Goal: Contribute content: Contribute content

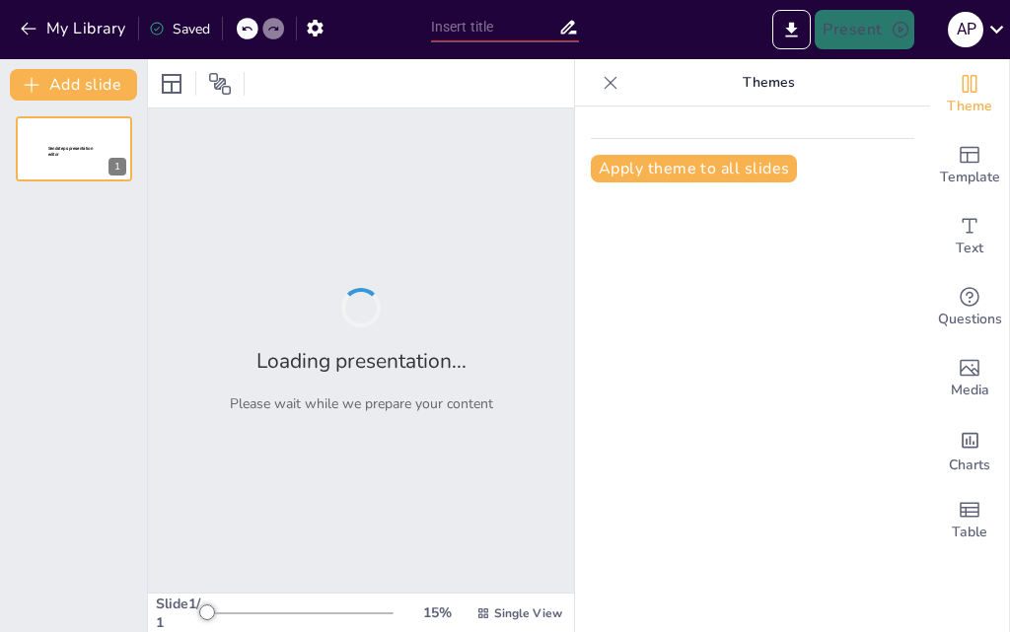
type input "Explorando los Momentos Cruciales de México"
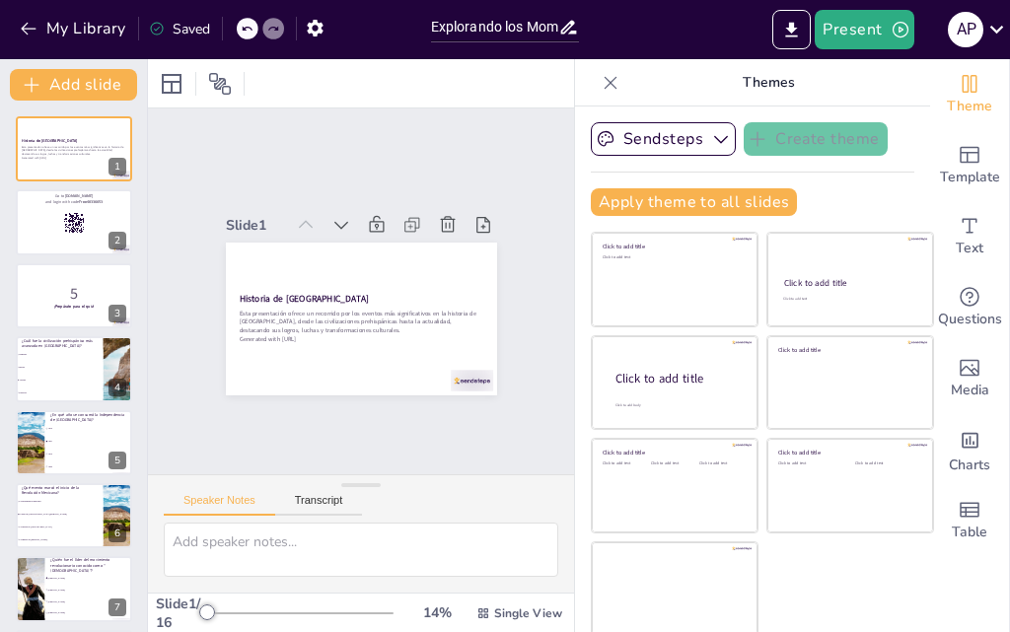
click at [601, 80] on icon at bounding box center [611, 83] width 20 height 20
checkbox input "true"
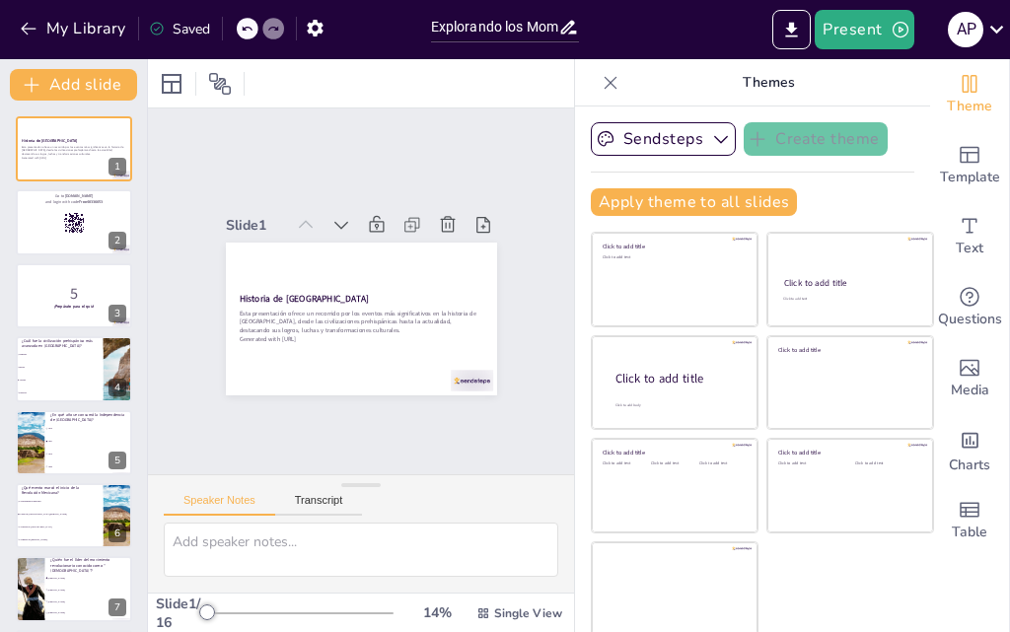
checkbox input "true"
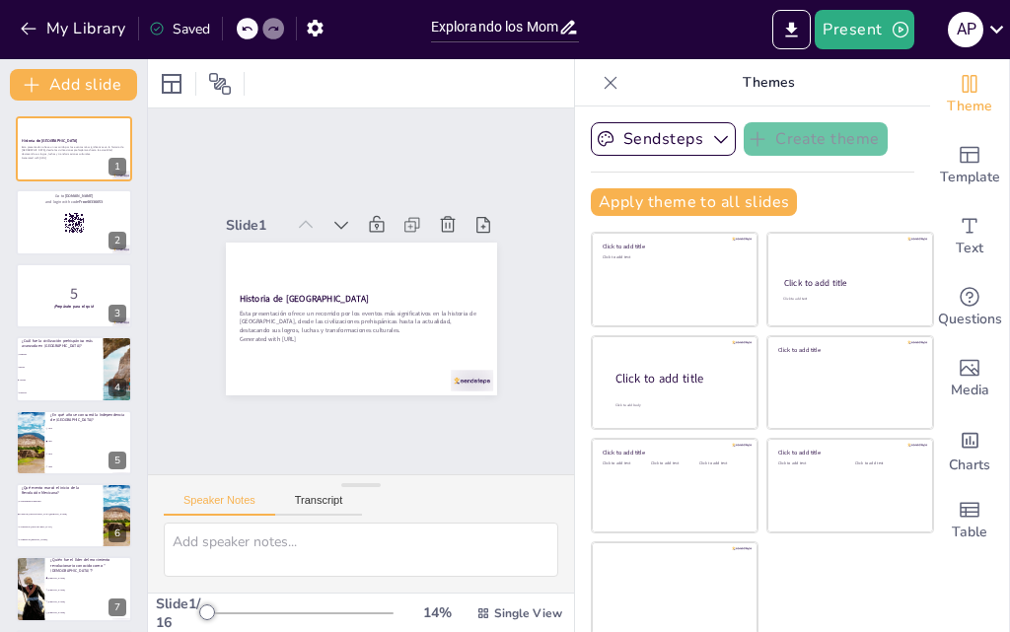
checkbox input "true"
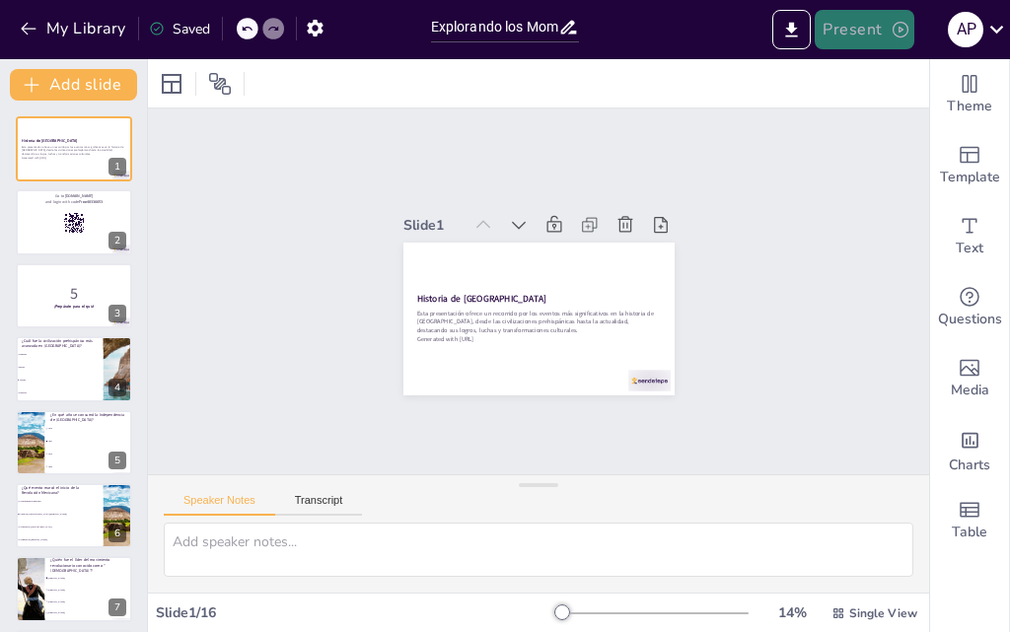
click at [873, 17] on button "Present" at bounding box center [864, 29] width 99 height 39
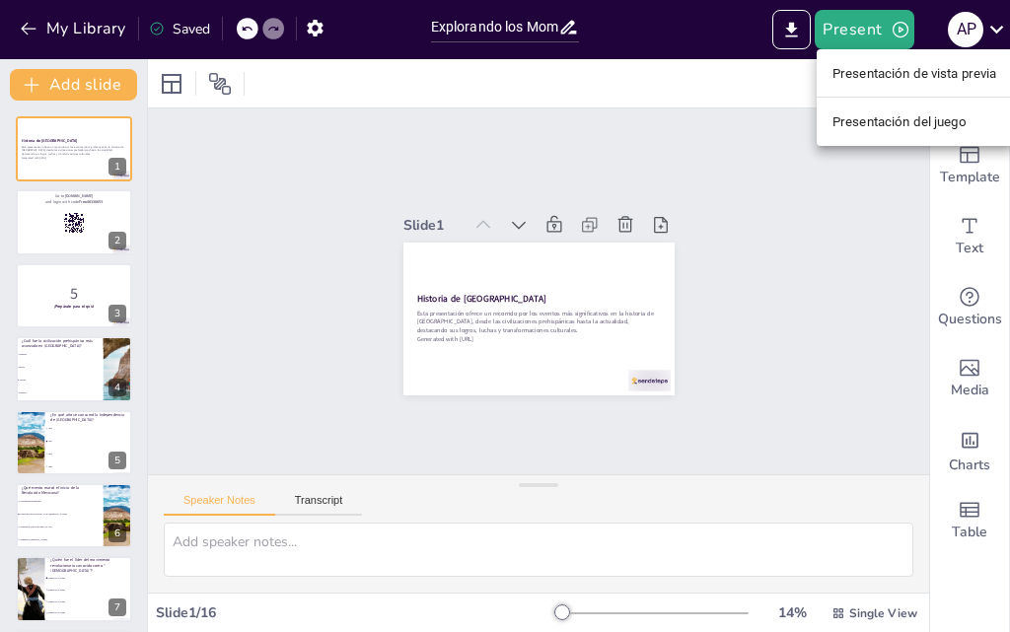
click at [908, 77] on font "Presentación de vista previa" at bounding box center [914, 73] width 165 height 15
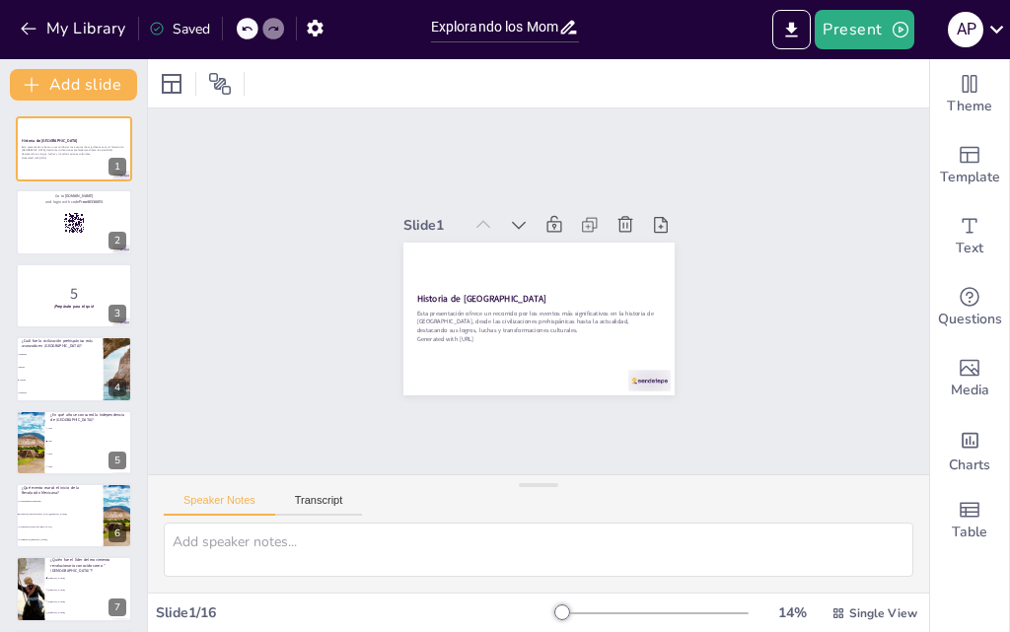
checkbox input "true"
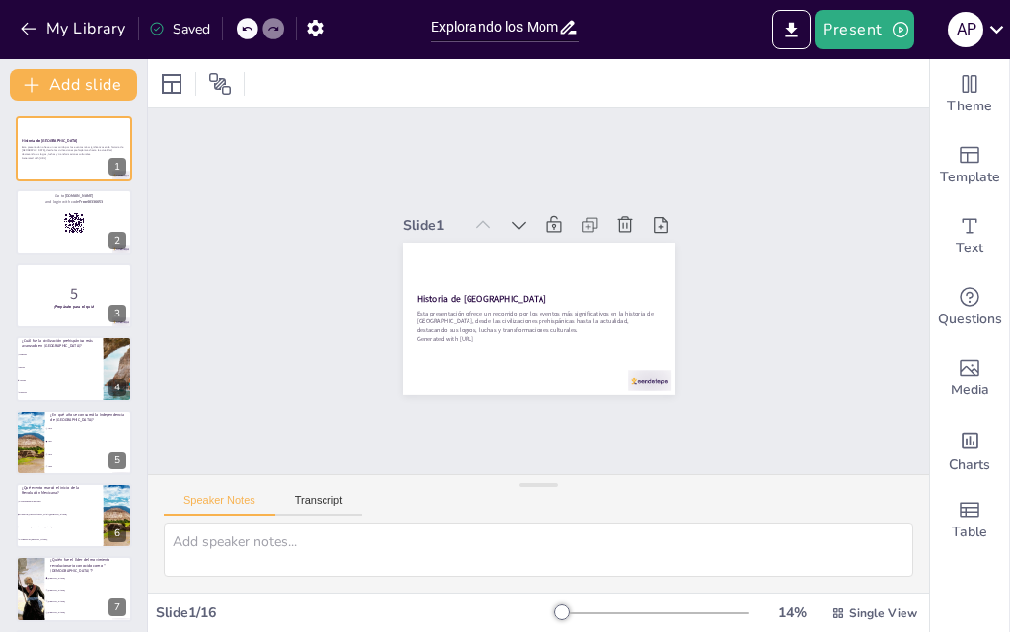
checkbox input "true"
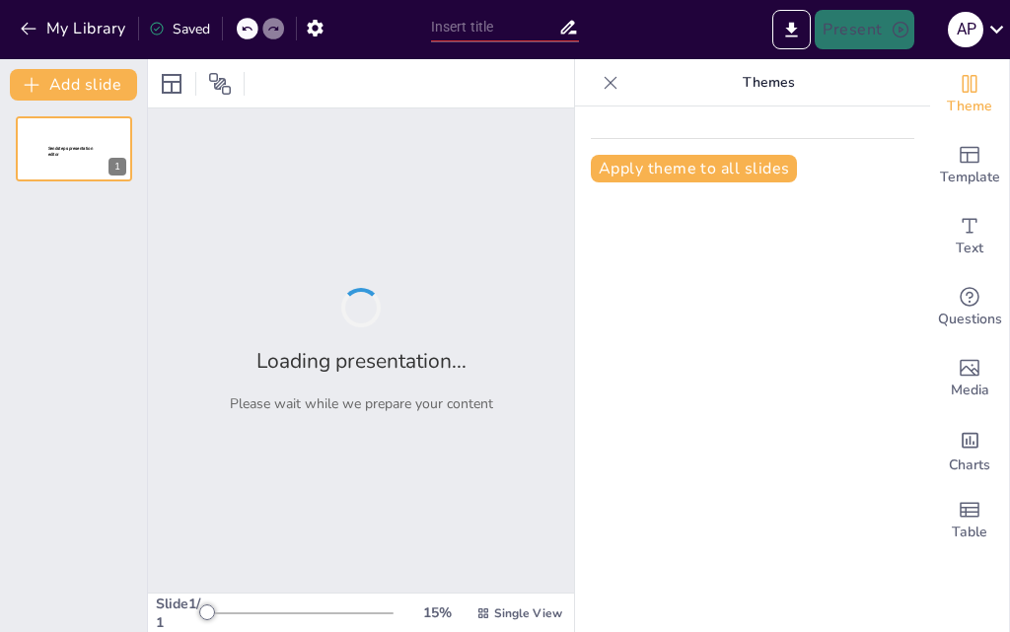
type input "Explorando los Momentos Cruciales de México"
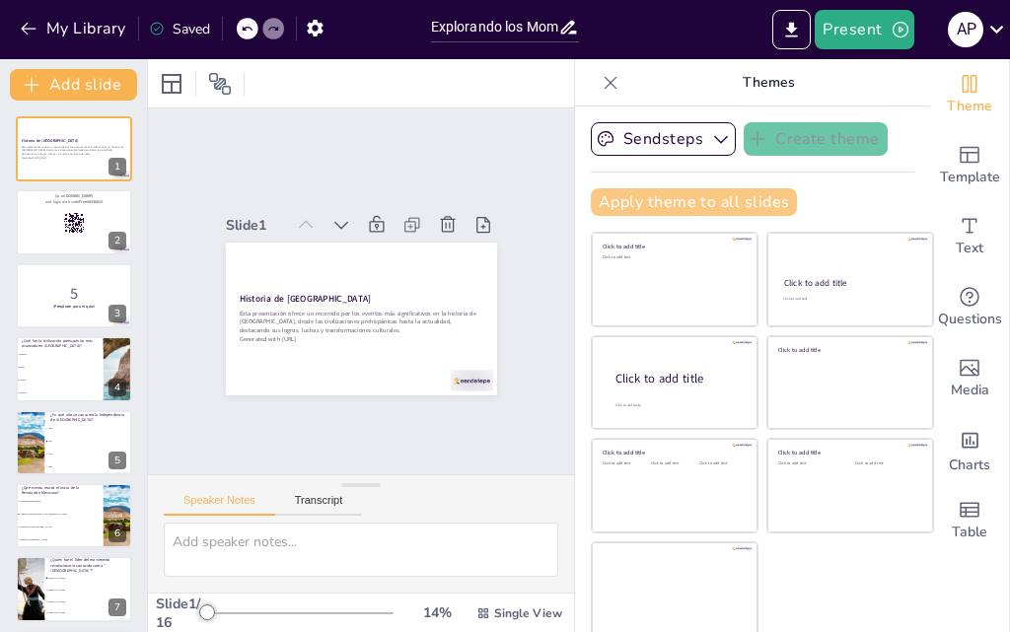
checkbox input "true"
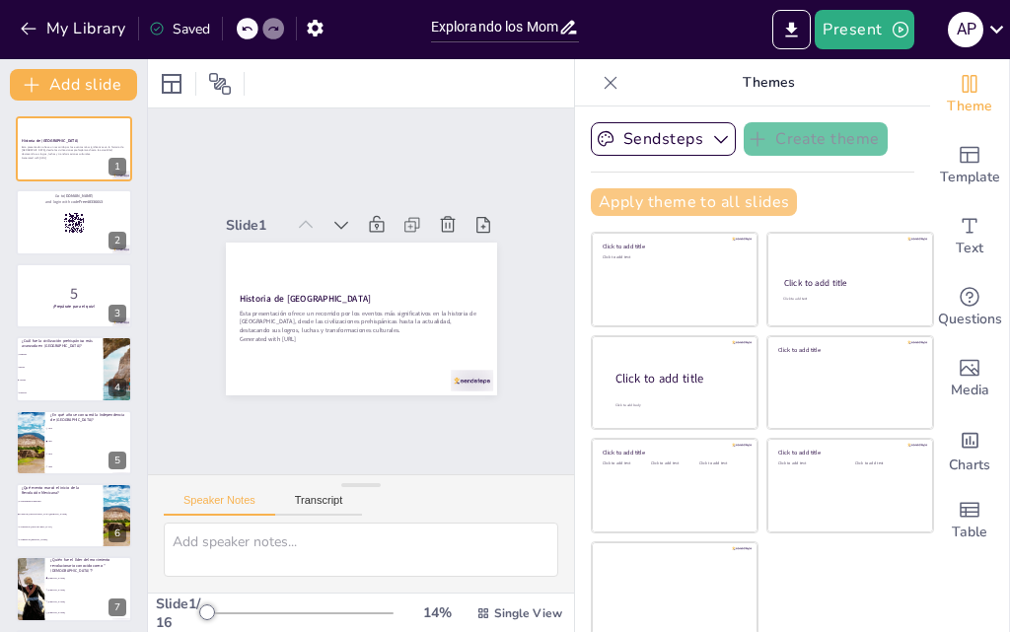
checkbox input "true"
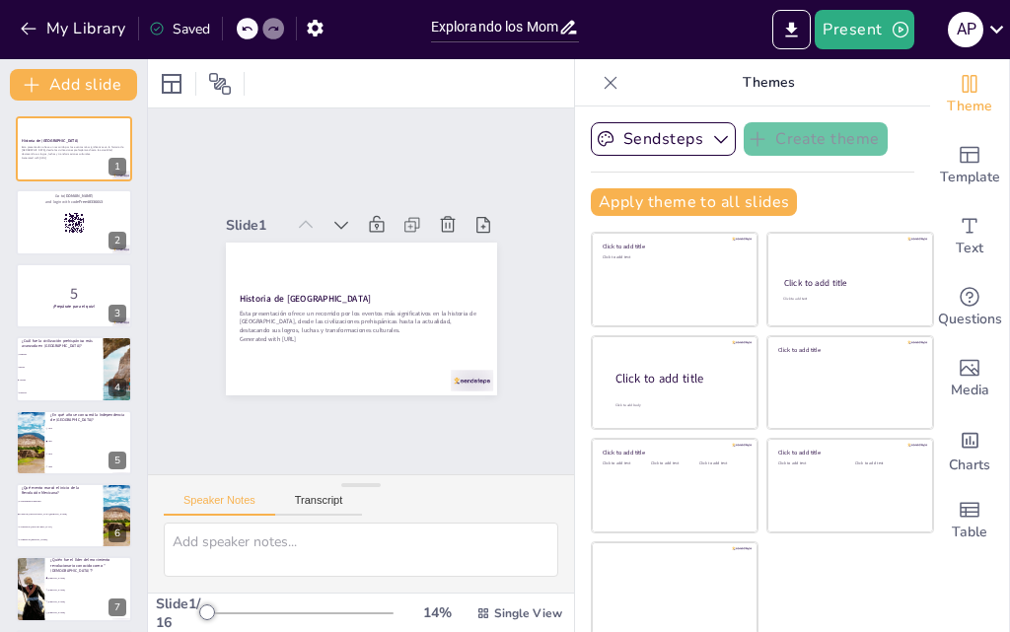
checkbox input "true"
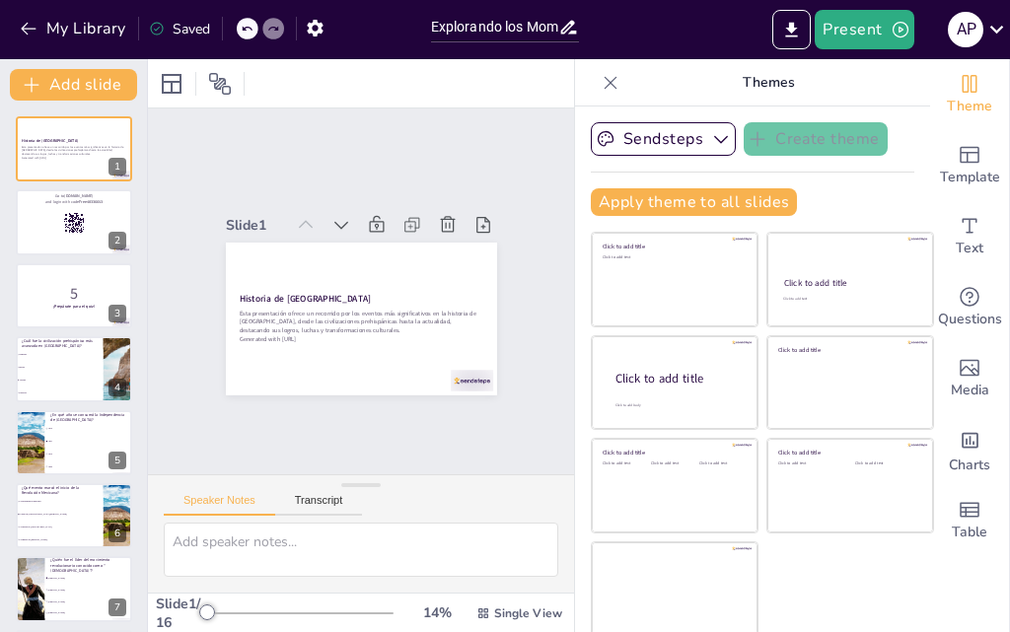
checkbox input "true"
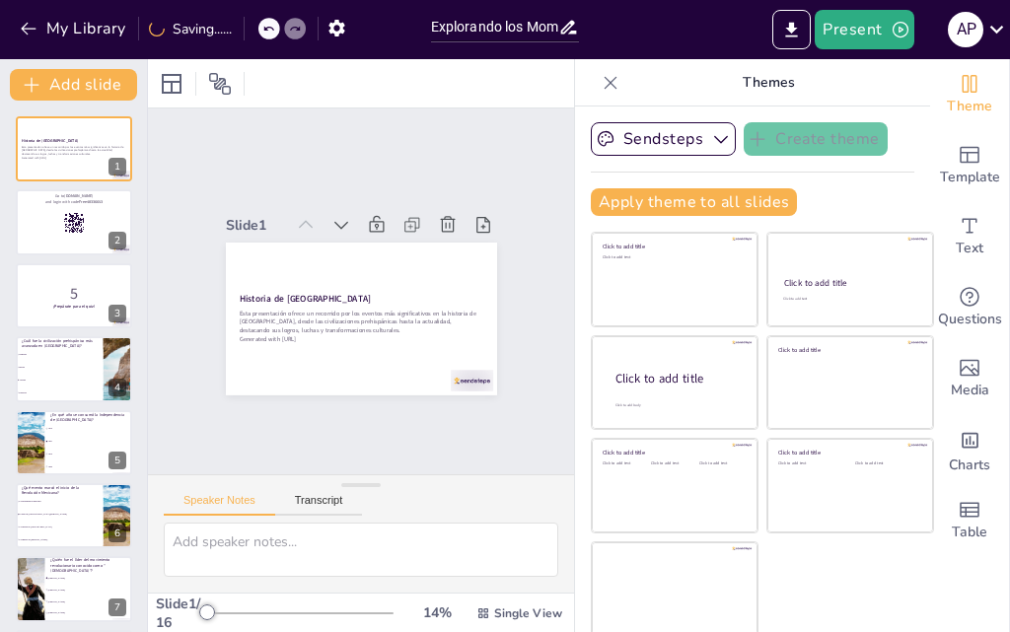
checkbox input "true"
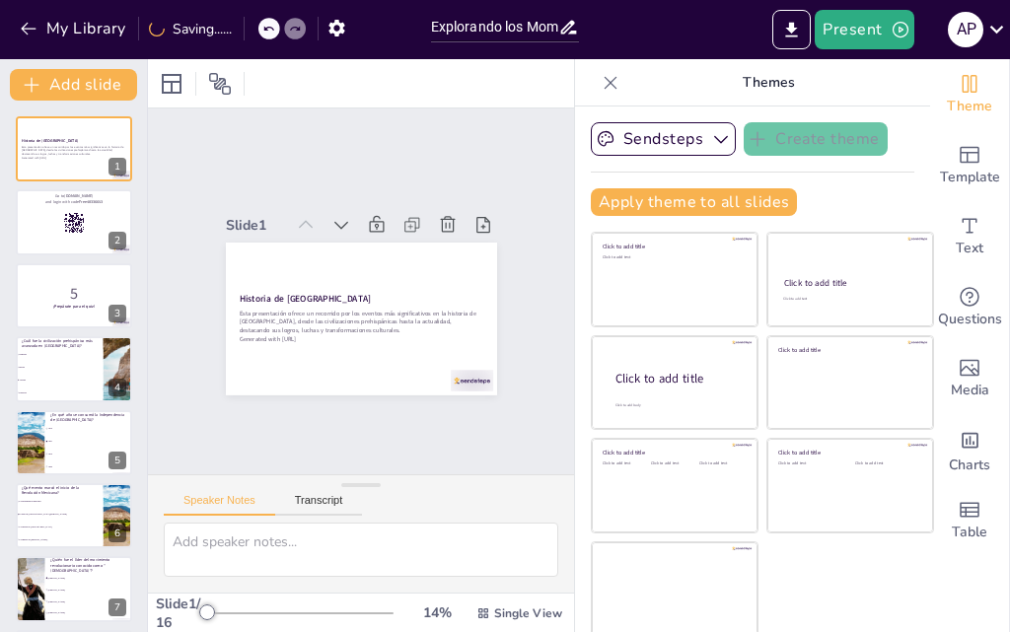
checkbox input "true"
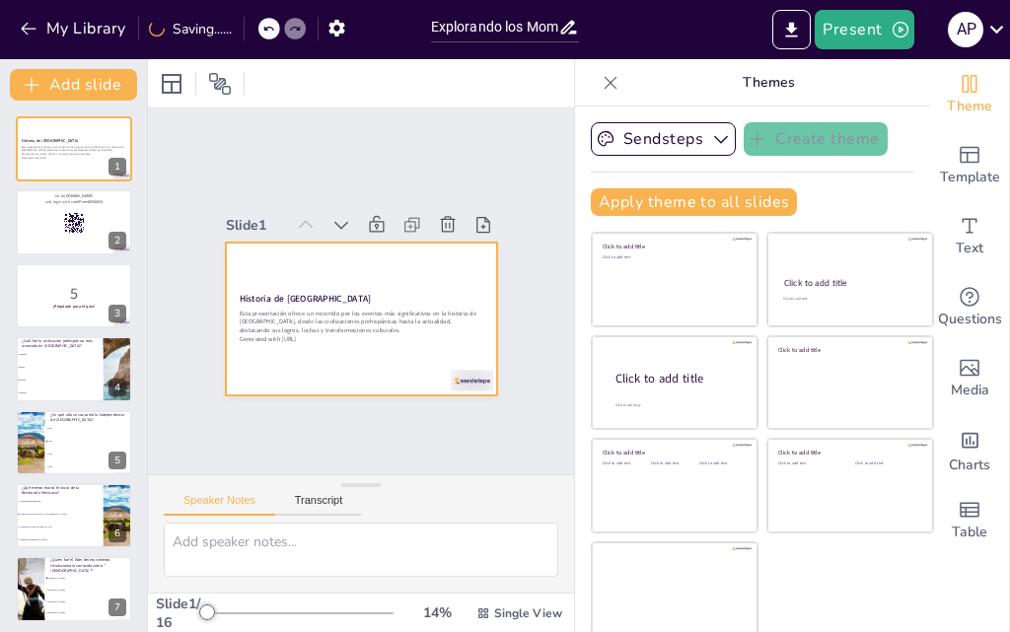
checkbox input "true"
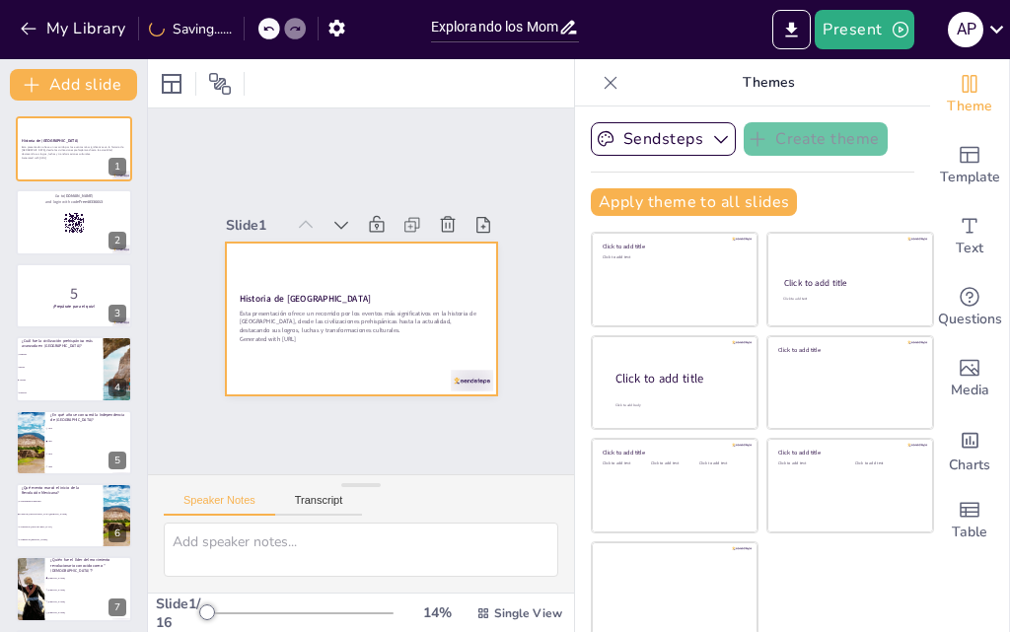
checkbox input "true"
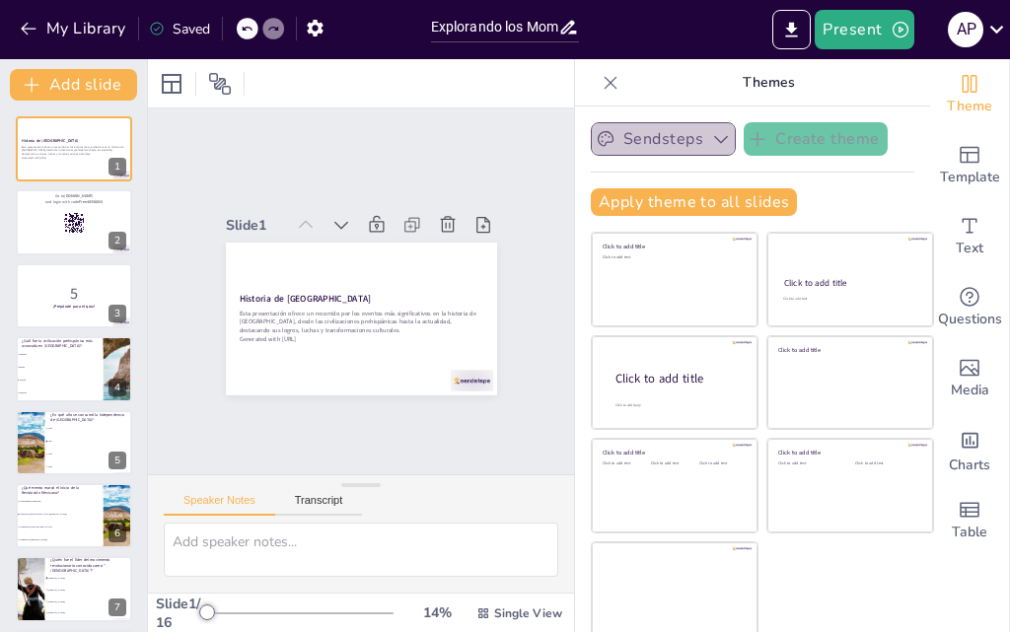
click at [641, 132] on button "Sendsteps" at bounding box center [663, 139] width 145 height 34
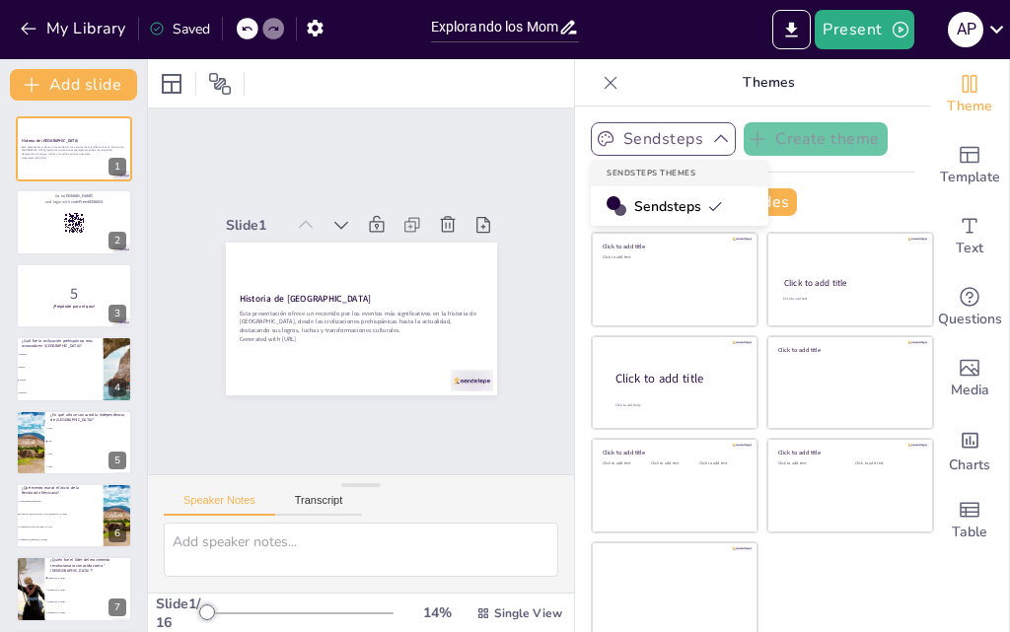
click at [669, 137] on button "Sendsteps" at bounding box center [663, 139] width 145 height 34
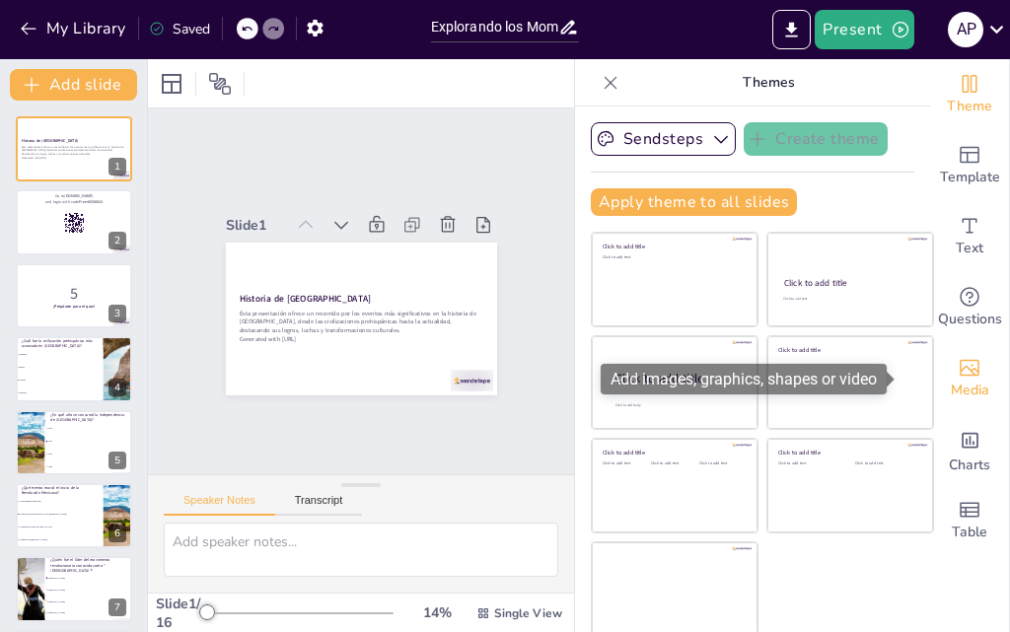
click at [960, 375] on icon "Add images, graphics, shapes or video" at bounding box center [970, 368] width 20 height 17
checkbox input "true"
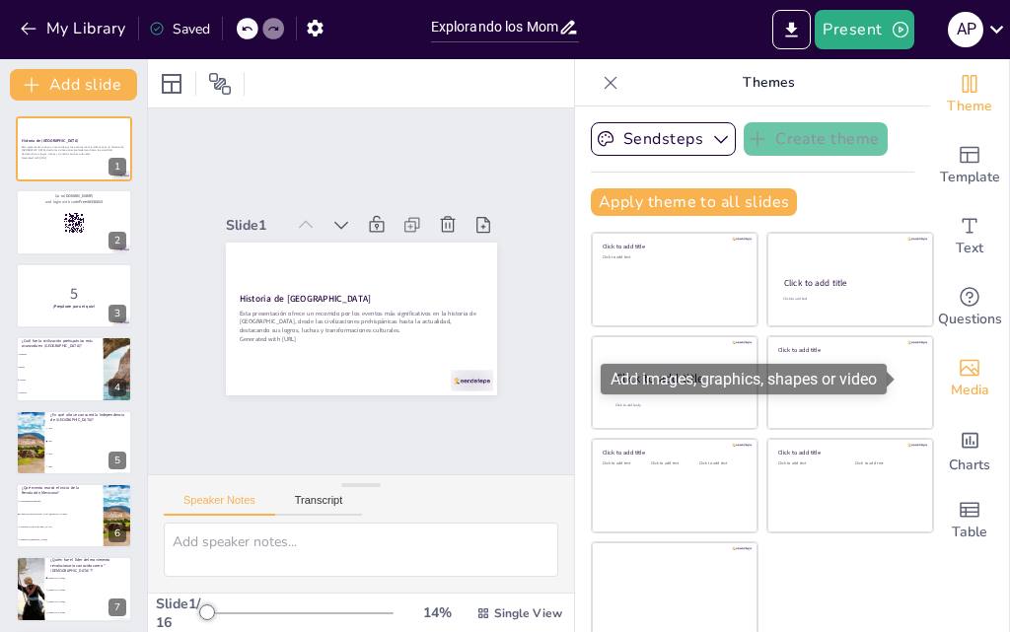
checkbox input "true"
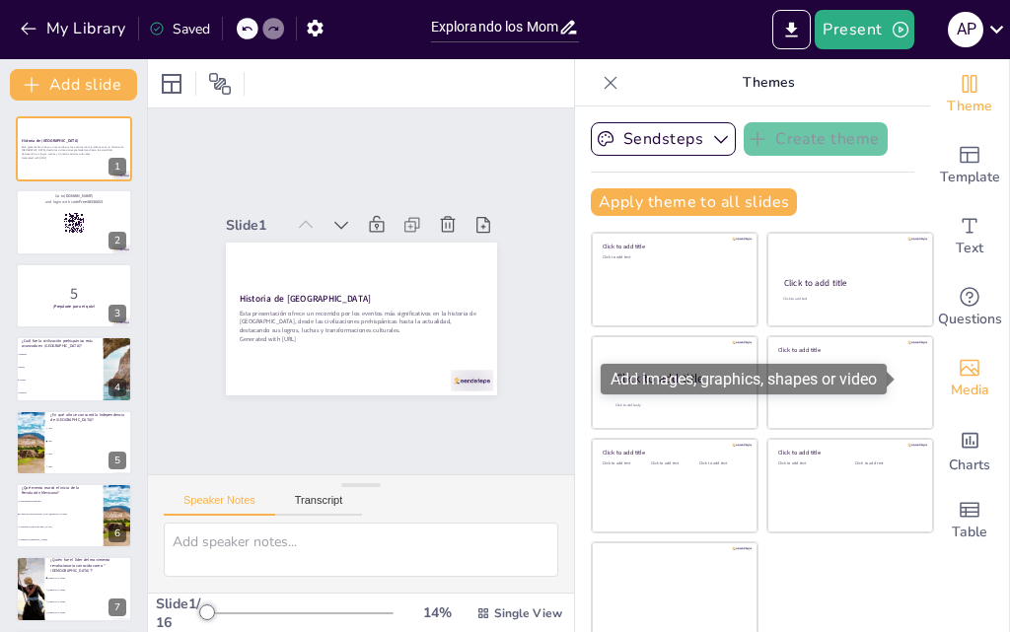
checkbox input "true"
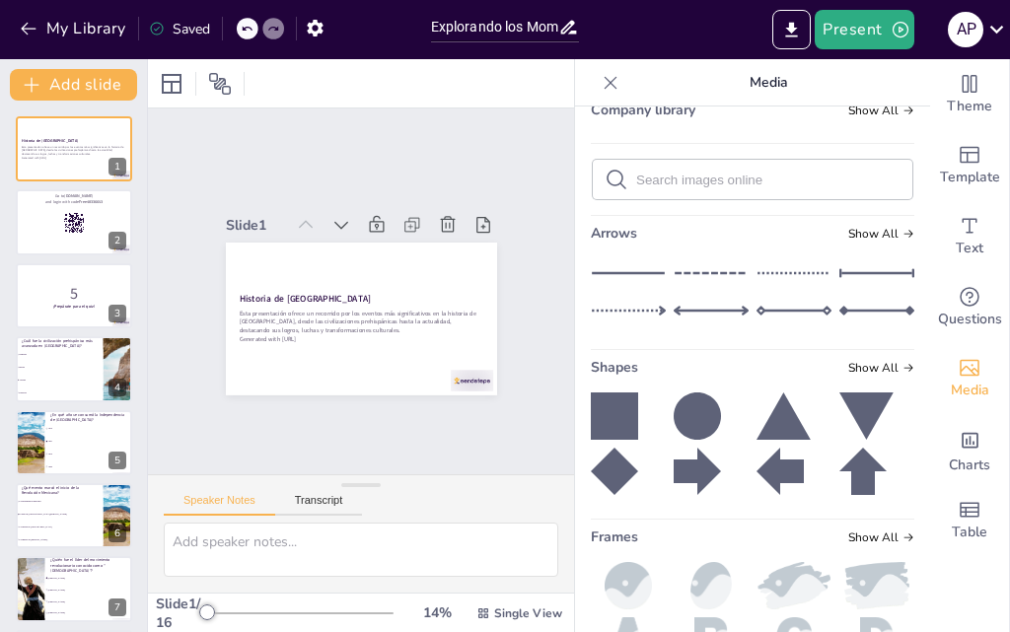
scroll to position [397, 0]
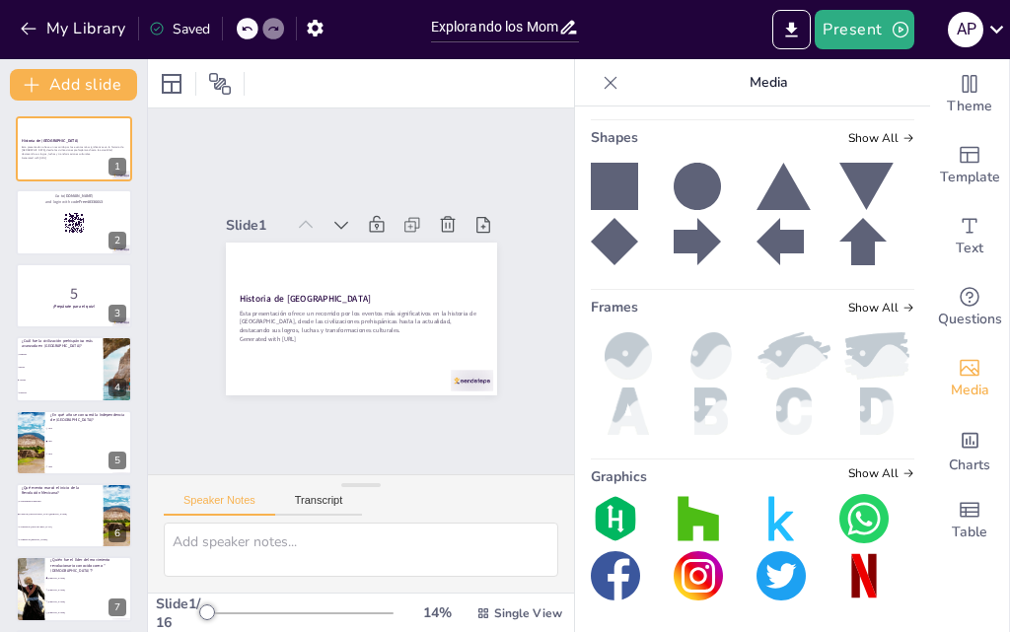
checkbox input "true"
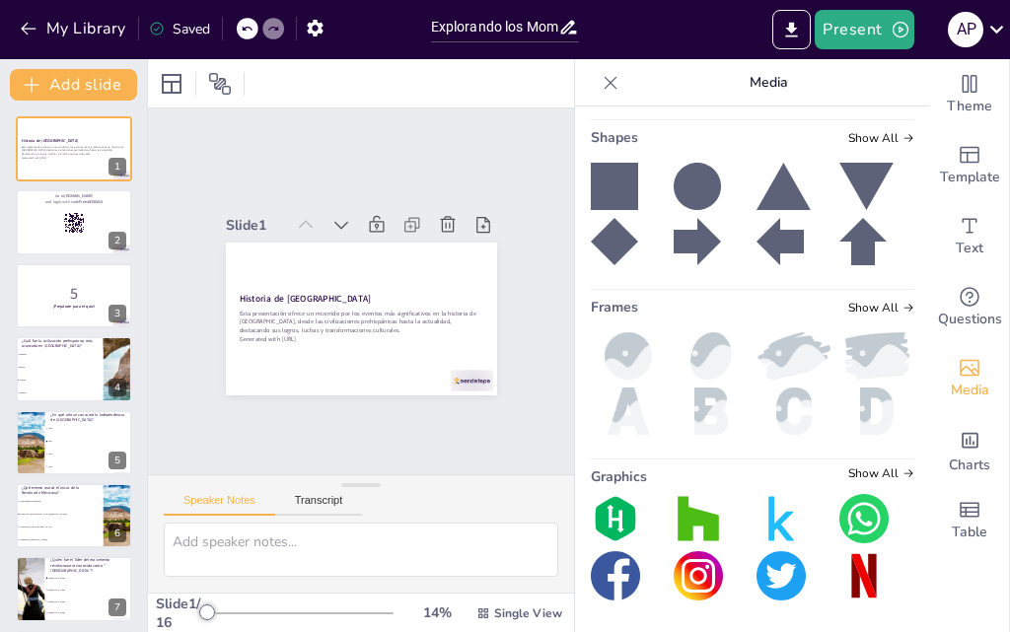
checkbox input "true"
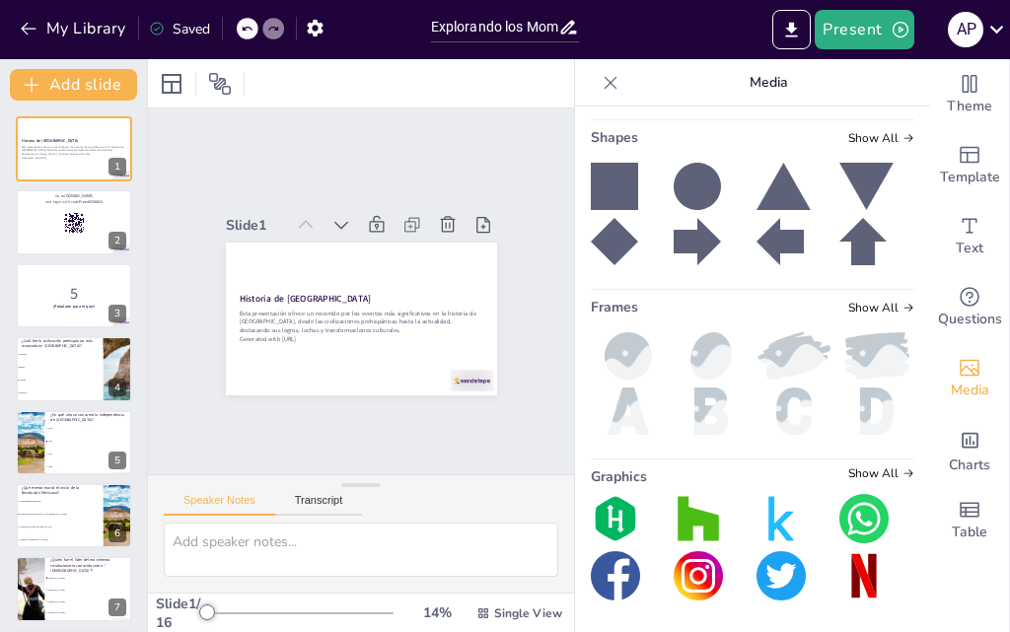
checkbox input "true"
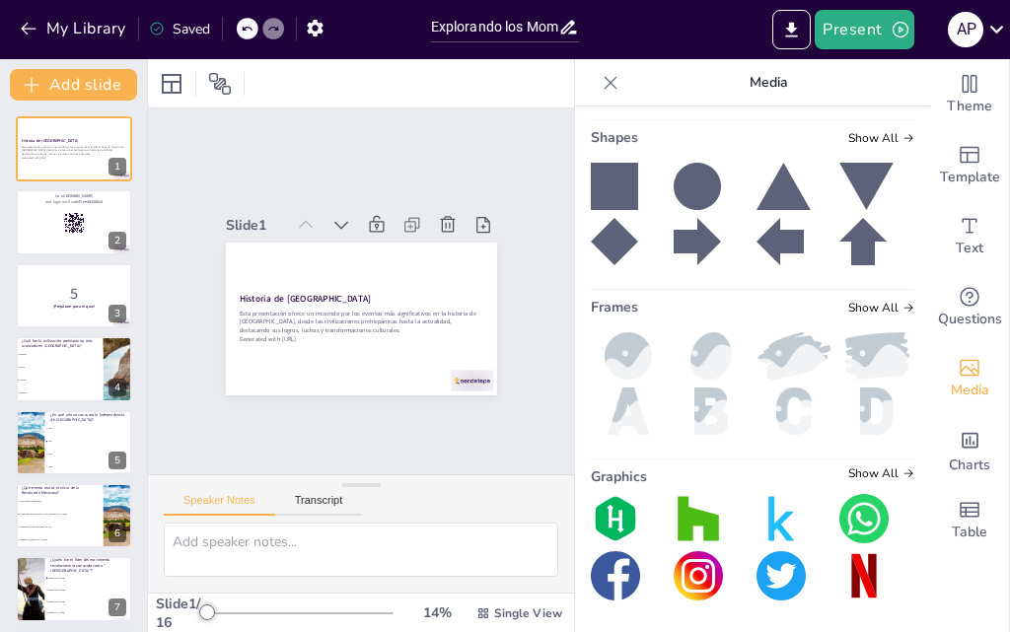
checkbox input "true"
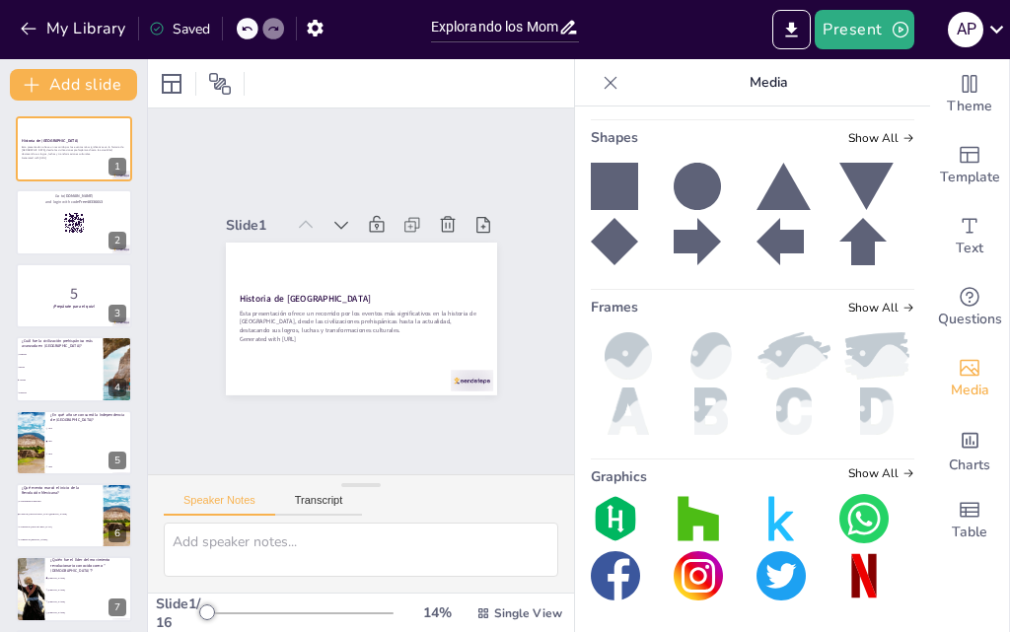
checkbox input "true"
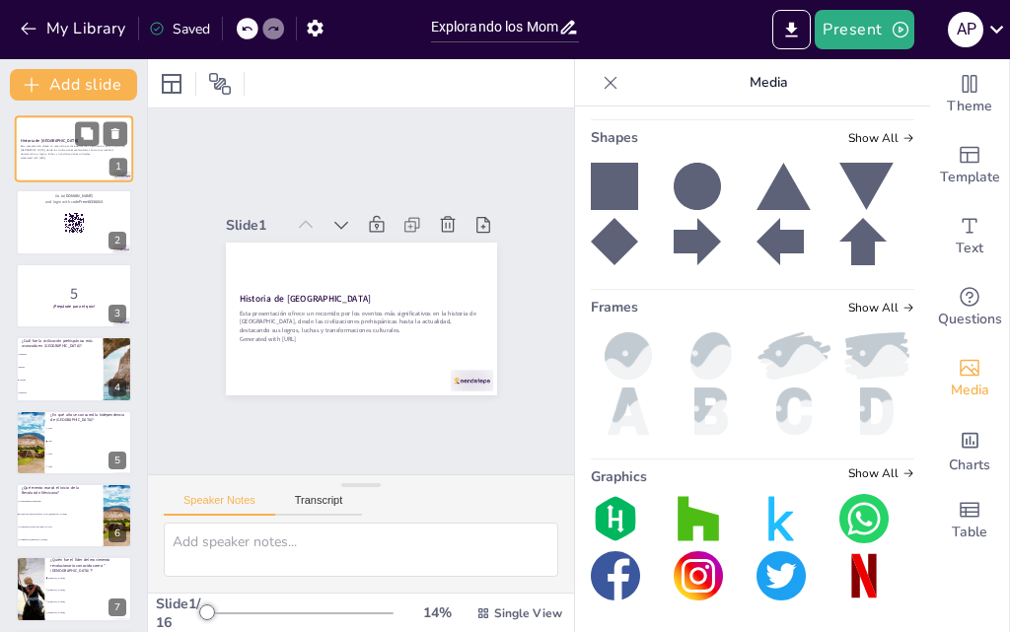
checkbox input "true"
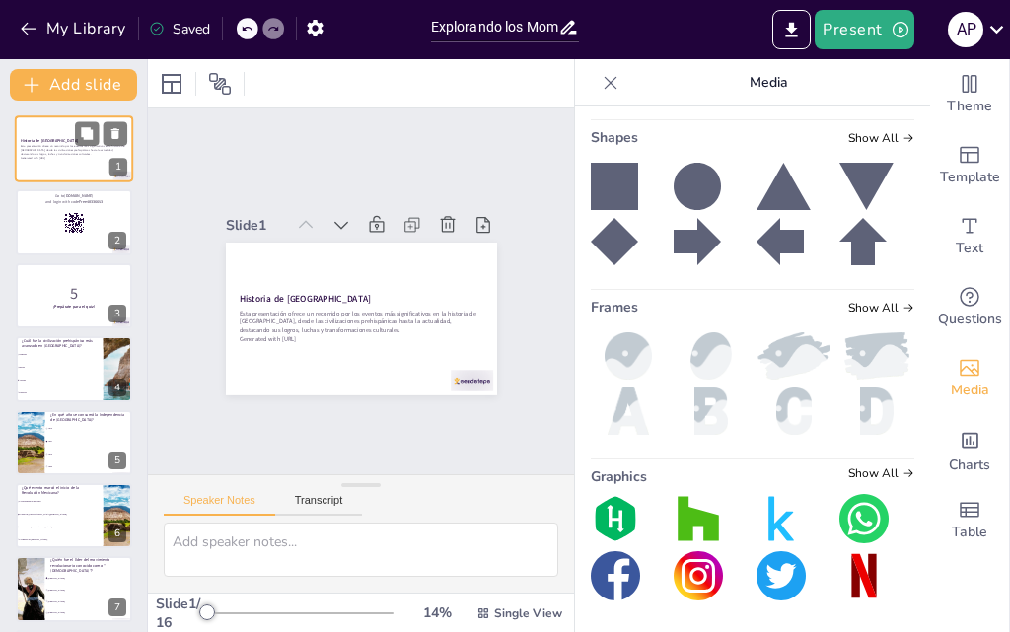
checkbox input "true"
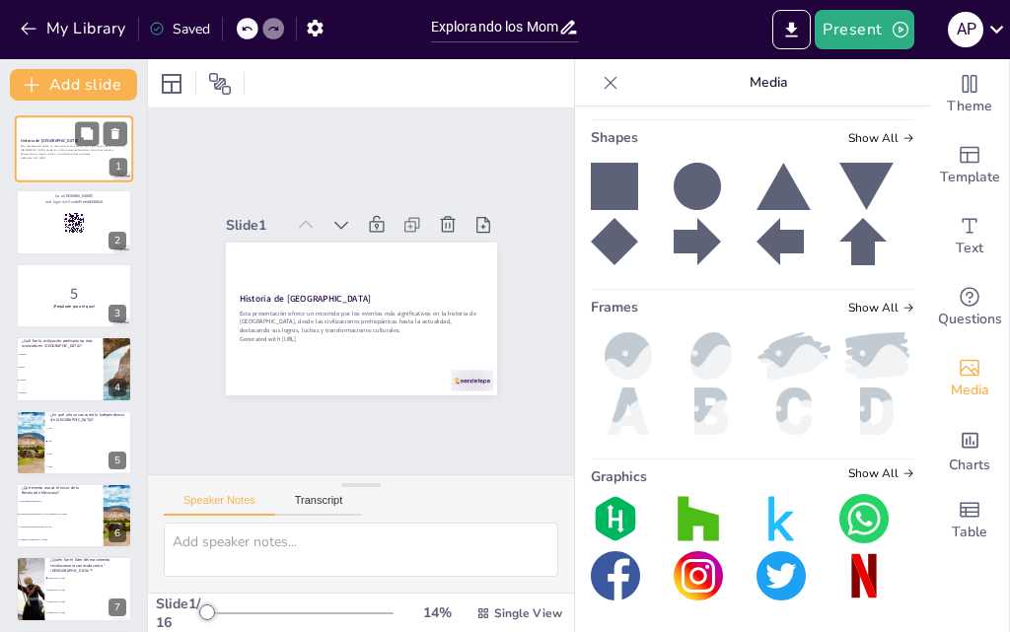
checkbox input "true"
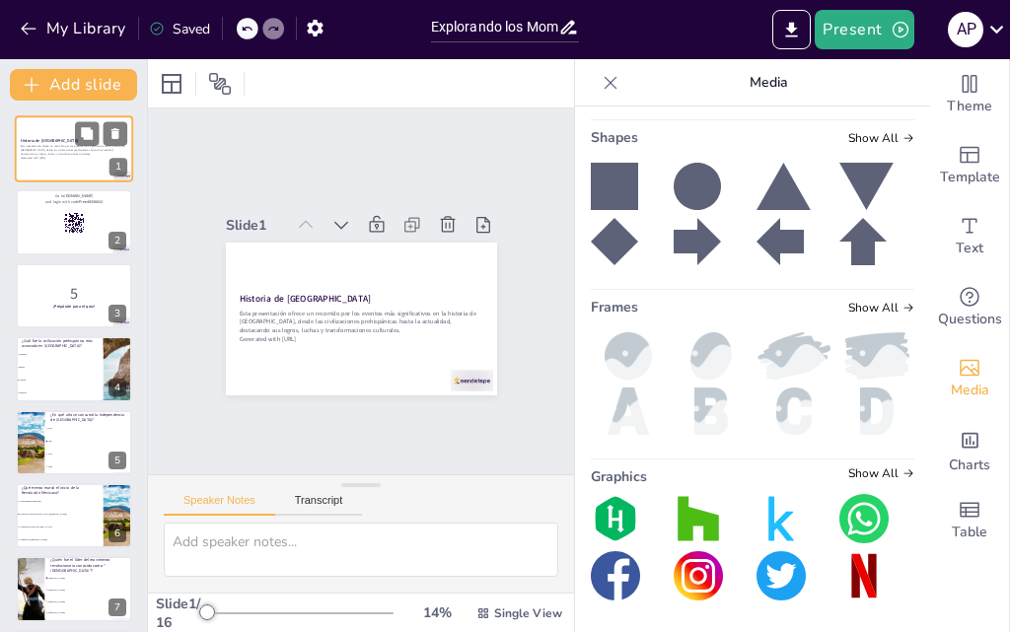
checkbox input "true"
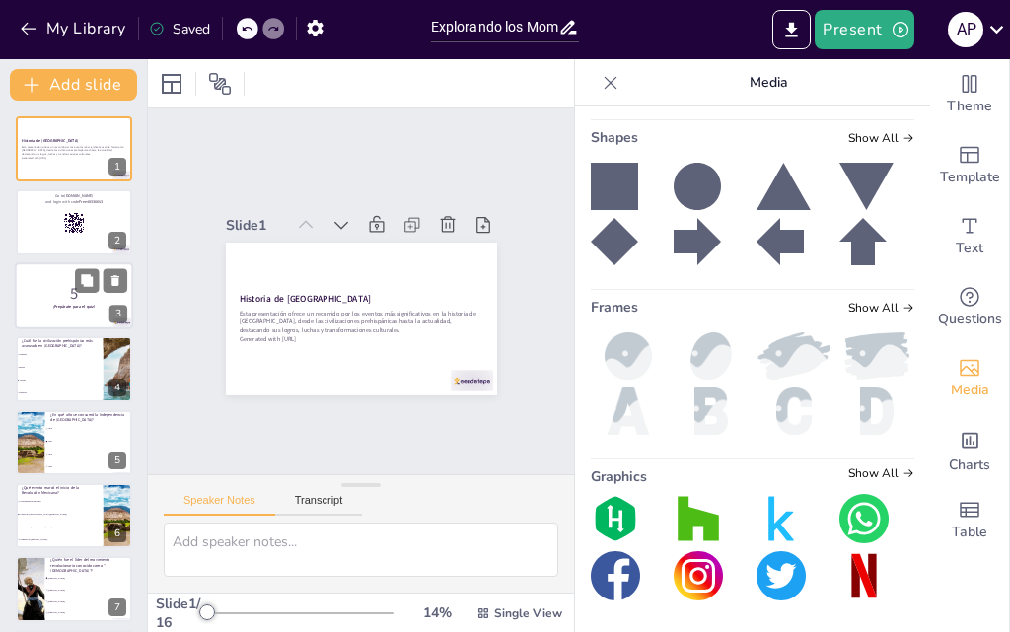
checkbox input "true"
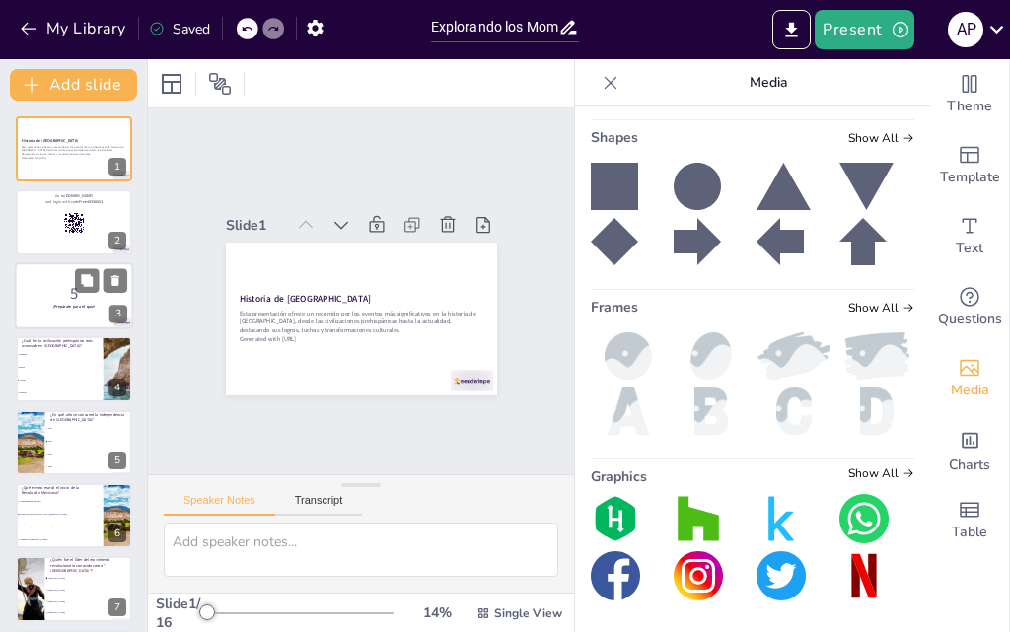
checkbox input "true"
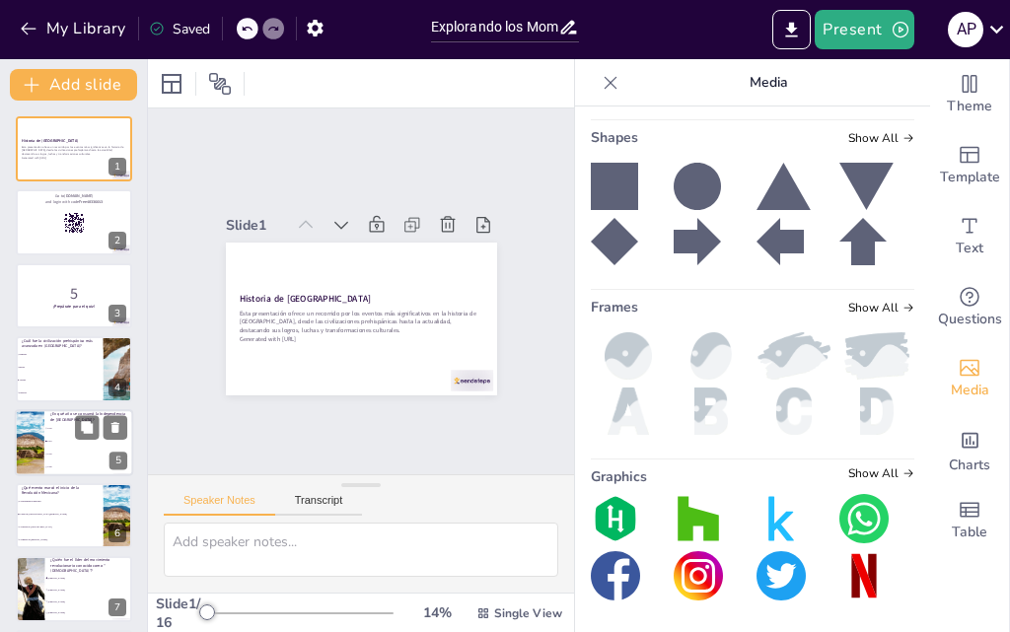
checkbox input "true"
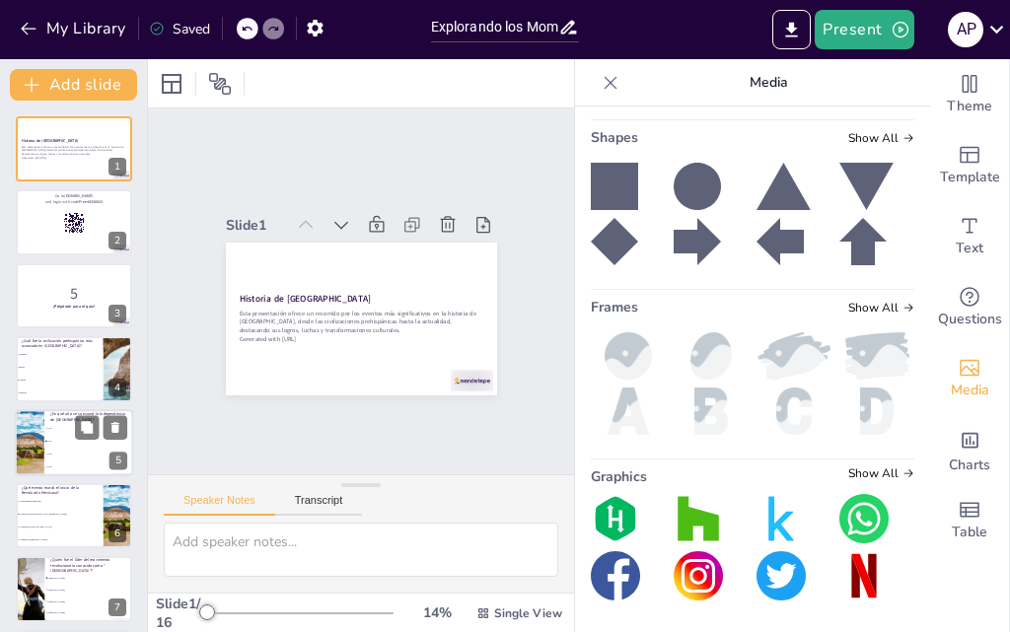
checkbox input "true"
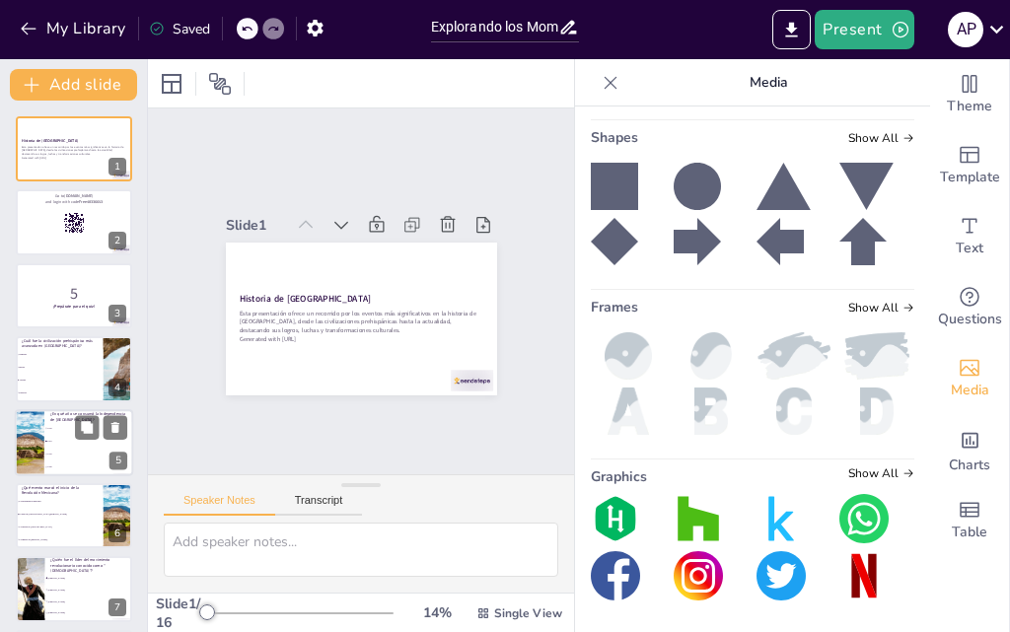
checkbox input "true"
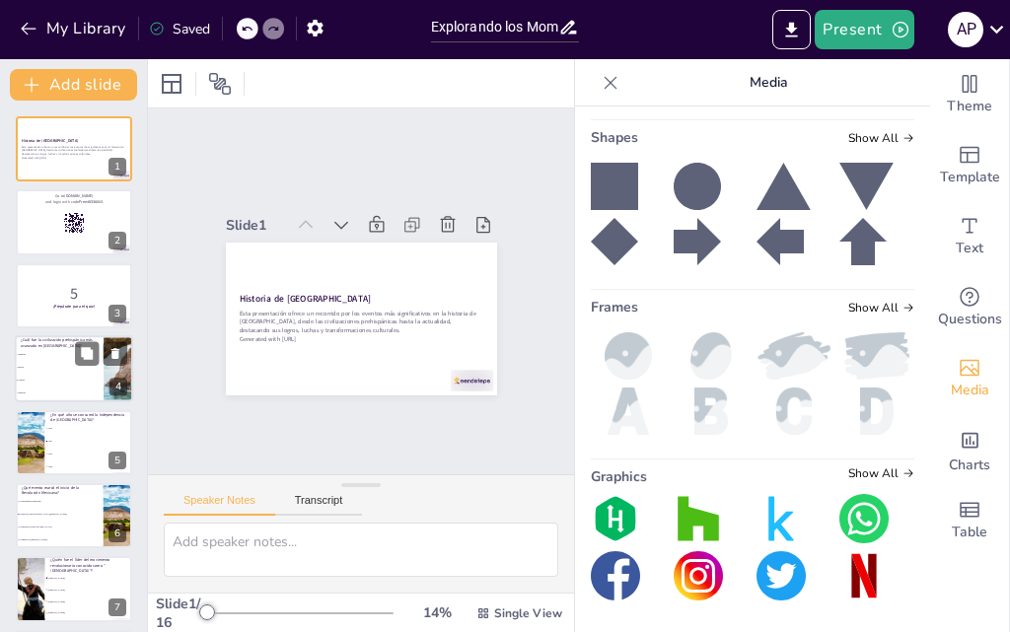
checkbox input "true"
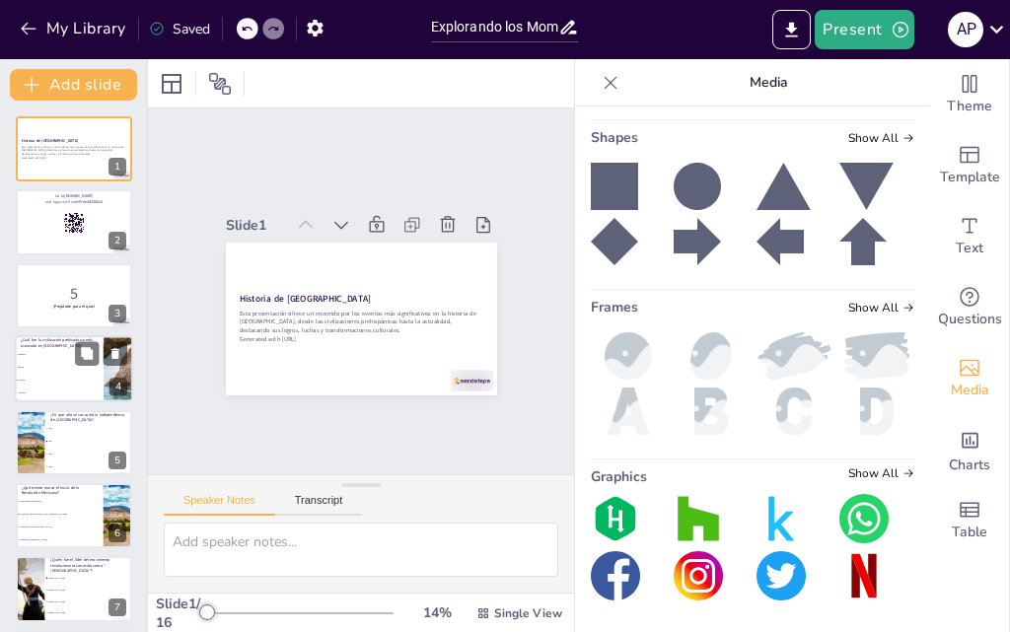
checkbox input "true"
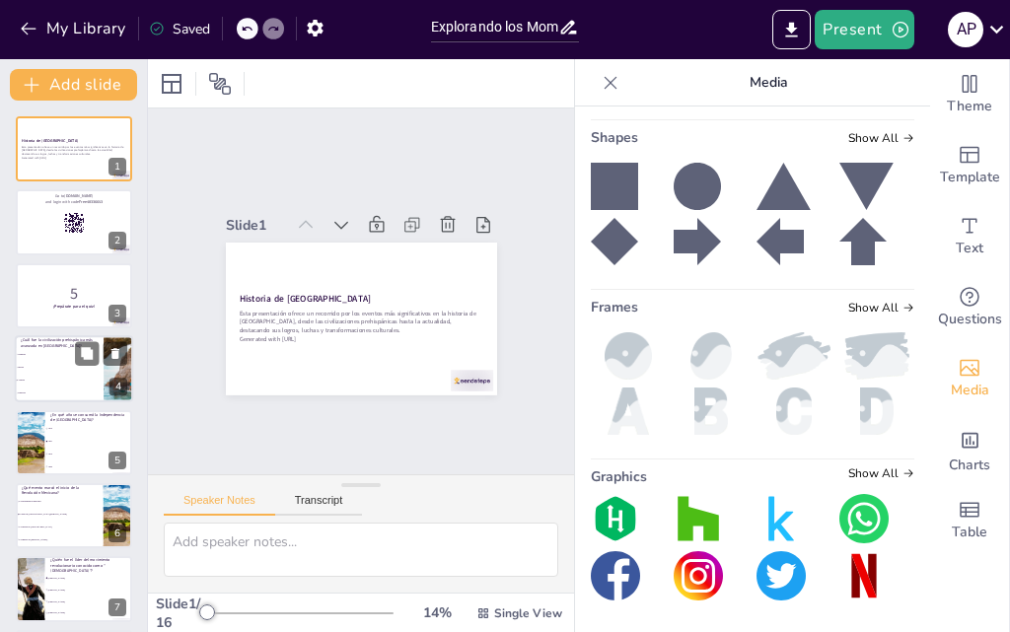
checkbox input "true"
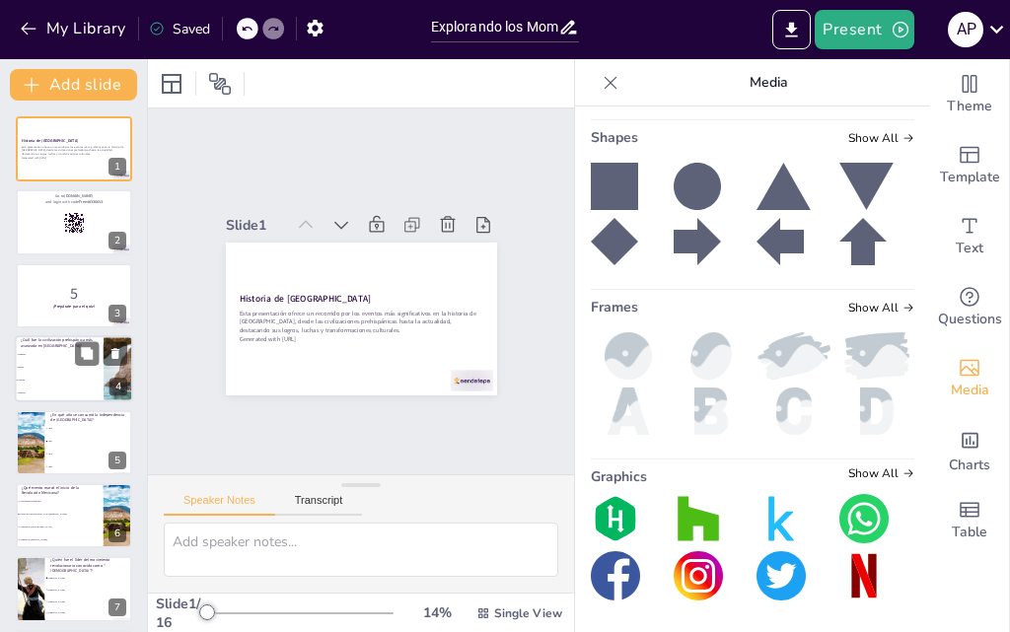
checkbox input "true"
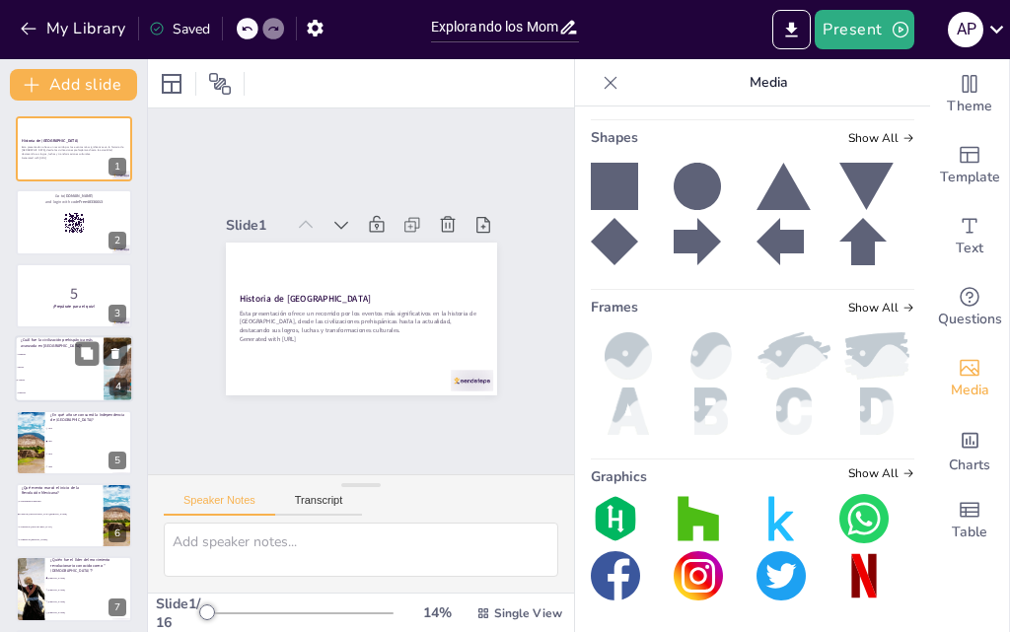
checkbox input "true"
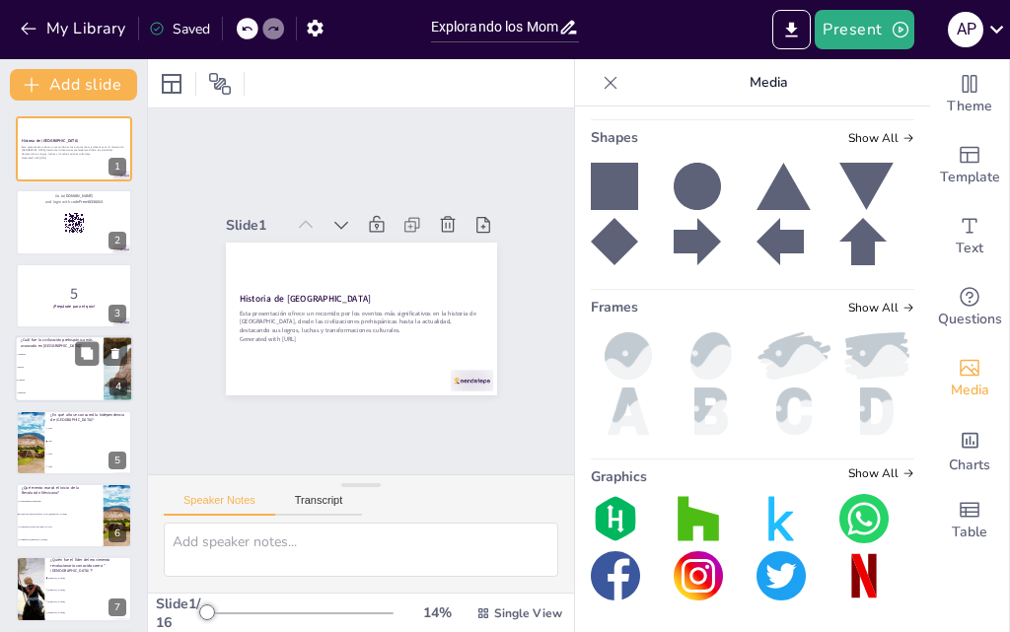
checkbox input "true"
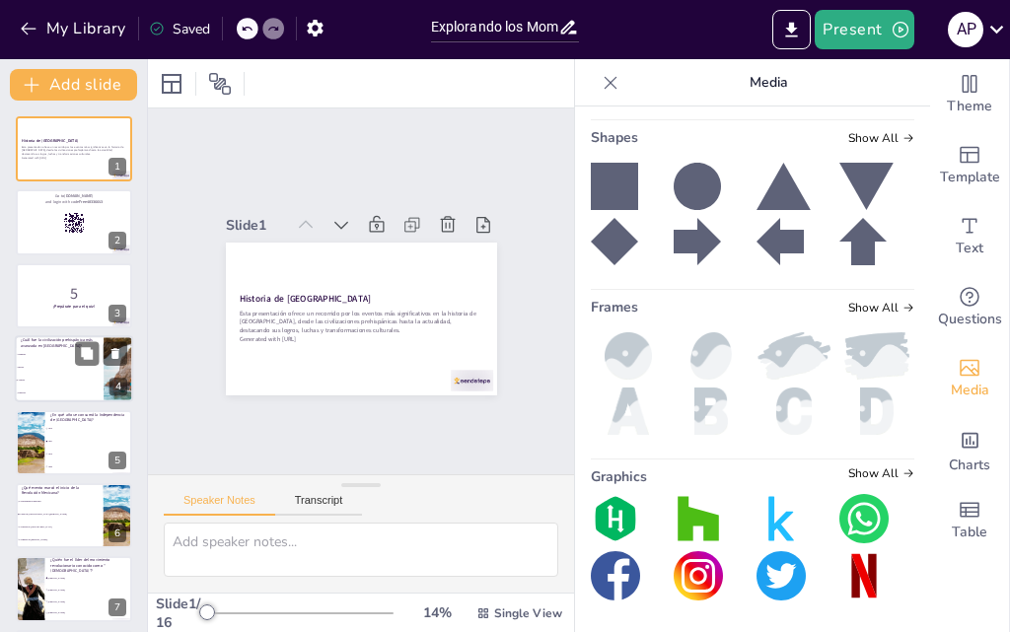
checkbox input "true"
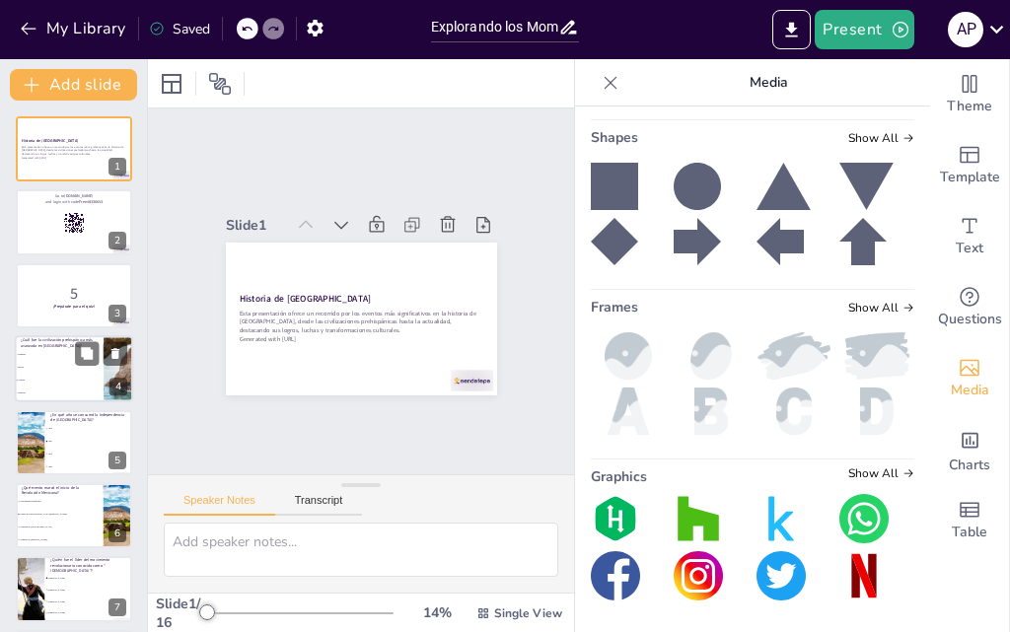
checkbox input "true"
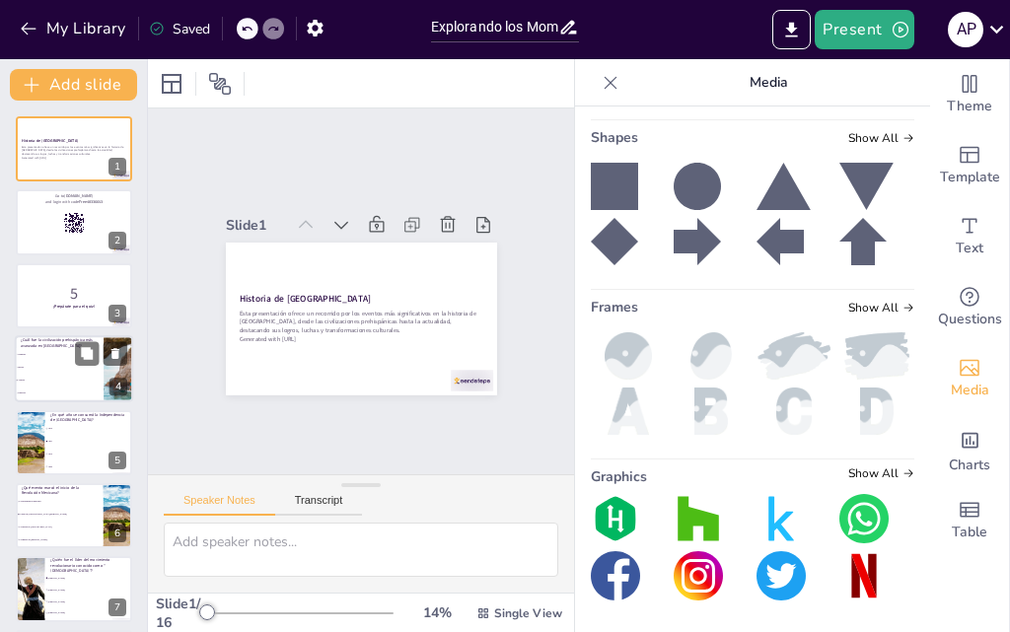
checkbox input "true"
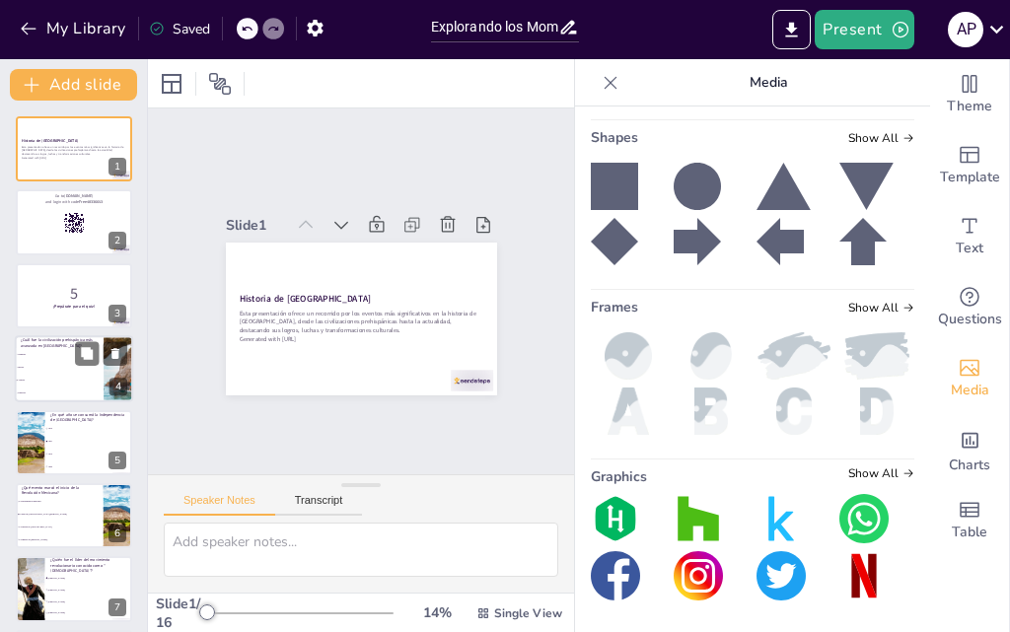
checkbox input "true"
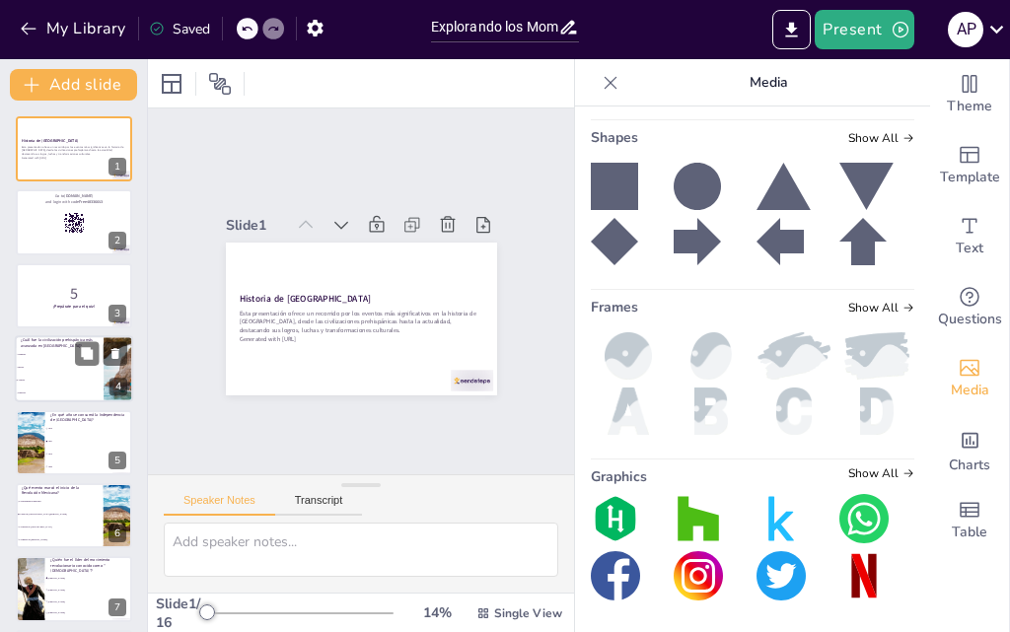
checkbox input "true"
click at [79, 375] on li "Aztecas" at bounding box center [59, 381] width 89 height 13
type textarea "Esta es una pregunta que puedes hacerle a tu audiencia mientras presentas. Tu a…"
checkbox input "true"
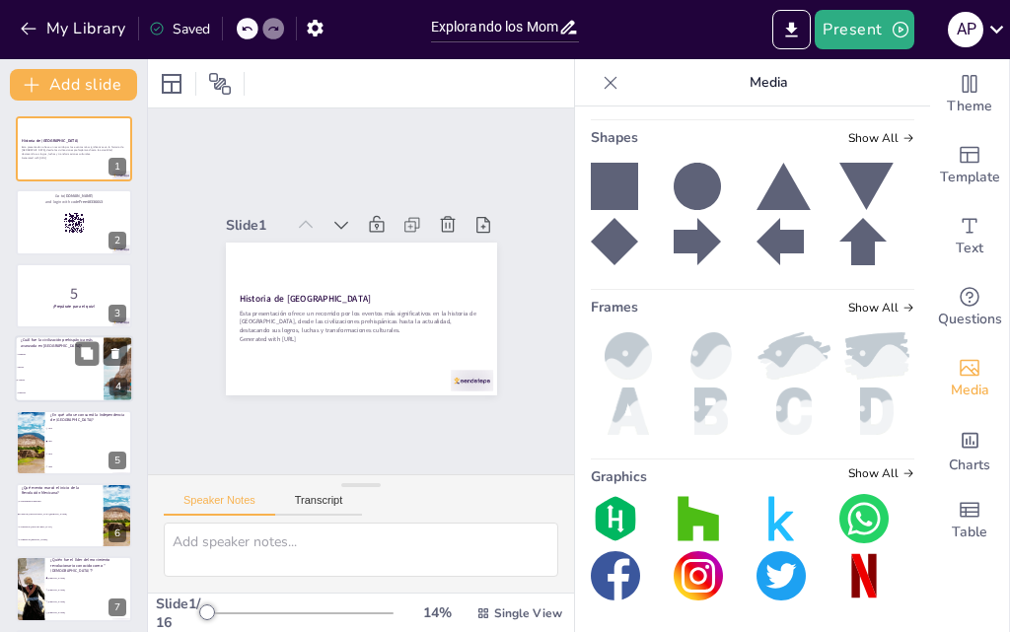
checkbox input "true"
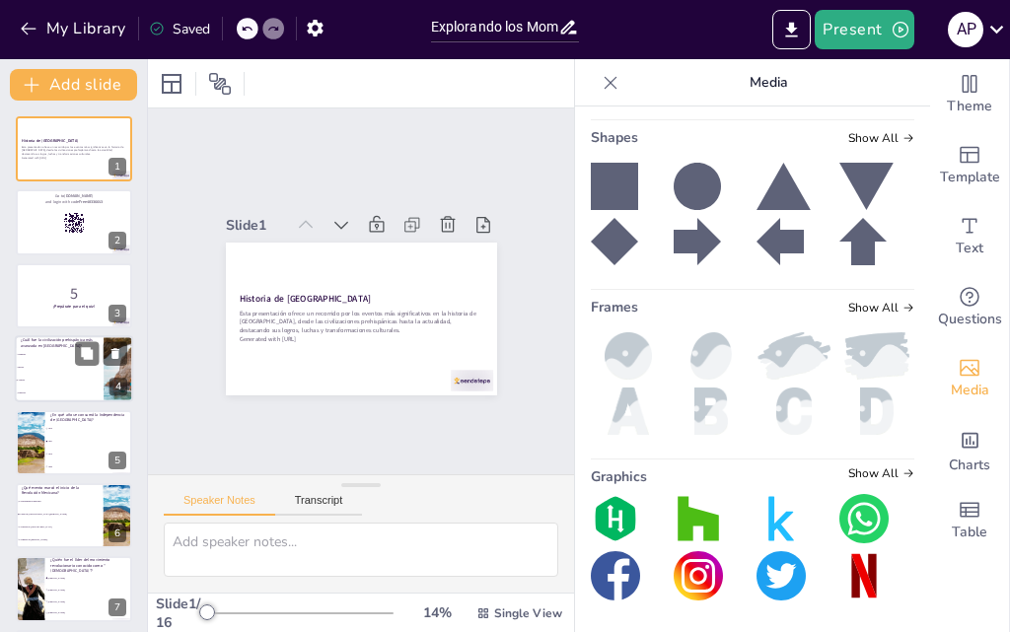
checkbox input "true"
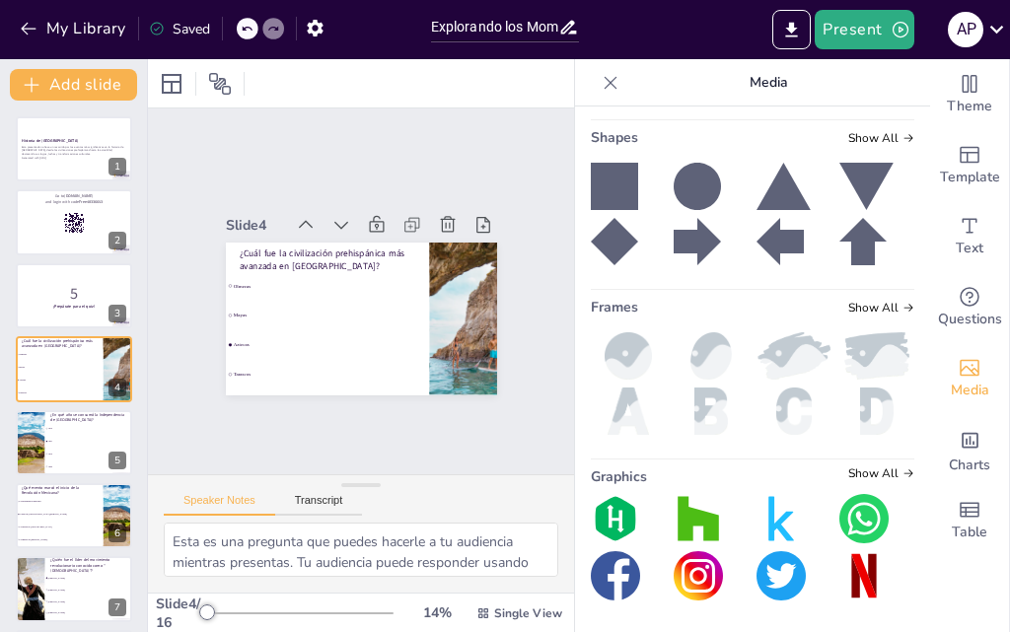
checkbox input "true"
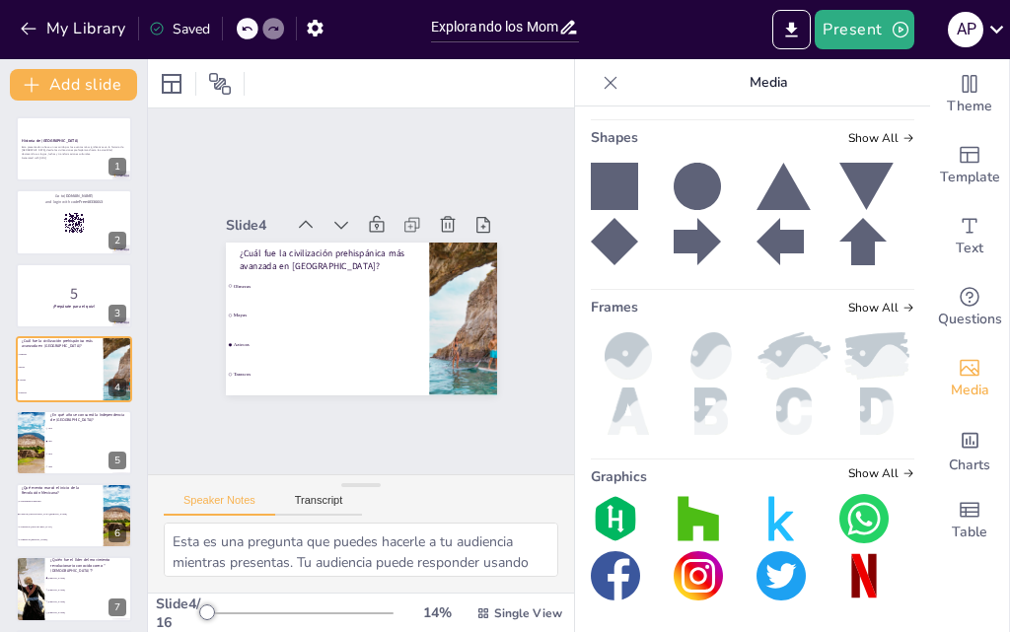
checkbox input "true"
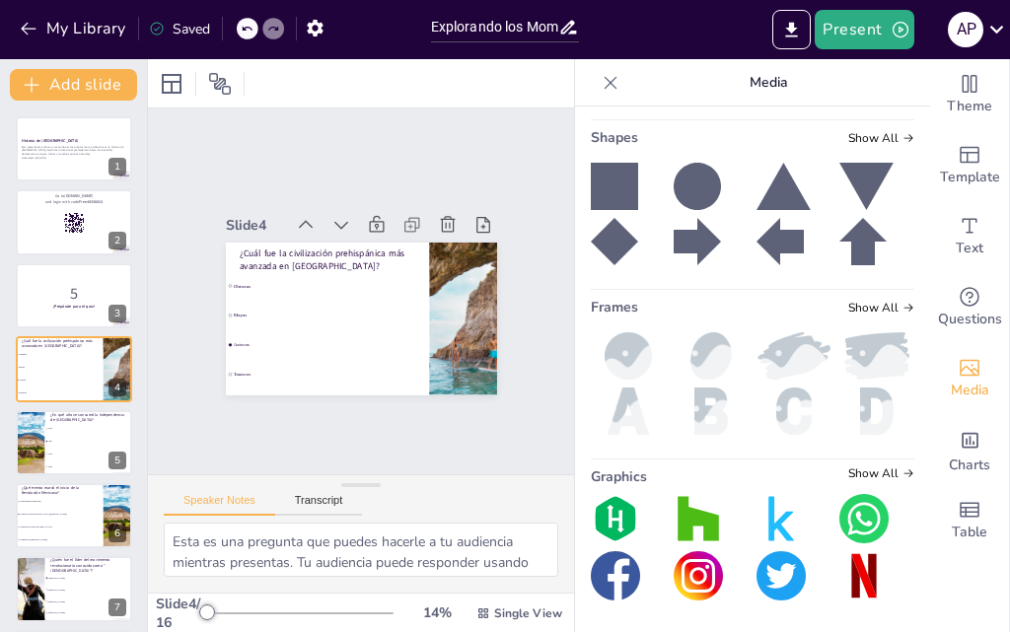
checkbox input "true"
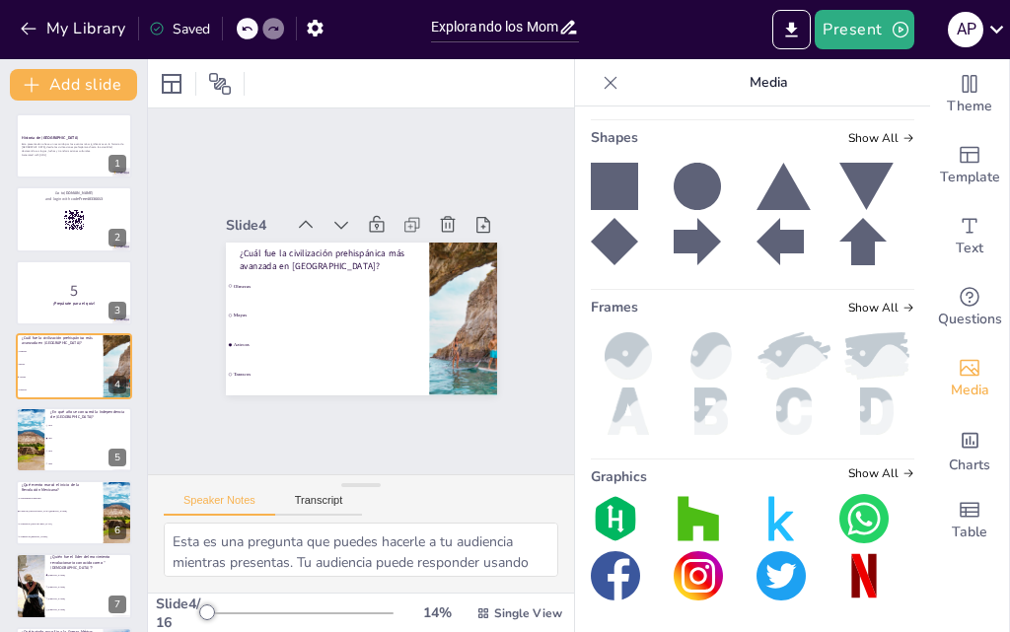
checkbox input "true"
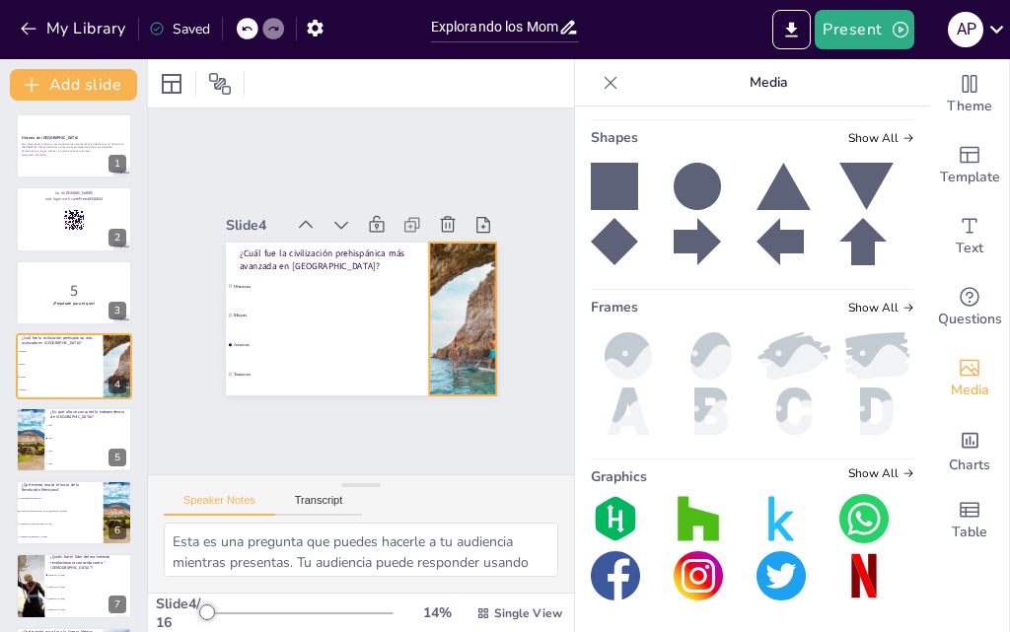
click at [411, 309] on div at bounding box center [295, 373] width 233 height 271
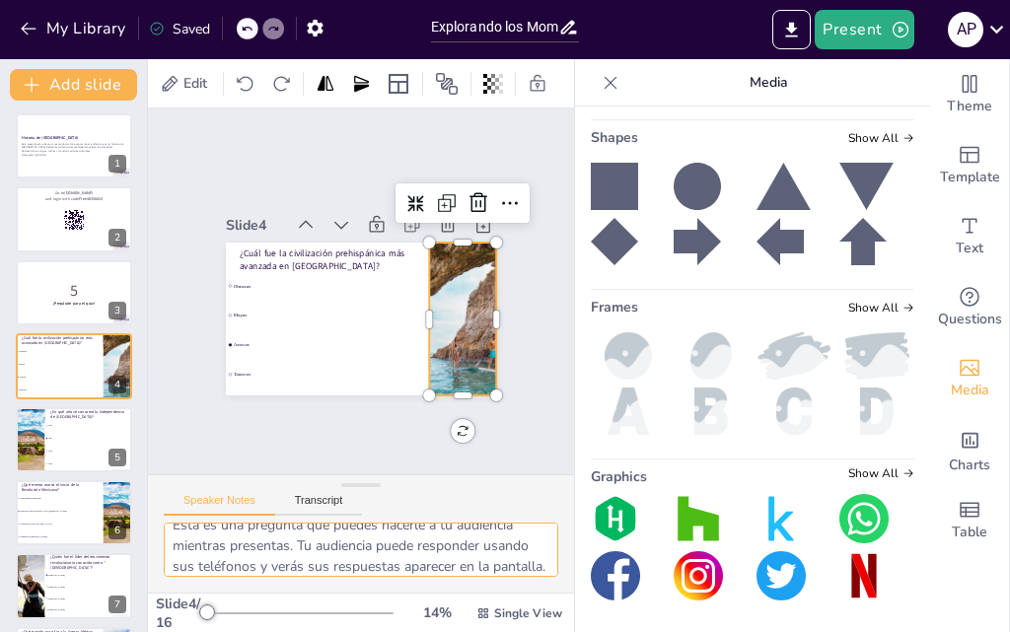
scroll to position [0, 0]
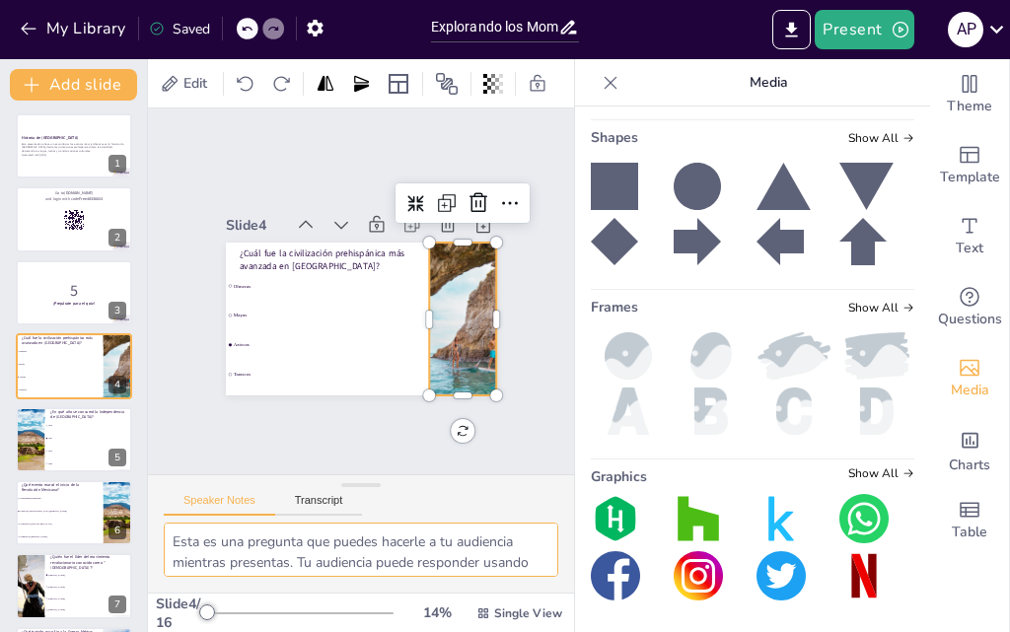
drag, startPoint x: 405, startPoint y: 524, endPoint x: 154, endPoint y: 498, distance: 252.8
click at [154, 523] on div "Esta es una pregunta que puedes hacerle a tu audiencia mientras presentas. Tu a…" at bounding box center [361, 558] width 426 height 70
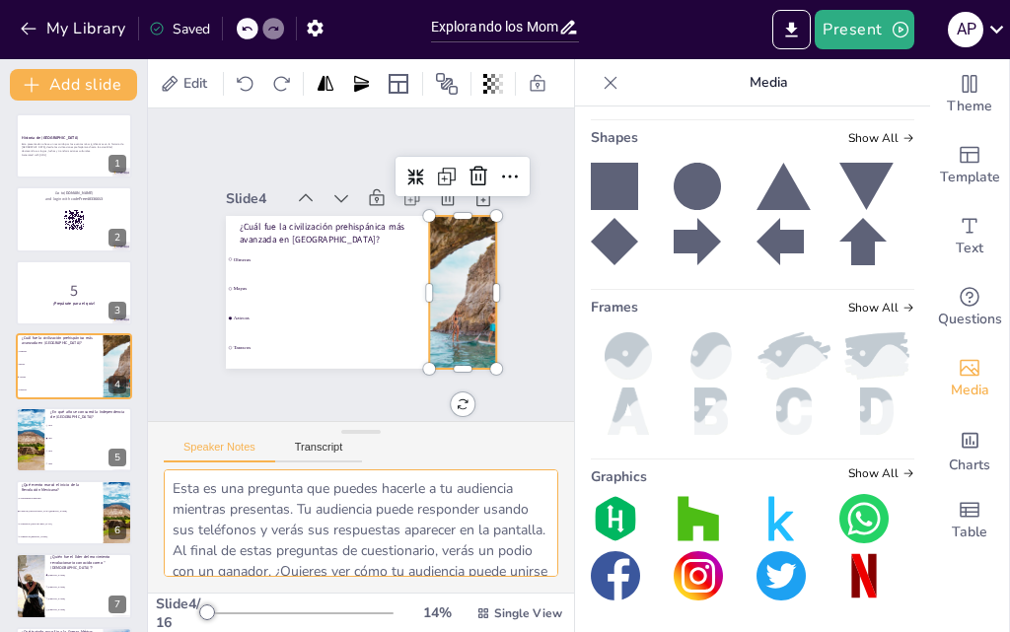
drag, startPoint x: 350, startPoint y: 445, endPoint x: 349, endPoint y: 392, distance: 53.3
click at [349, 422] on div at bounding box center [360, 432] width 39 height 20
click at [460, 490] on textarea "Esta es una pregunta que puedes hacerle a tu audiencia mientras presentas. Tu a…" at bounding box center [361, 523] width 395 height 108
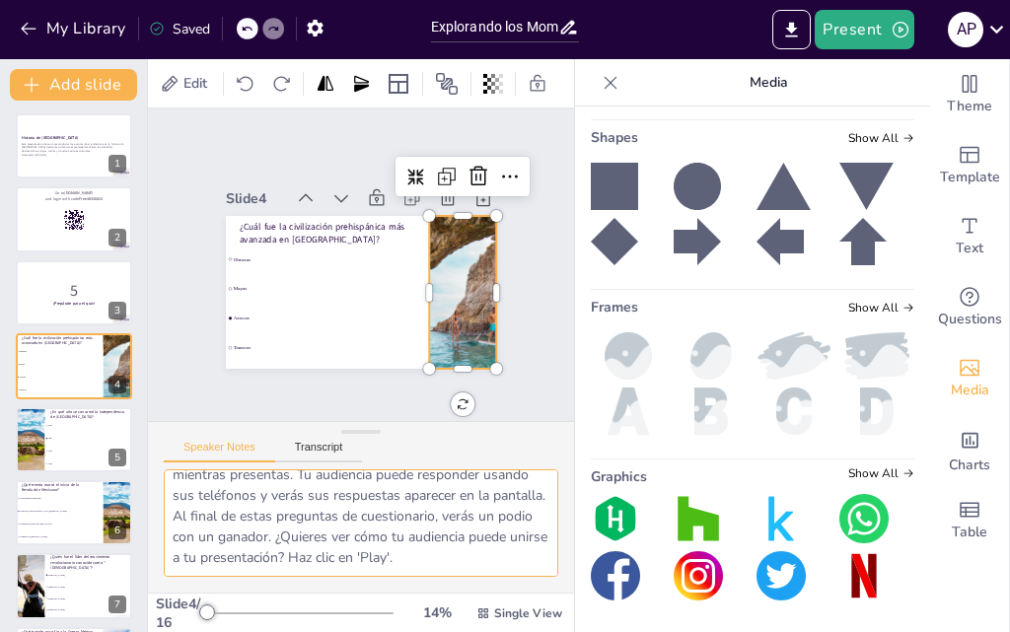
scroll to position [55, 0]
drag, startPoint x: 173, startPoint y: 451, endPoint x: 501, endPoint y: 528, distance: 337.3
click at [506, 533] on textarea "Esta es una pregunta que puedes hacerle a tu audiencia mientras presentas. Tu a…" at bounding box center [361, 523] width 395 height 108
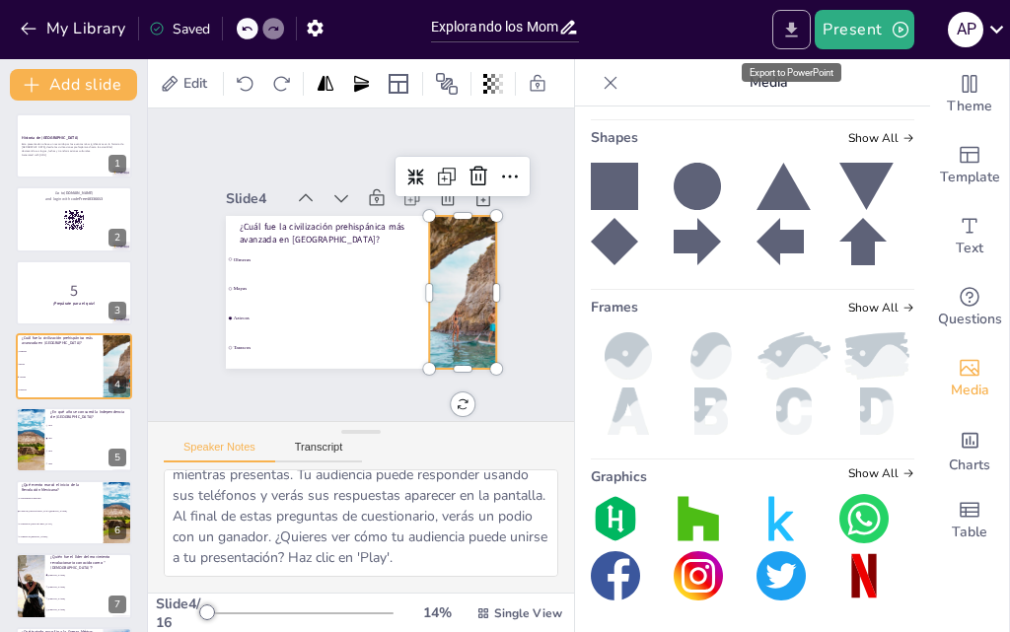
click at [785, 34] on icon "Export to PowerPoint" at bounding box center [791, 30] width 21 height 21
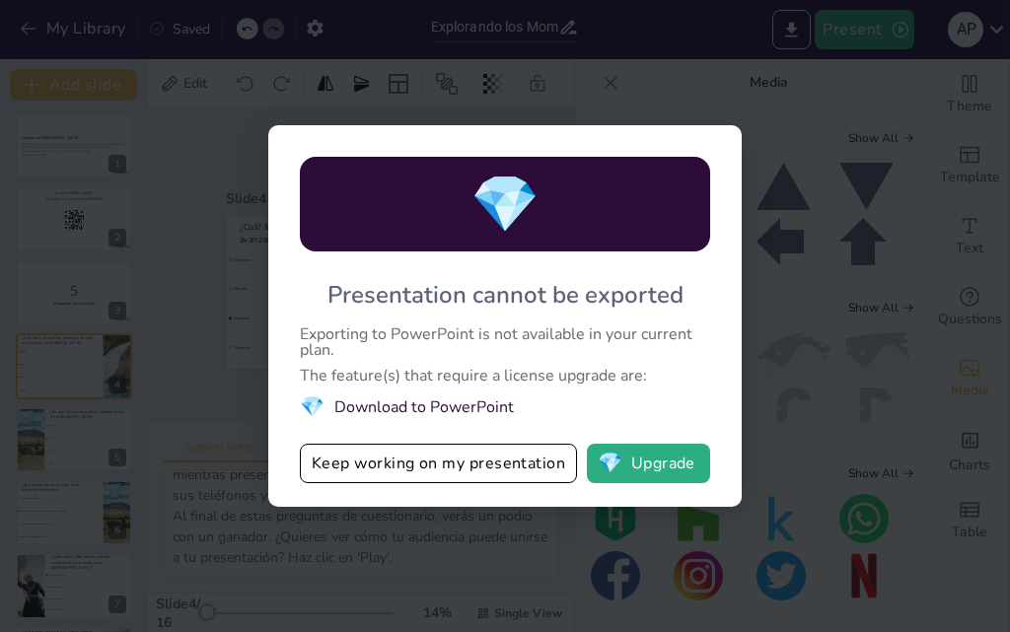
click at [731, 24] on div "💎 Presentation cannot be exported Exporting to PowerPoint is not available in y…" at bounding box center [505, 316] width 1010 height 632
click at [656, 74] on div "💎 Presentation cannot be exported Exporting to PowerPoint is not available in y…" at bounding box center [505, 316] width 1010 height 632
click at [408, 456] on button "Keep working on my presentation" at bounding box center [438, 463] width 277 height 39
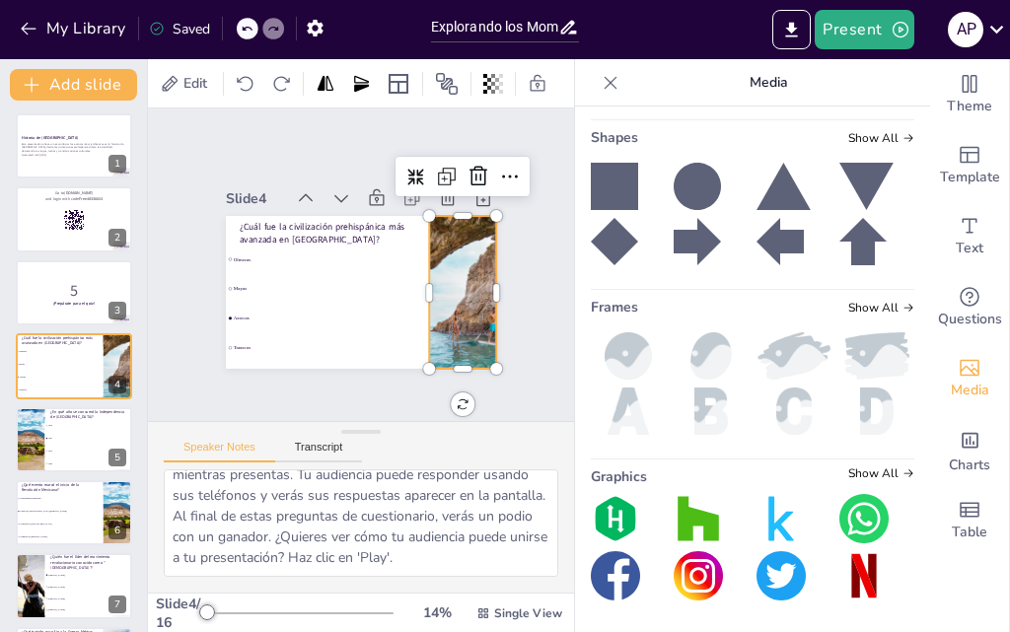
click at [601, 87] on icon at bounding box center [611, 83] width 20 height 20
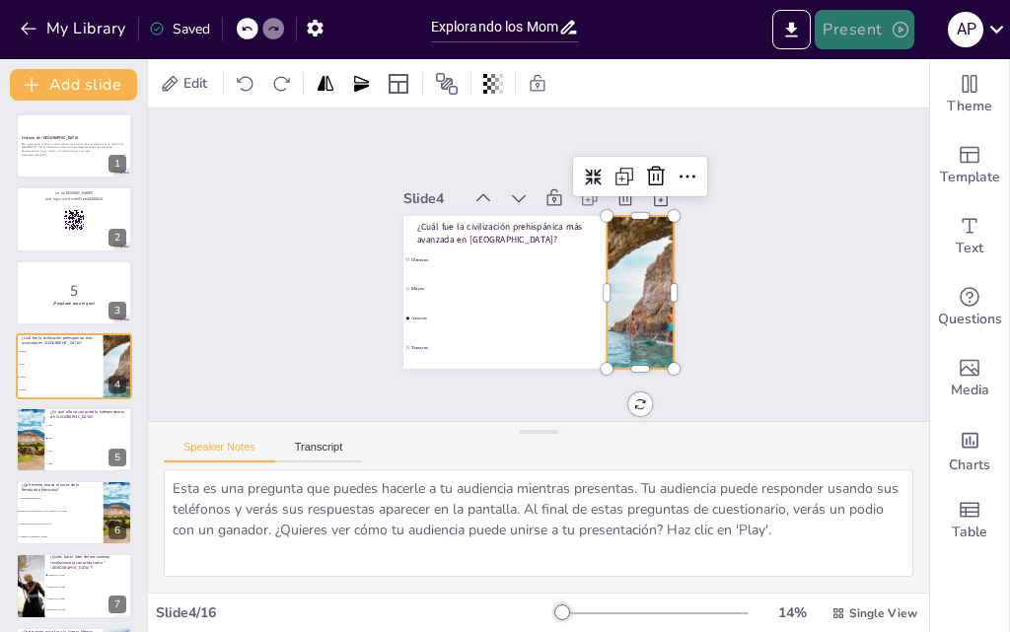
click at [902, 22] on icon "button" at bounding box center [901, 30] width 16 height 16
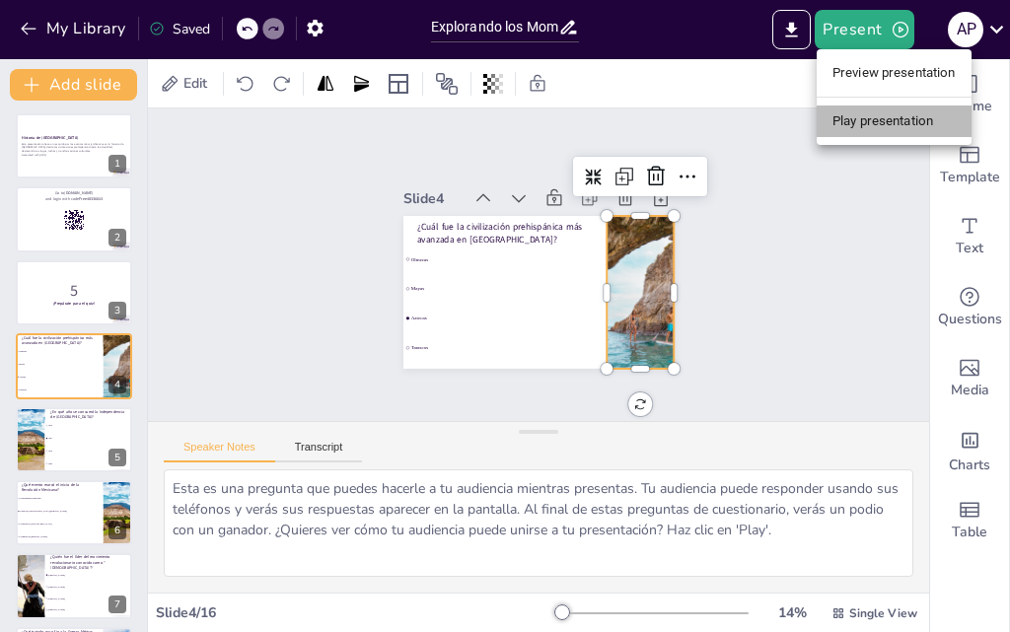
click at [893, 119] on li "Play presentation" at bounding box center [894, 122] width 155 height 32
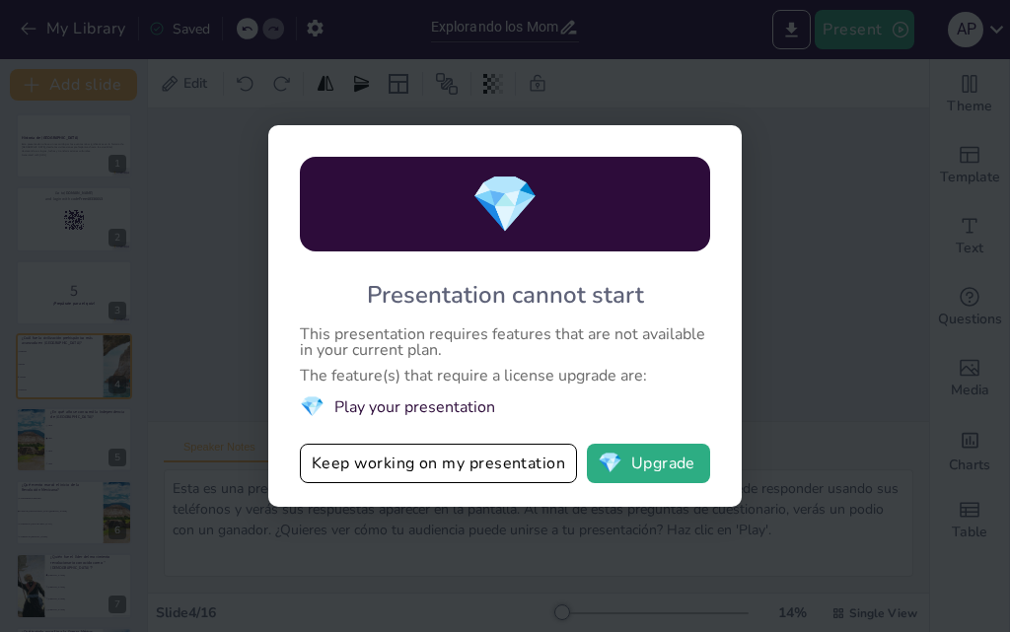
click at [814, 218] on div "💎 Presentation cannot start This presentation requires features that are not av…" at bounding box center [505, 316] width 1010 height 632
click at [403, 458] on button "Keep working on my presentation" at bounding box center [438, 463] width 277 height 39
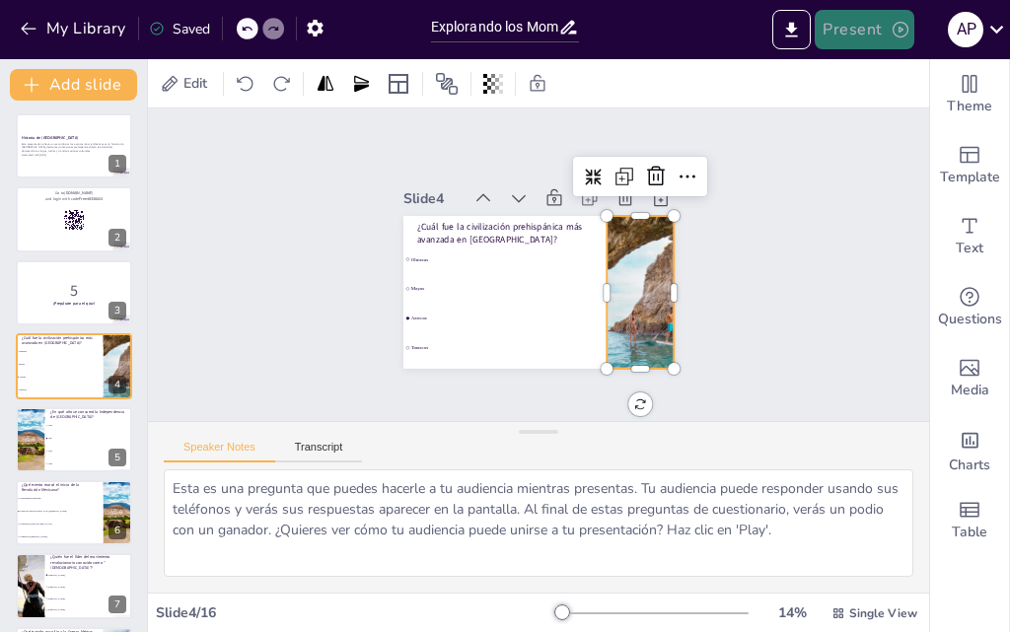
click at [865, 28] on button "Present" at bounding box center [864, 29] width 99 height 39
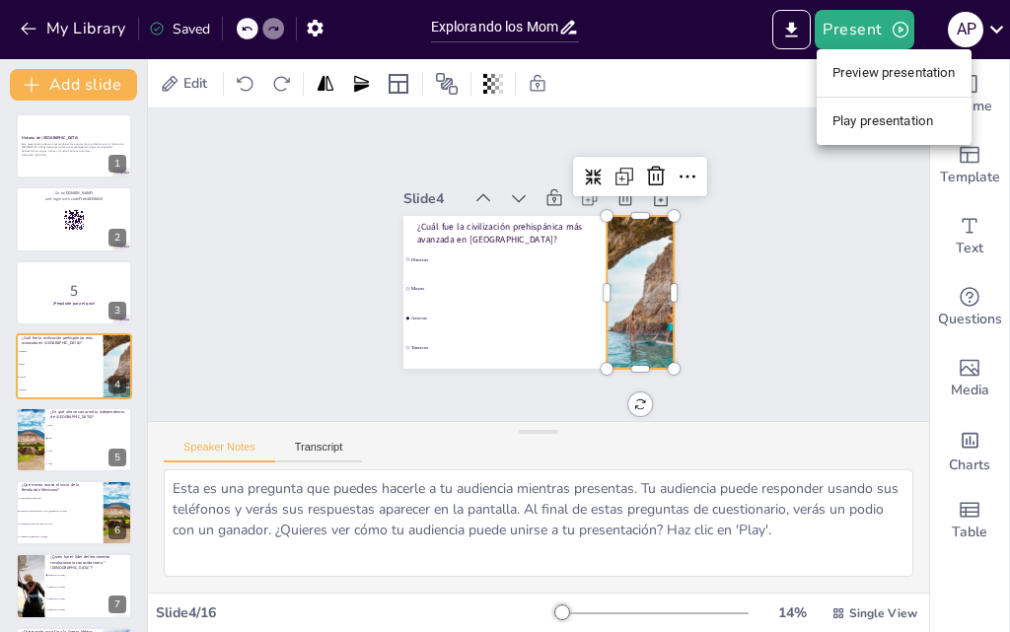
click at [752, 223] on div at bounding box center [505, 316] width 1010 height 632
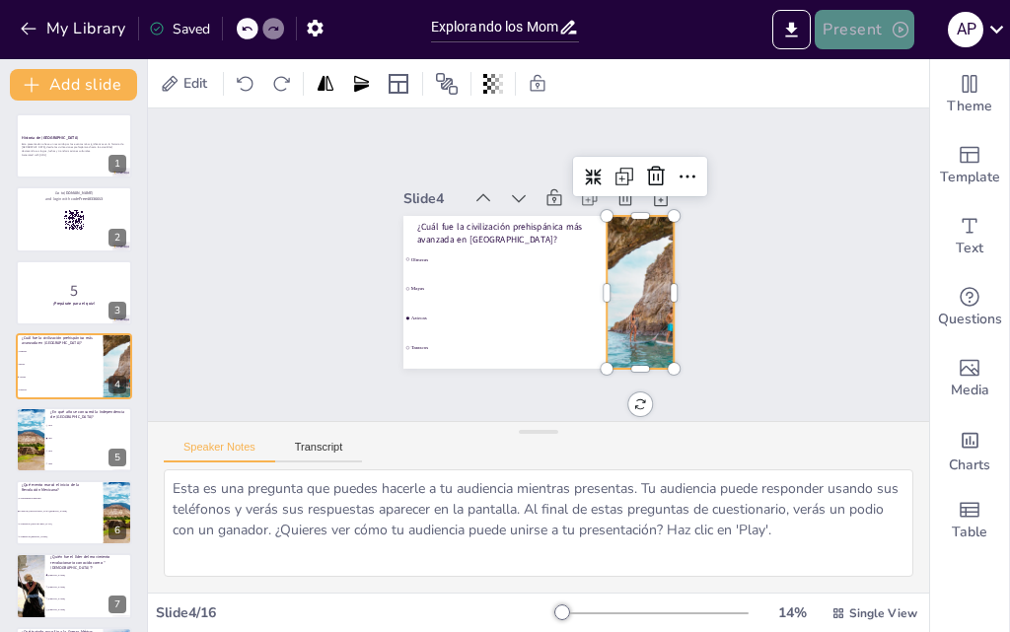
click at [891, 32] on icon "button" at bounding box center [901, 30] width 20 height 20
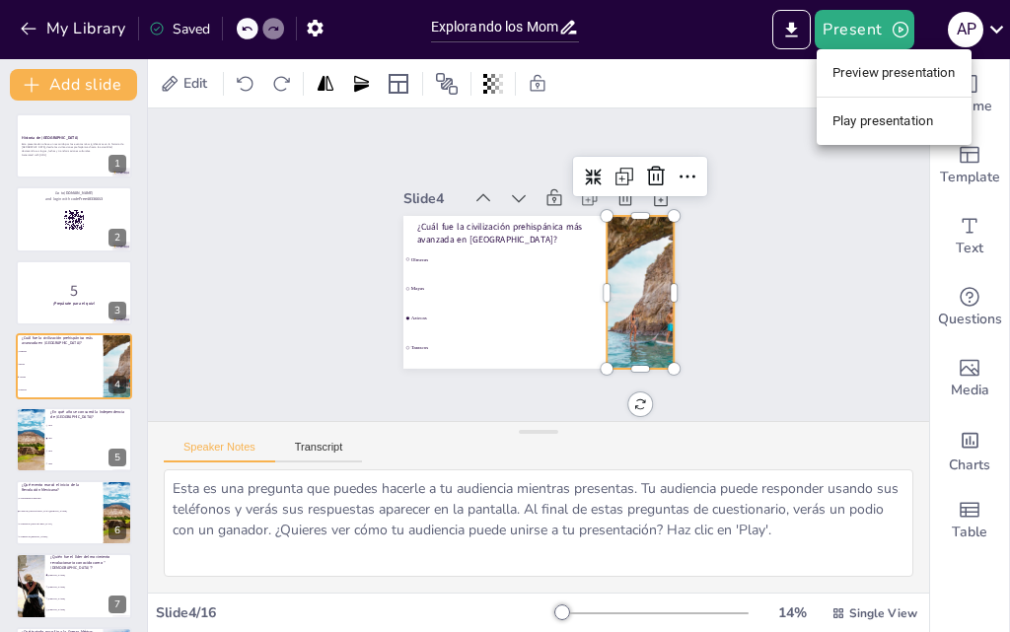
drag, startPoint x: 828, startPoint y: 226, endPoint x: 746, endPoint y: 122, distance: 132.0
click at [746, 122] on div at bounding box center [505, 316] width 1010 height 632
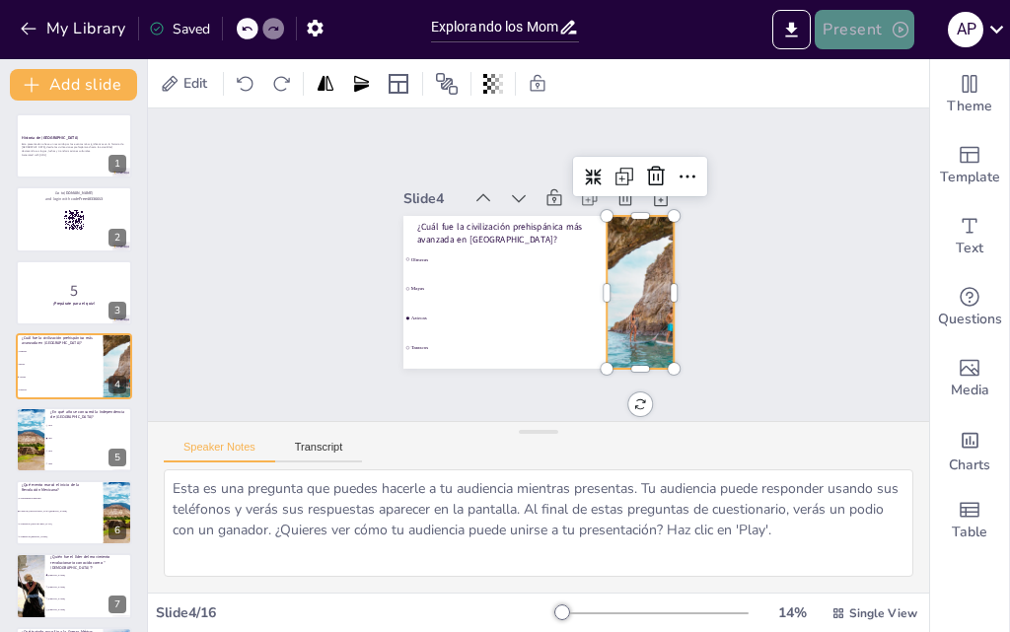
click at [885, 28] on button "Present" at bounding box center [864, 29] width 99 height 39
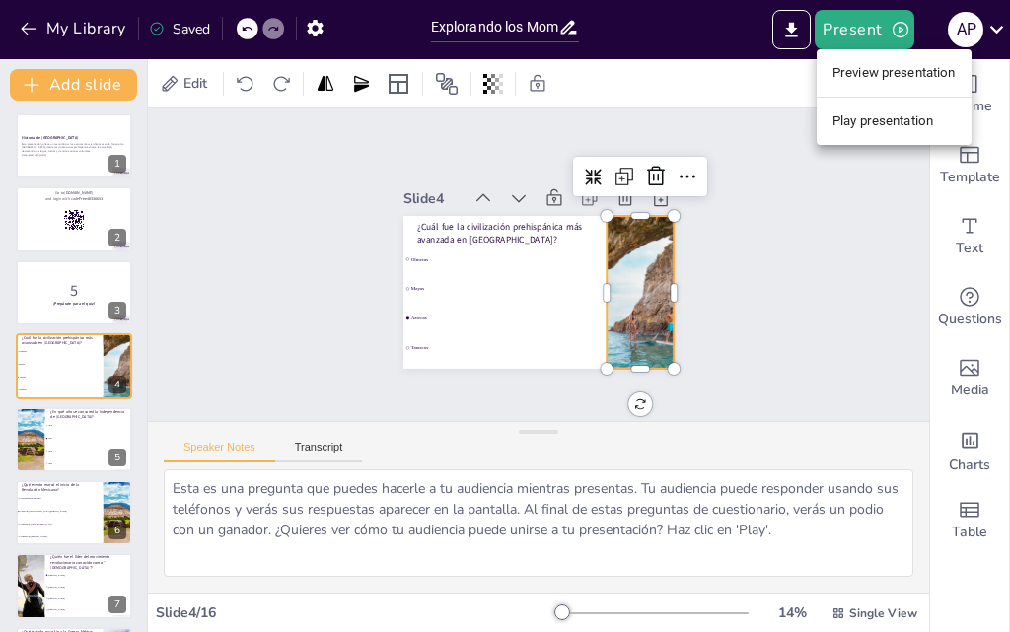
click at [818, 240] on div at bounding box center [505, 316] width 1010 height 632
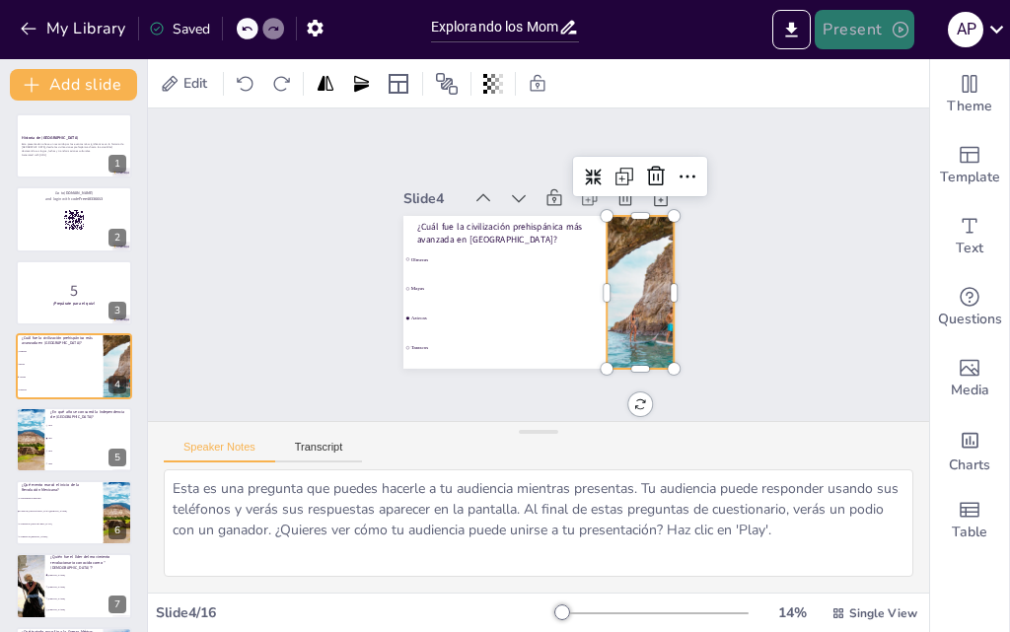
click at [855, 34] on button "Present" at bounding box center [864, 29] width 99 height 39
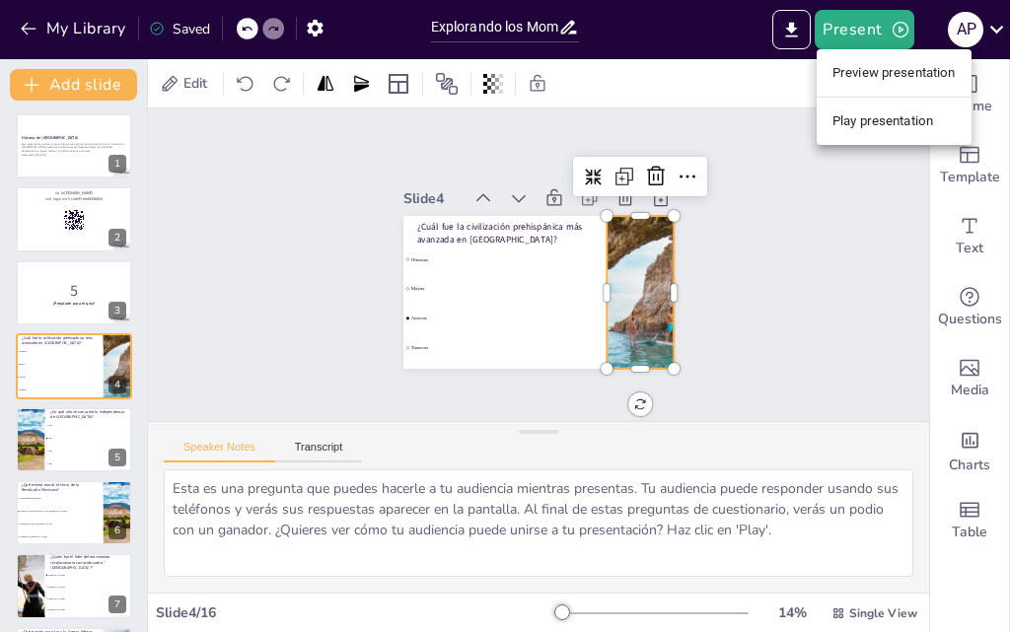
click at [766, 243] on div at bounding box center [505, 316] width 1010 height 632
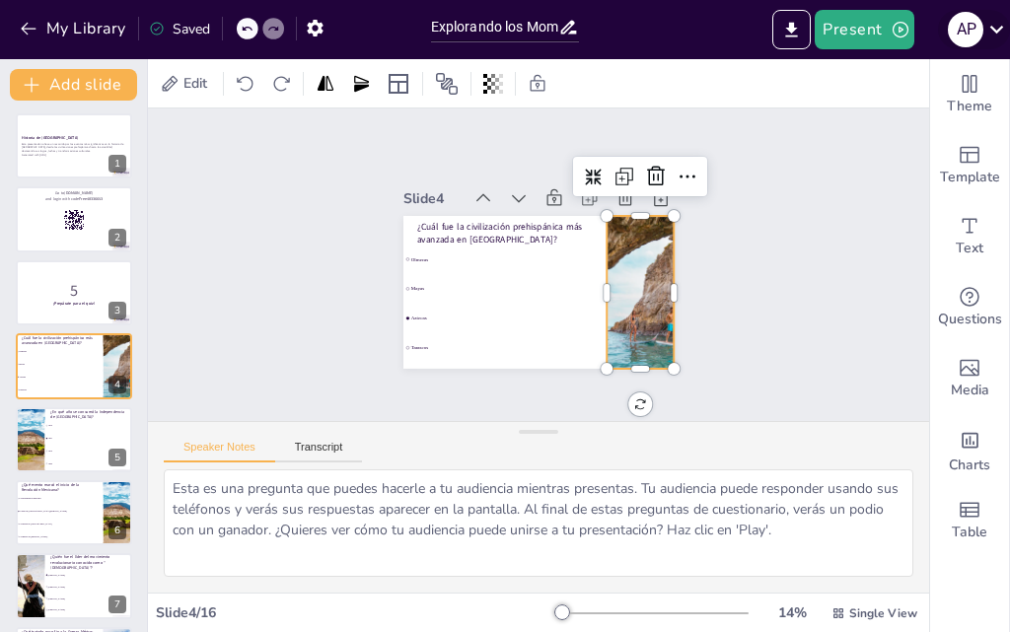
click at [1002, 32] on icon at bounding box center [996, 29] width 27 height 27
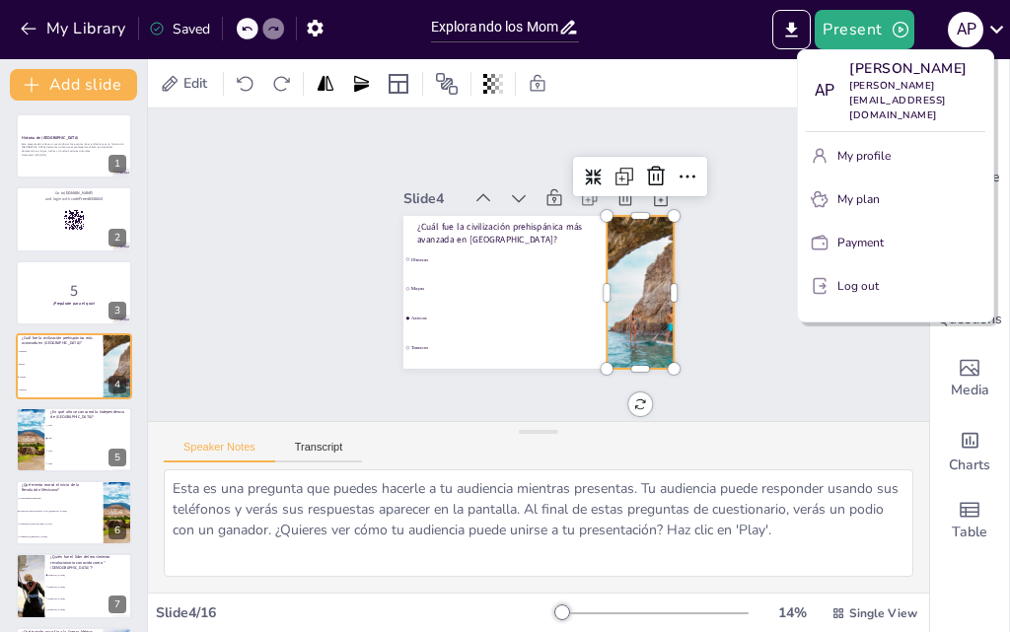
click at [744, 259] on div at bounding box center [505, 316] width 1010 height 632
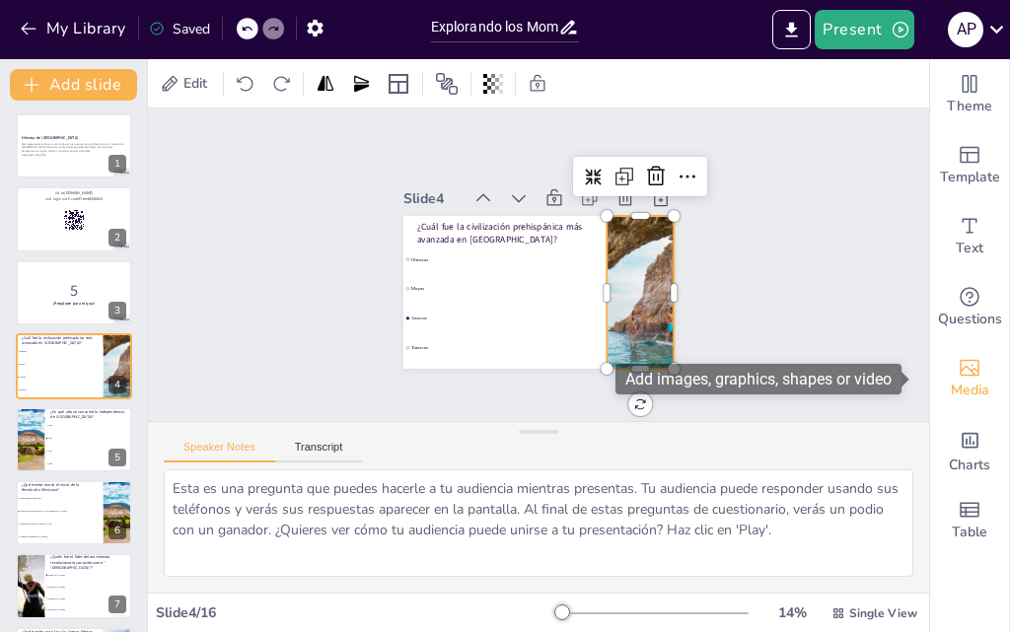
click at [960, 375] on icon "Add images, graphics, shapes or video" at bounding box center [970, 368] width 20 height 17
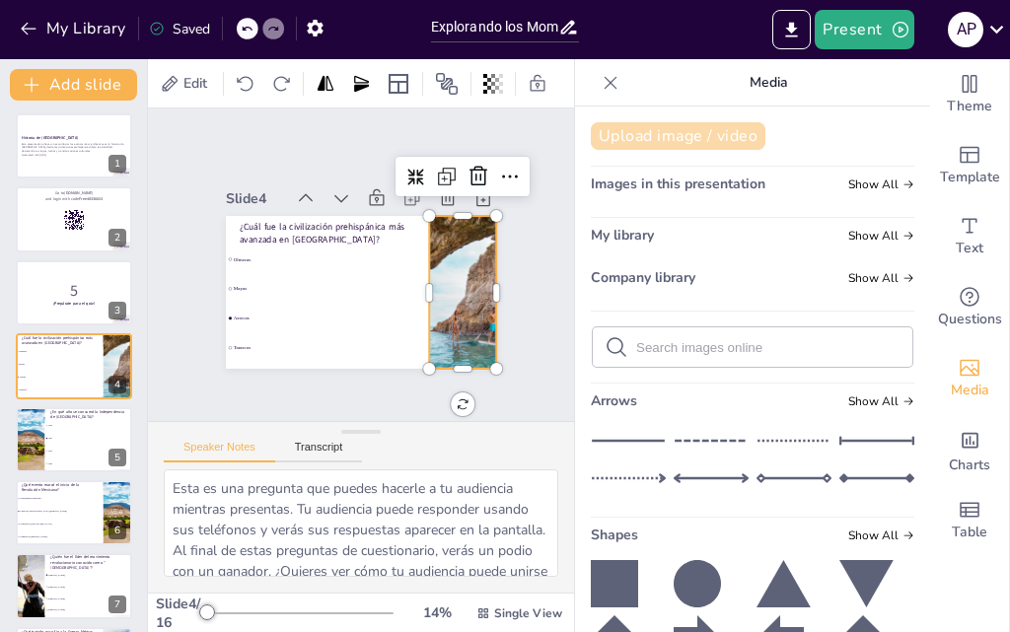
click at [672, 141] on button "Upload image / video" at bounding box center [678, 136] width 175 height 28
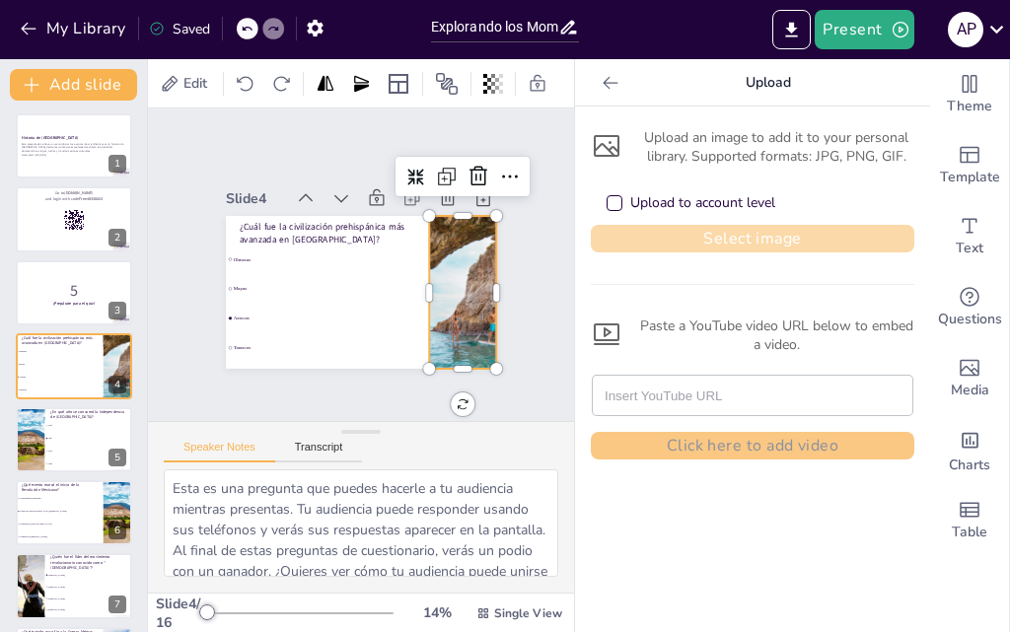
click at [710, 238] on button "Select image" at bounding box center [753, 239] width 324 height 28
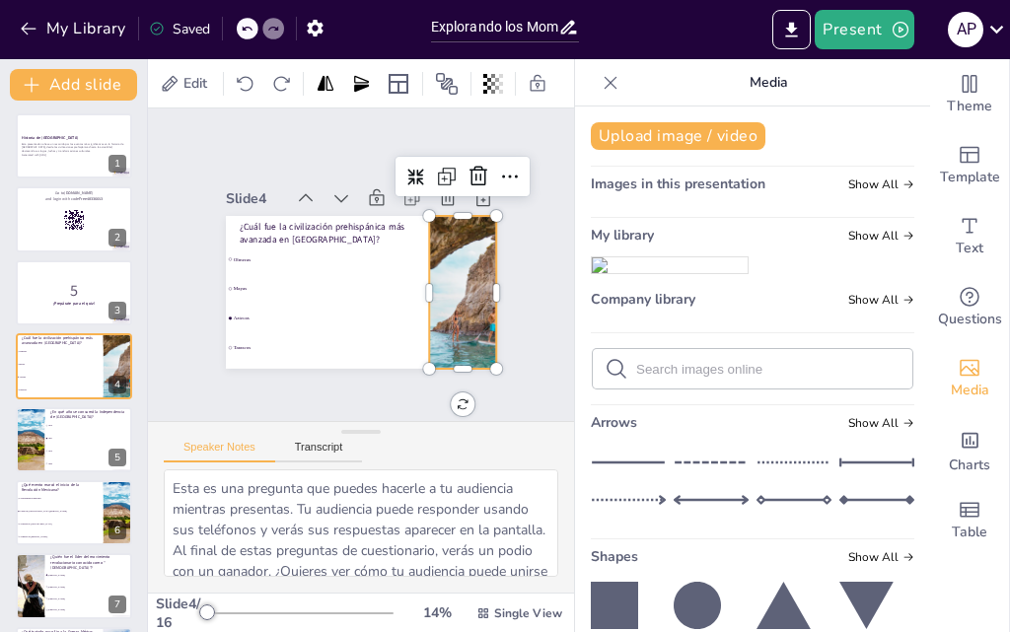
click at [662, 273] on img at bounding box center [670, 265] width 156 height 16
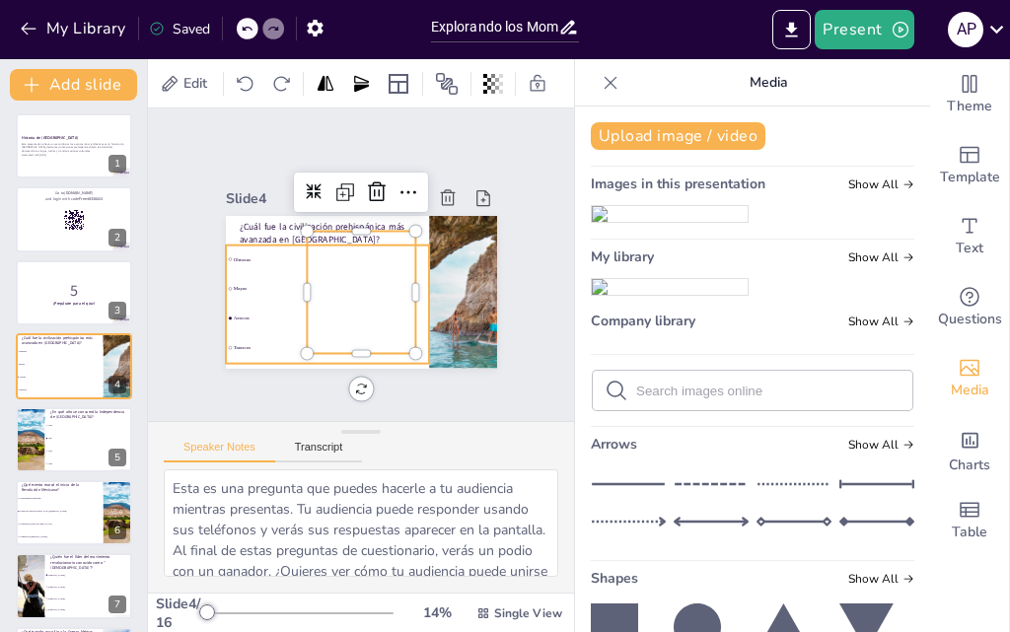
click at [409, 282] on div at bounding box center [286, 339] width 247 height 274
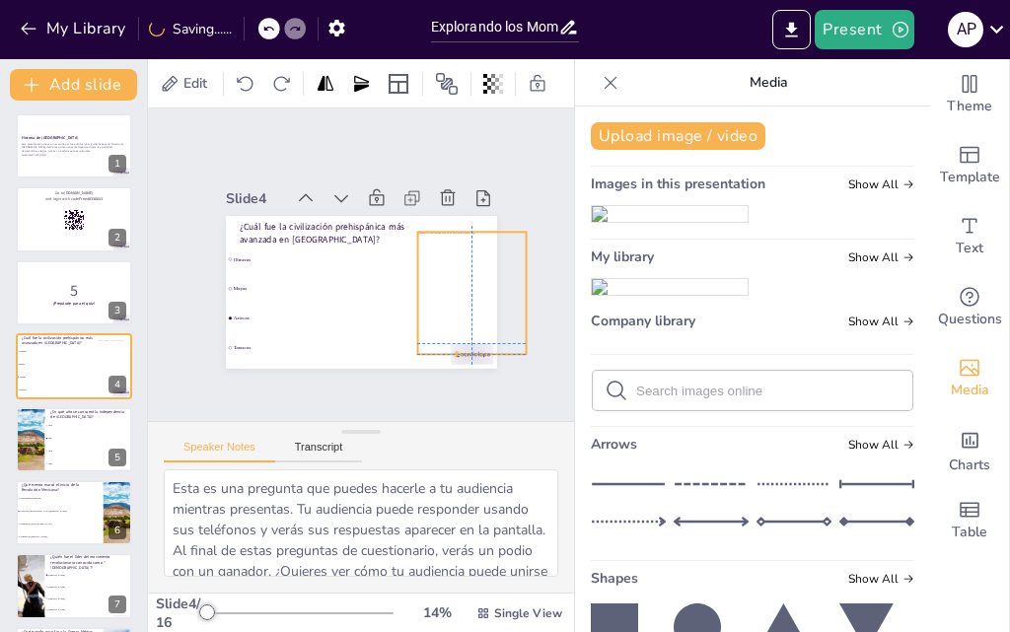
drag, startPoint x: 349, startPoint y: 287, endPoint x: 450, endPoint y: 279, distance: 100.9
click at [450, 279] on div at bounding box center [442, 344] width 155 height 160
drag, startPoint x: 486, startPoint y: 287, endPoint x: 460, endPoint y: 289, distance: 26.7
click at [473, 288] on div "¿Cuál fue la civilización prehispánica más avanzada en México? Olmecas Mayas Az…" at bounding box center [344, 287] width 309 height 283
click at [440, 289] on div at bounding box center [448, 336] width 149 height 156
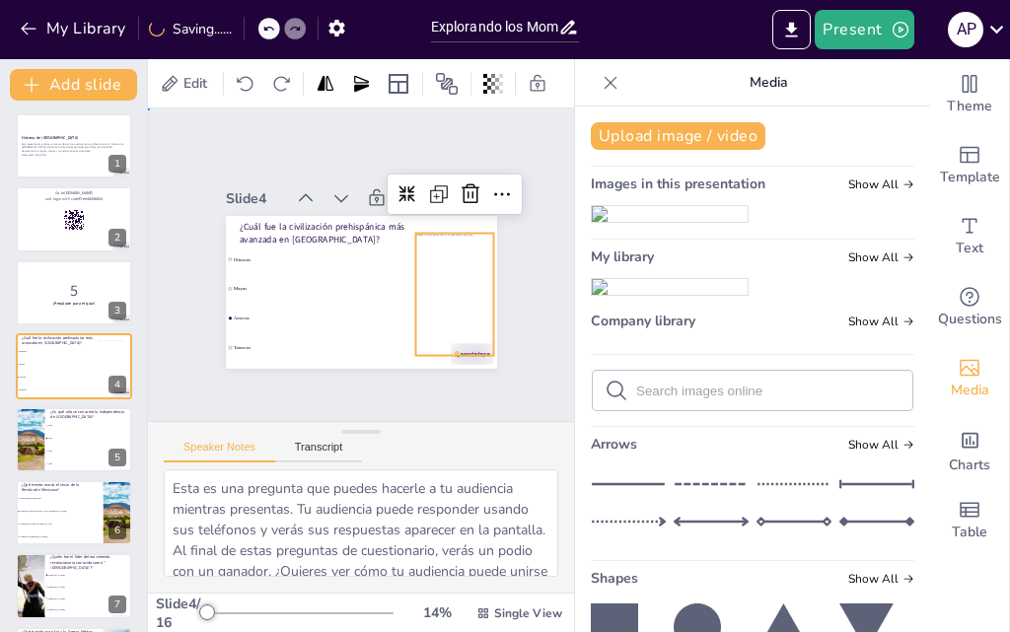
click at [523, 242] on div "Slide 1 Historia de México Esta presentación ofrece un recorrido por los evento…" at bounding box center [360, 265] width 433 height 345
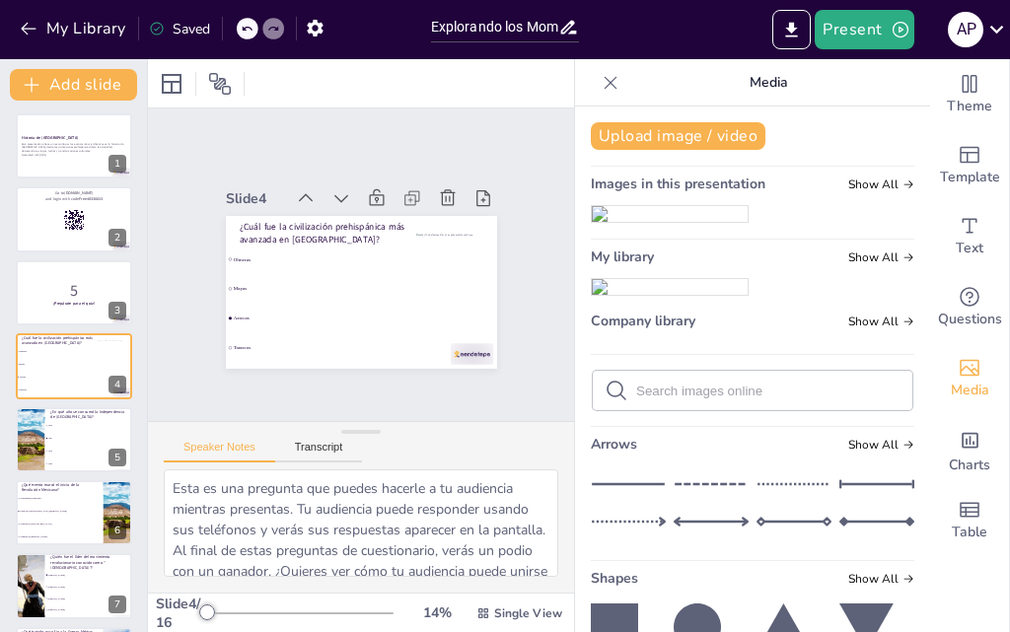
click at [601, 83] on icon at bounding box center [611, 83] width 20 height 20
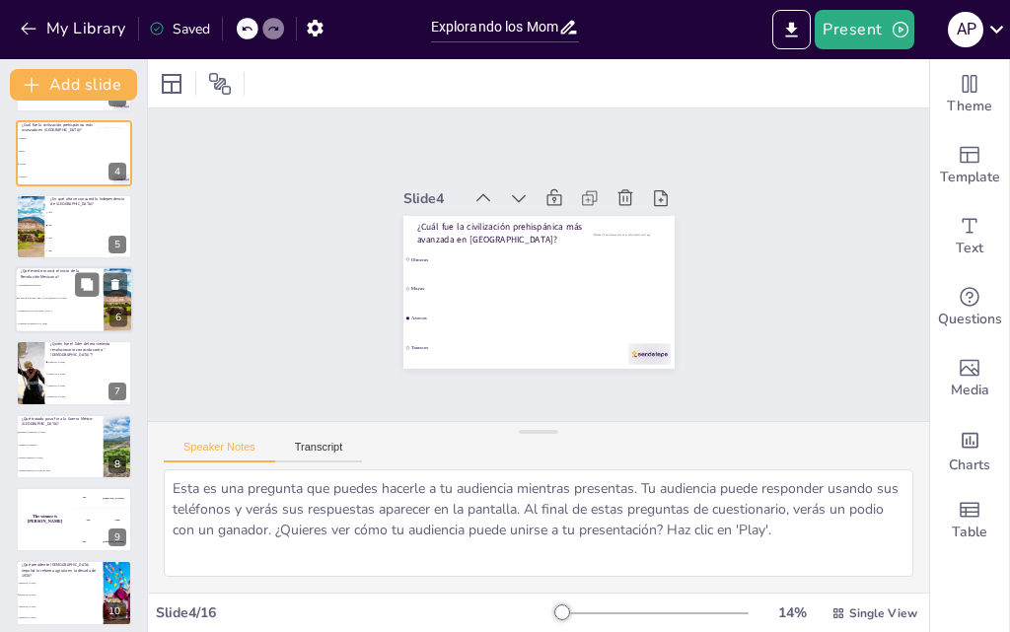
scroll to position [397, 0]
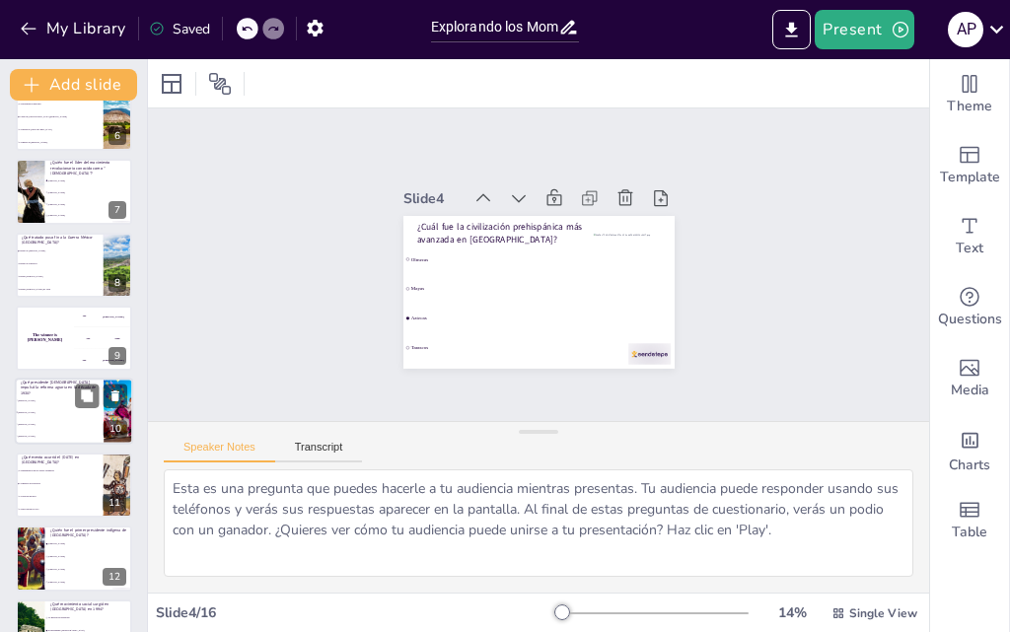
click at [69, 411] on span "Lázaro Cárdenas" at bounding box center [60, 412] width 85 height 3
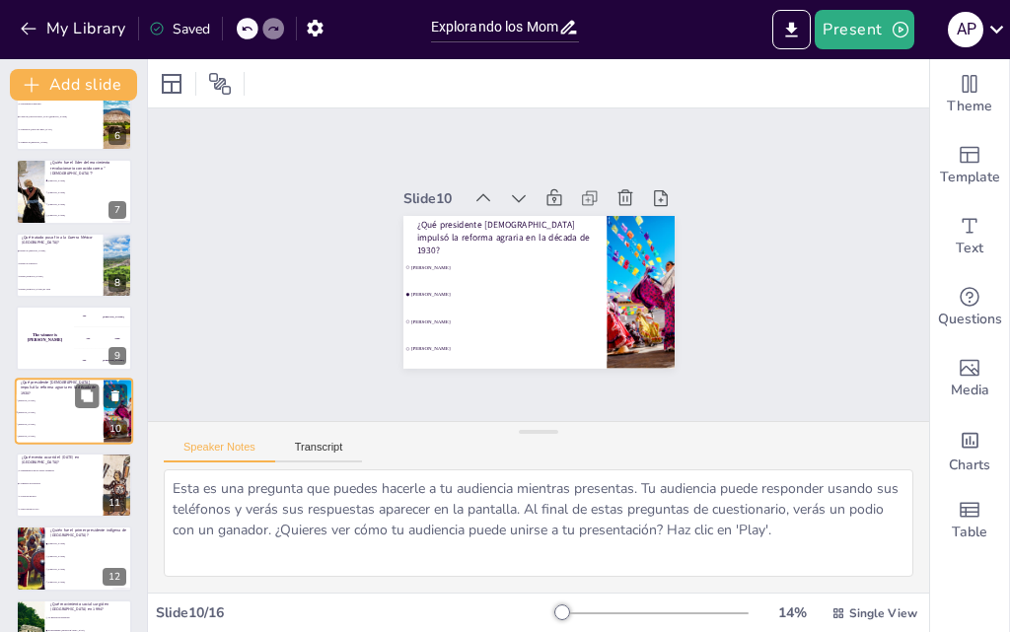
scroll to position [443, 0]
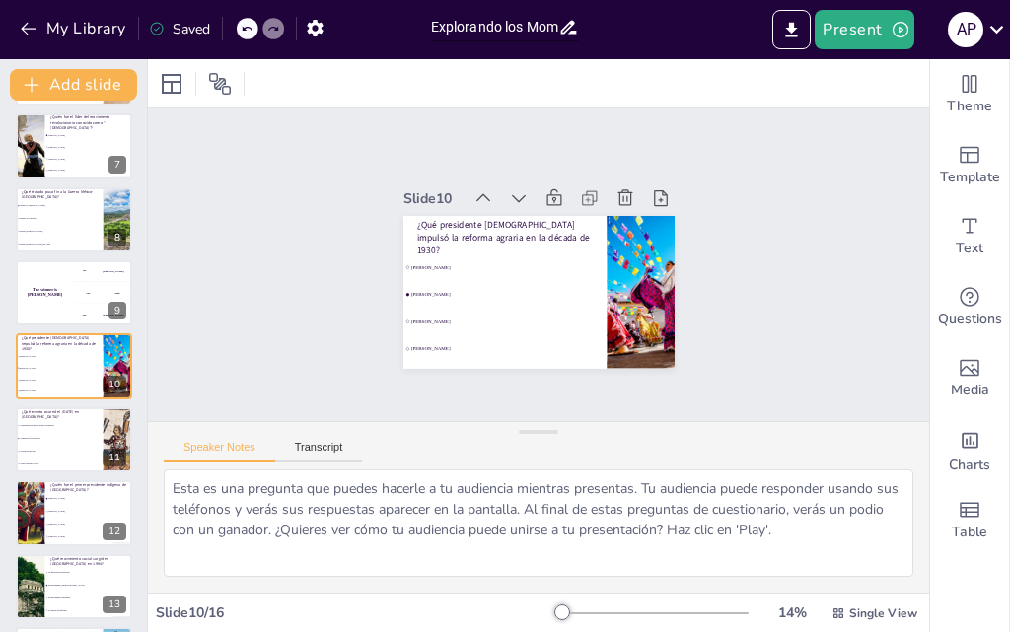
click at [467, 26] on input "Explorando los Momentos Cruciales de México" at bounding box center [495, 27] width 128 height 29
drag, startPoint x: 430, startPoint y: 27, endPoint x: 613, endPoint y: 11, distance: 183.2
click at [613, 11] on div "My Library Saved Explorando los Momentos Cruciales de México Present A P" at bounding box center [505, 29] width 1010 height 59
click at [559, 26] on icon at bounding box center [568, 27] width 21 height 21
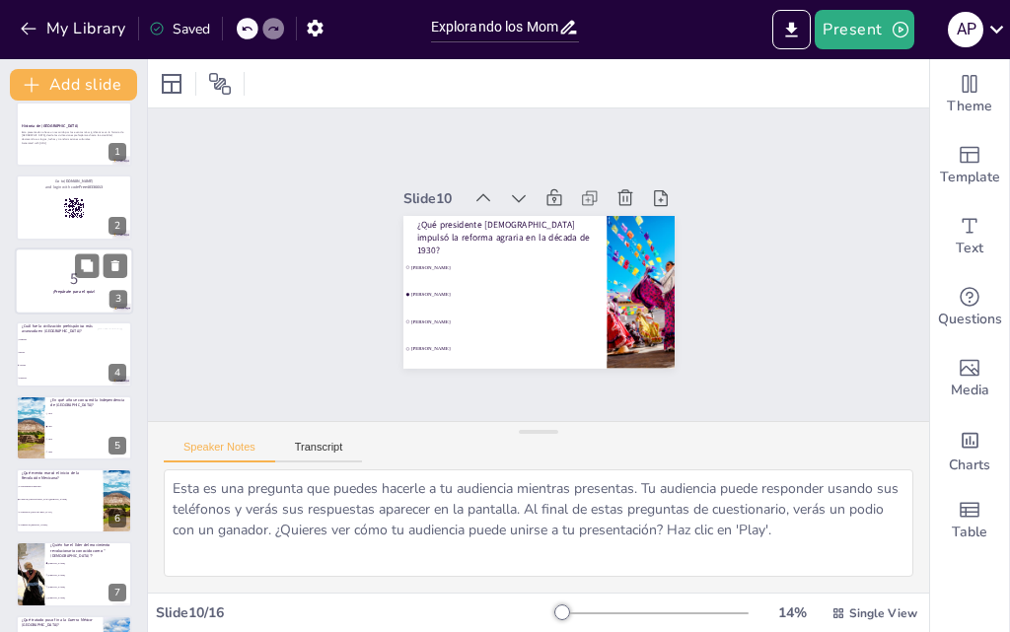
scroll to position [0, 0]
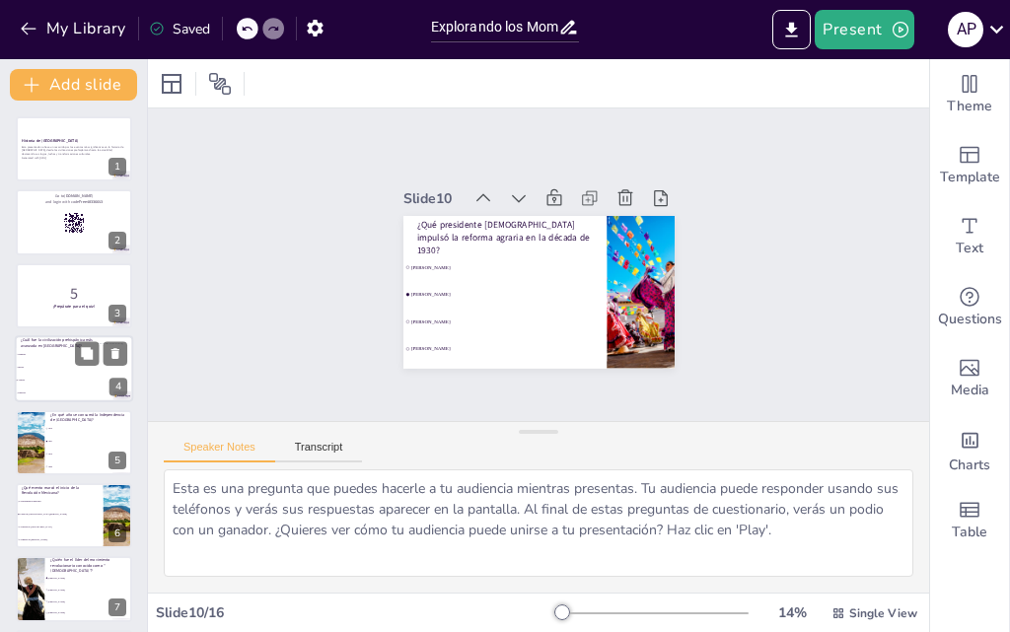
click at [56, 375] on li "Aztecas" at bounding box center [59, 381] width 89 height 13
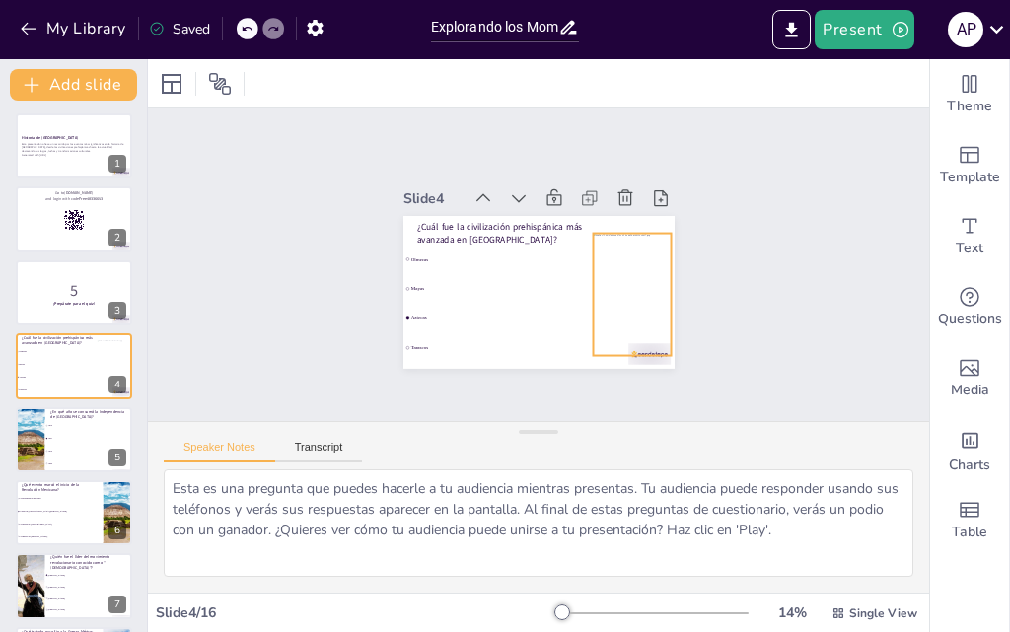
click at [599, 271] on div at bounding box center [625, 336] width 149 height 156
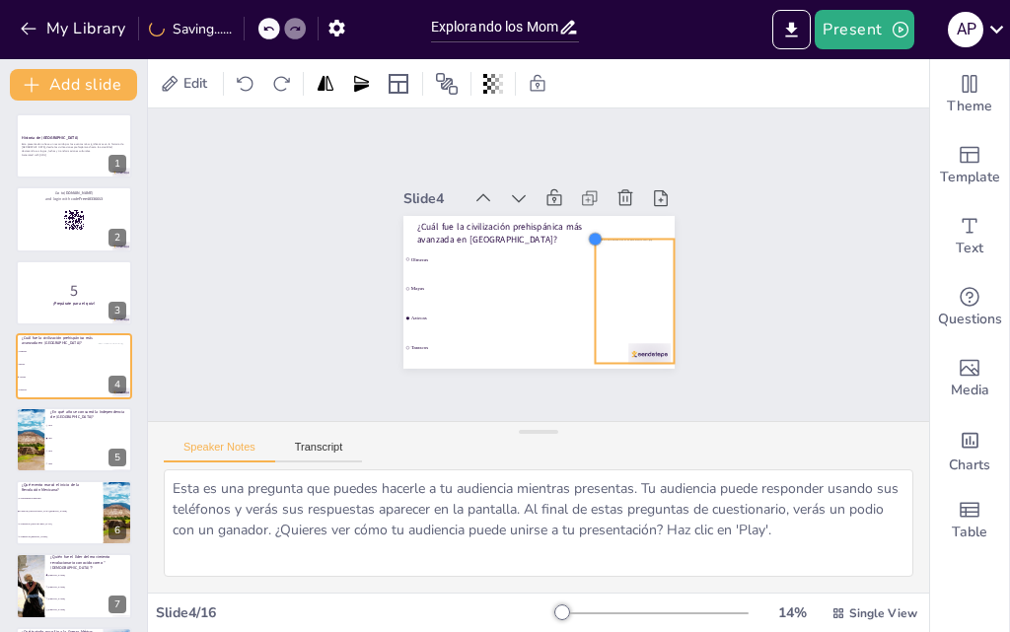
drag, startPoint x: 579, startPoint y: 234, endPoint x: 606, endPoint y: 232, distance: 26.7
click at [606, 232] on div "¿Cuál fue la civilización prehispánica más avanzada en México? Olmecas Mayas Az…" at bounding box center [528, 290] width 310 height 250
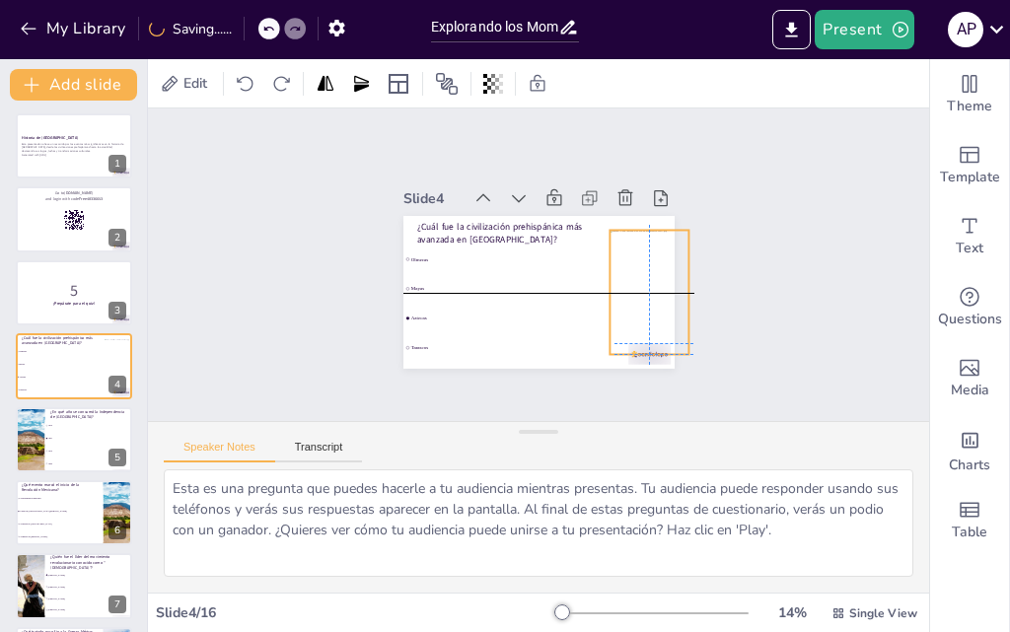
drag, startPoint x: 614, startPoint y: 303, endPoint x: 635, endPoint y: 288, distance: 25.5
click at [635, 288] on div at bounding box center [642, 341] width 151 height 158
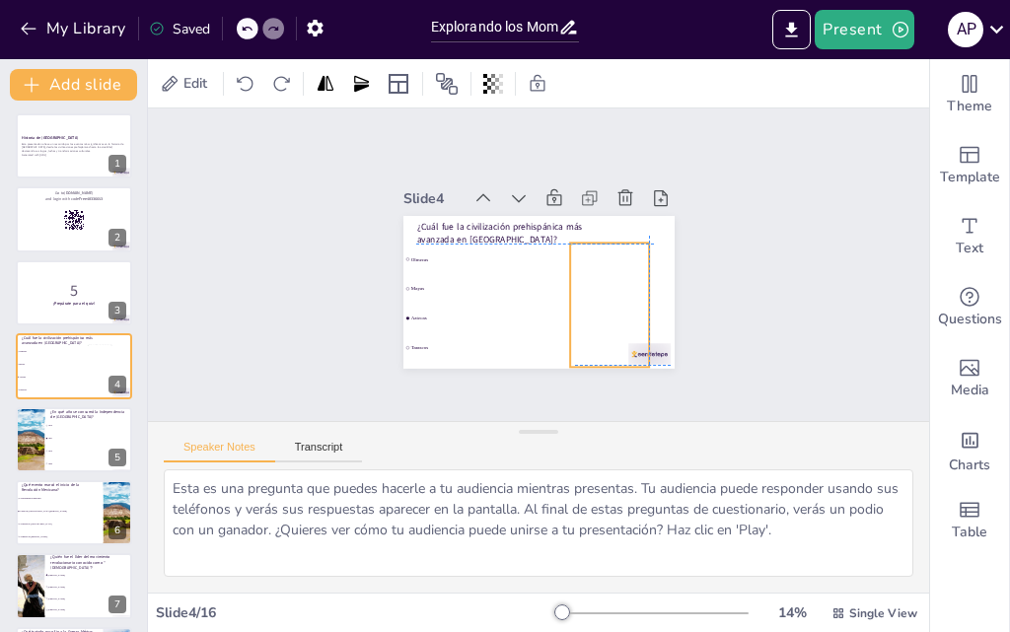
drag, startPoint x: 618, startPoint y: 280, endPoint x: 601, endPoint y: 277, distance: 18.0
click at [601, 281] on div at bounding box center [547, 360] width 163 height 158
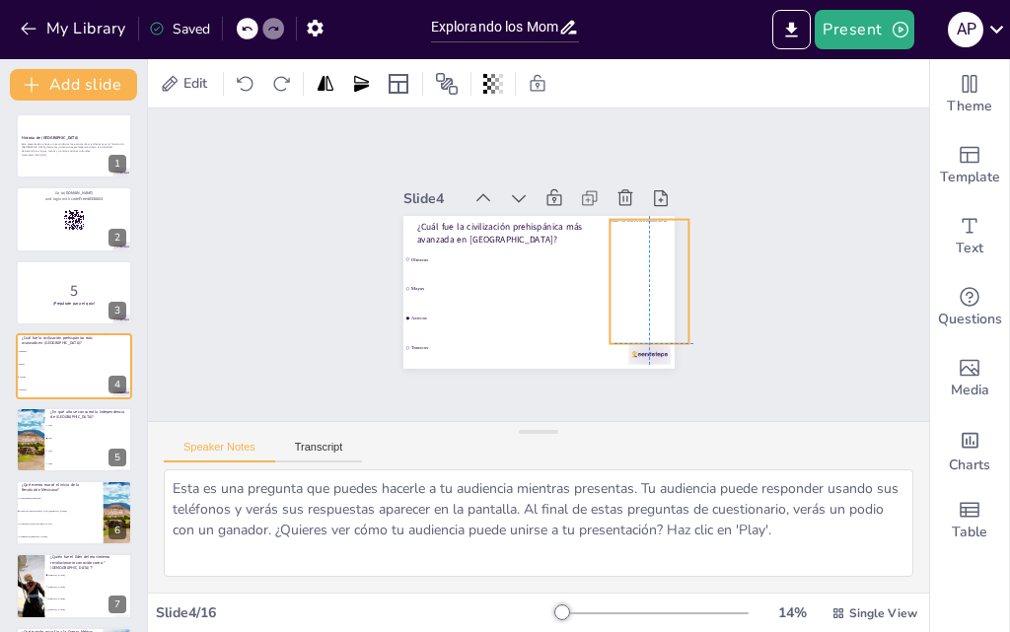
drag, startPoint x: 596, startPoint y: 286, endPoint x: 640, endPoint y: 258, distance: 52.3
click at [640, 258] on div at bounding box center [646, 332] width 151 height 158
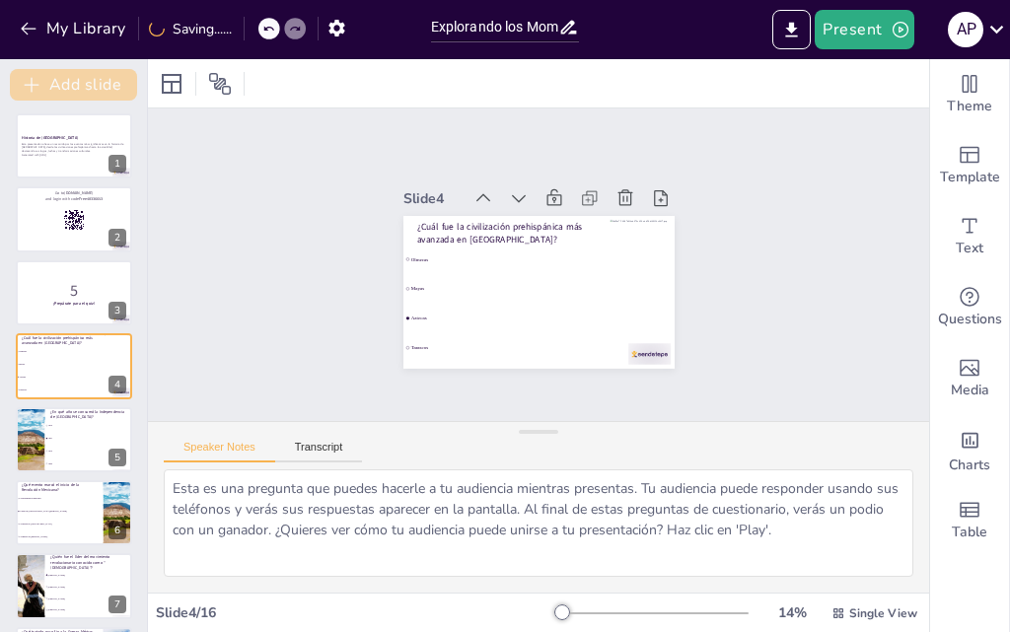
click at [55, 85] on button "Add slide" at bounding box center [73, 85] width 127 height 32
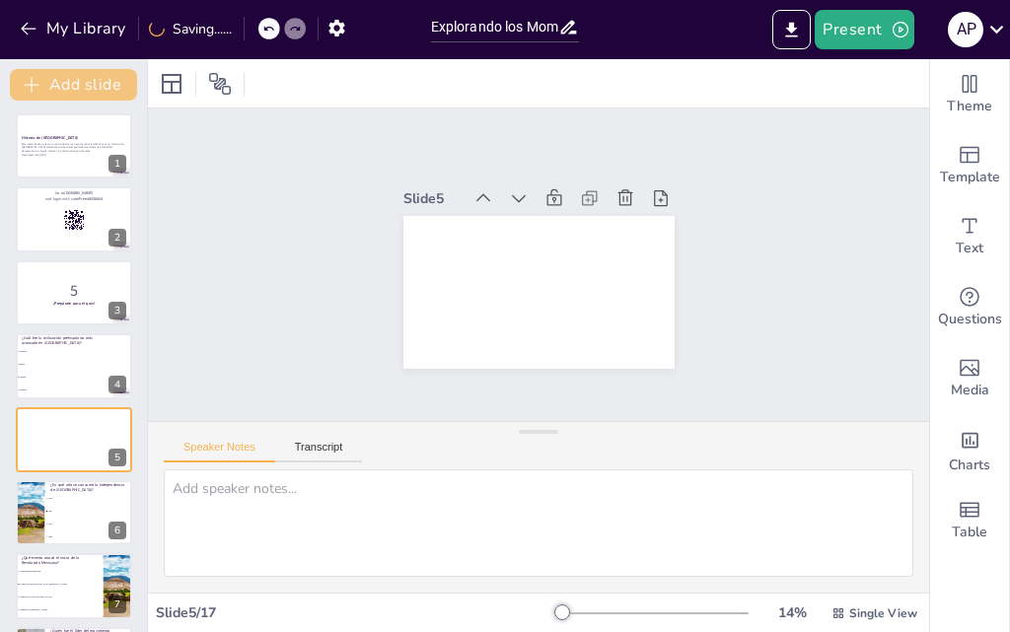
click at [86, 92] on button "Add slide" at bounding box center [73, 85] width 127 height 32
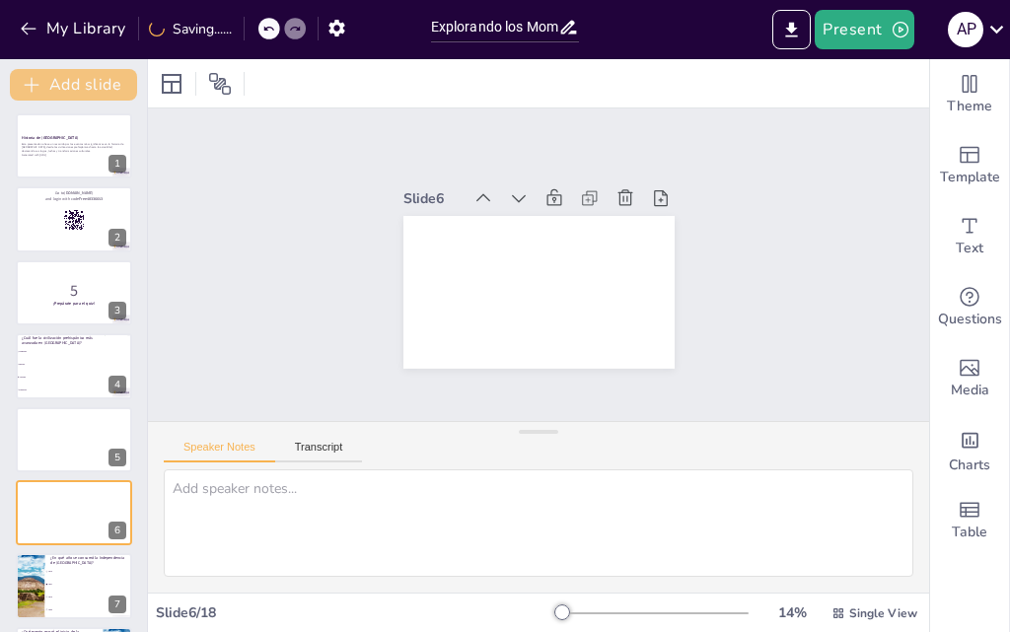
click at [58, 80] on button "Add slide" at bounding box center [73, 85] width 127 height 32
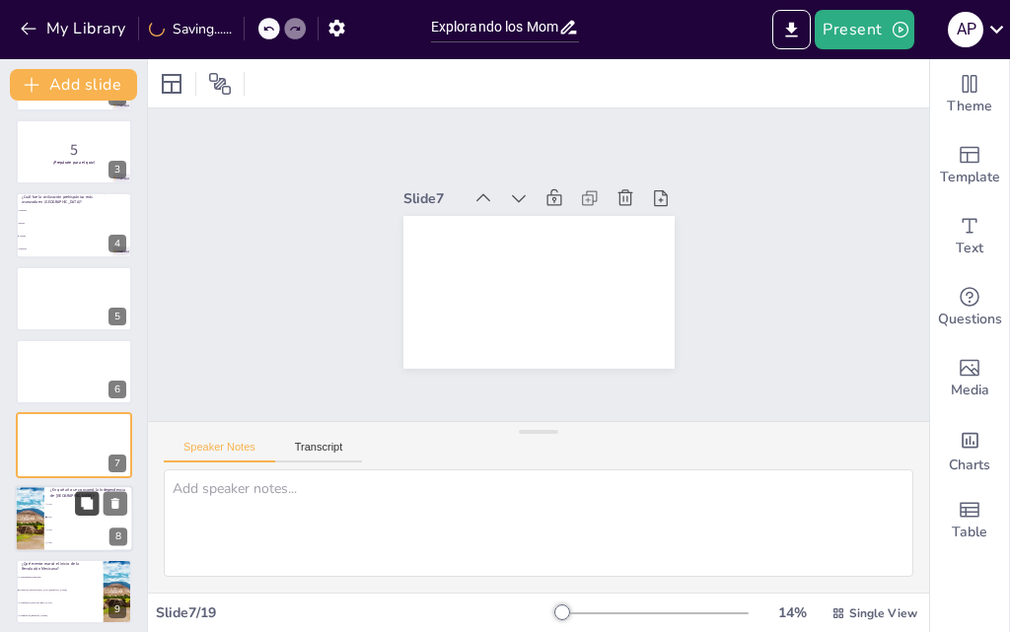
scroll to position [200, 0]
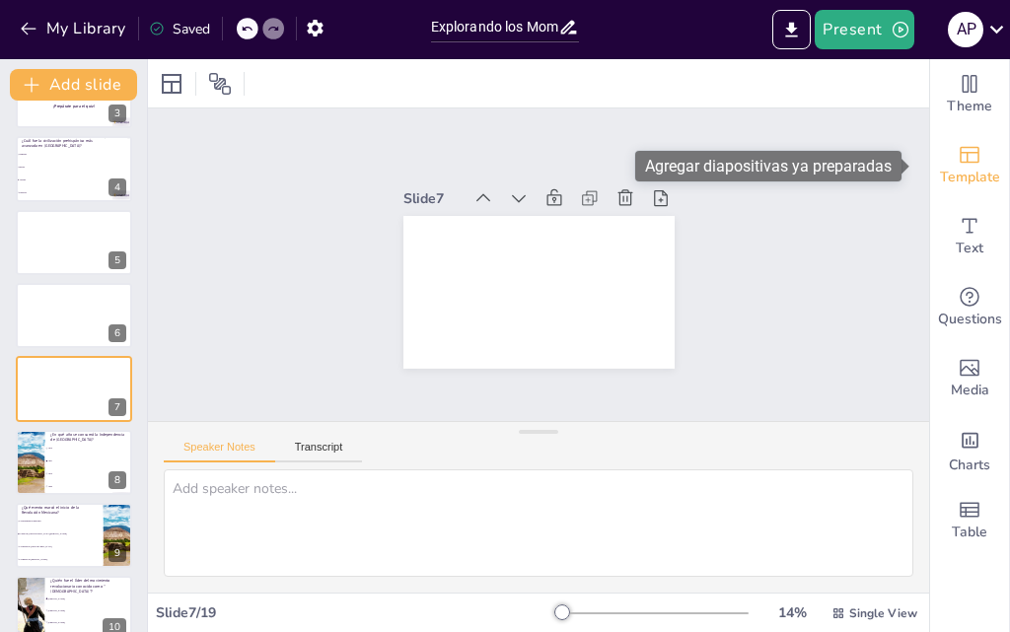
click at [943, 176] on span "Template" at bounding box center [970, 178] width 60 height 22
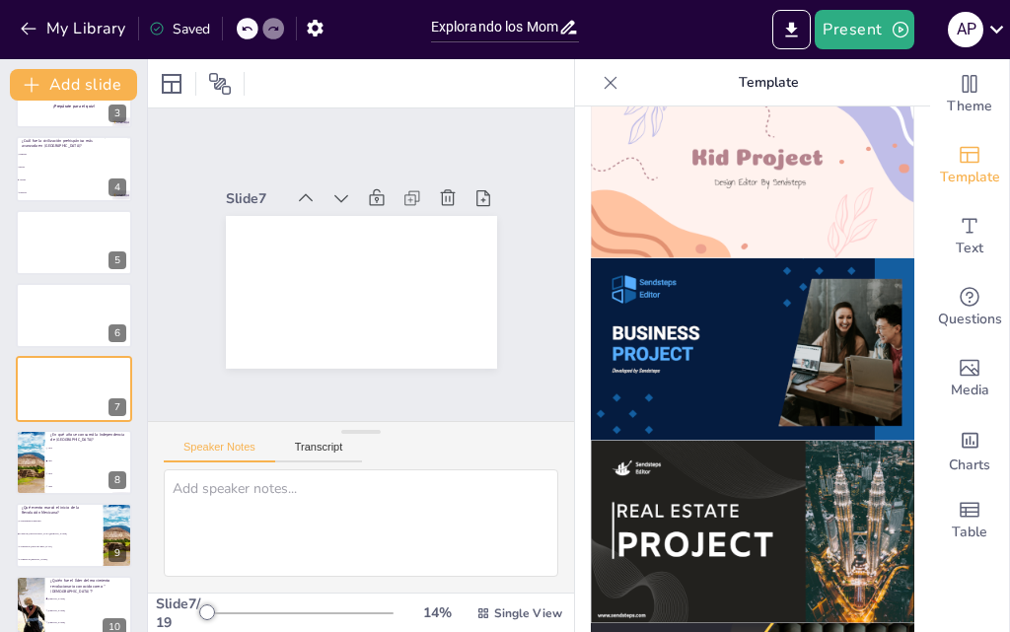
scroll to position [1092, 0]
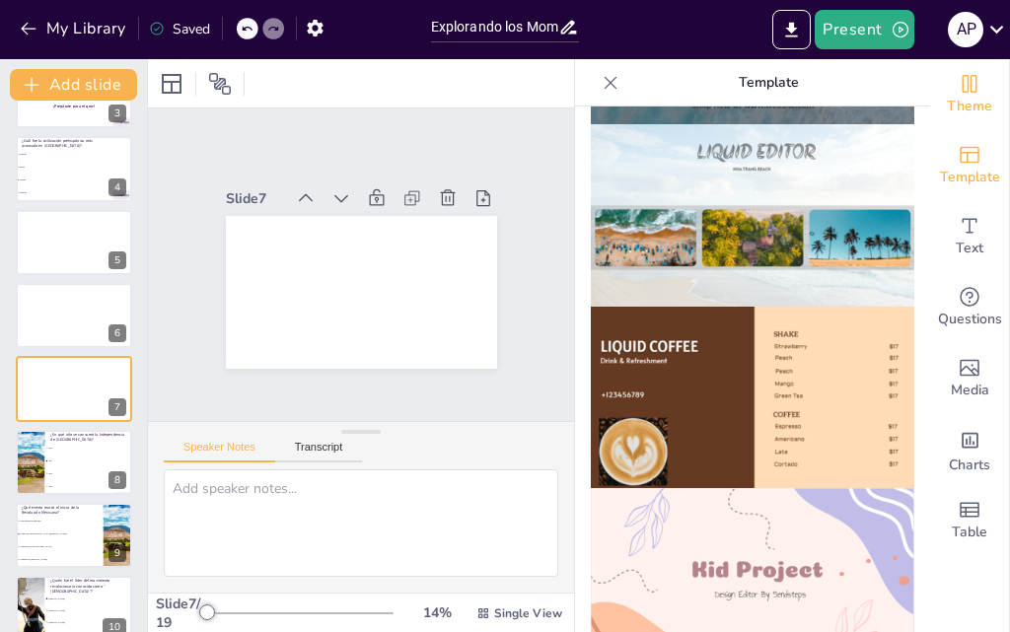
click at [963, 91] on icon "Change the overall theme" at bounding box center [970, 84] width 15 height 18
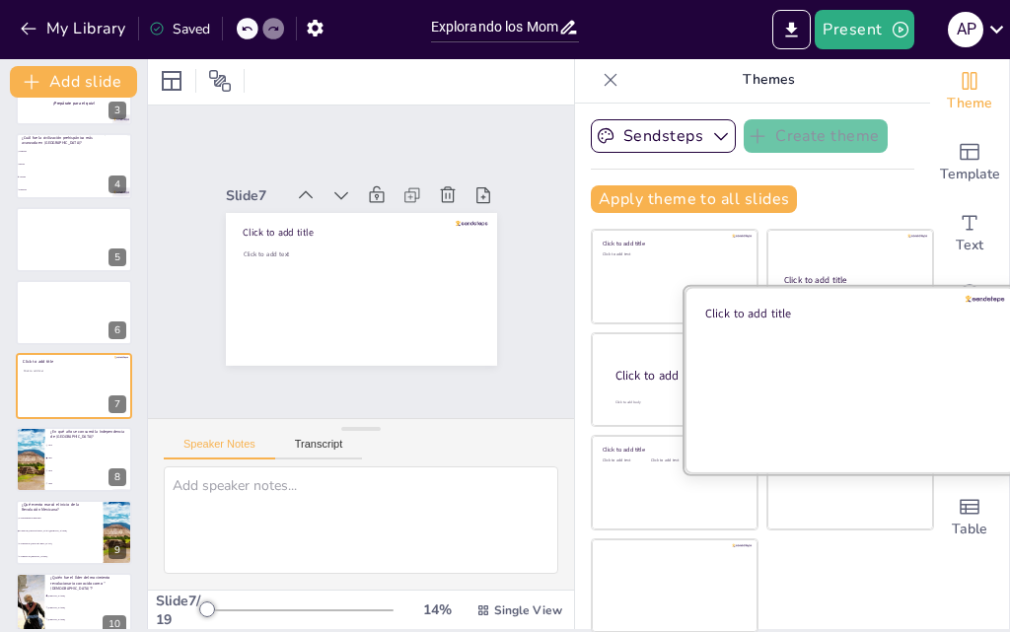
scroll to position [4, 0]
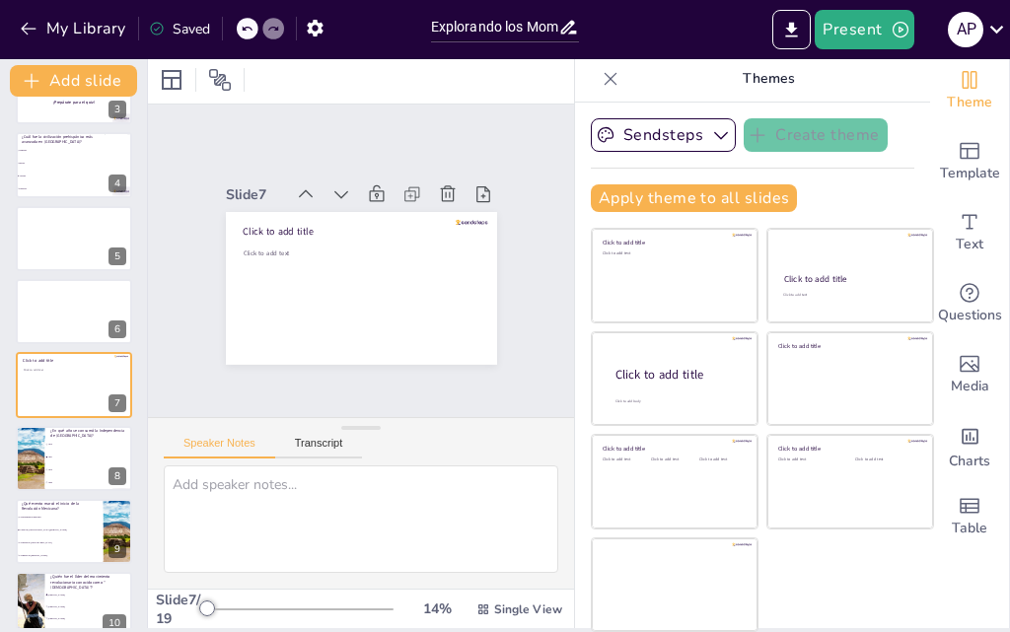
click at [601, 78] on icon at bounding box center [611, 79] width 20 height 20
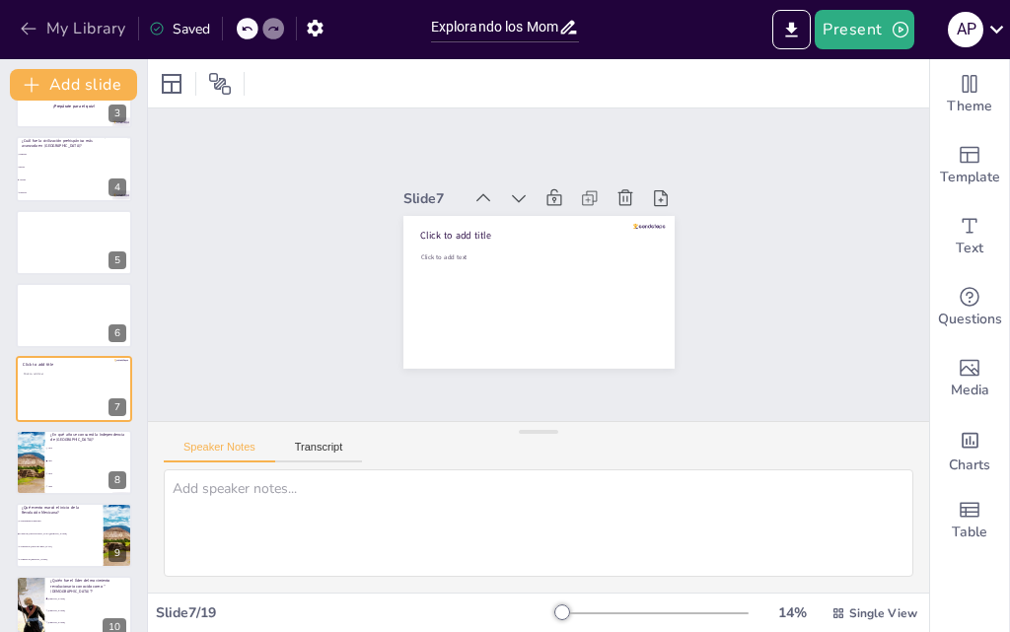
click at [20, 31] on icon "button" at bounding box center [29, 29] width 20 height 20
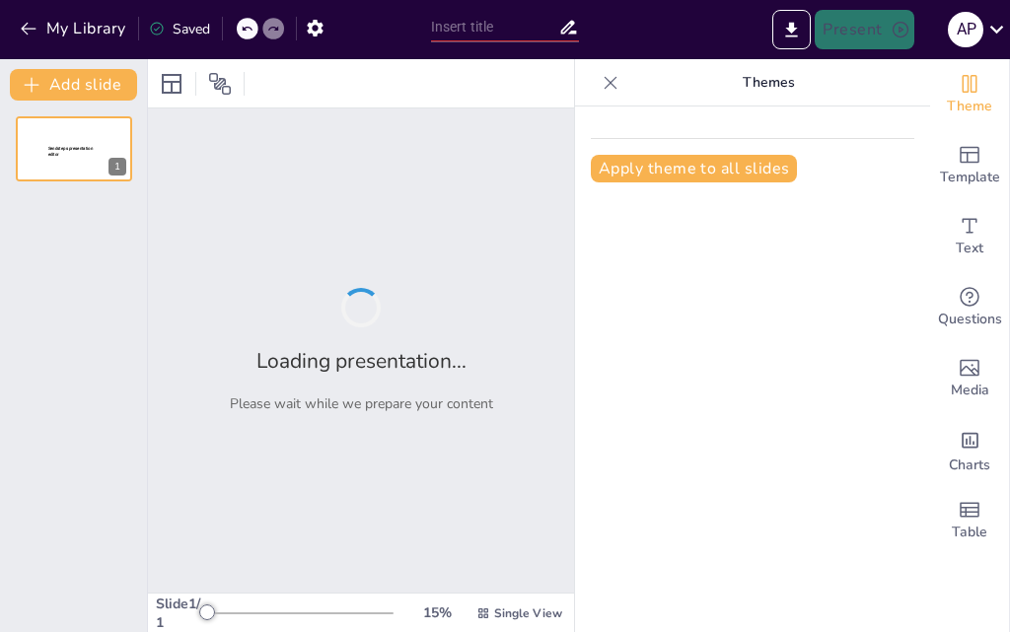
type input "Independencia y Revolución: Momentos Clave de [GEOGRAPHIC_DATA]"
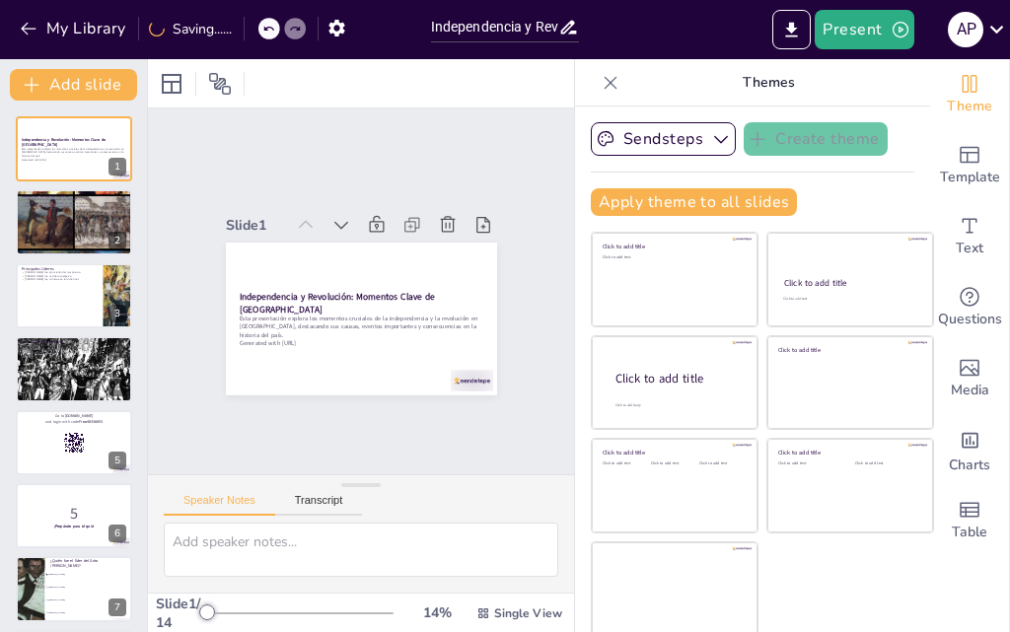
checkbox input "true"
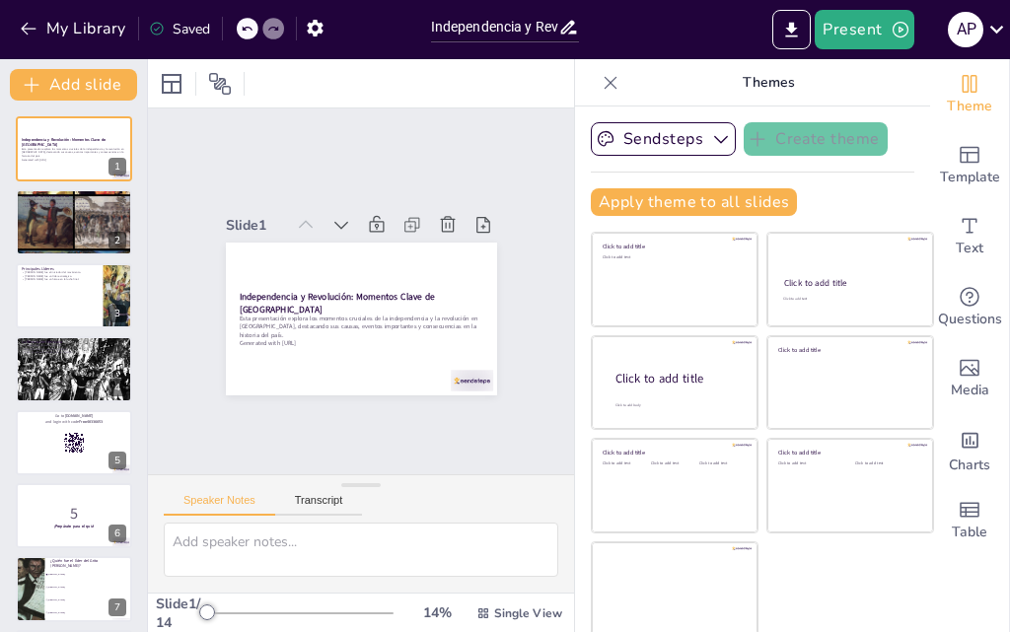
click at [601, 80] on icon at bounding box center [611, 83] width 20 height 20
checkbox input "true"
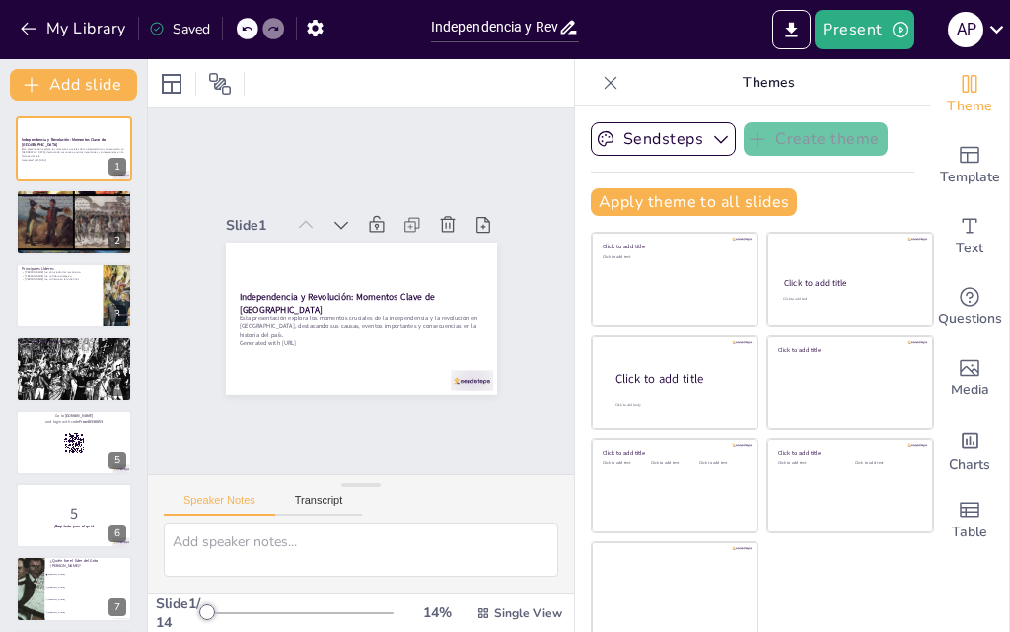
checkbox input "true"
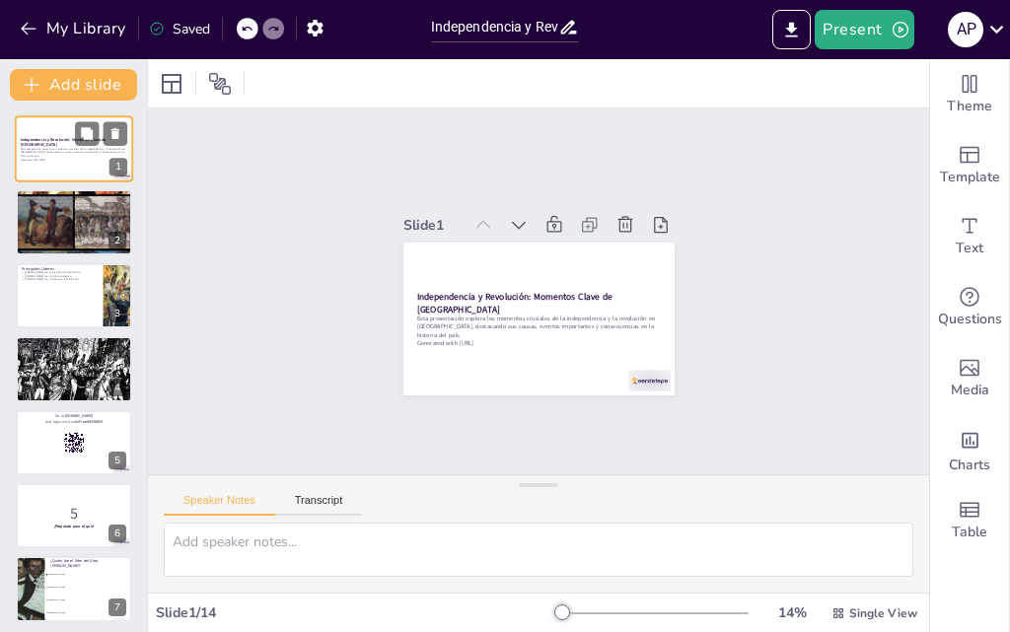
checkbox input "true"
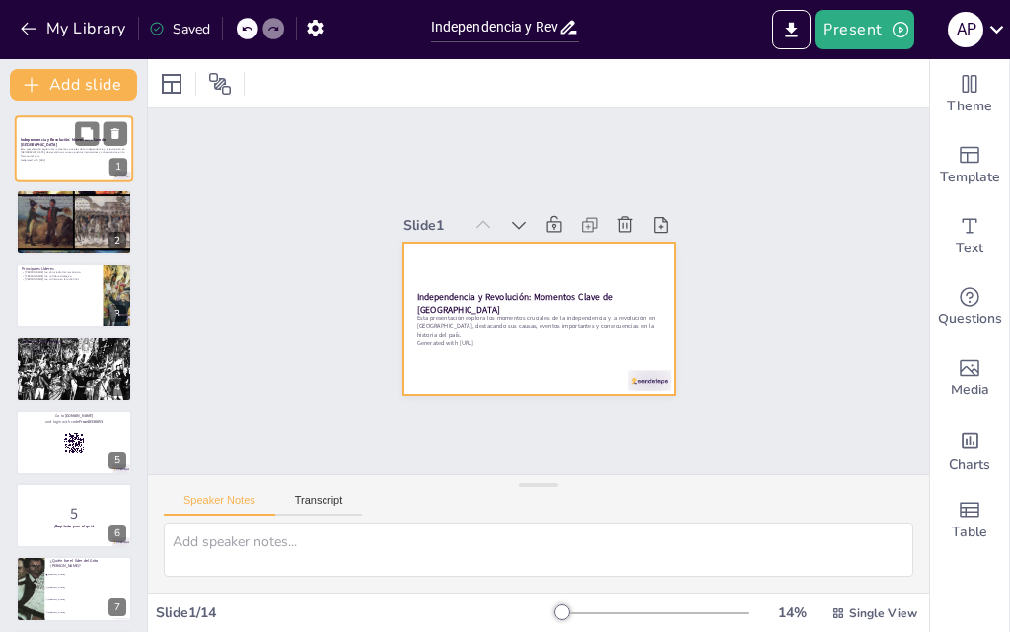
checkbox input "true"
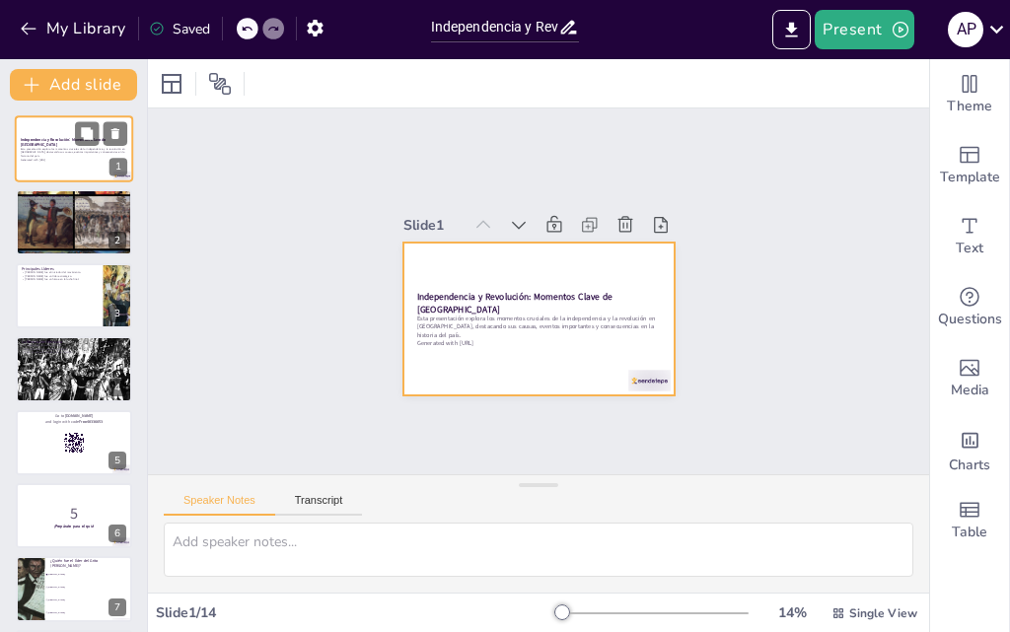
checkbox input "true"
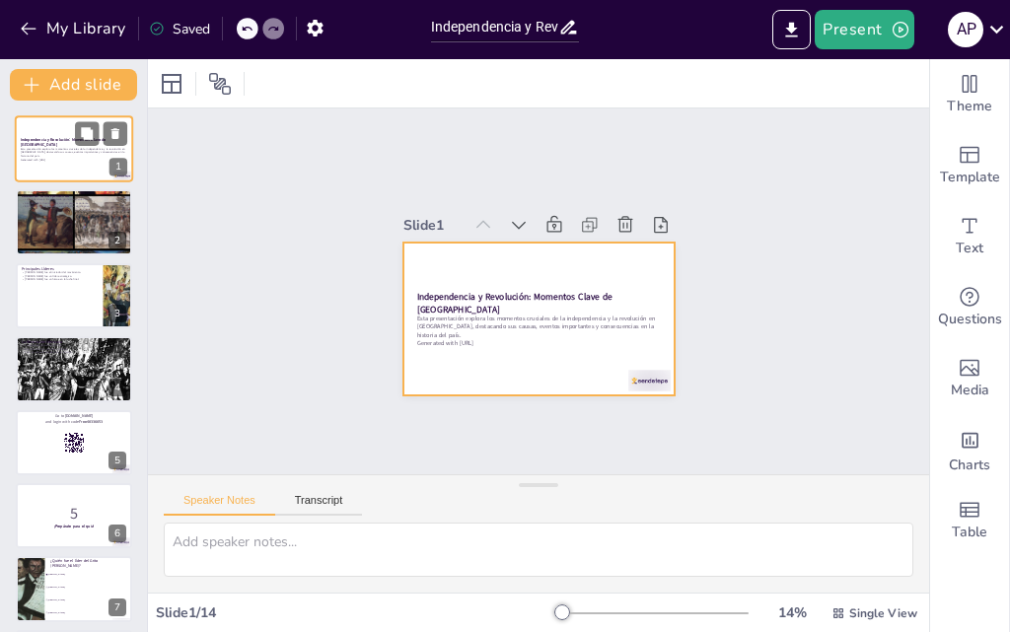
checkbox input "true"
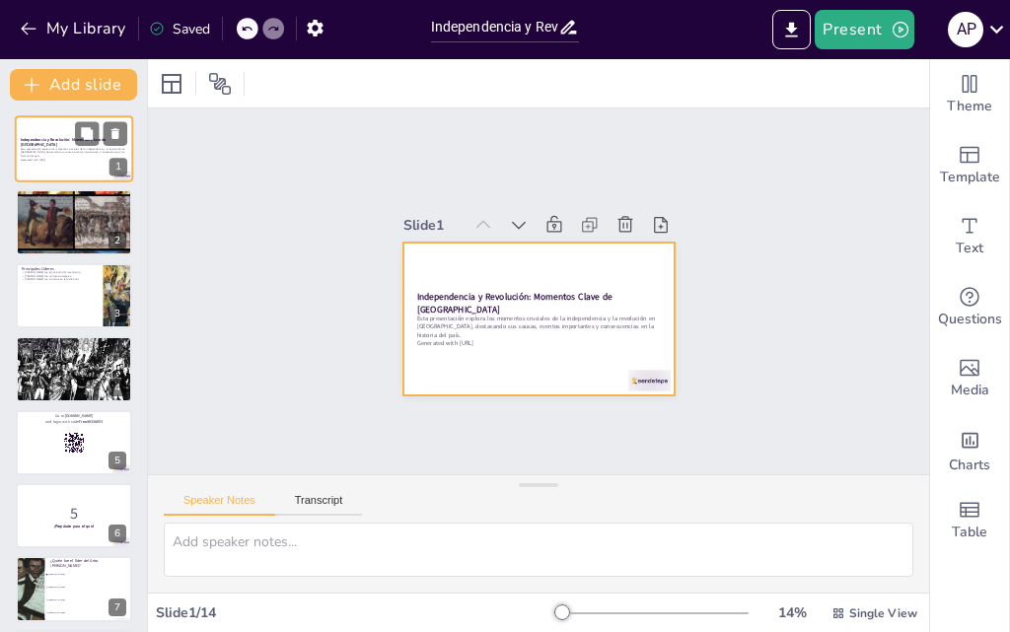
checkbox input "true"
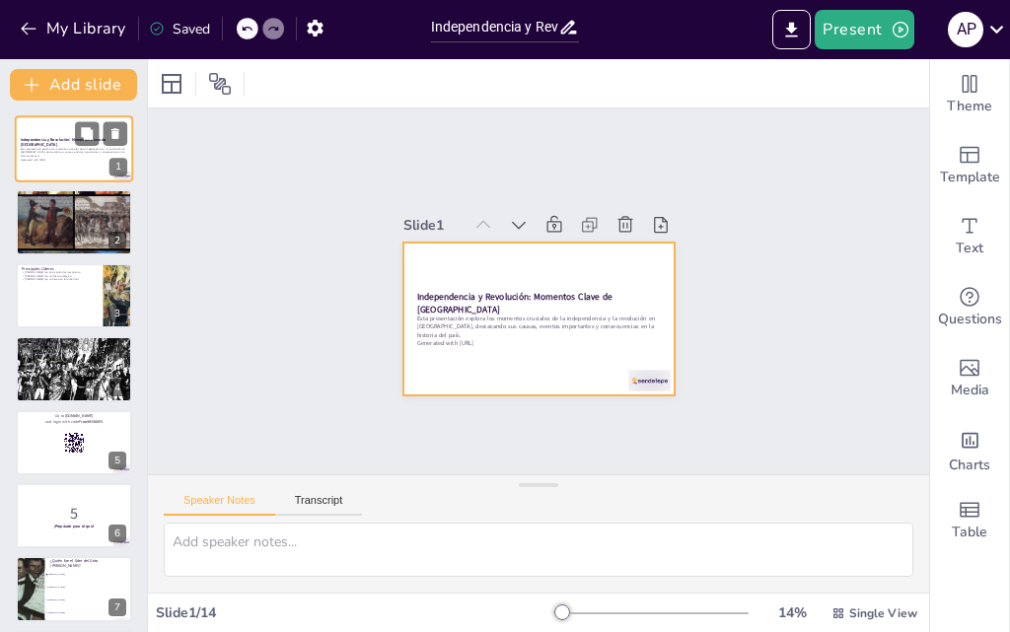
checkbox input "true"
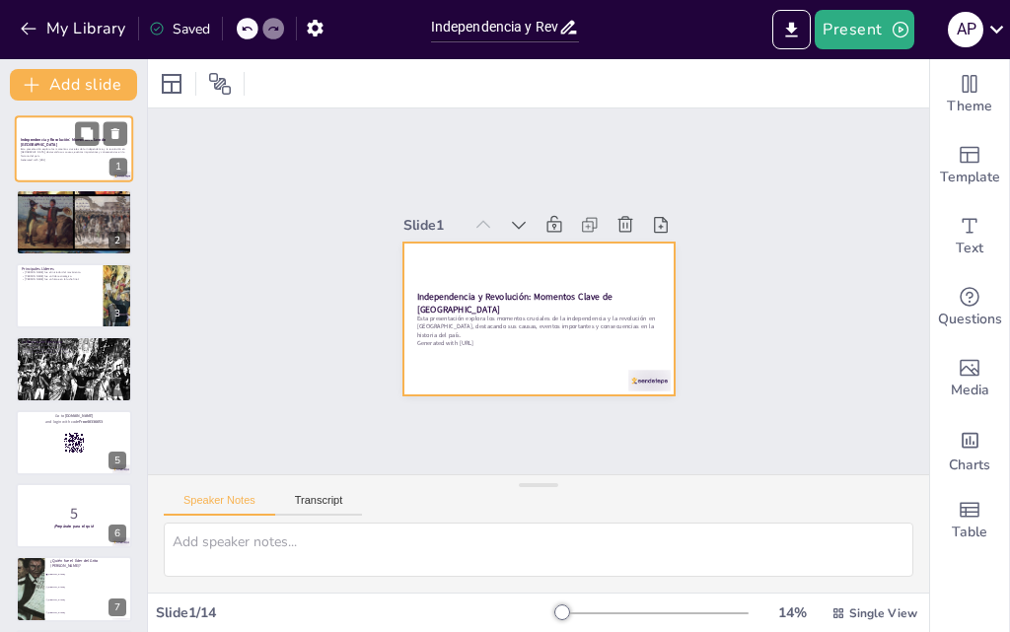
checkbox input "true"
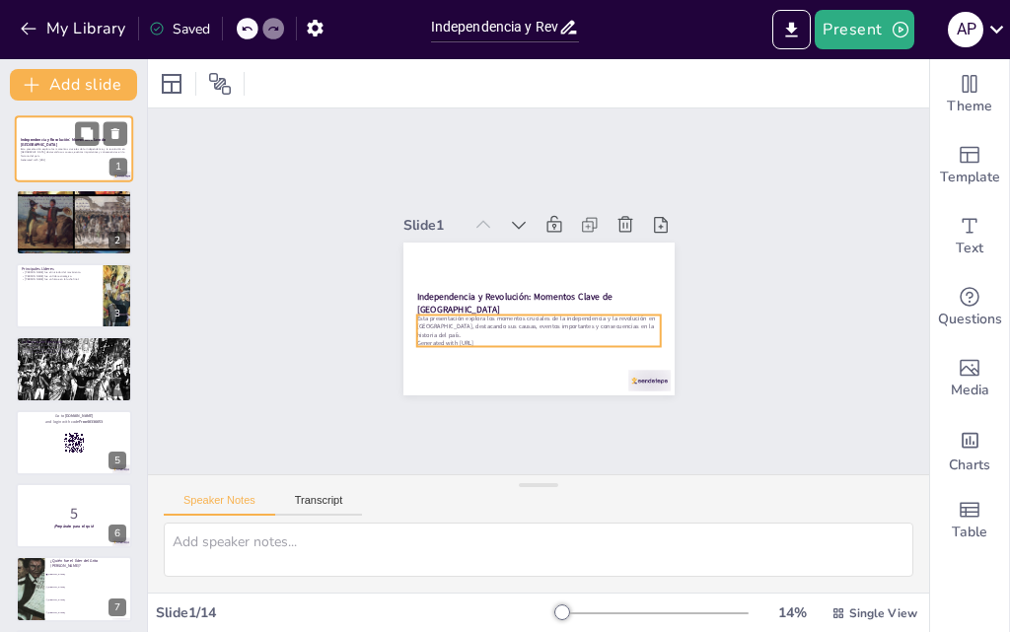
click at [43, 150] on p "Esta presentación explora los momentos cruciales de la independencia y la revol…" at bounding box center [74, 152] width 107 height 11
checkbox input "true"
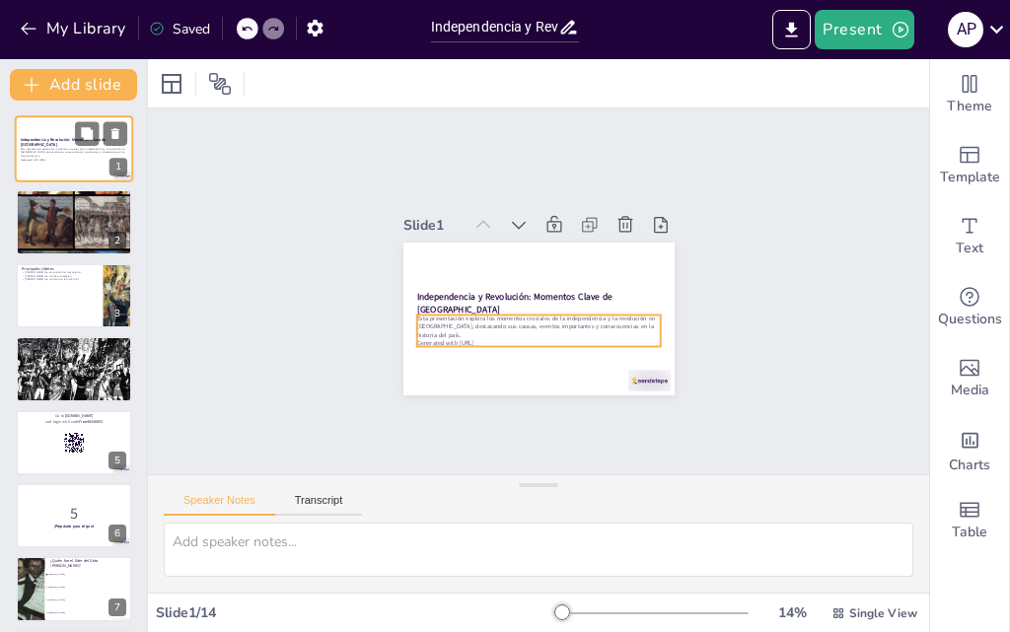
checkbox input "true"
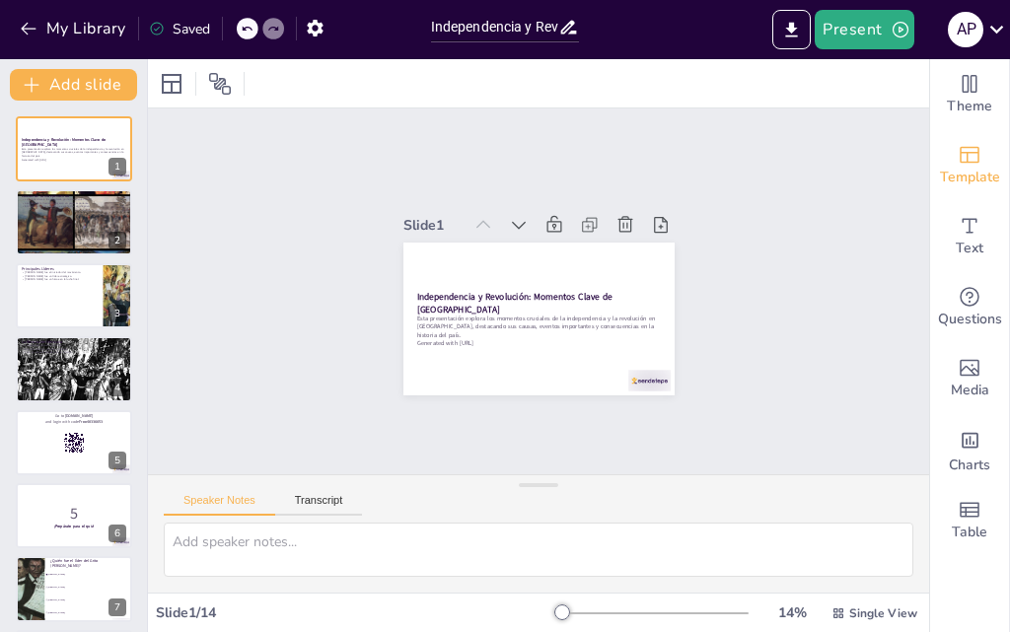
checkbox input "true"
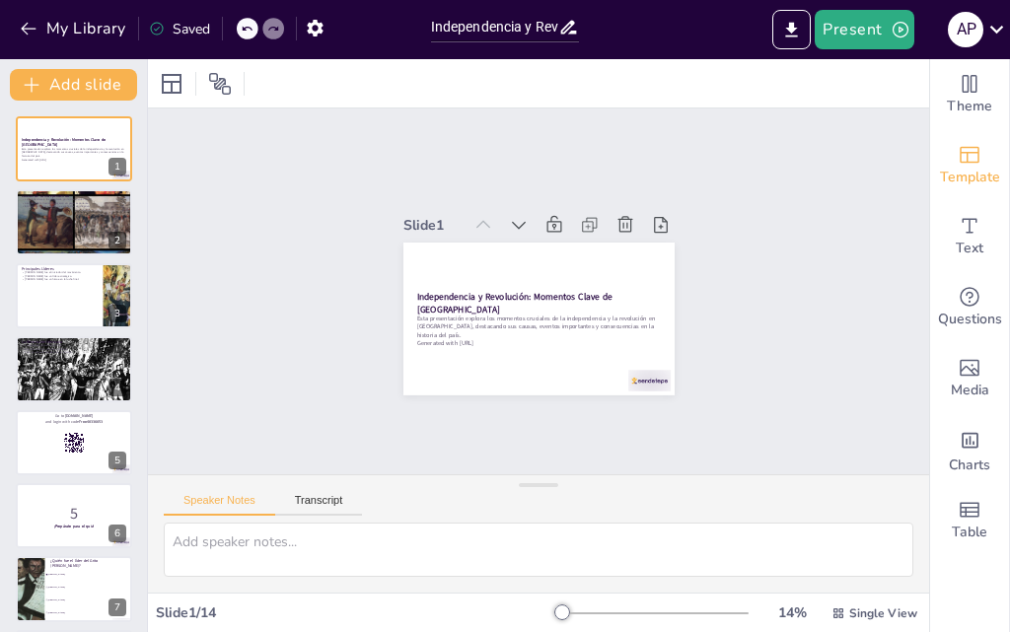
checkbox input "true"
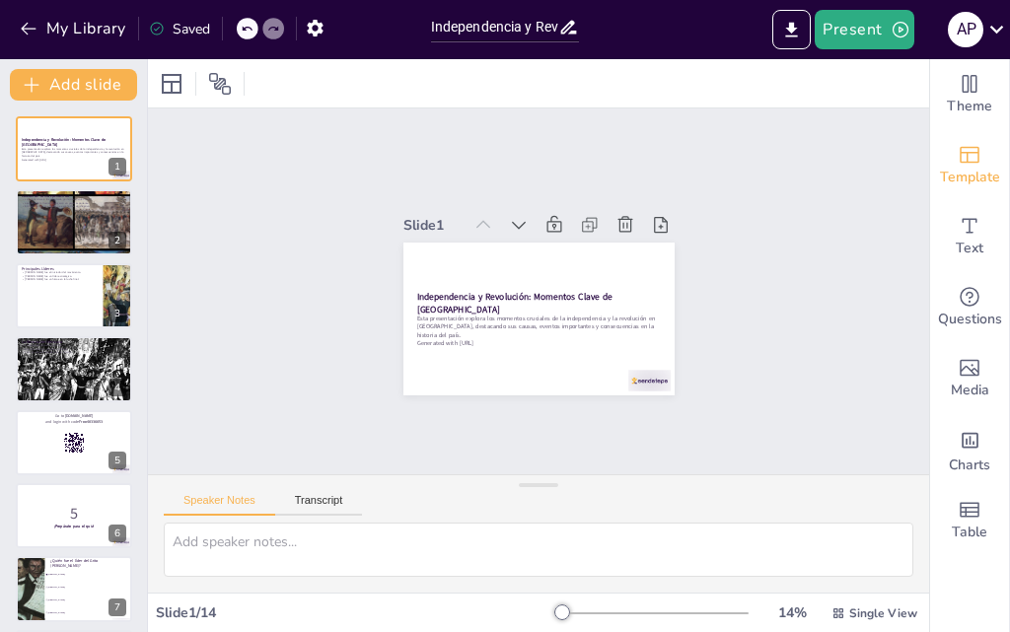
checkbox input "true"
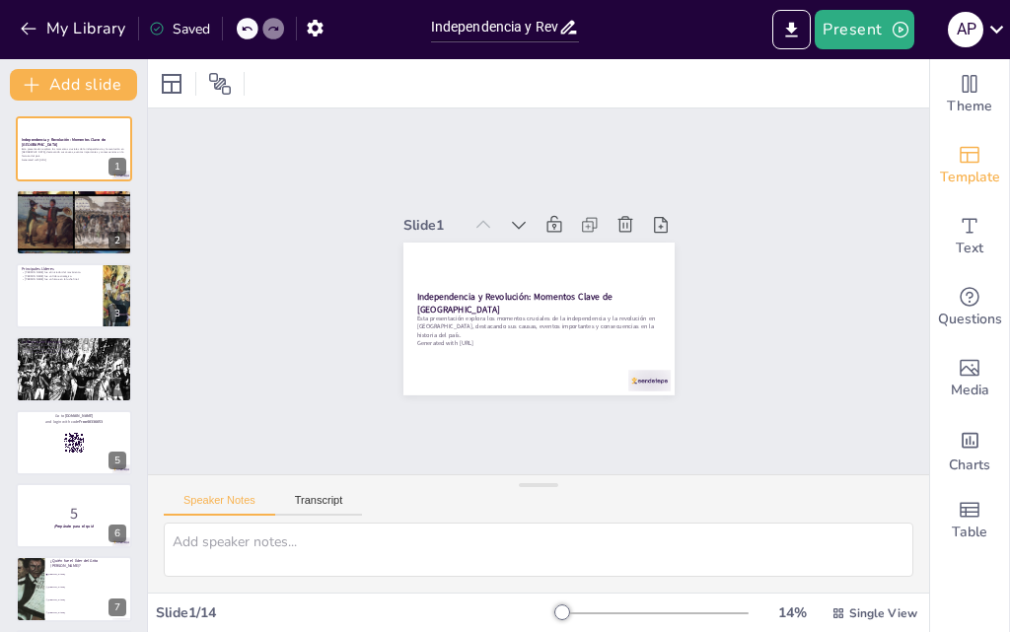
checkbox input "true"
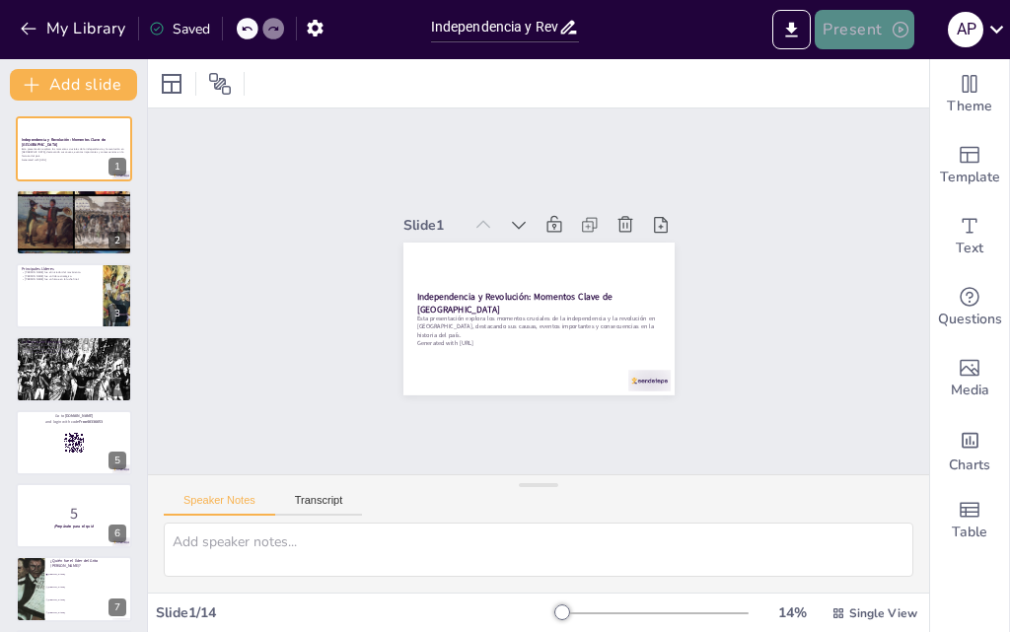
click at [852, 30] on button "Present" at bounding box center [864, 29] width 99 height 39
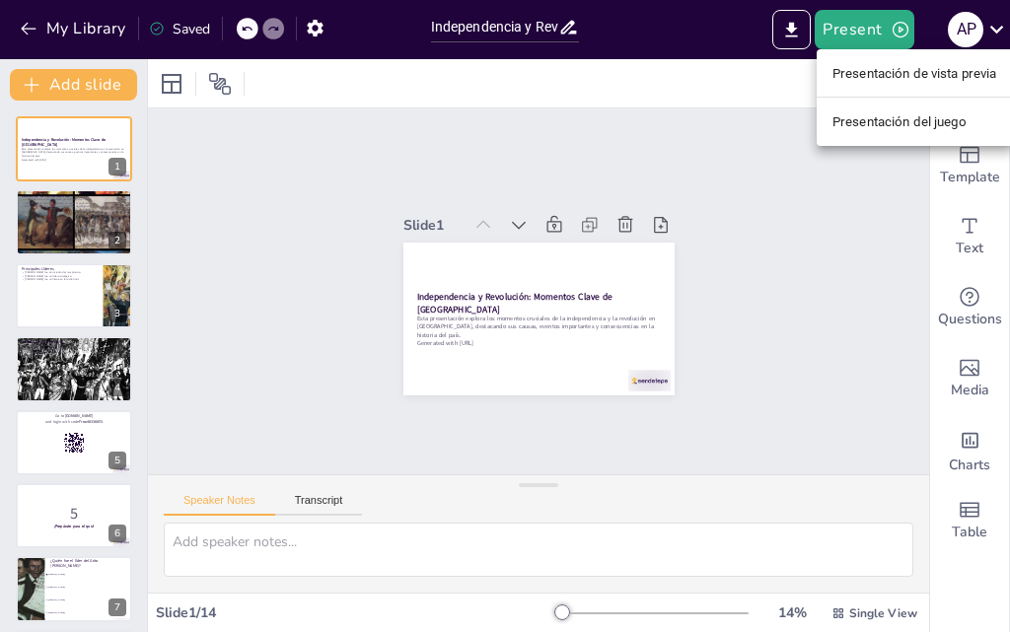
click at [892, 76] on font "Presentación de vista previa" at bounding box center [914, 73] width 165 height 15
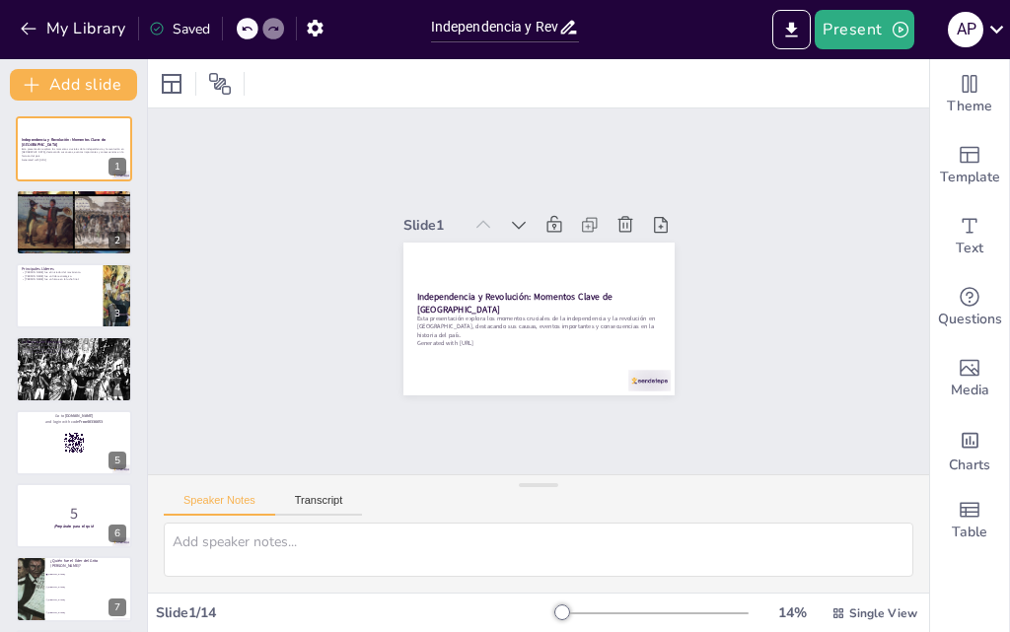
checkbox input "true"
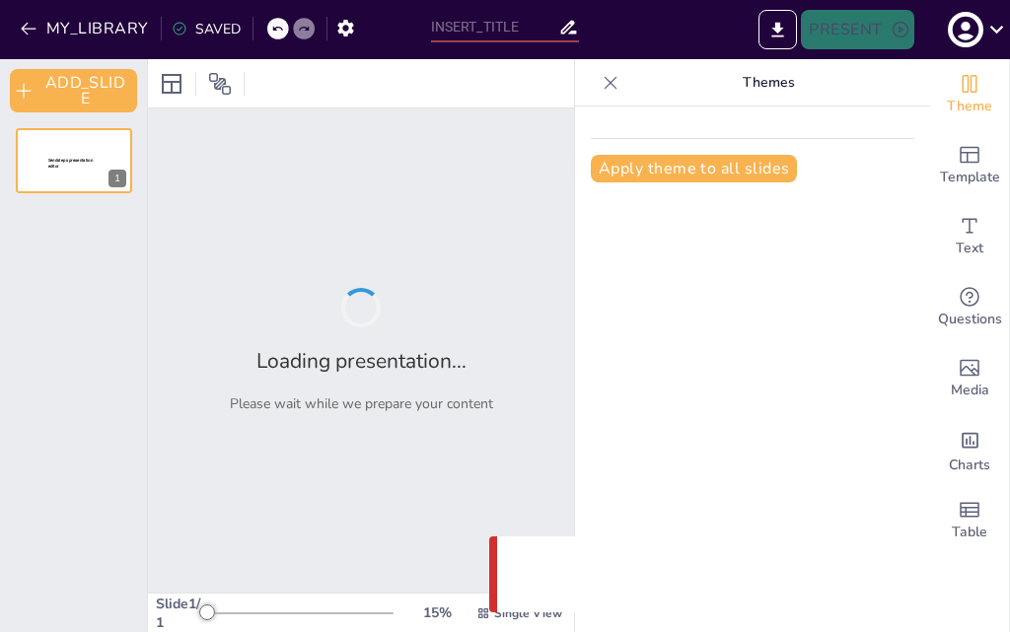
type input "Independencia y Revolución: Momentos Clave de [GEOGRAPHIC_DATA]"
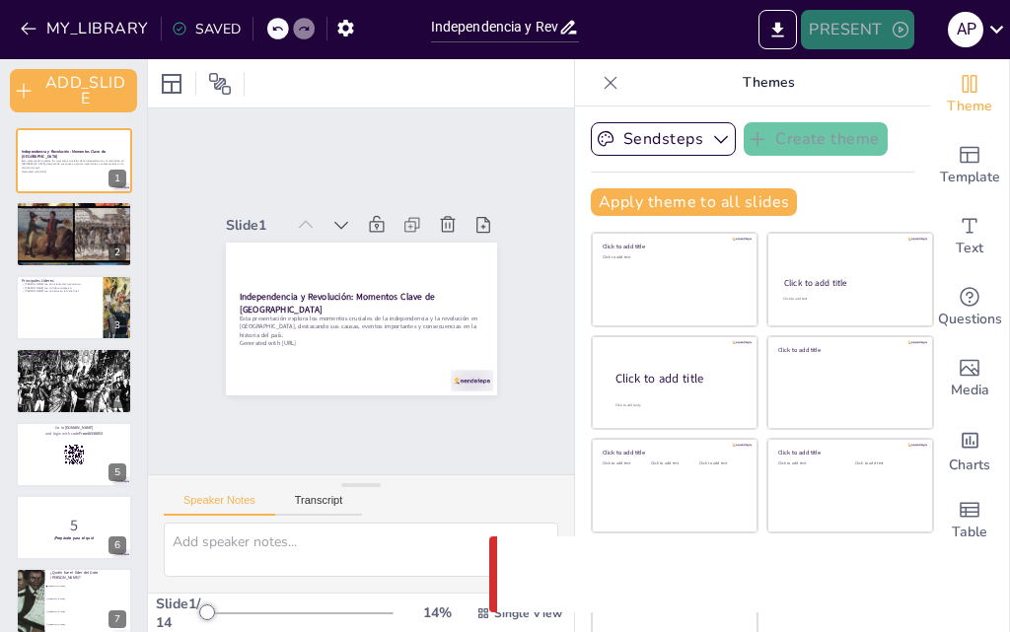
checkbox input "true"
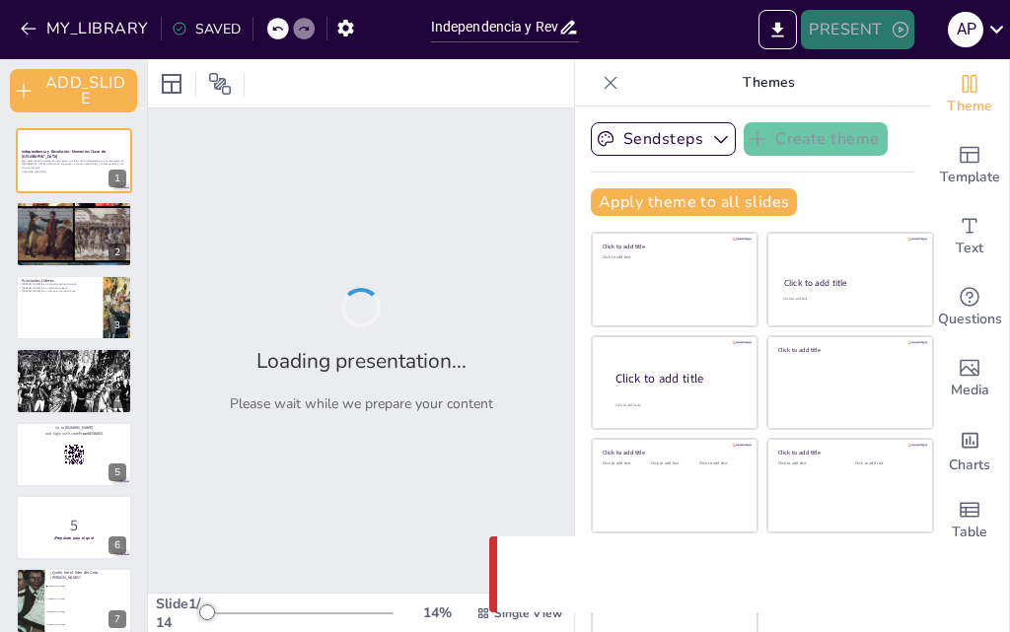
checkbox input "true"
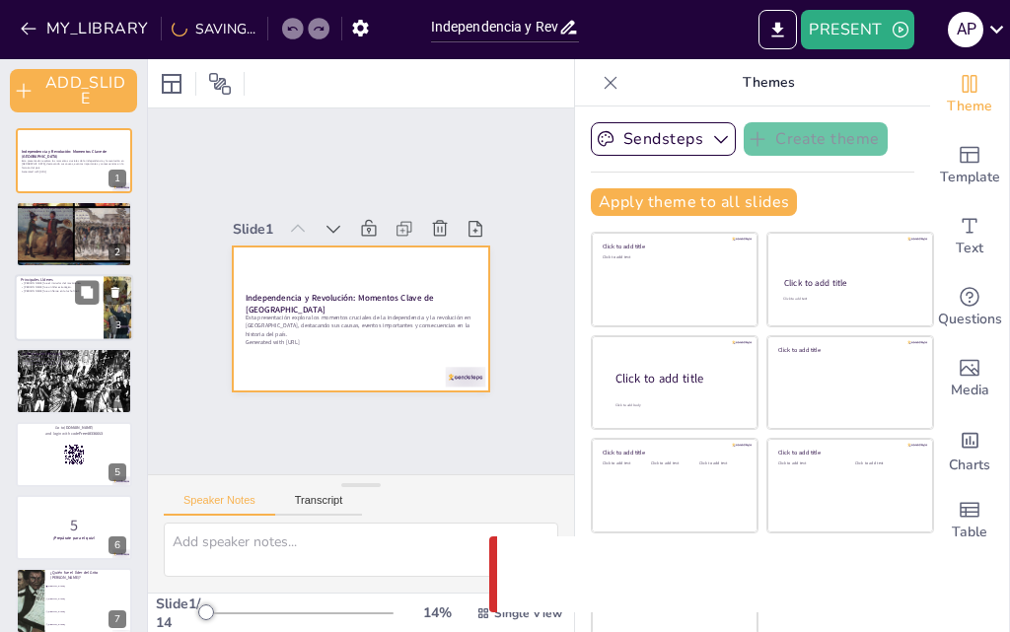
checkbox input "true"
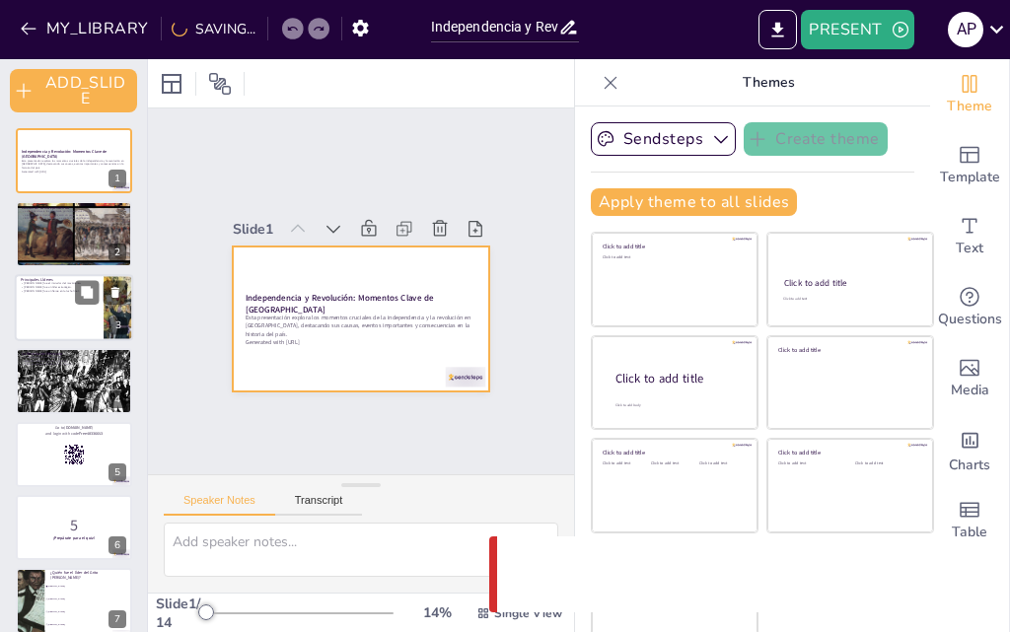
checkbox input "true"
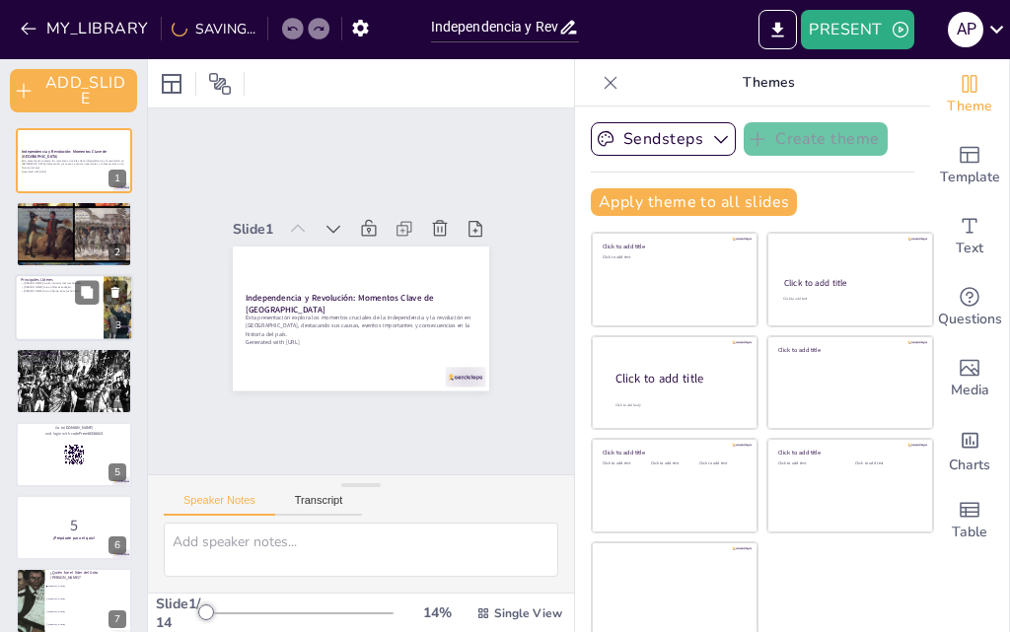
click at [48, 309] on div at bounding box center [74, 307] width 118 height 67
type textarea "Miguel Hidalgo es recordado como el padre de la independencia mexicana. Su llam…"
checkbox input "true"
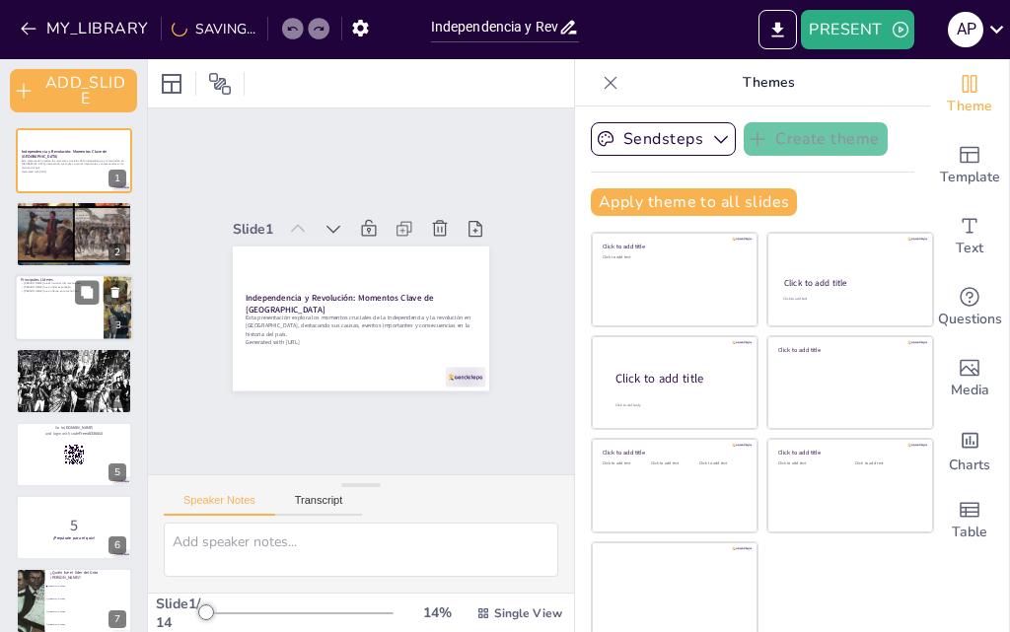
checkbox input "true"
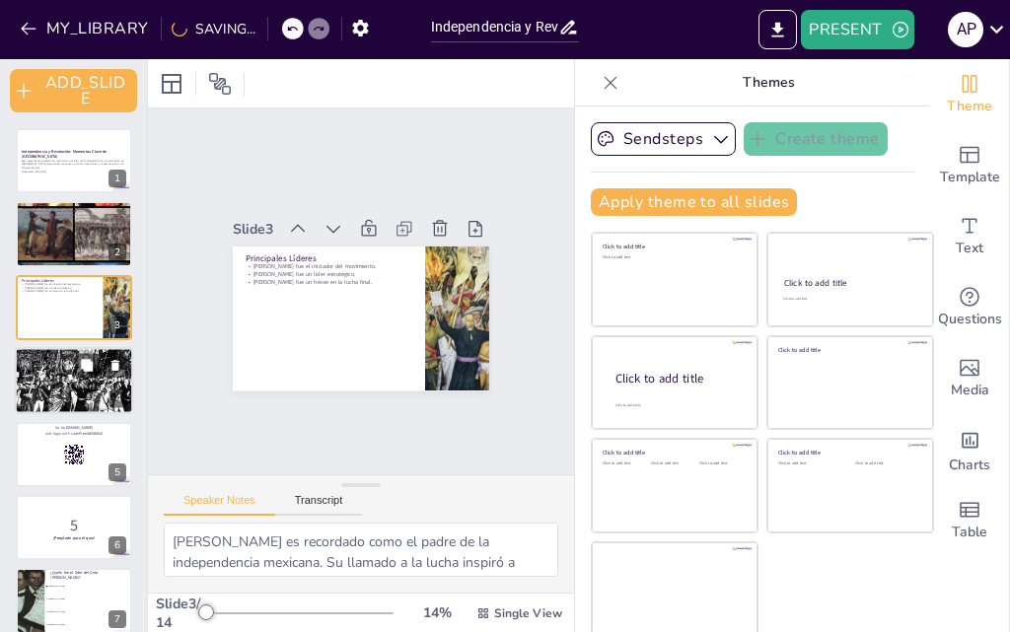
checkbox input "true"
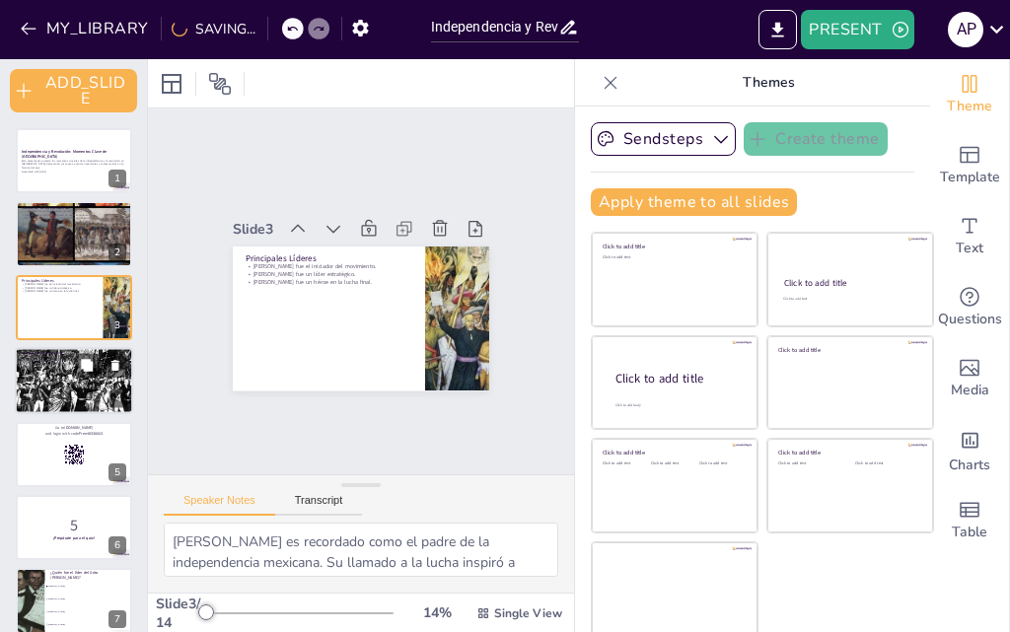
checkbox input "true"
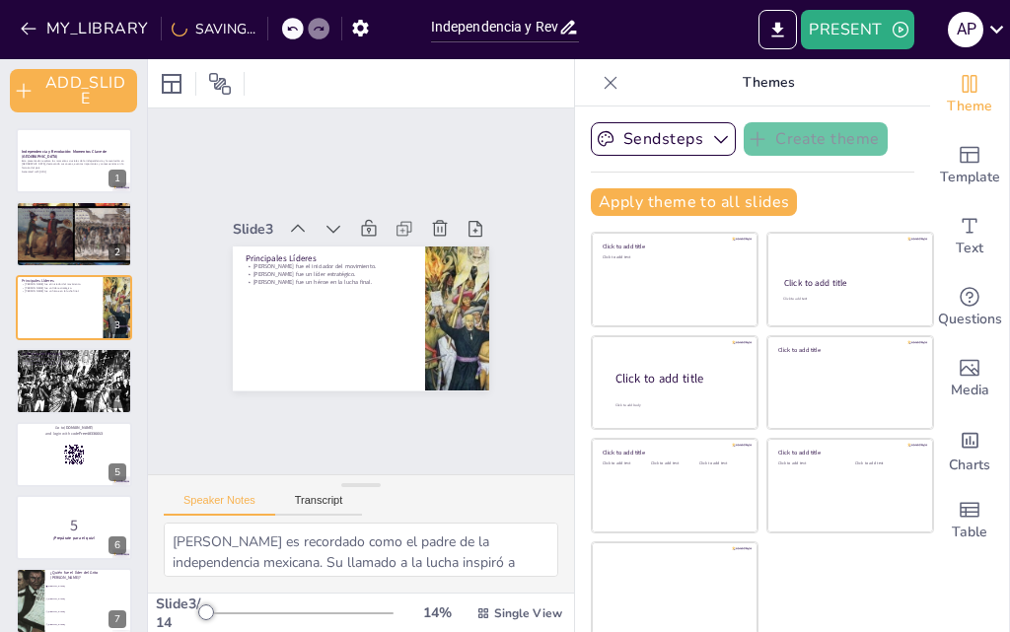
checkbox input "true"
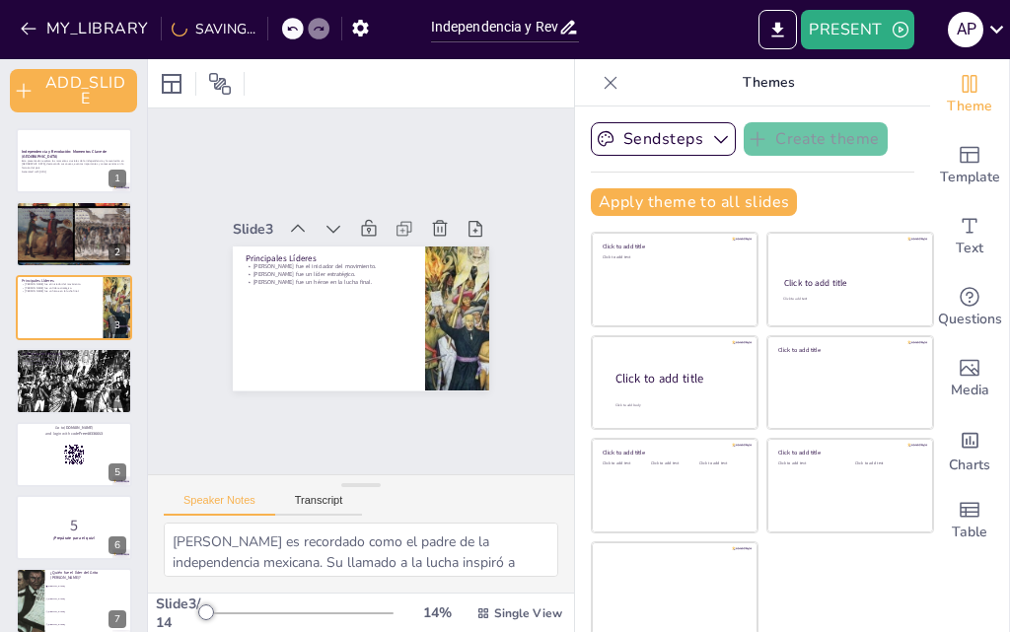
checkbox input "true"
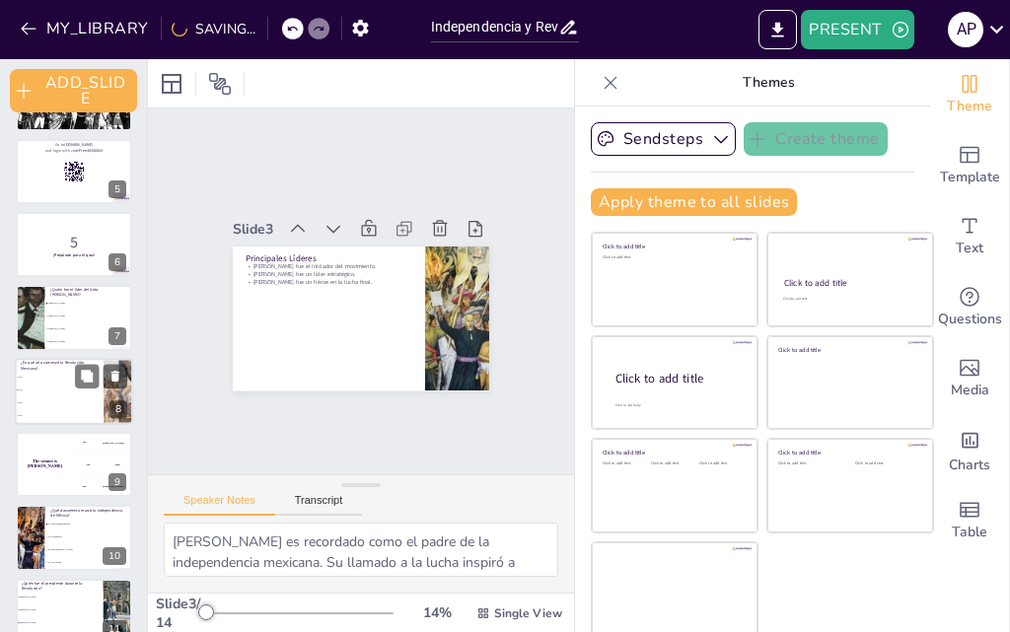
checkbox input "true"
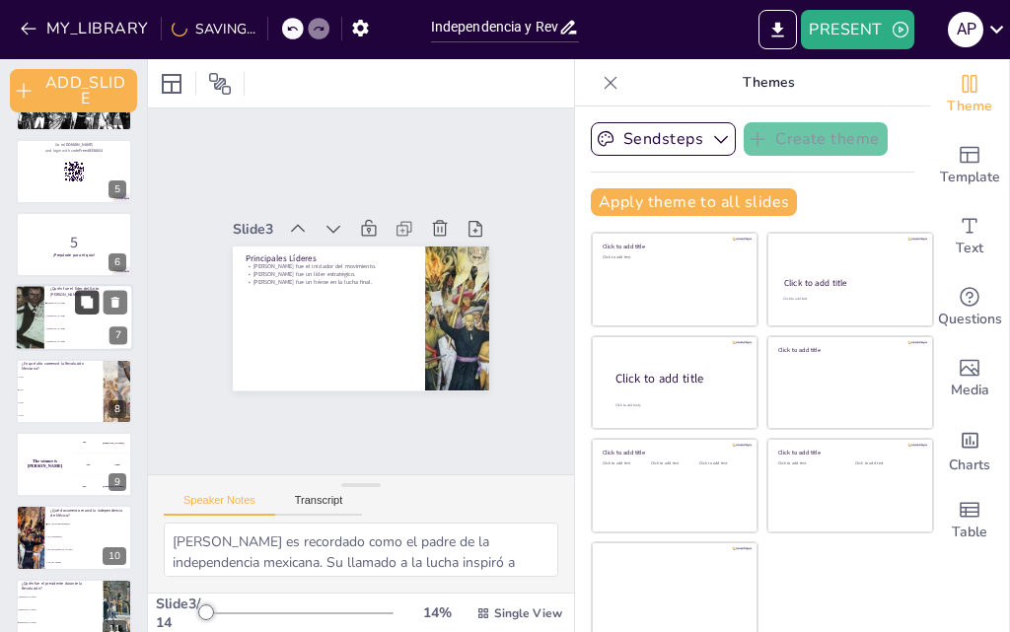
checkbox input "true"
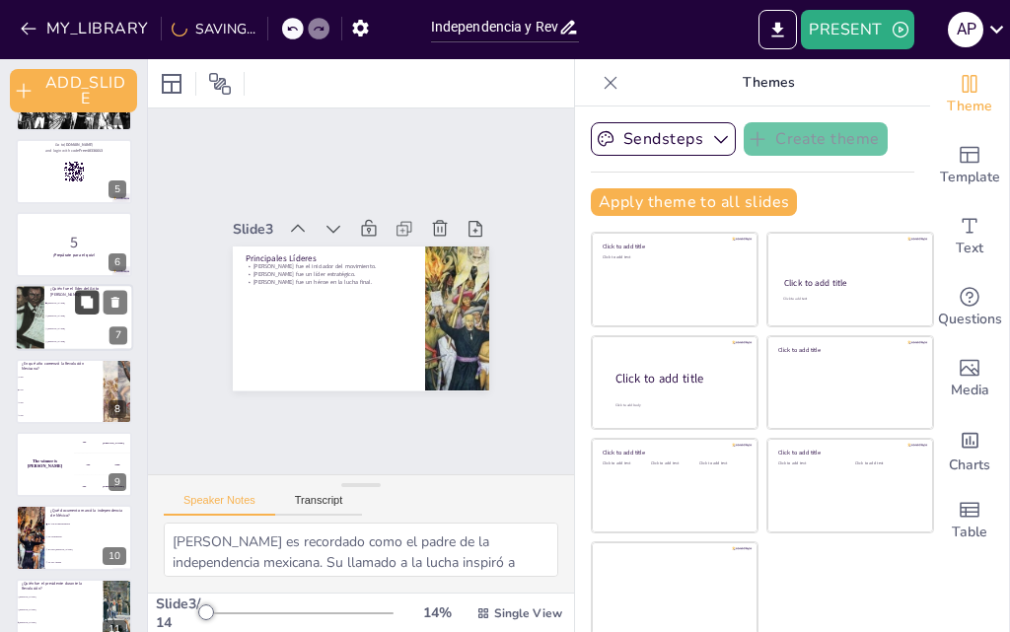
checkbox input "true"
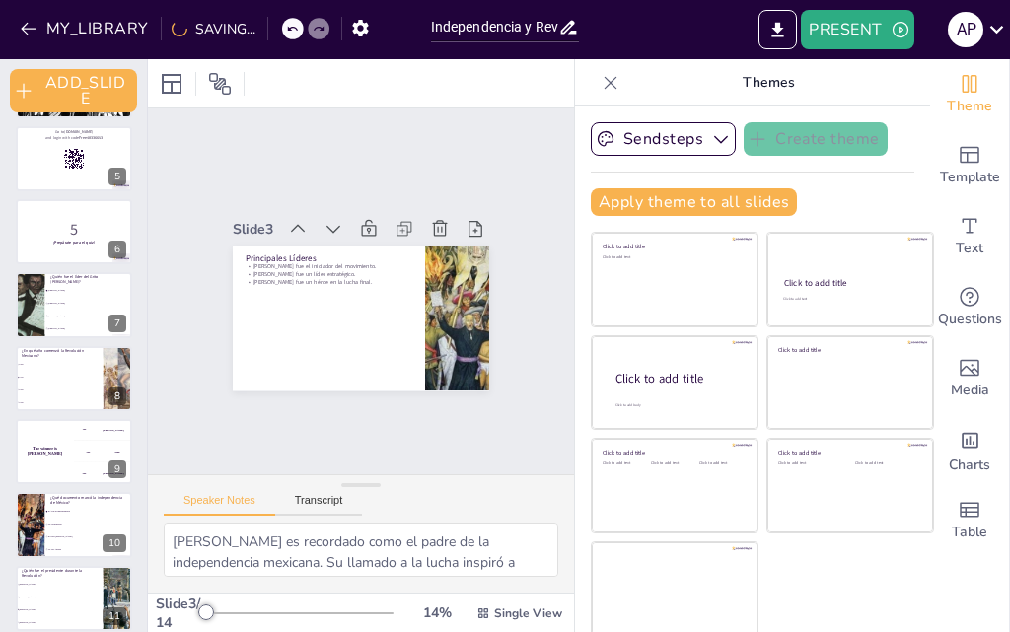
checkbox input "true"
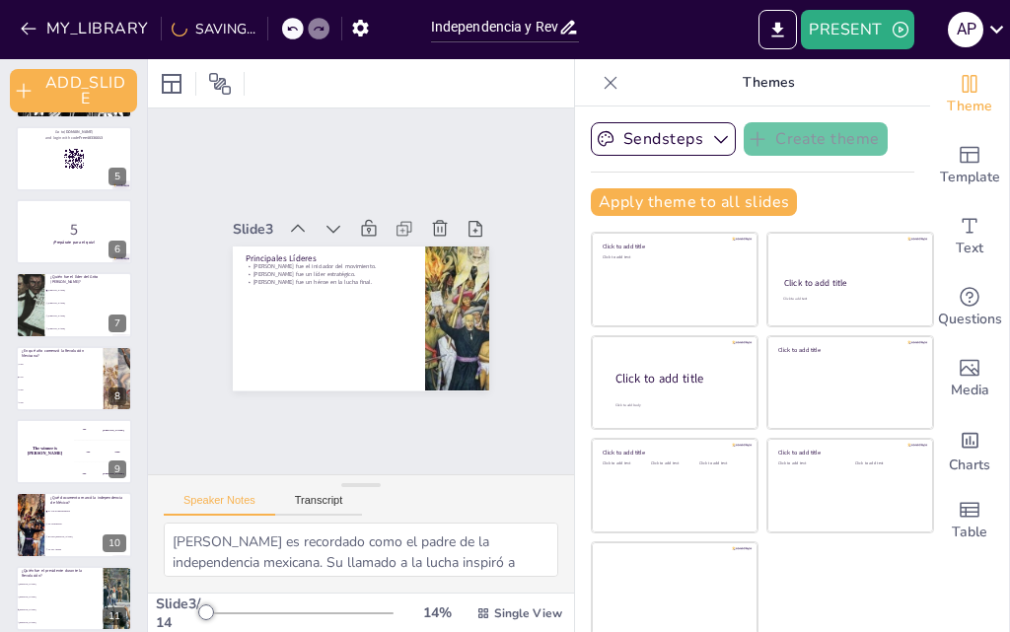
checkbox input "true"
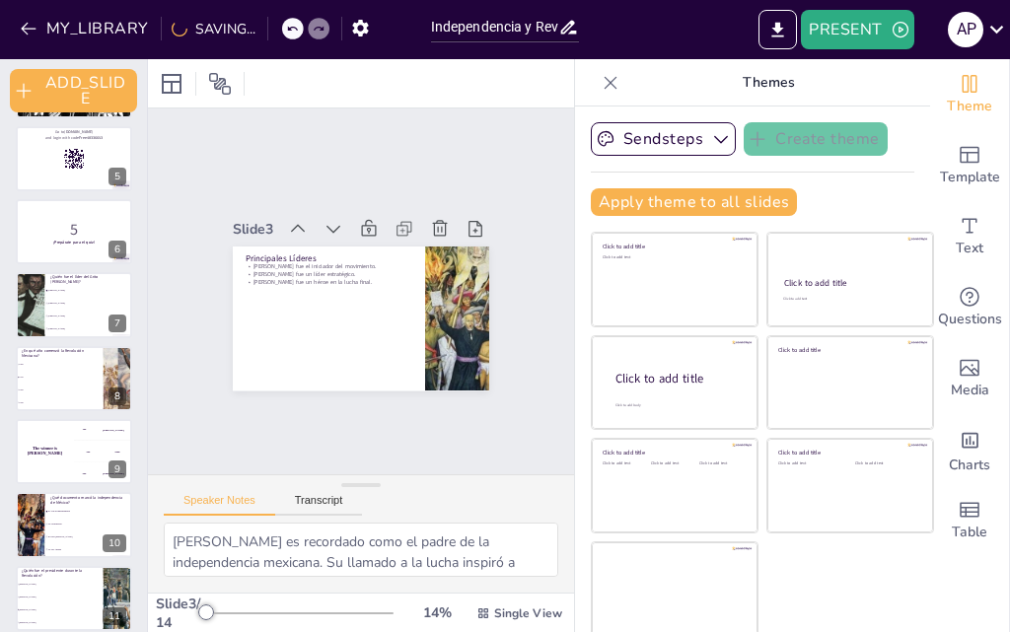
checkbox input "true"
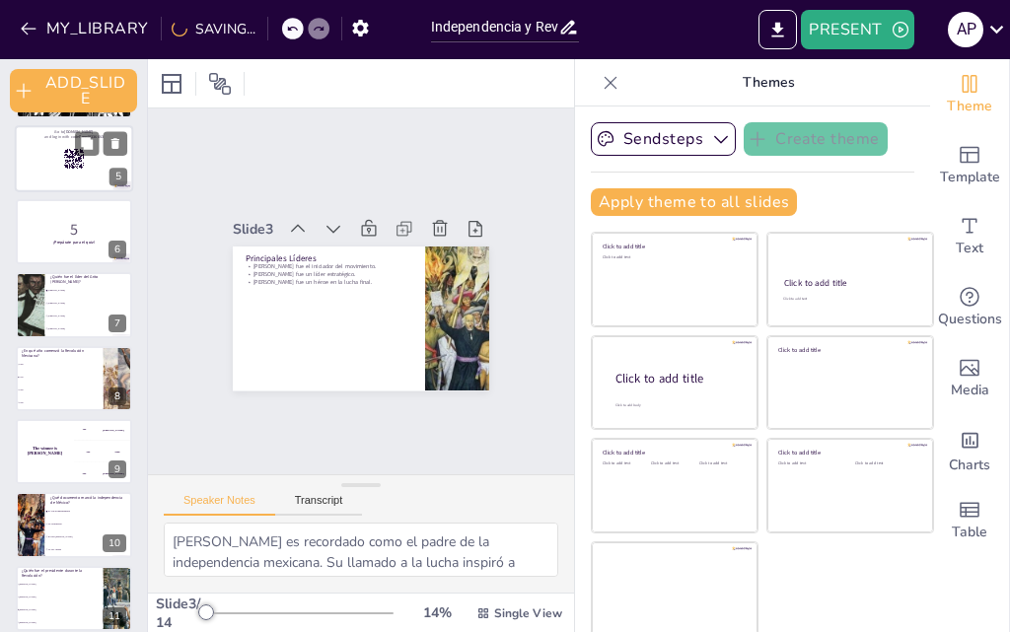
checkbox input "true"
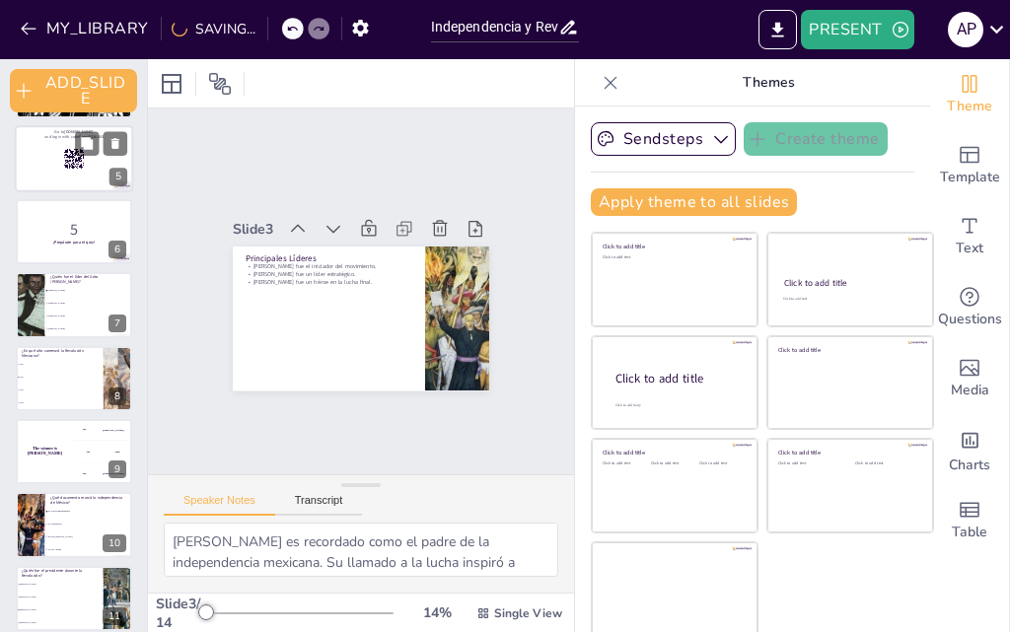
click at [69, 181] on div at bounding box center [74, 158] width 118 height 67
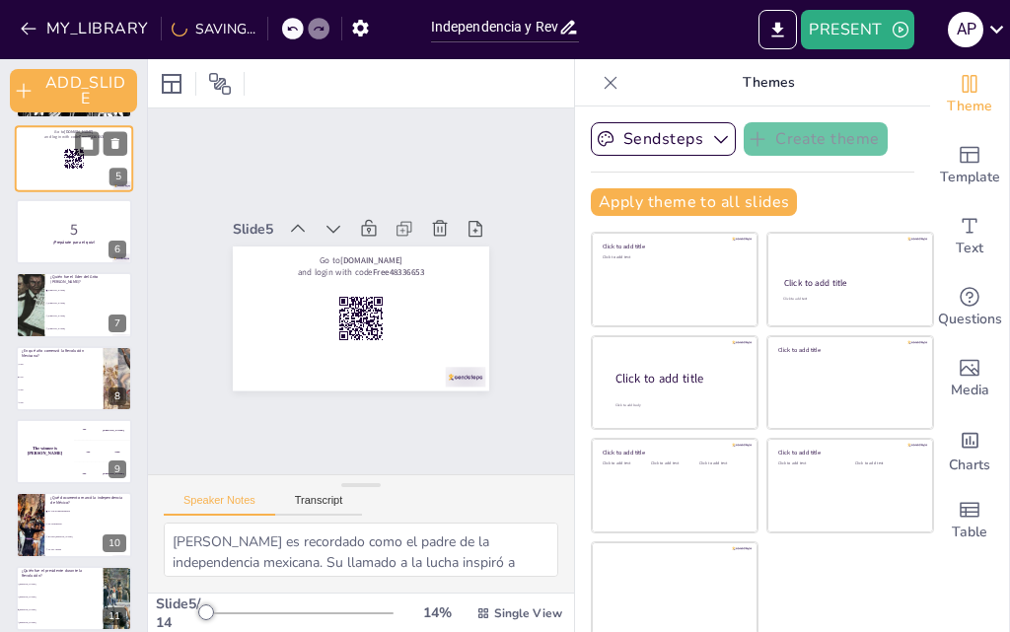
checkbox input "true"
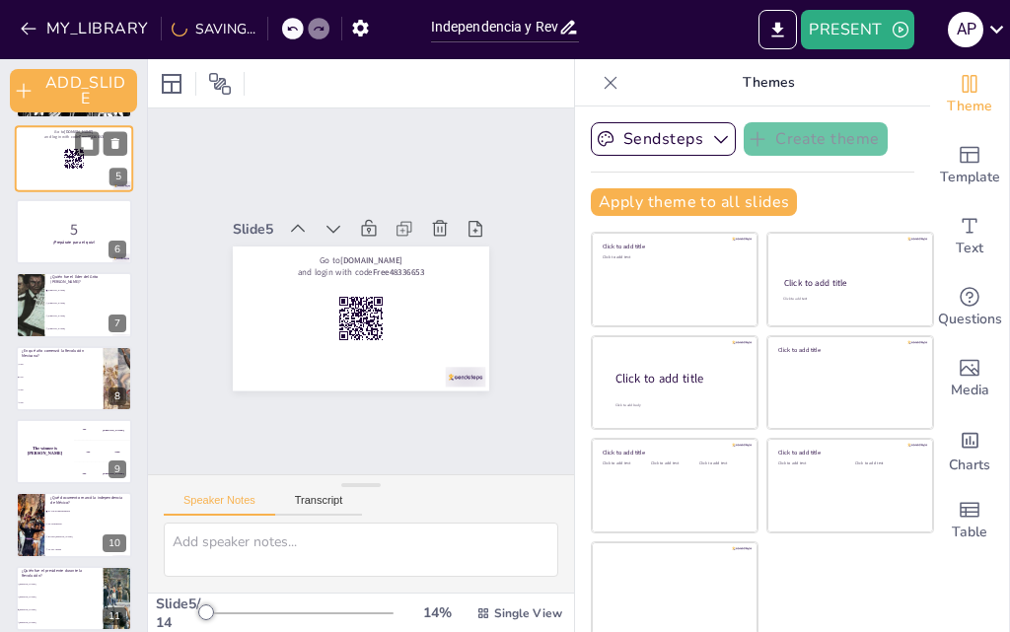
scroll to position [82, 0]
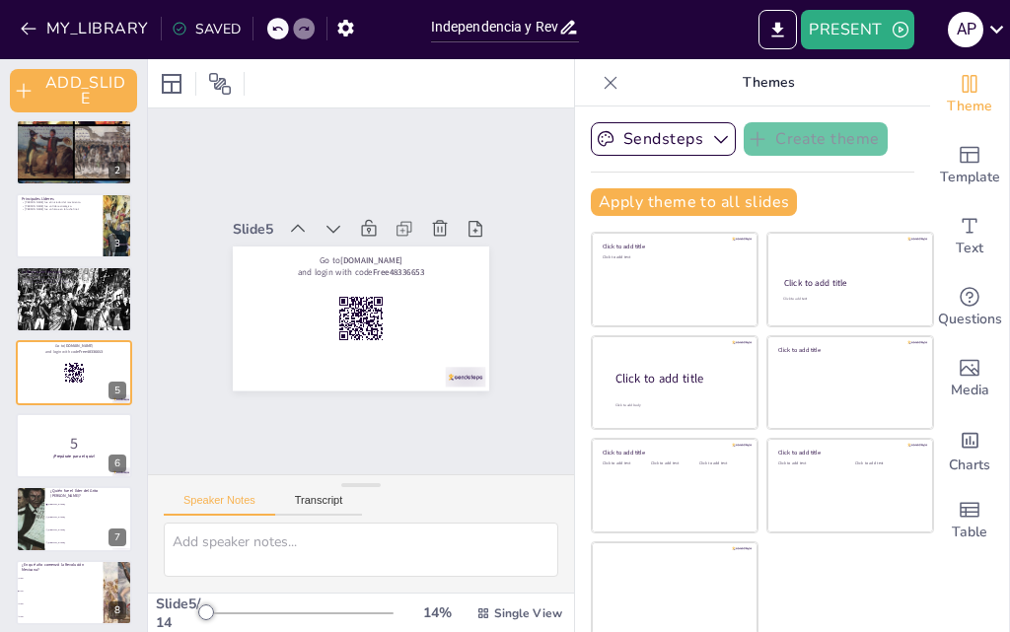
checkbox input "true"
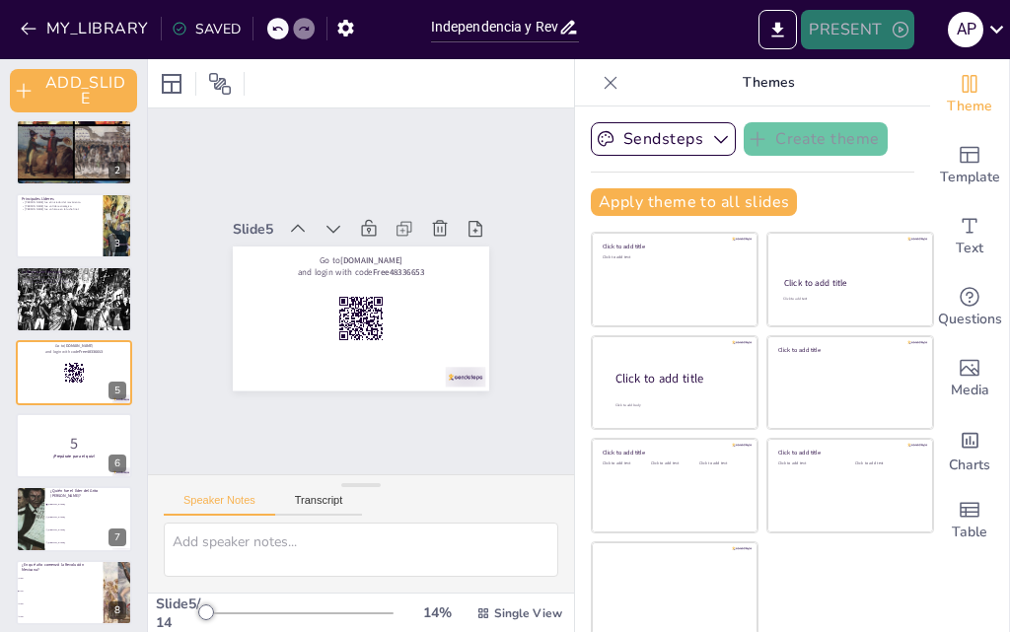
click at [864, 12] on button "PRESENT" at bounding box center [857, 29] width 112 height 39
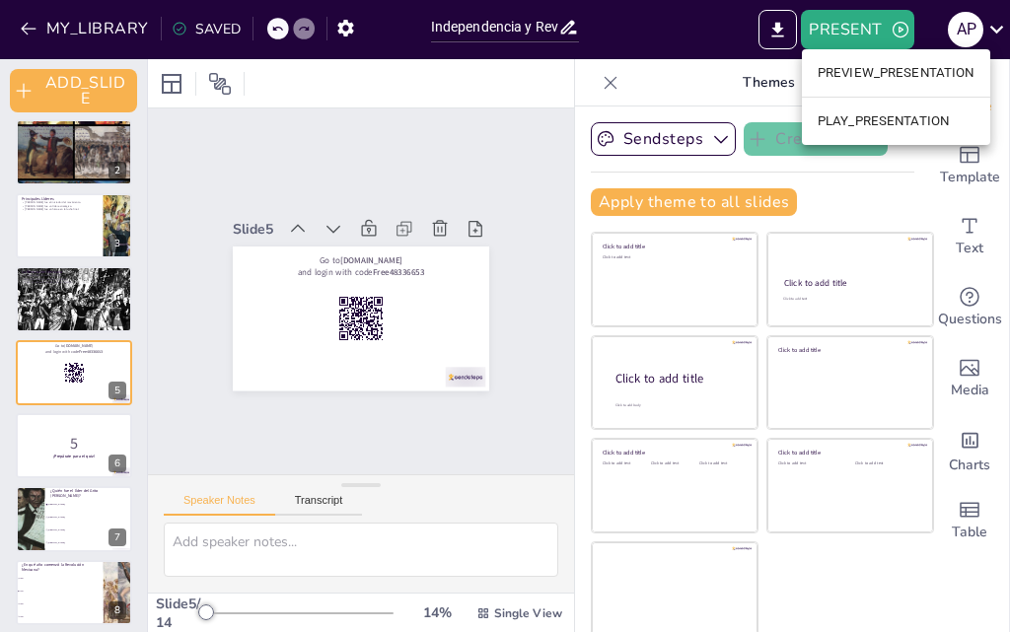
click at [861, 120] on li "PLAY_PRESENTATION" at bounding box center [896, 122] width 188 height 32
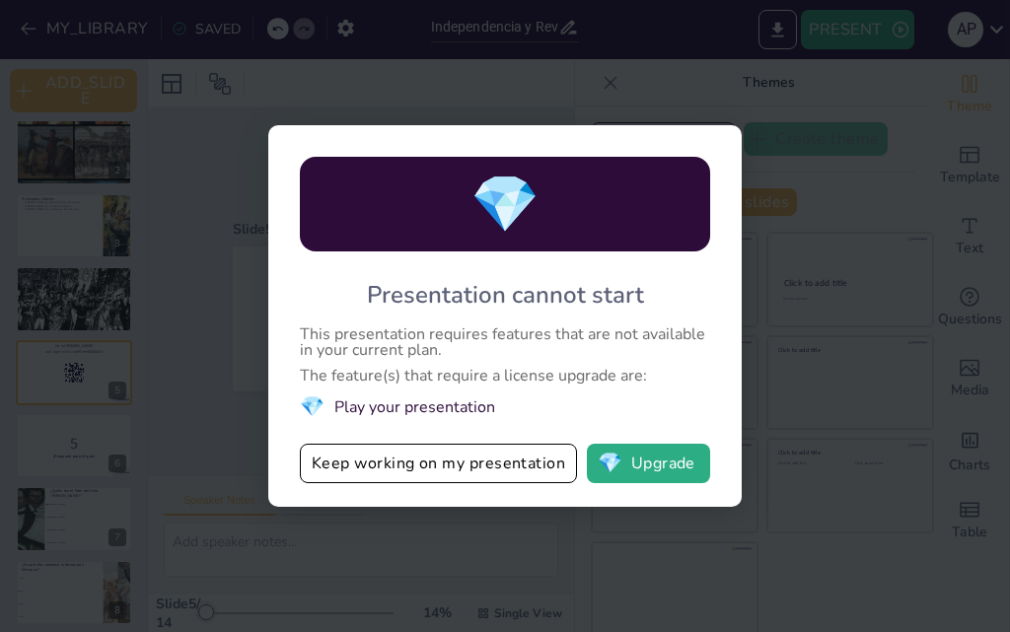
checkbox input "true"
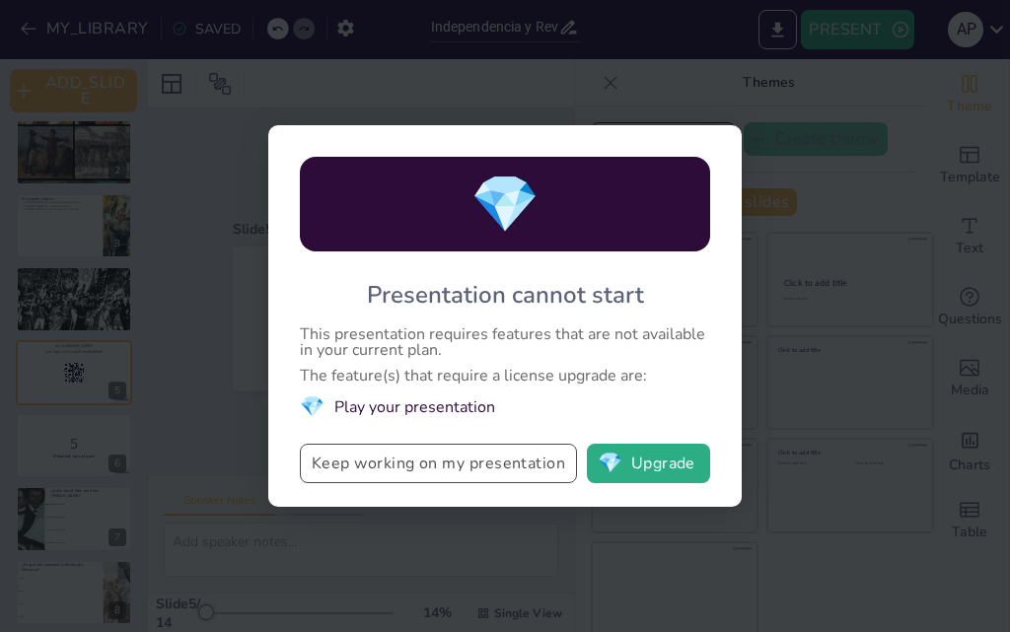
click at [441, 471] on button "Keep working on my presentation" at bounding box center [438, 463] width 277 height 39
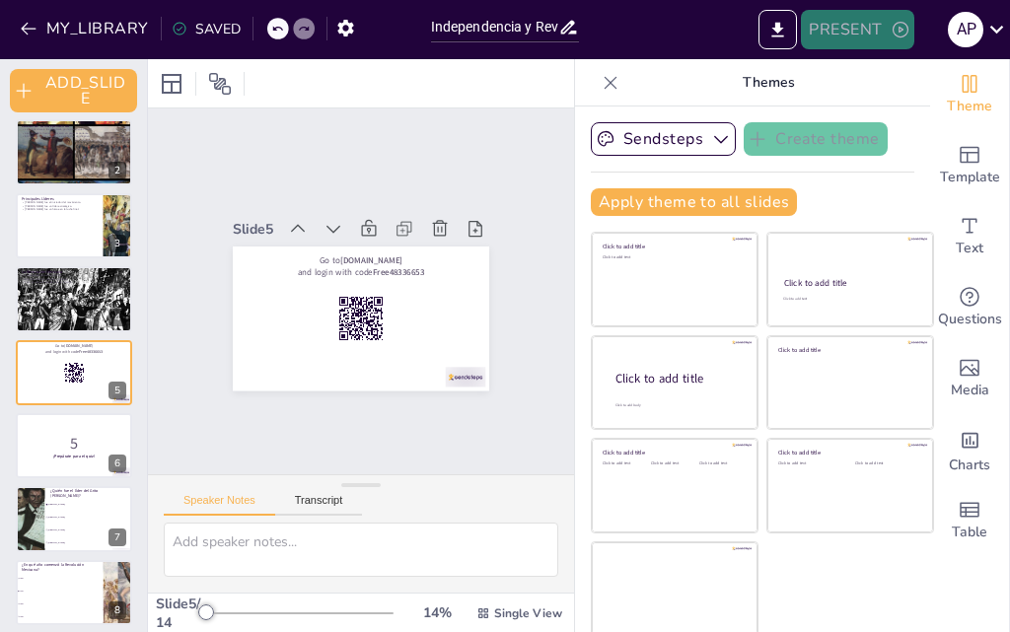
click at [879, 20] on button "PRESENT" at bounding box center [857, 29] width 112 height 39
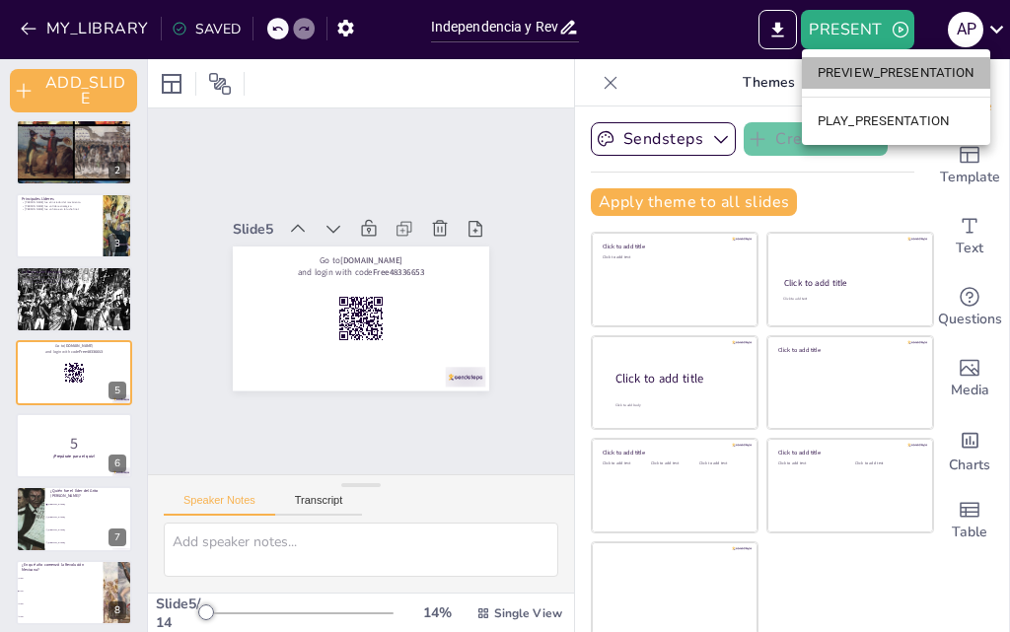
click at [866, 78] on li "PREVIEW_PRESENTATION" at bounding box center [896, 73] width 188 height 32
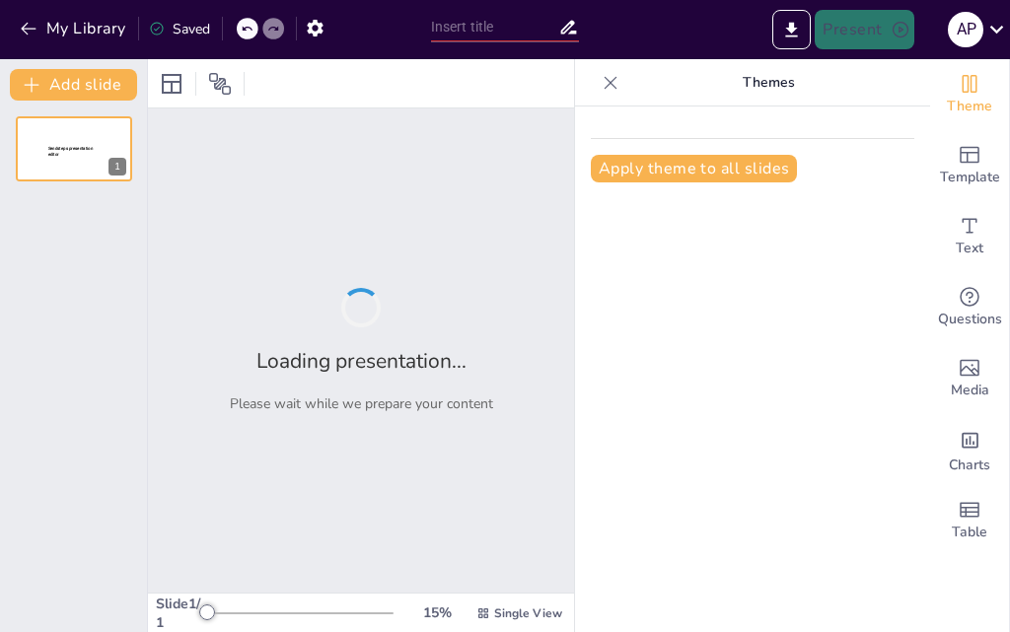
type input "Independencia y Revolución: Momentos Clave de [GEOGRAPHIC_DATA]"
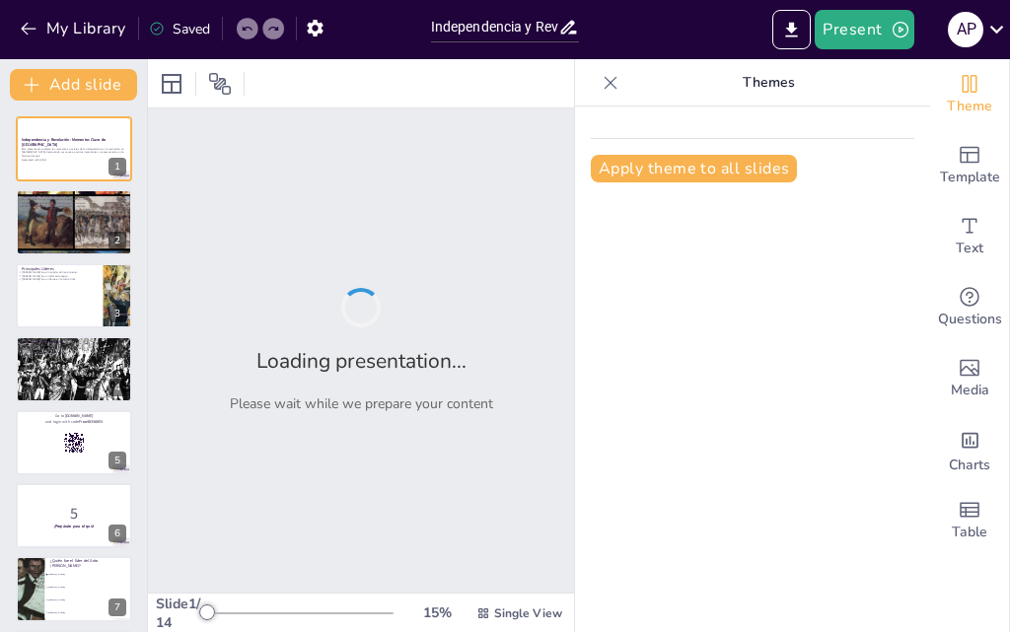
checkbox input "true"
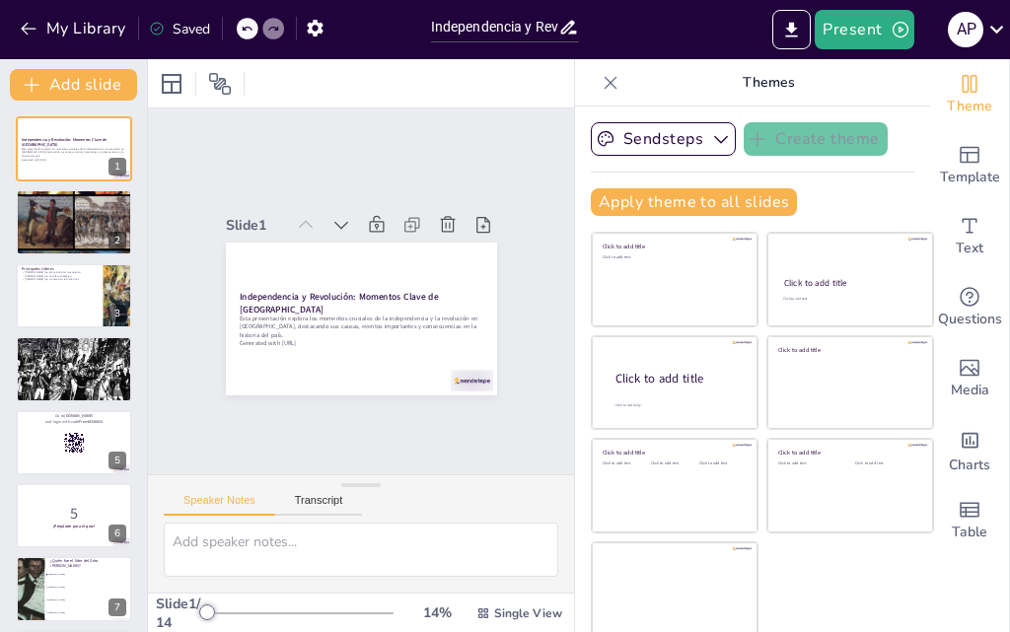
checkbox input "true"
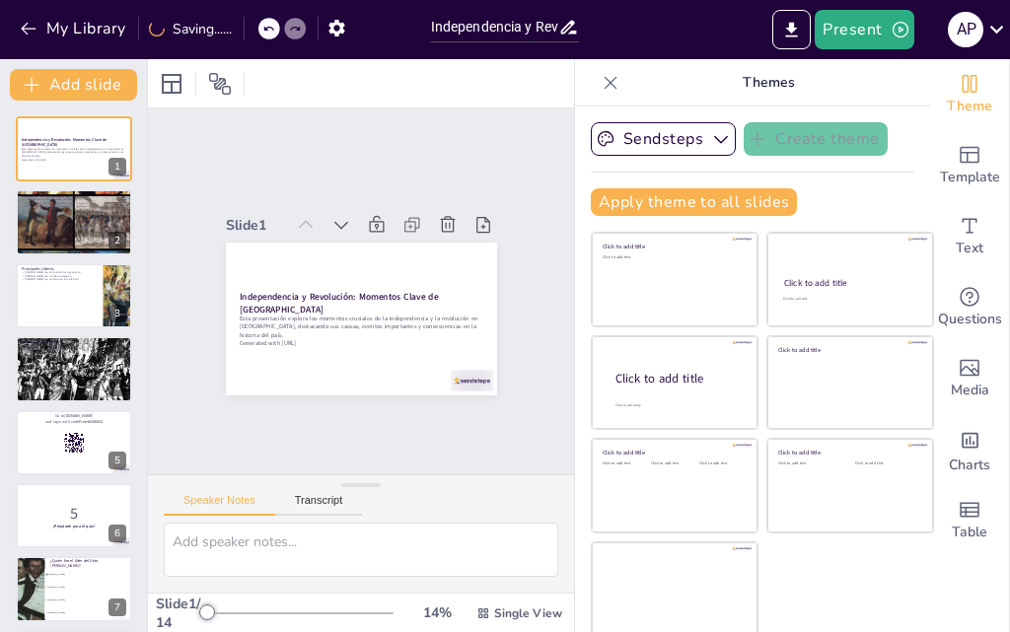
click at [601, 81] on icon at bounding box center [611, 83] width 20 height 20
checkbox input "true"
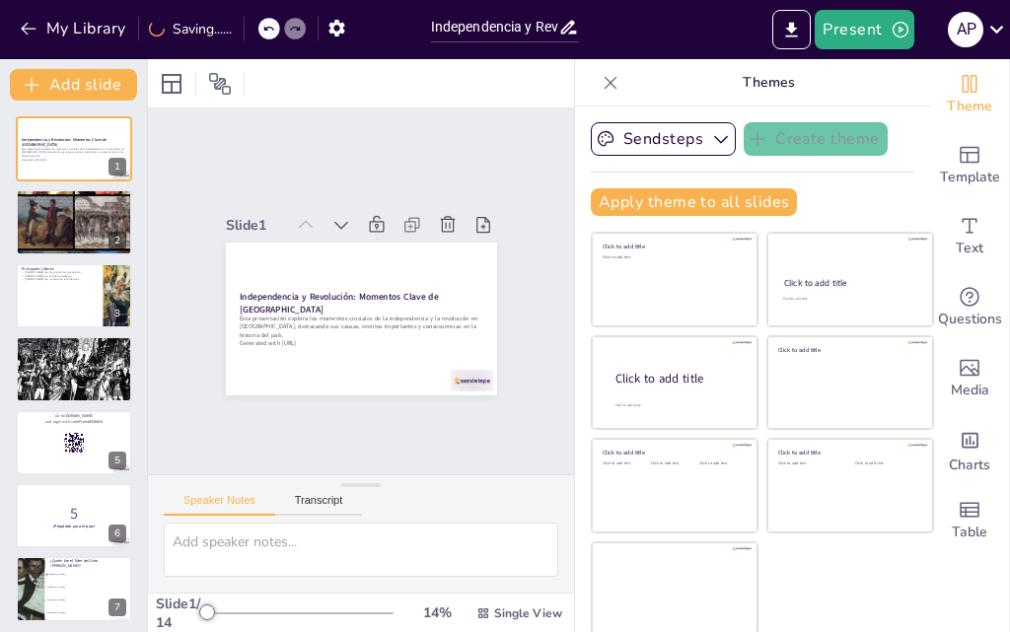
checkbox input "true"
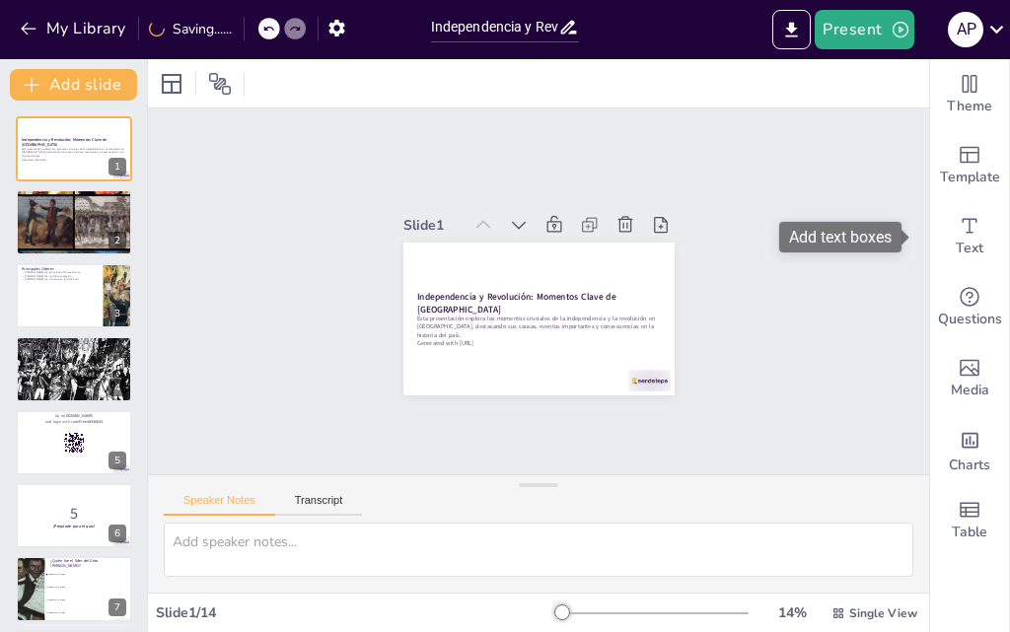
checkbox input "true"
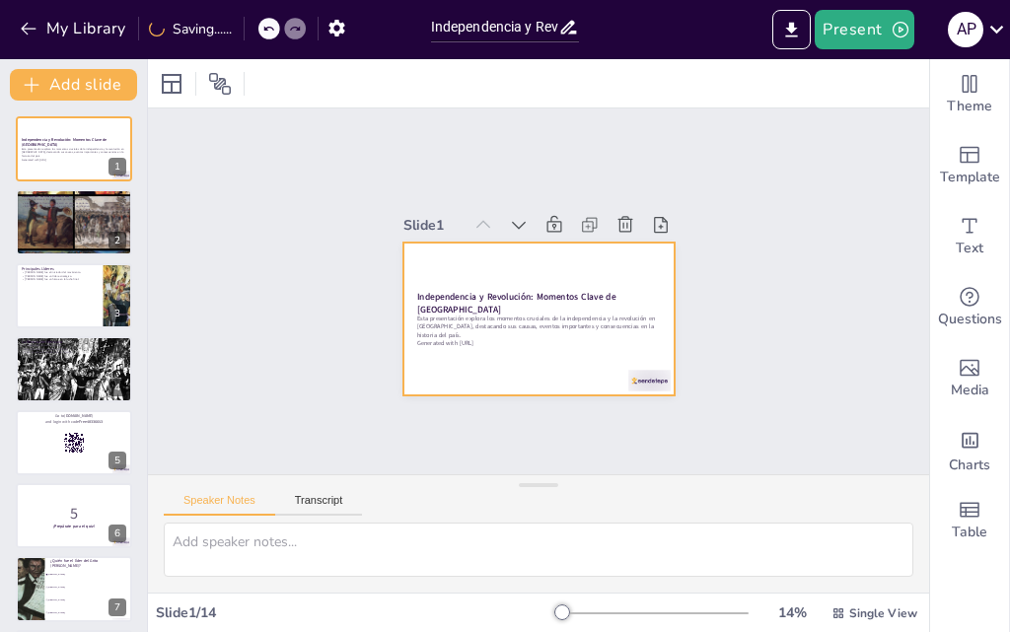
checkbox input "true"
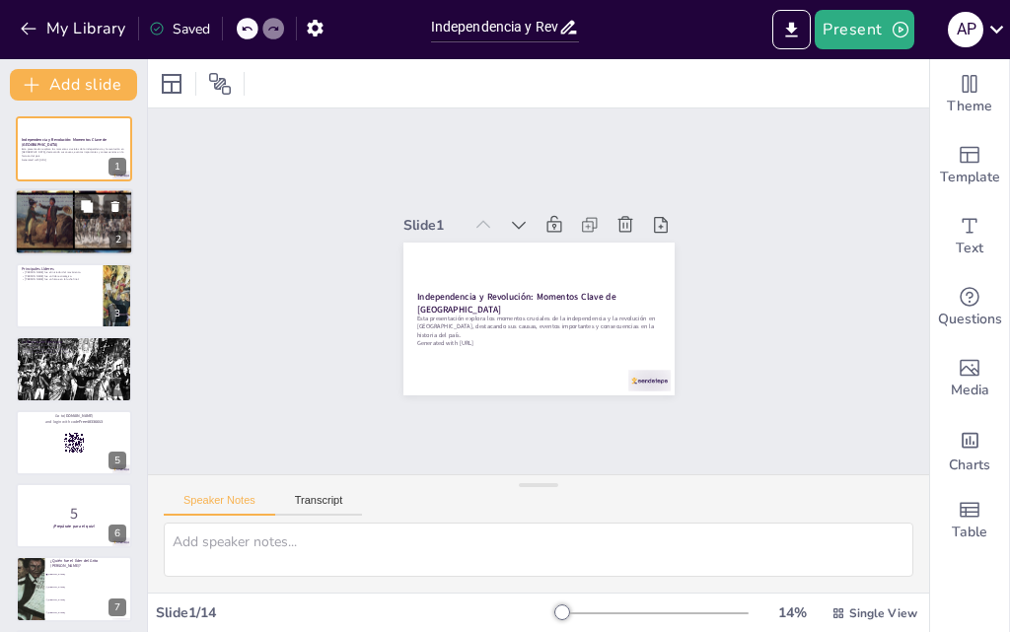
checkbox input "true"
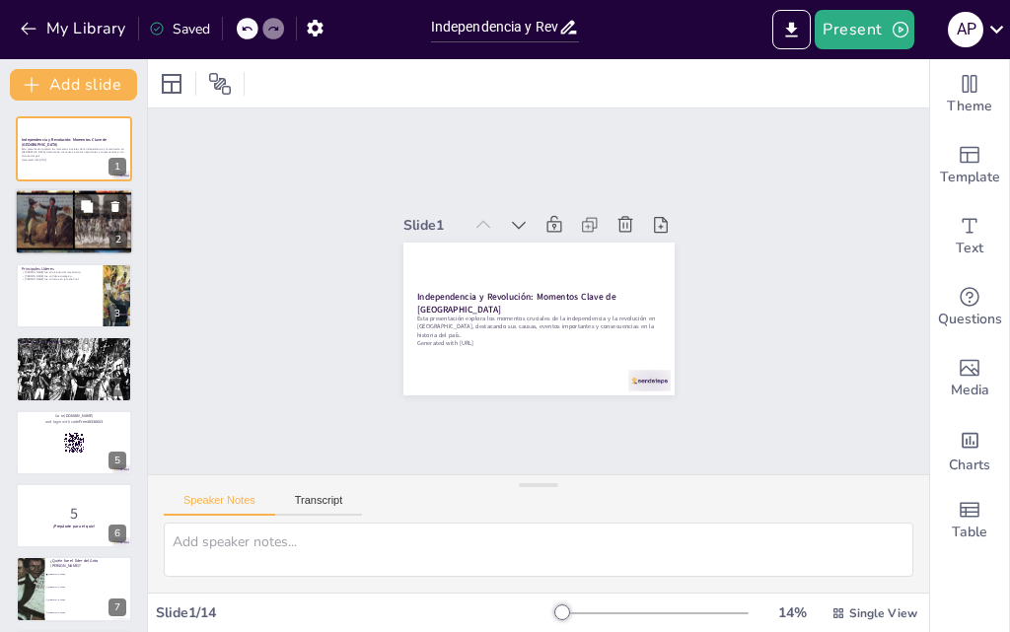
checkbox input "true"
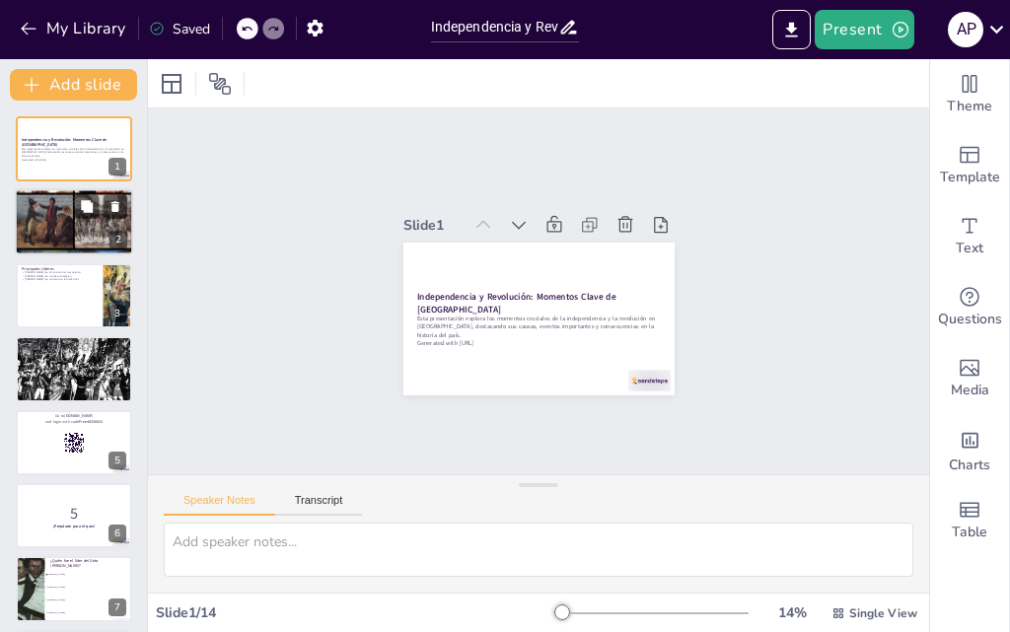
click at [61, 209] on div at bounding box center [74, 222] width 118 height 169
type textarea "La desigualdad social fue un factor crucial en el deseo de independencia. Mucho…"
checkbox input "true"
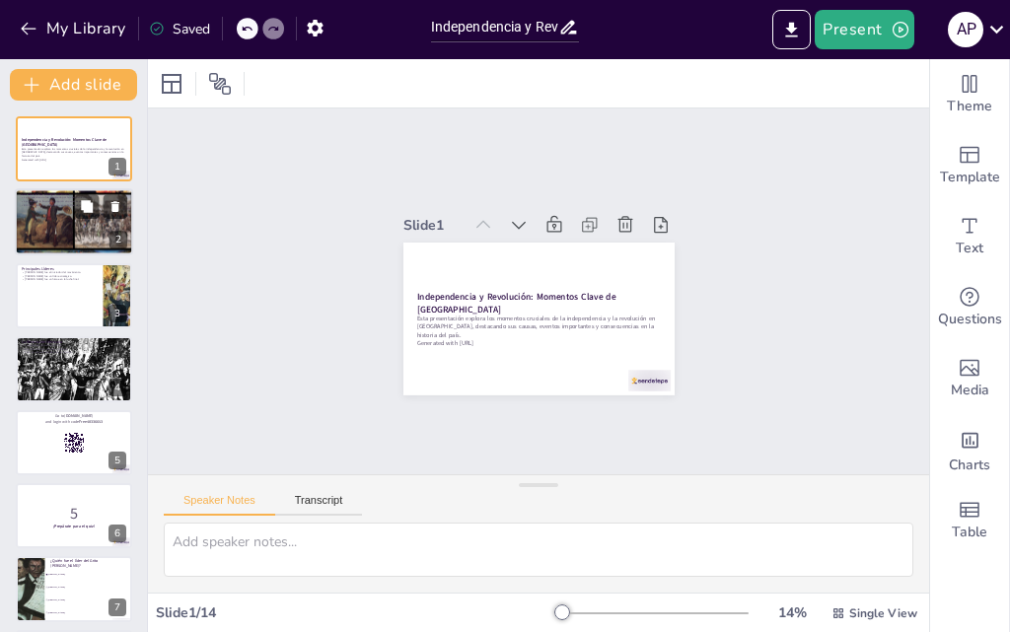
checkbox input "true"
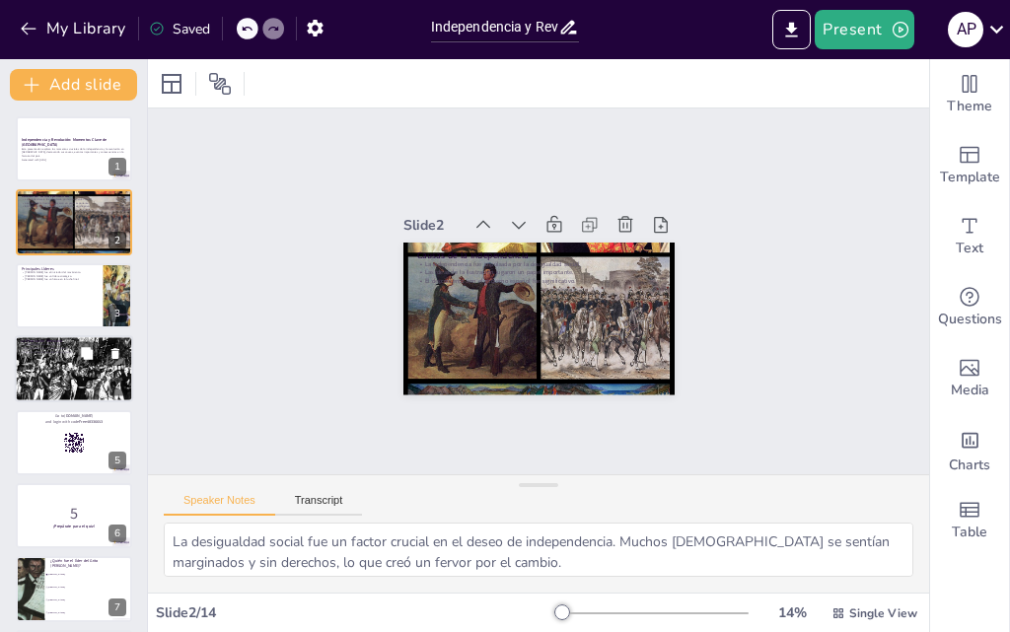
checkbox input "true"
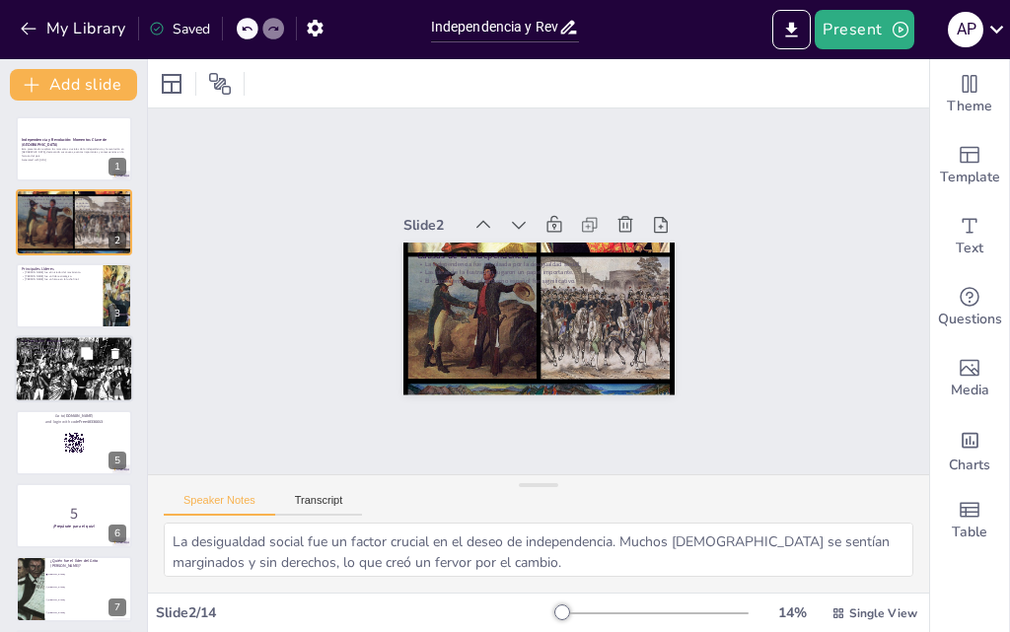
checkbox input "true"
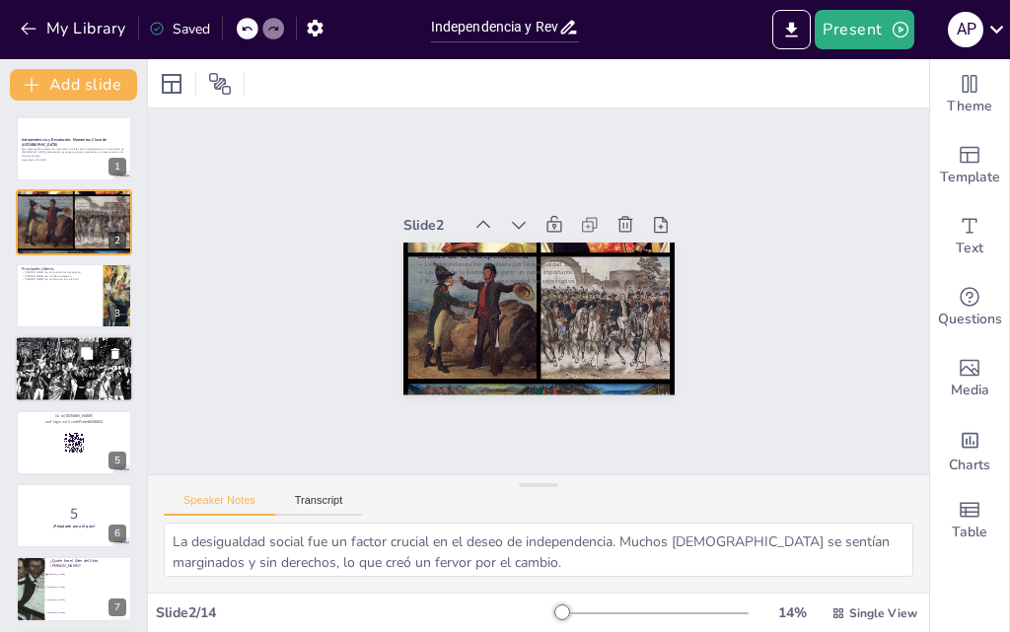
checkbox input "true"
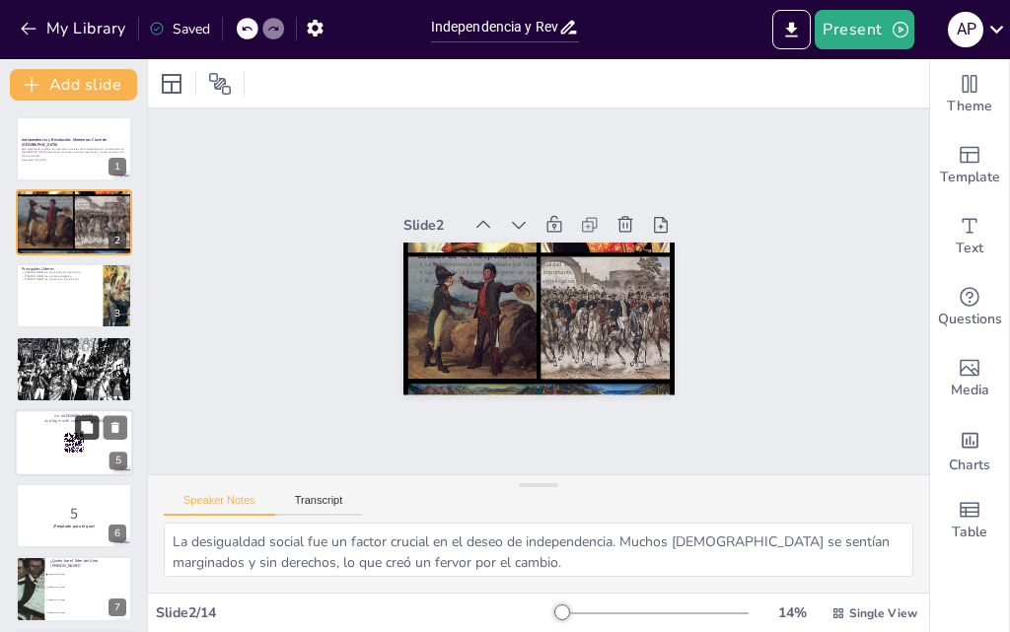
checkbox input "true"
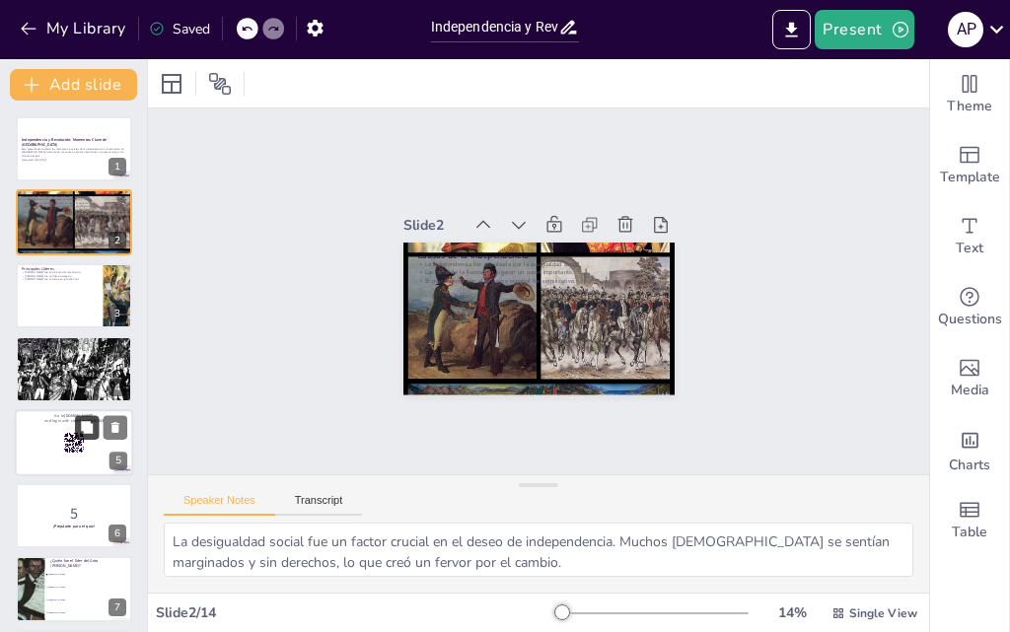
click at [79, 428] on button at bounding box center [87, 427] width 24 height 24
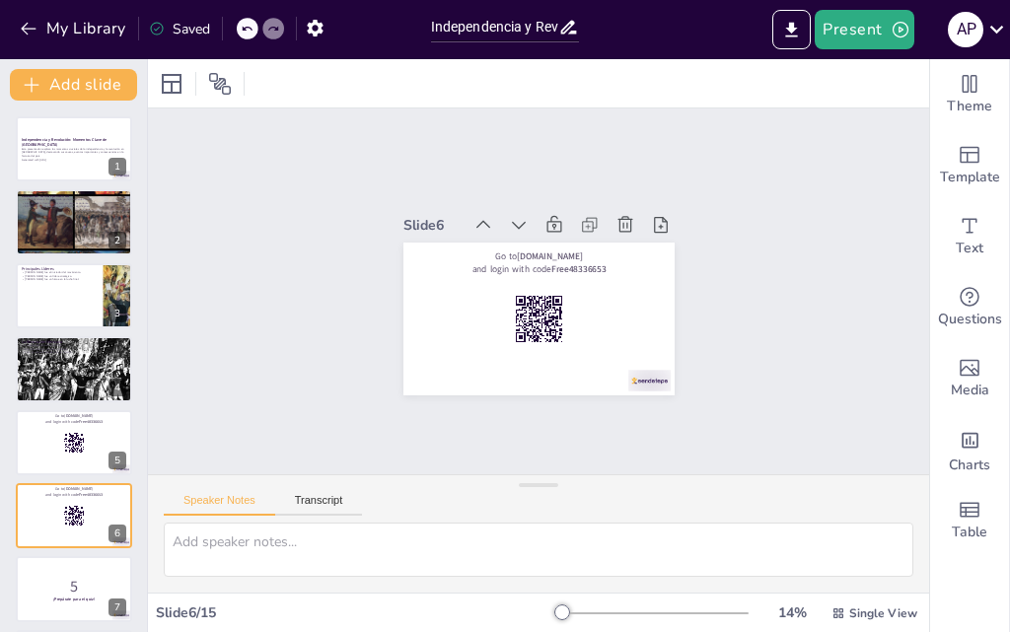
checkbox input "true"
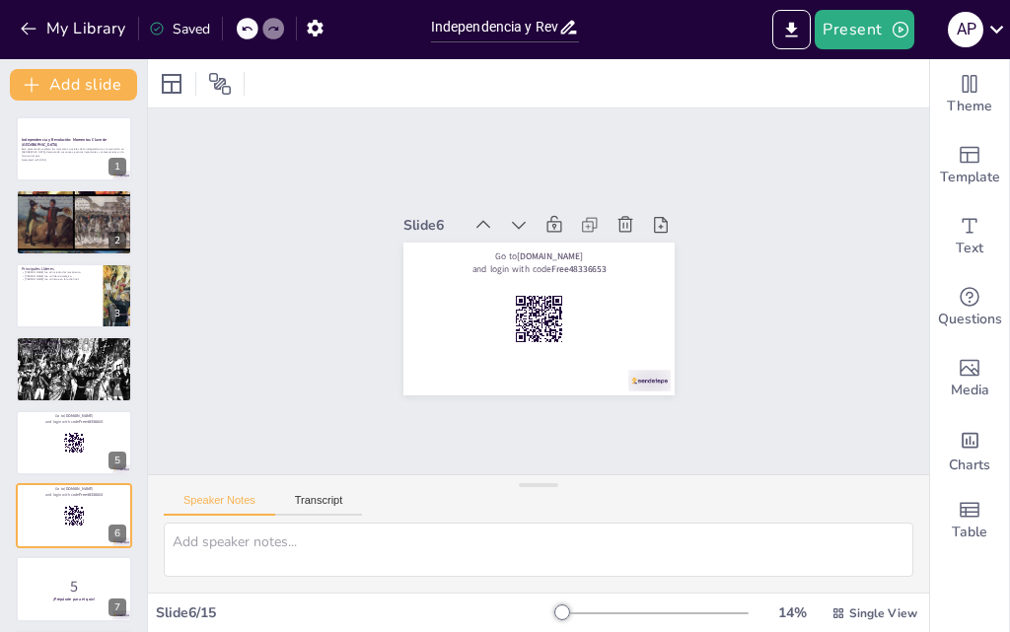
scroll to position [150, 0]
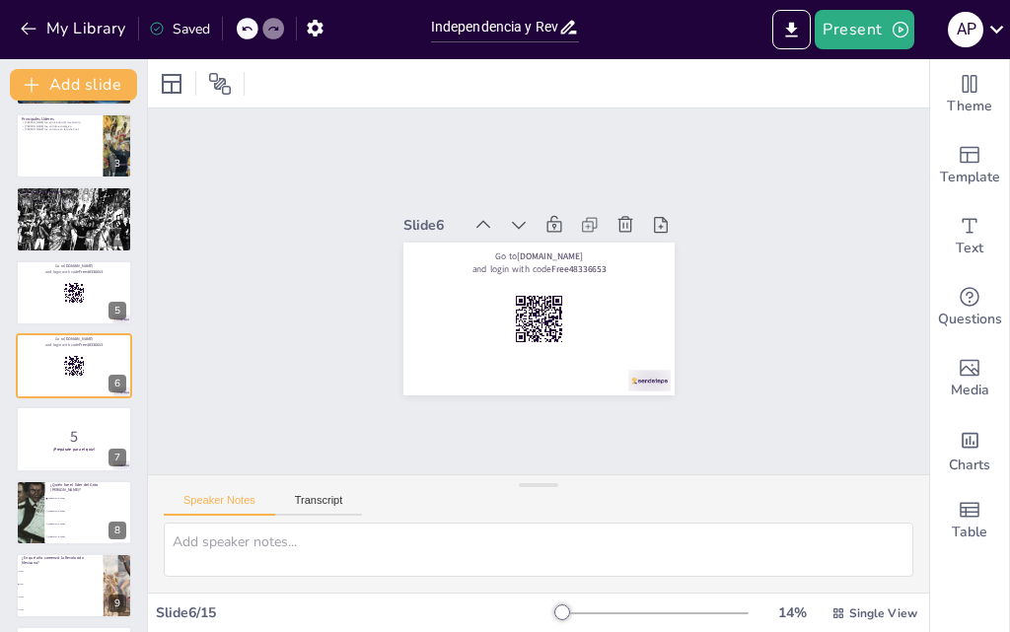
checkbox input "true"
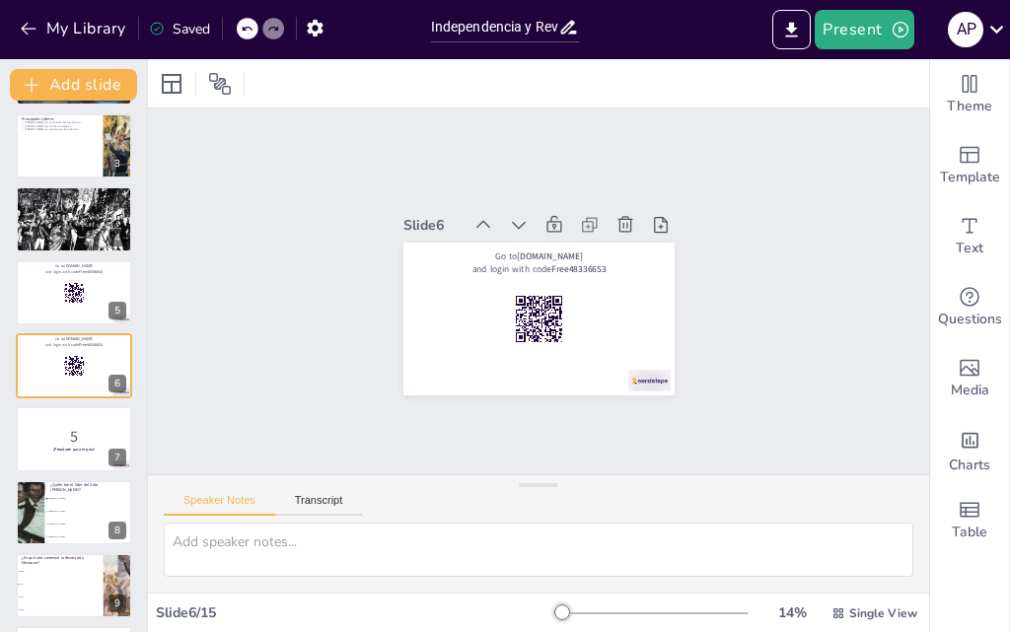
checkbox input "true"
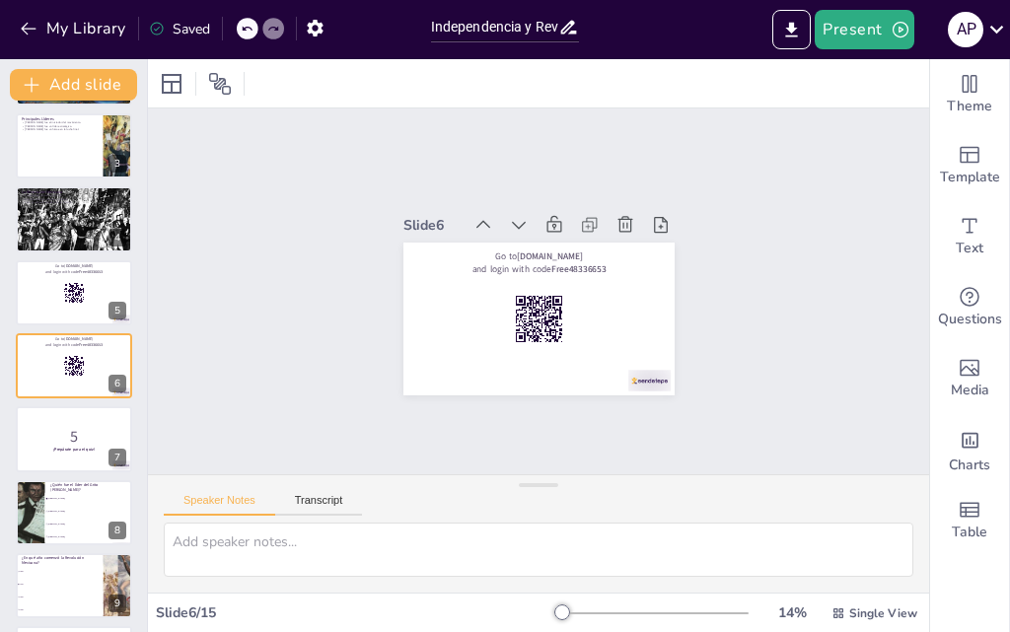
checkbox input "true"
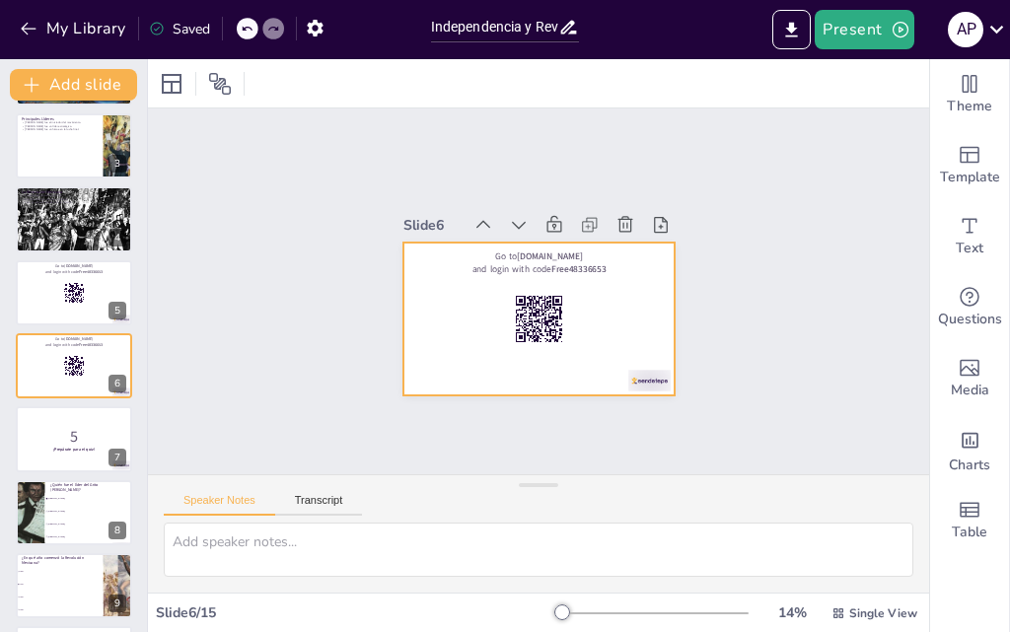
checkbox input "true"
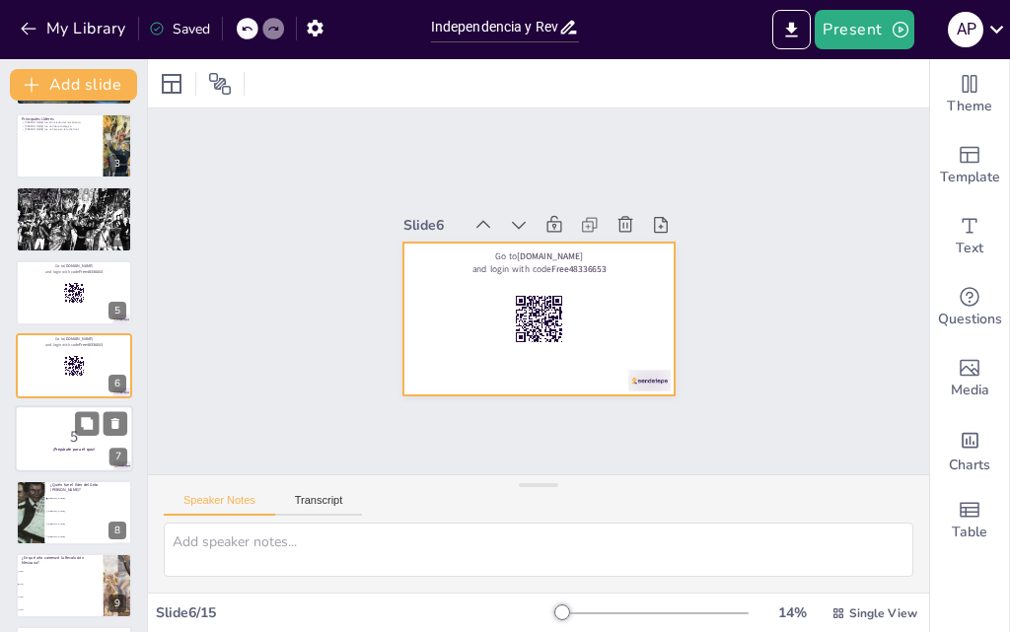
checkbox input "true"
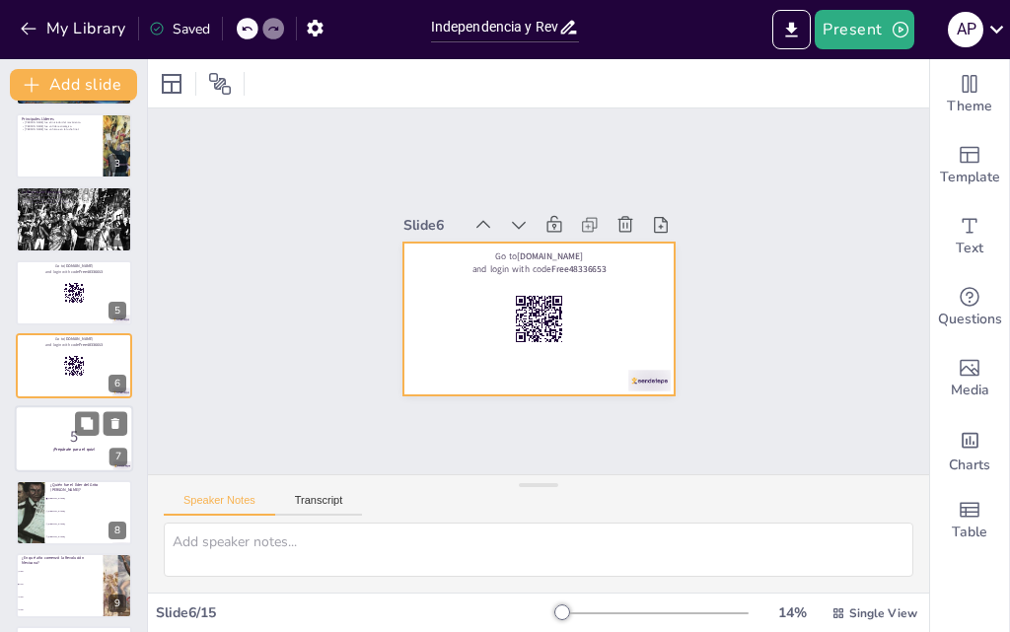
checkbox input "true"
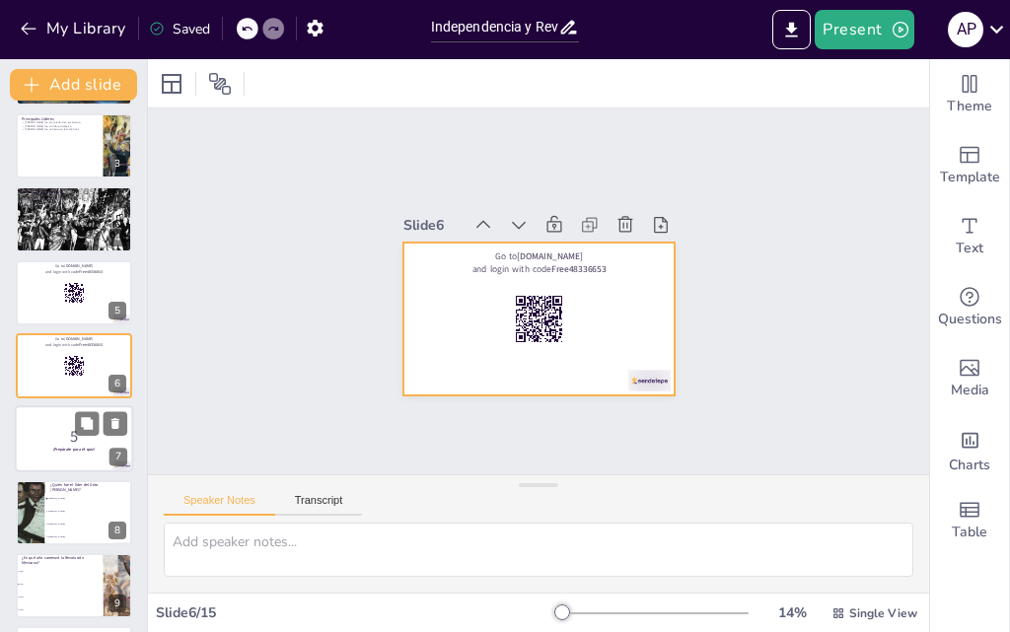
checkbox input "true"
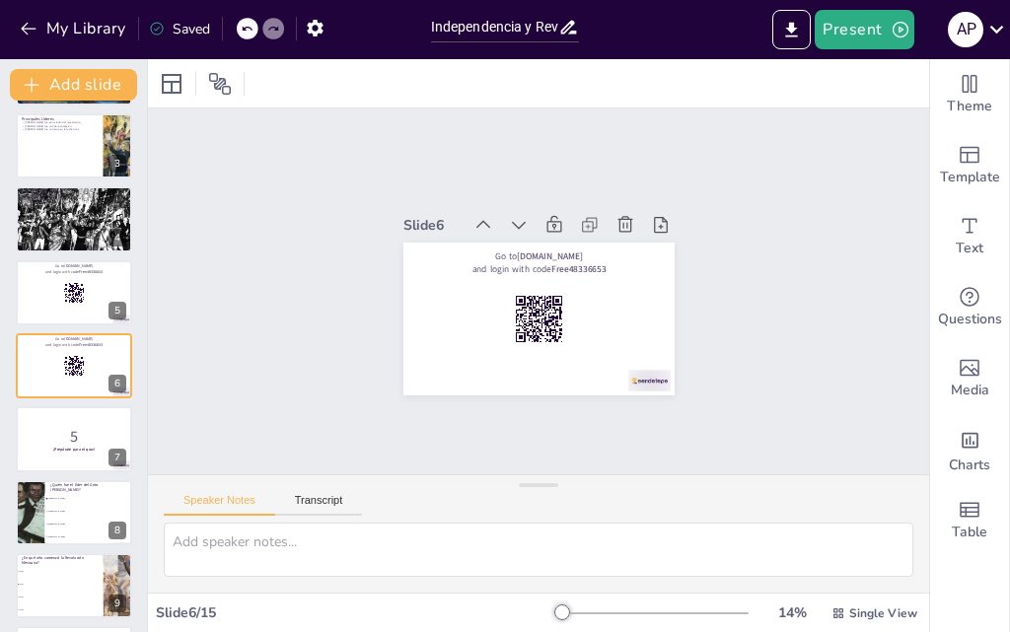
checkbox input "true"
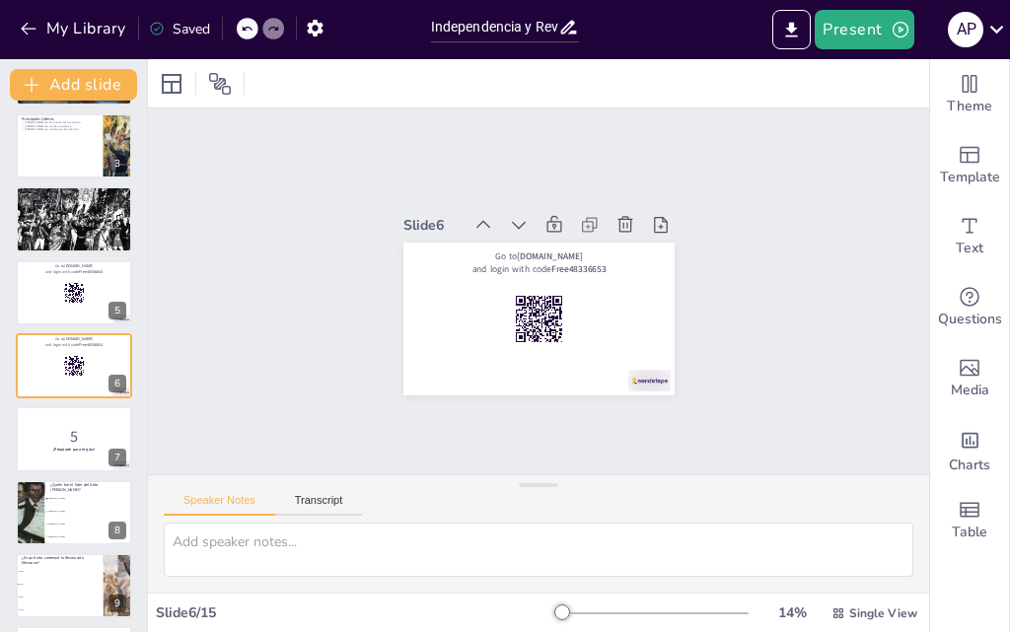
checkbox input "true"
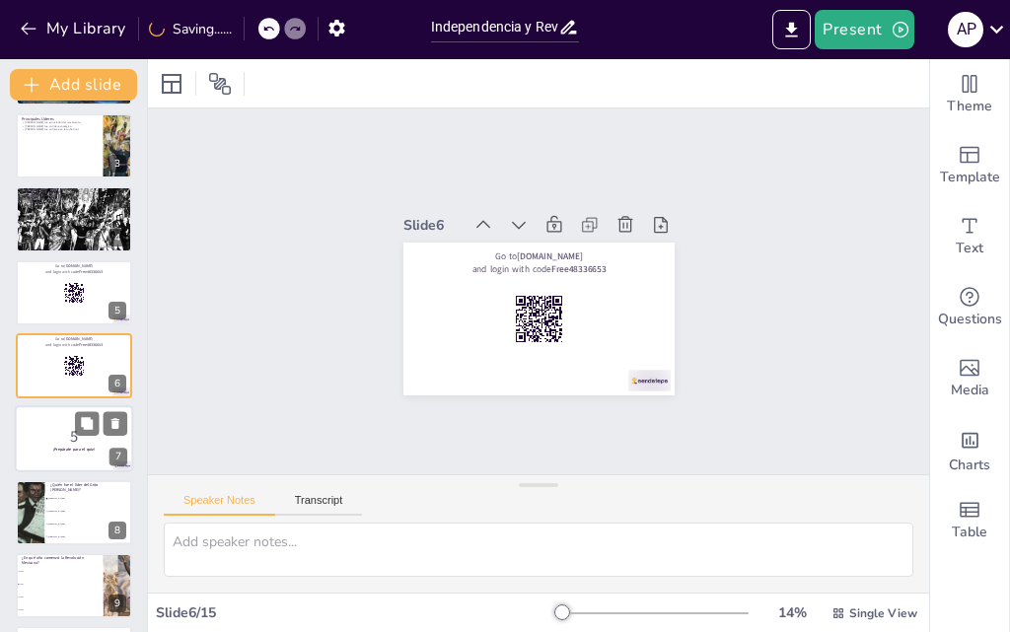
checkbox input "true"
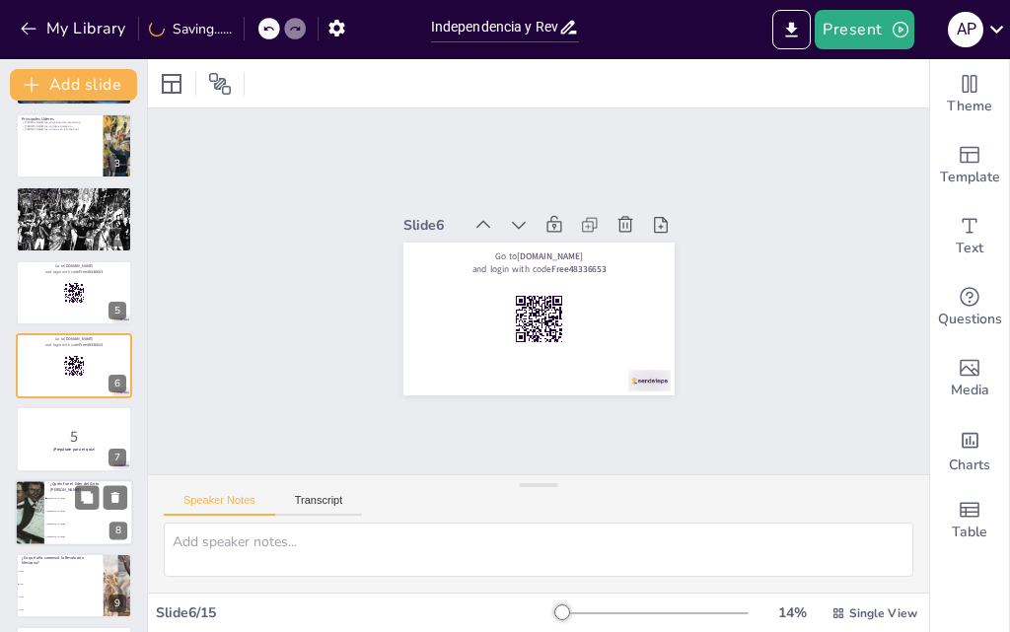
checkbox input "true"
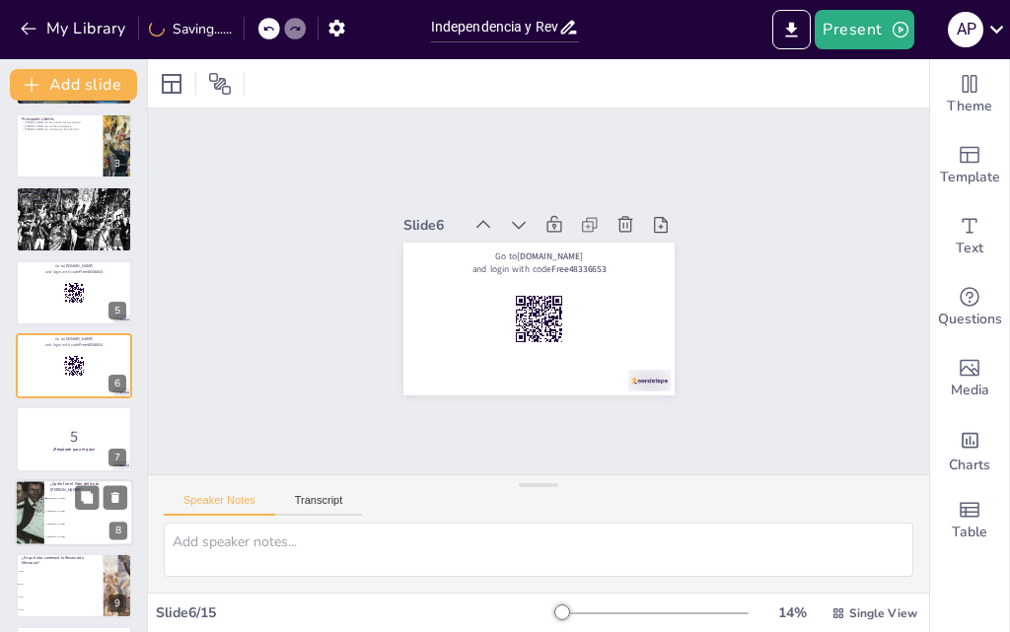
checkbox input "true"
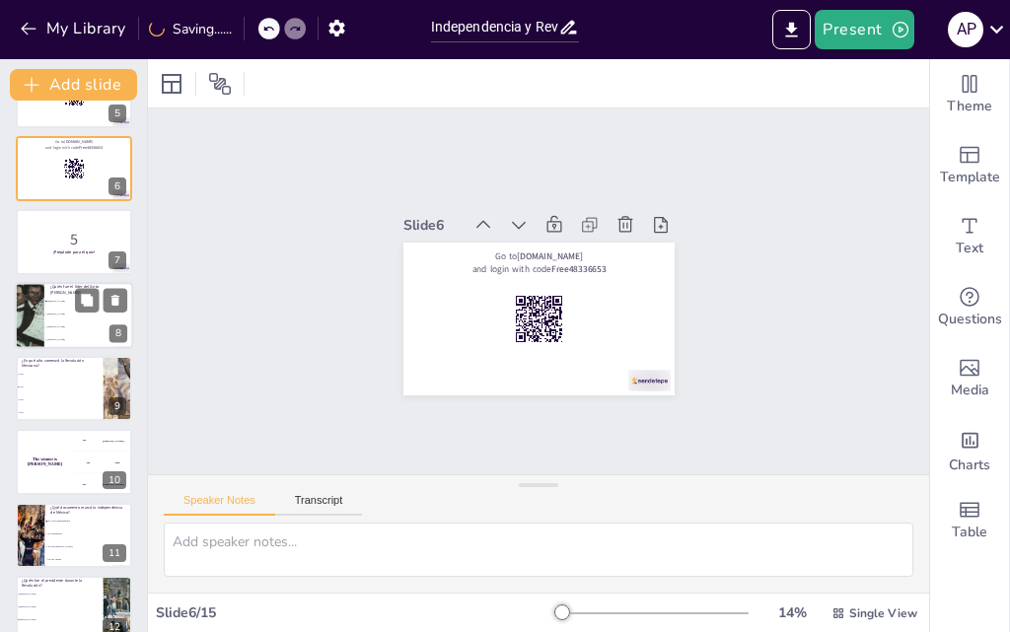
checkbox input "true"
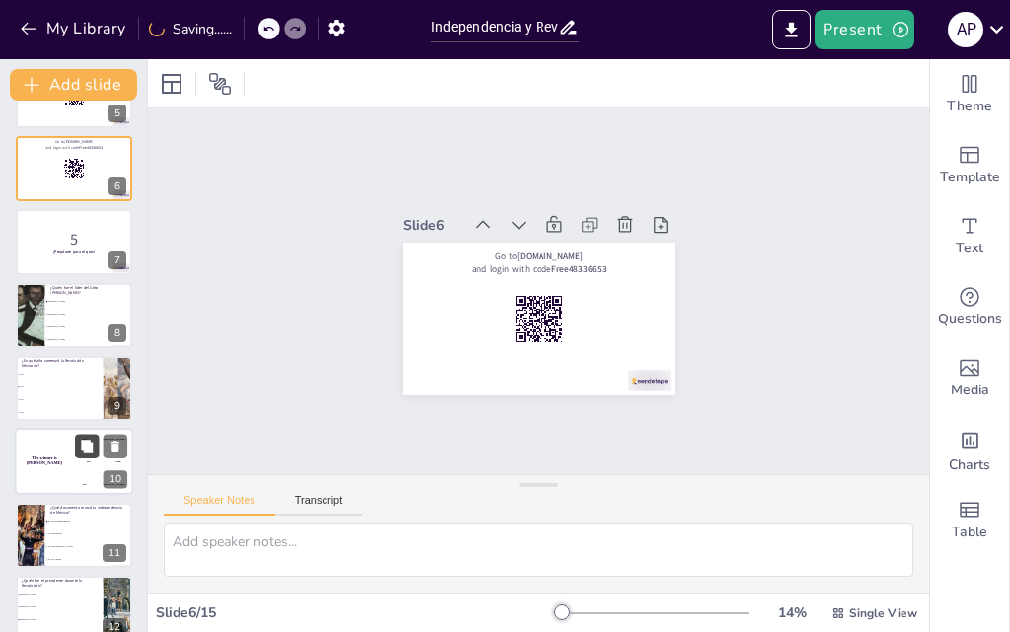
checkbox input "true"
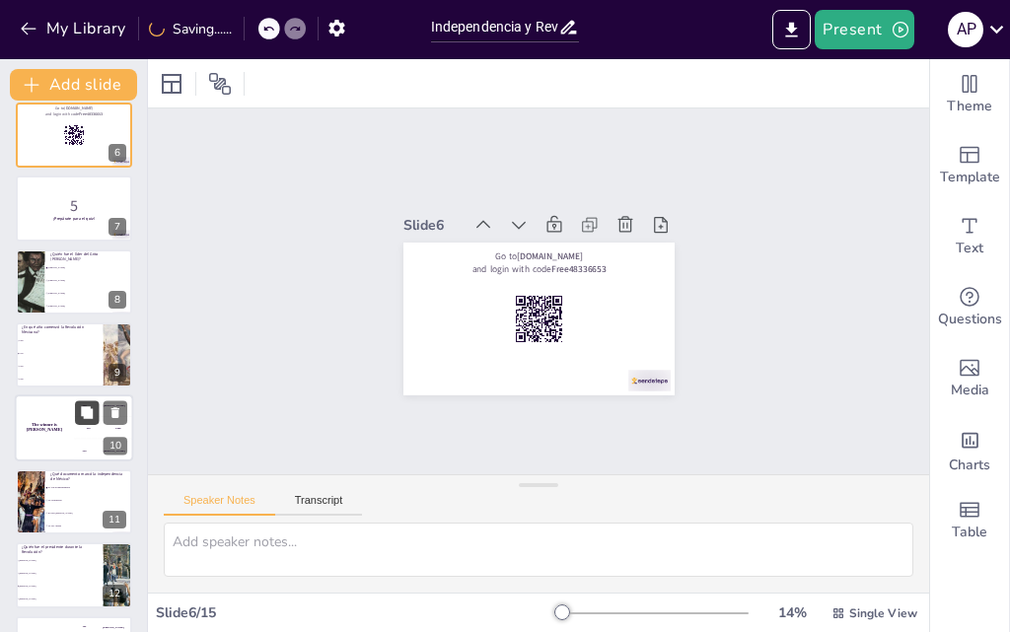
checkbox input "true"
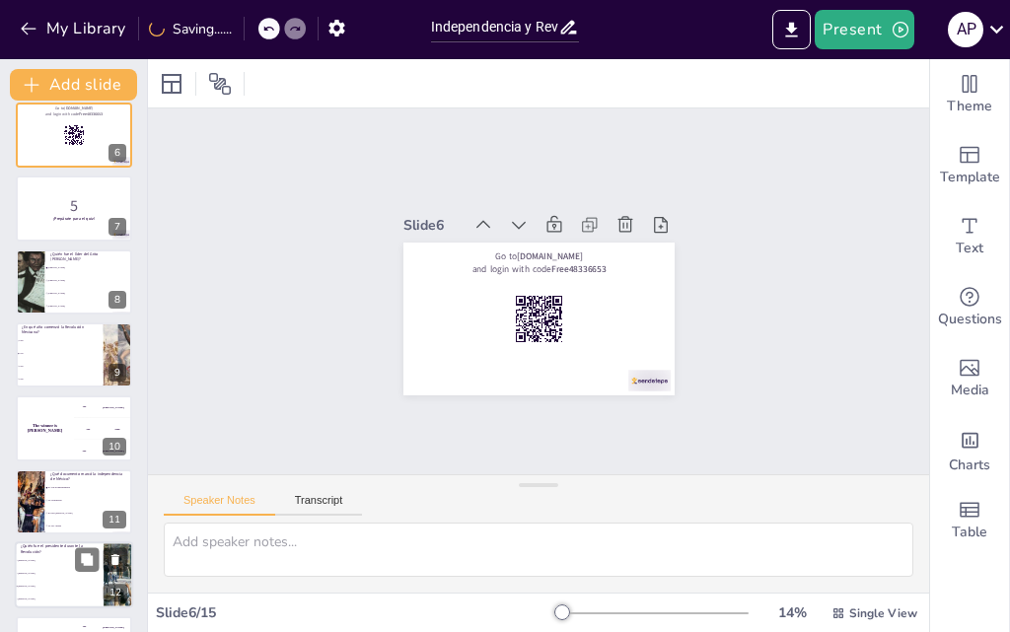
checkbox input "true"
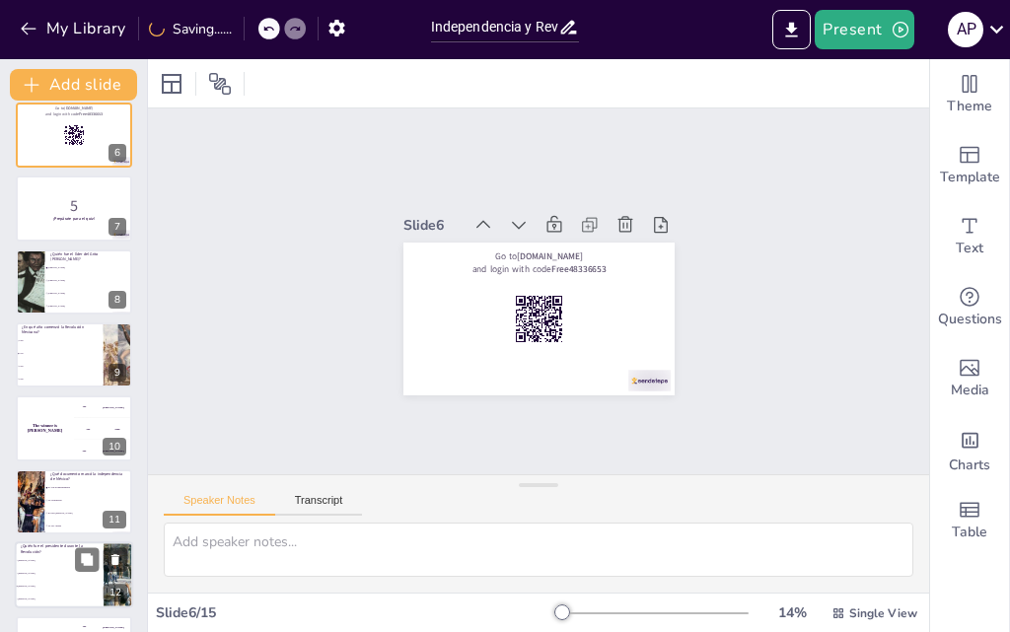
checkbox input "true"
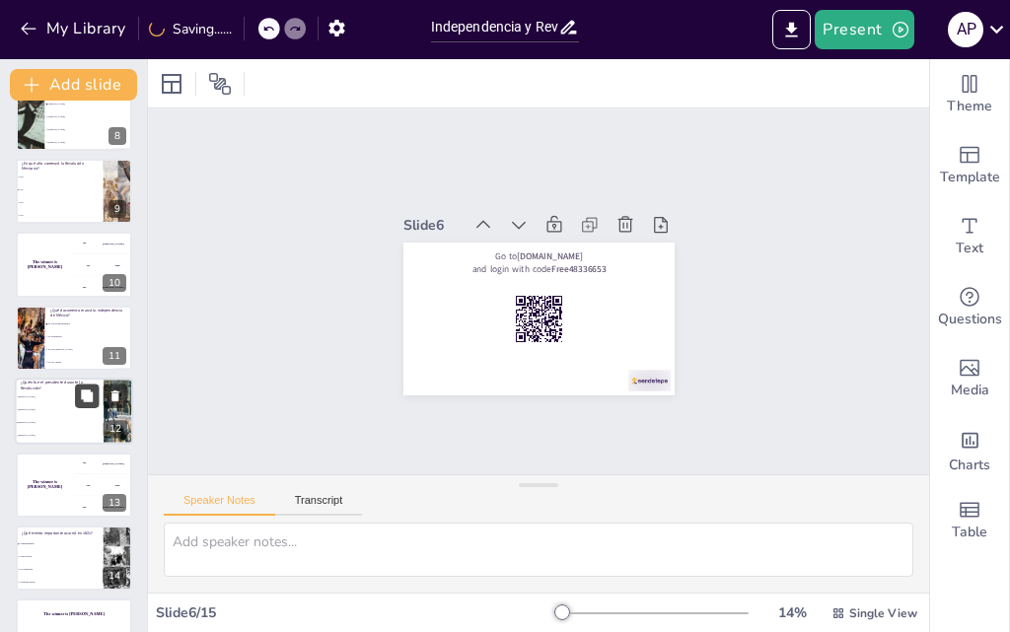
checkbox input "true"
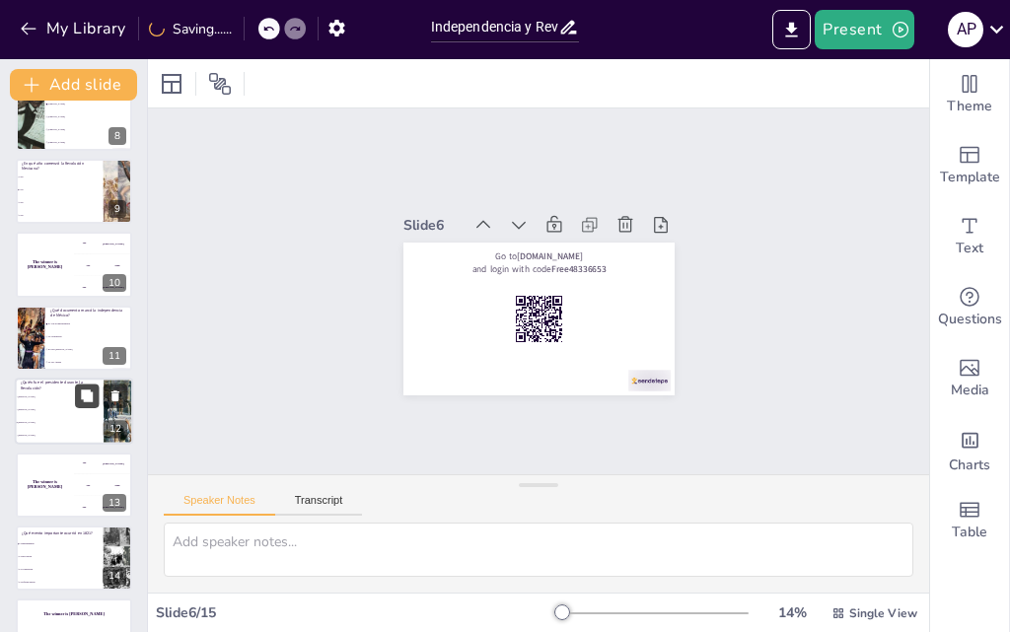
checkbox input "true"
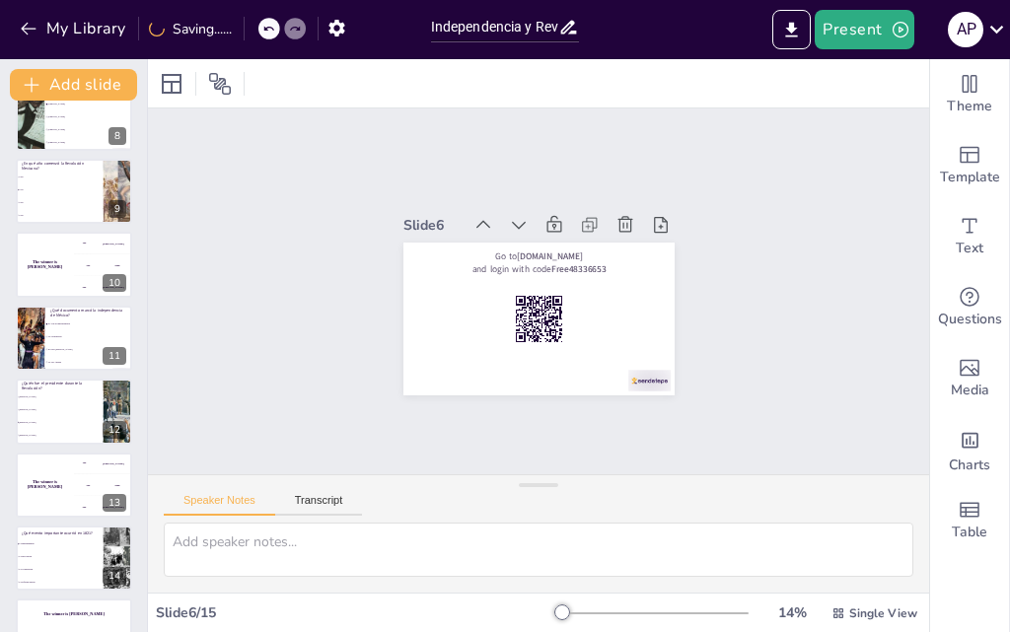
checkbox input "true"
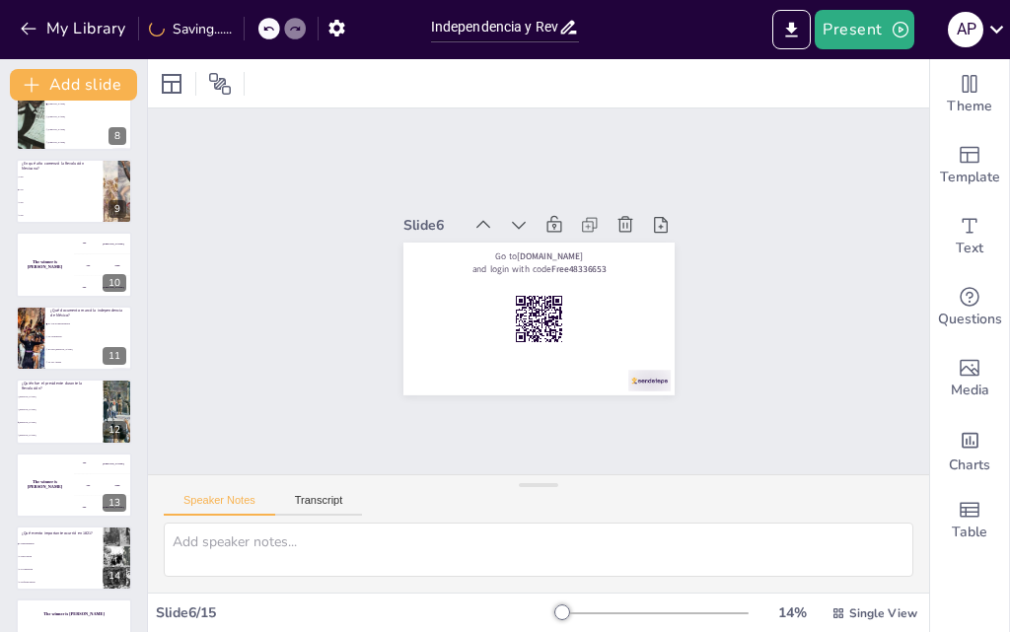
checkbox input "true"
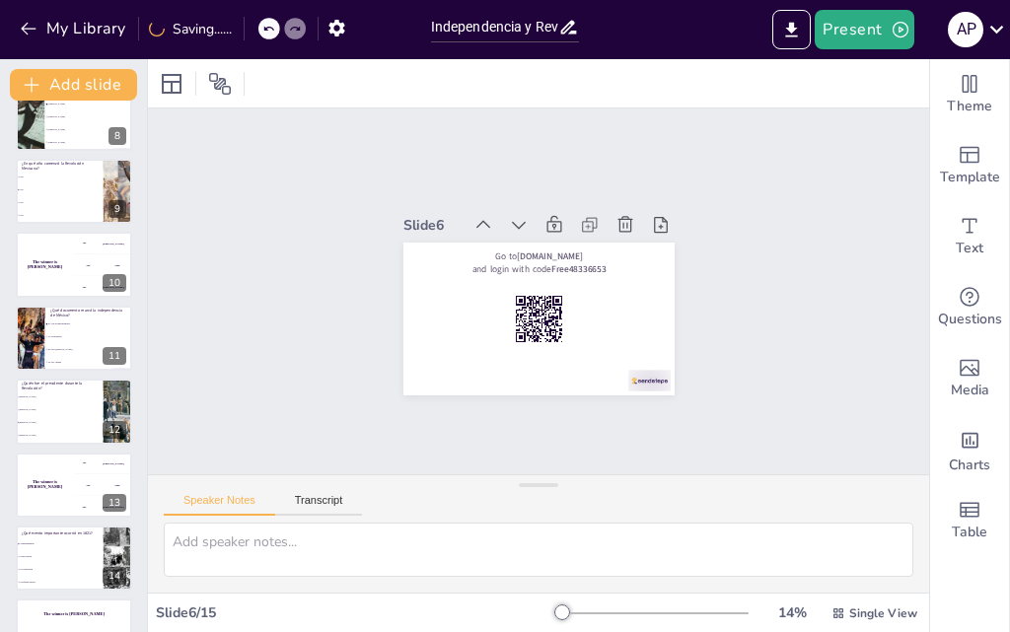
checkbox input "true"
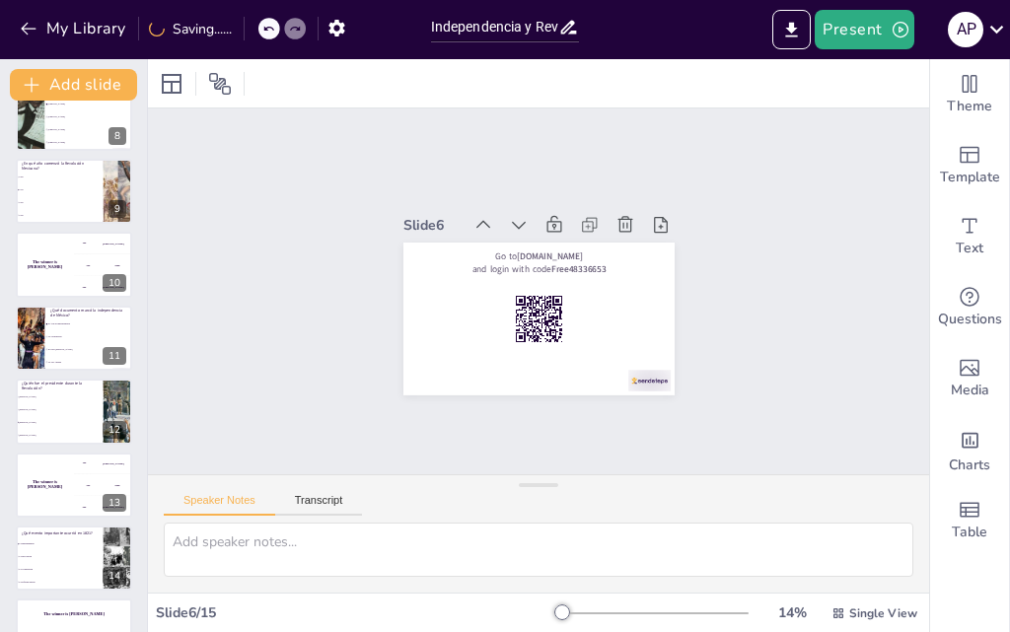
checkbox input "true"
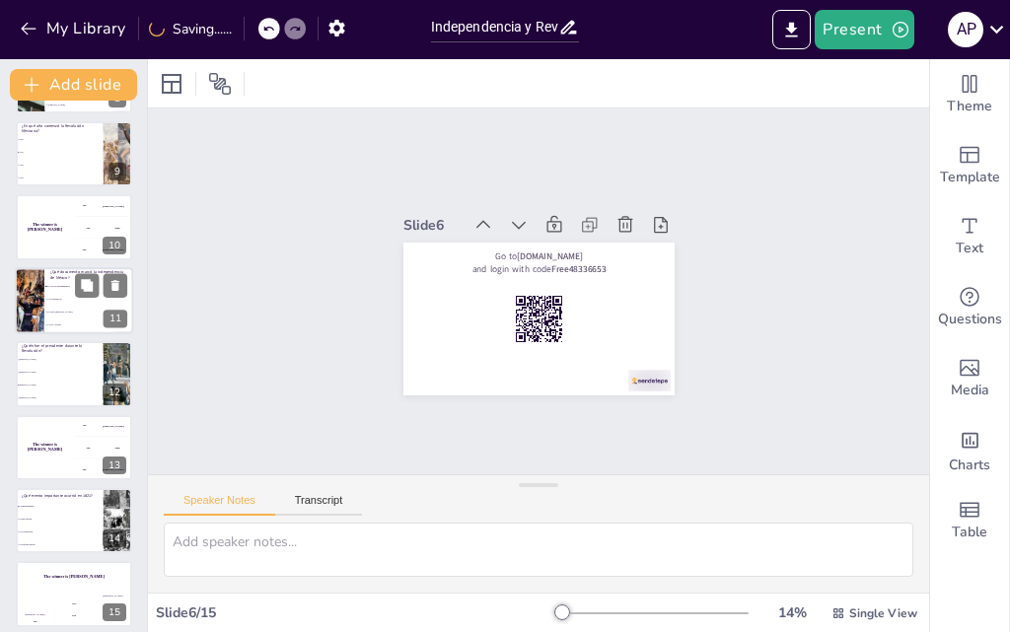
checkbox input "true"
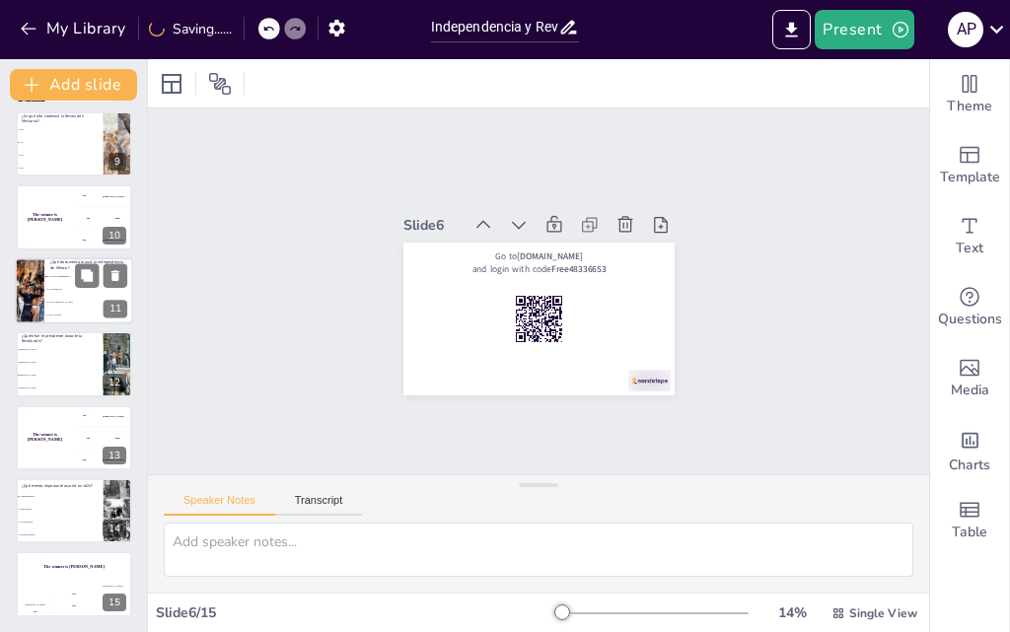
checkbox input "true"
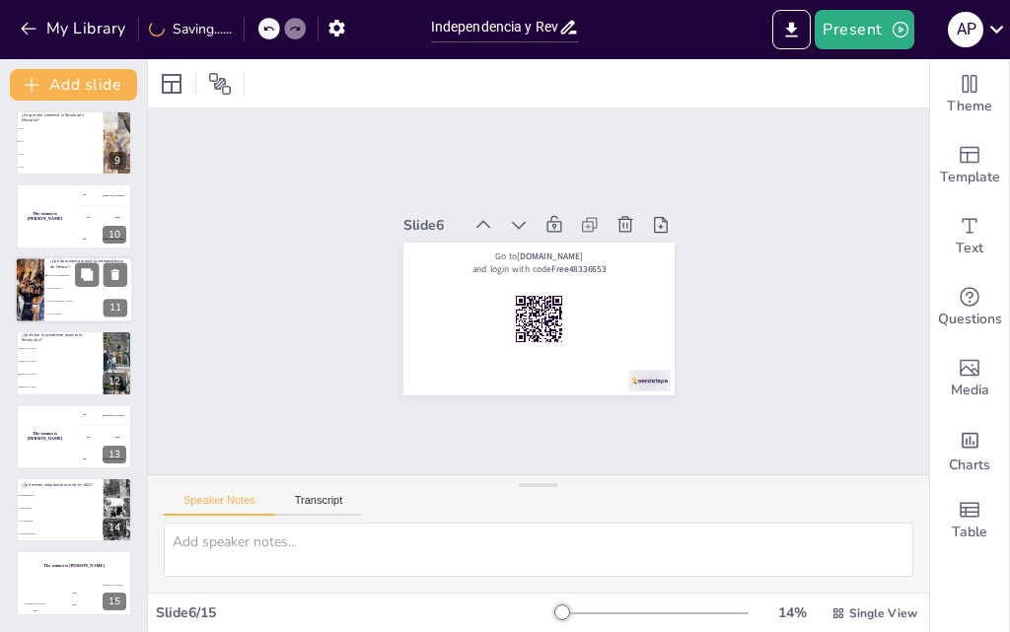
checkbox input "true"
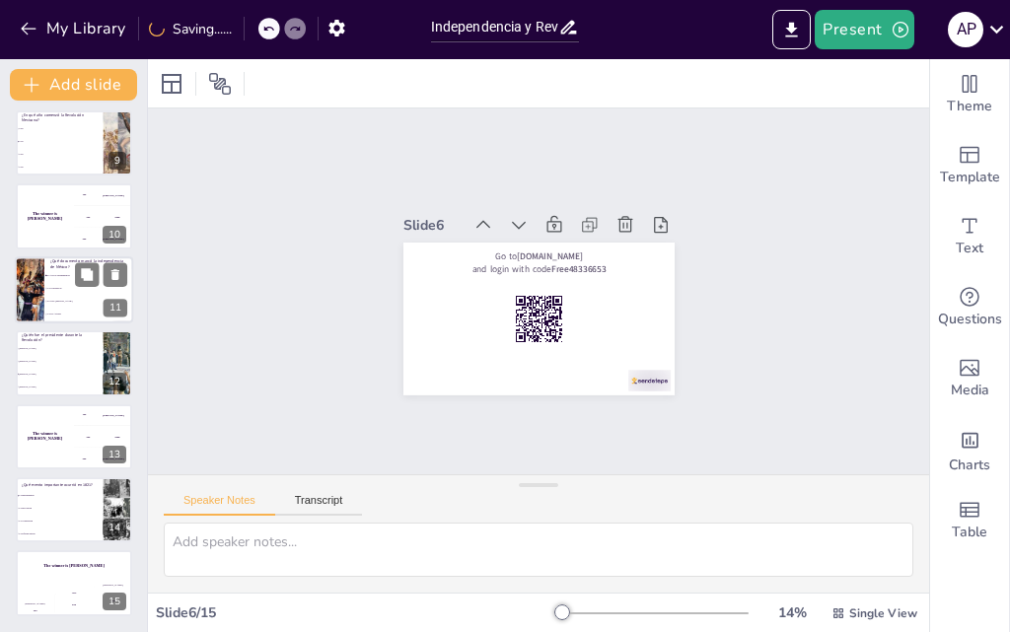
checkbox input "true"
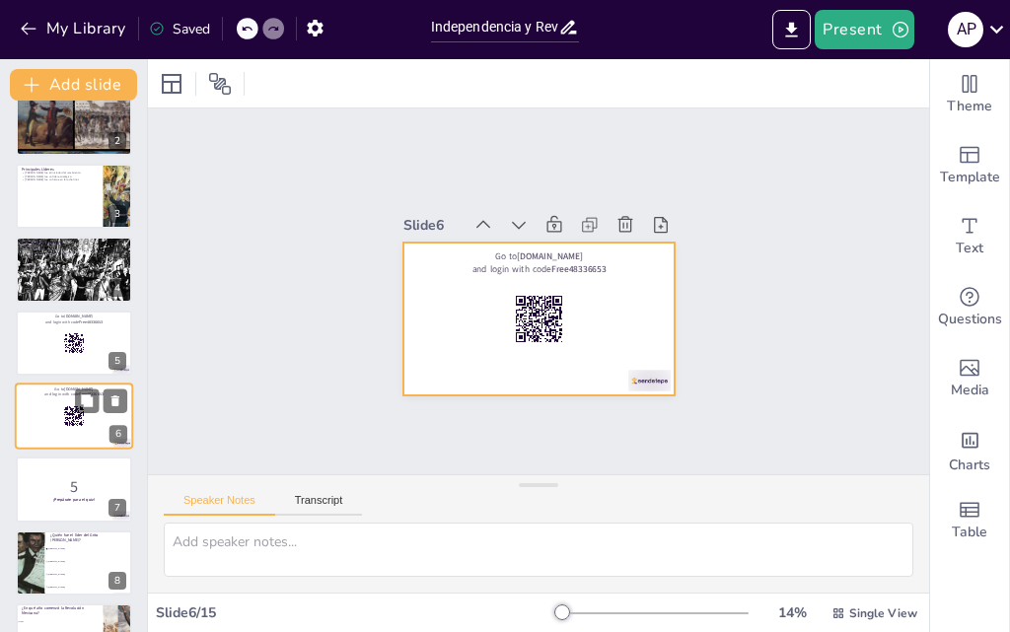
scroll to position [0, 0]
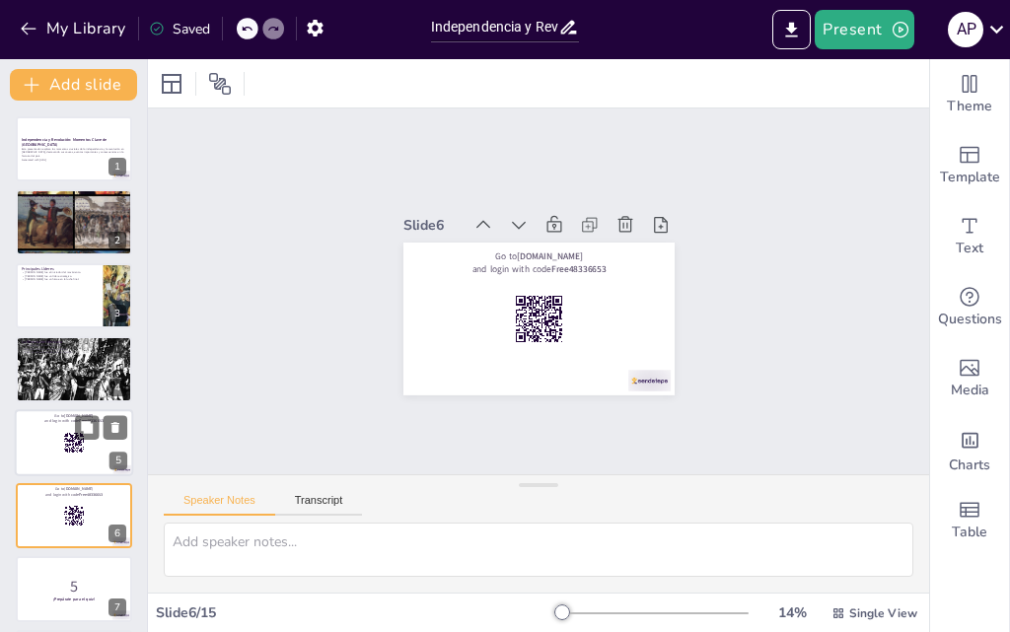
click at [60, 452] on div at bounding box center [74, 442] width 118 height 67
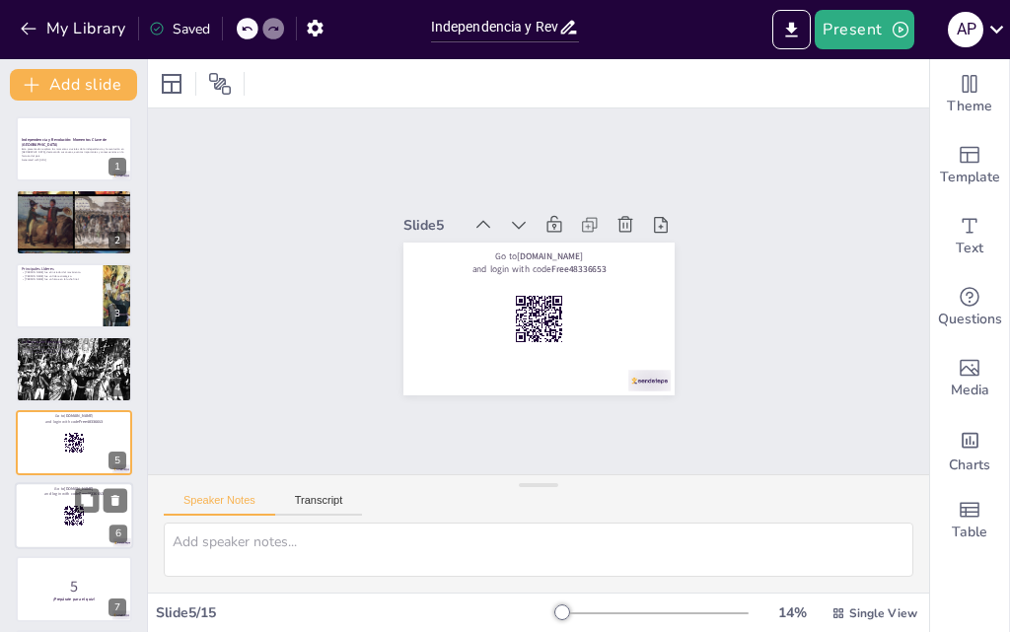
scroll to position [76, 0]
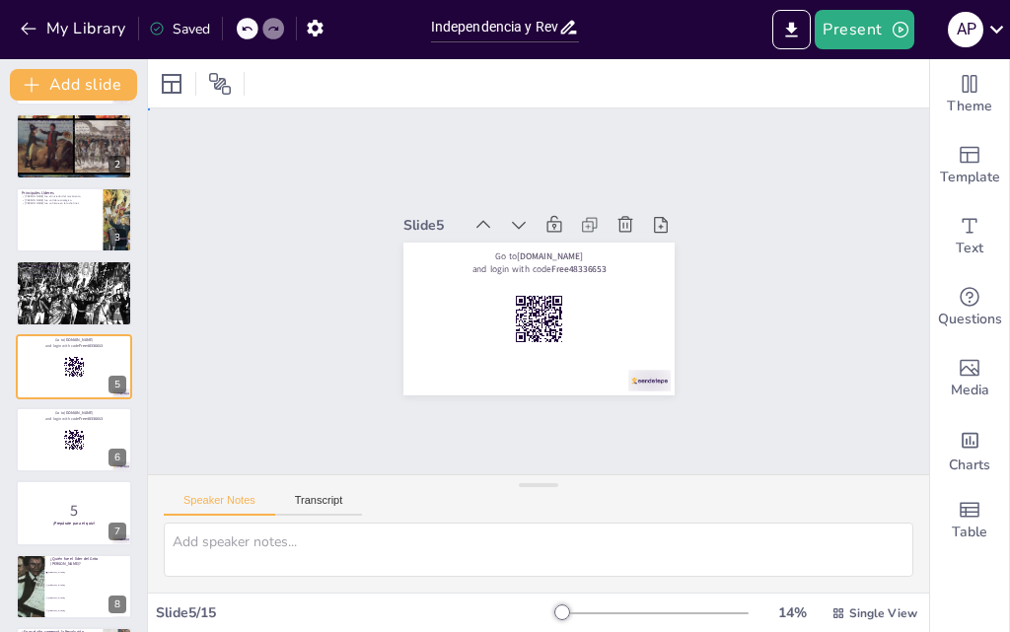
click at [716, 204] on div "Slide 1 Independencia y Revolución: Momentos Clave de México Esta presentación …" at bounding box center [537, 291] width 707 height 859
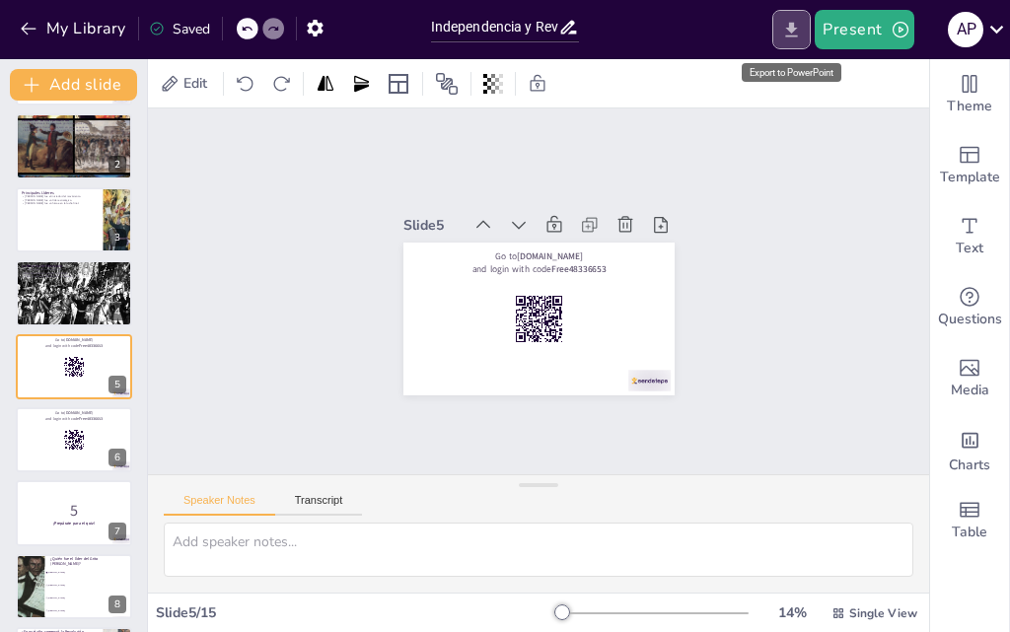
click at [794, 21] on icon "Export to PowerPoint" at bounding box center [791, 30] width 21 height 21
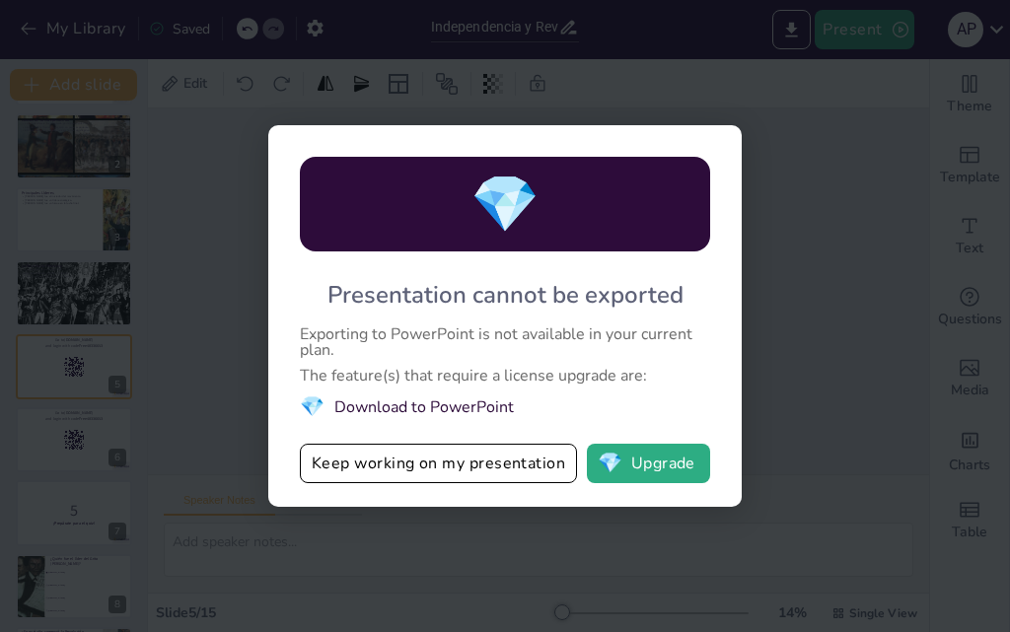
click at [798, 178] on div "💎 Presentation cannot be exported Exporting to PowerPoint is not available in y…" at bounding box center [505, 316] width 1010 height 632
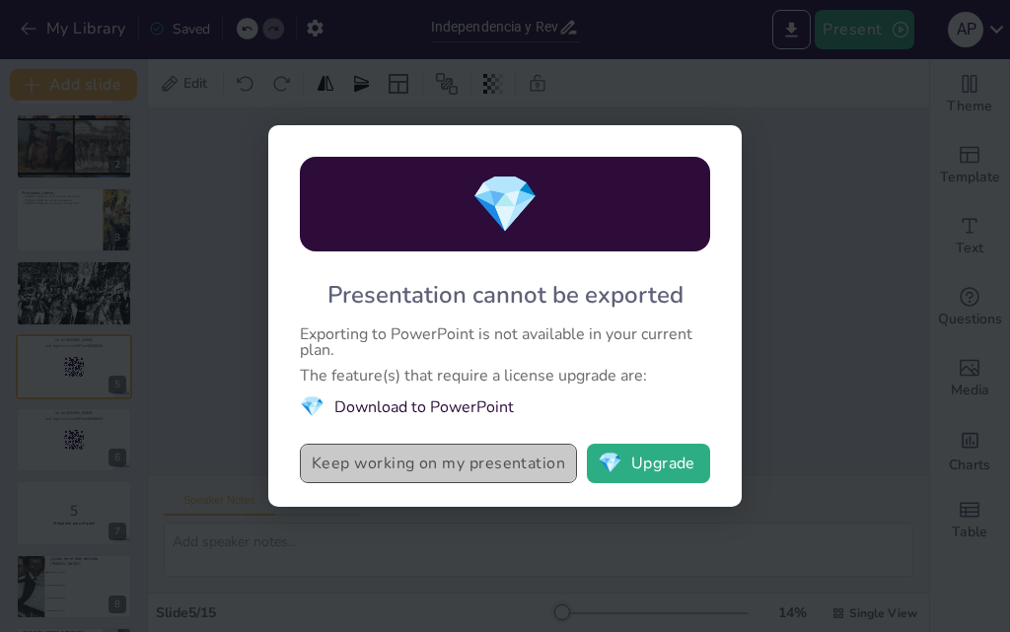
drag, startPoint x: 376, startPoint y: 466, endPoint x: 717, endPoint y: 256, distance: 400.2
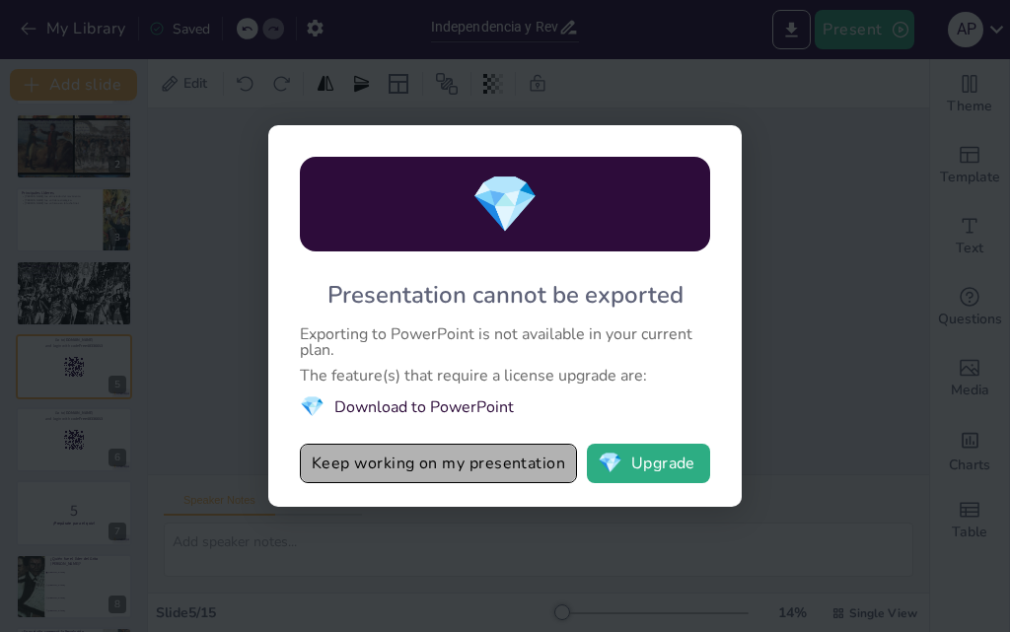
click at [377, 466] on button "Keep working on my presentation" at bounding box center [438, 463] width 277 height 39
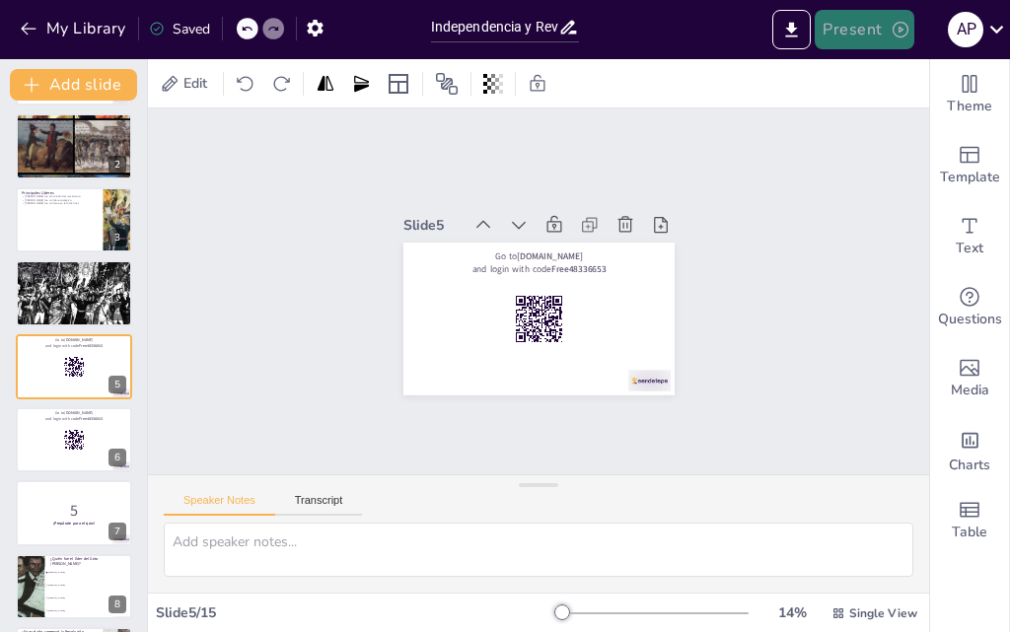
click at [896, 30] on icon "button" at bounding box center [901, 30] width 20 height 20
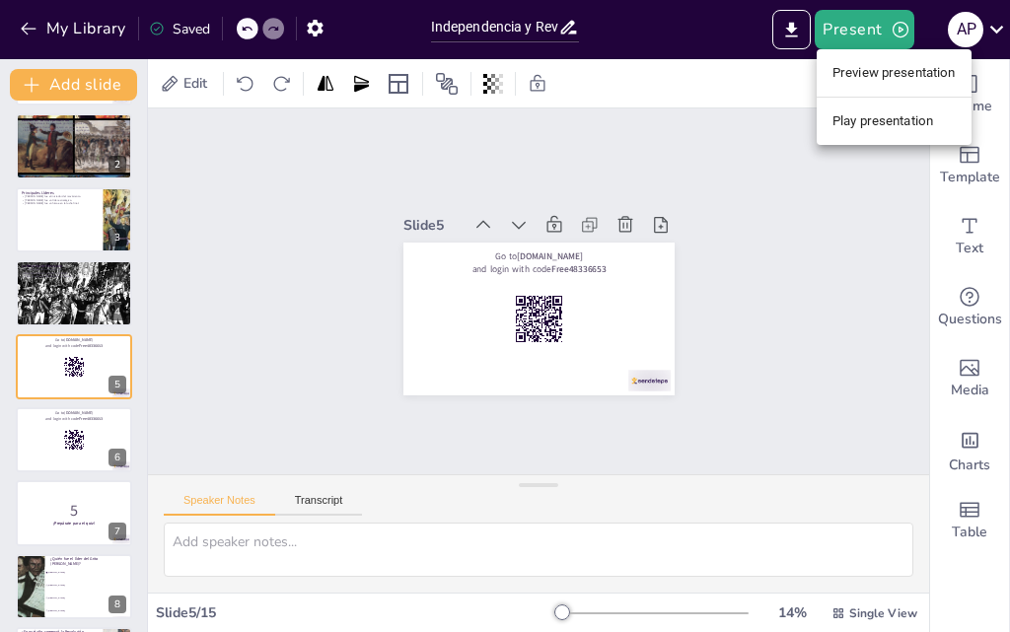
click at [892, 72] on li "Preview presentation" at bounding box center [894, 73] width 155 height 32
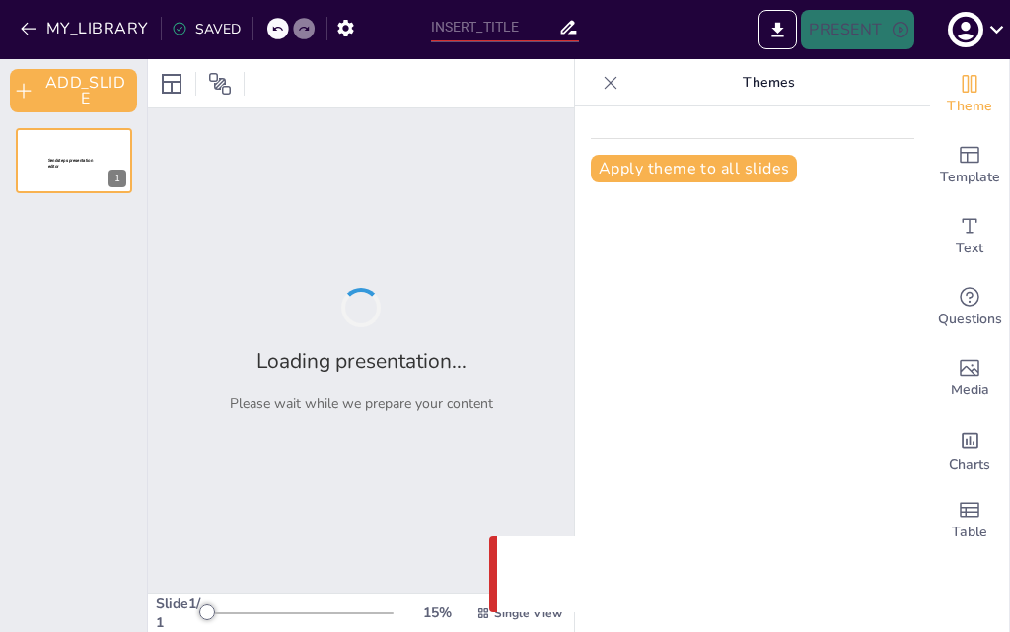
type input "Independencia y Revolución: Momentos Clave de [GEOGRAPHIC_DATA]"
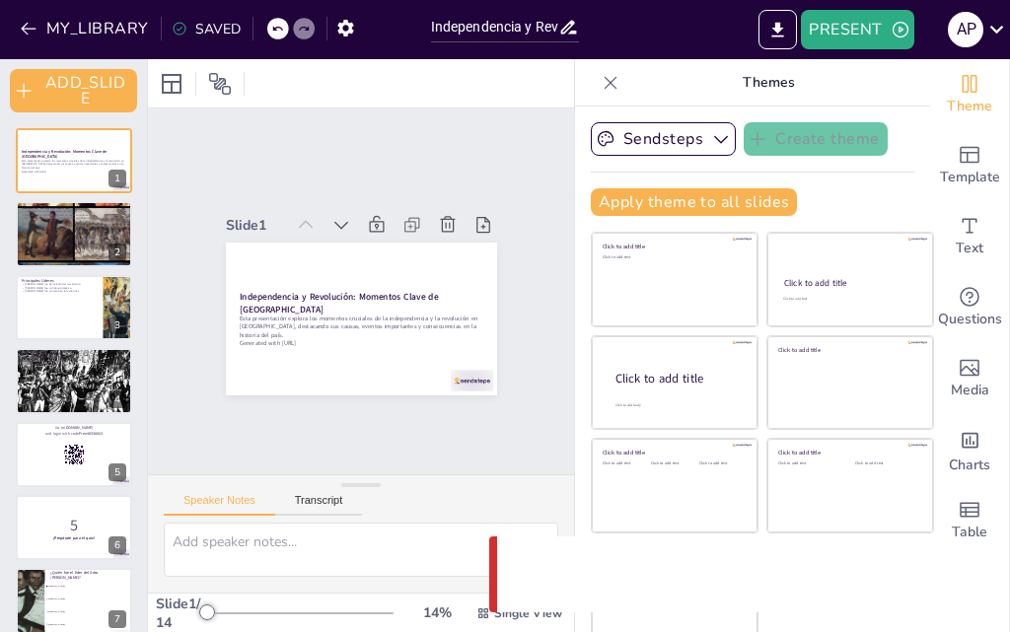
checkbox input "true"
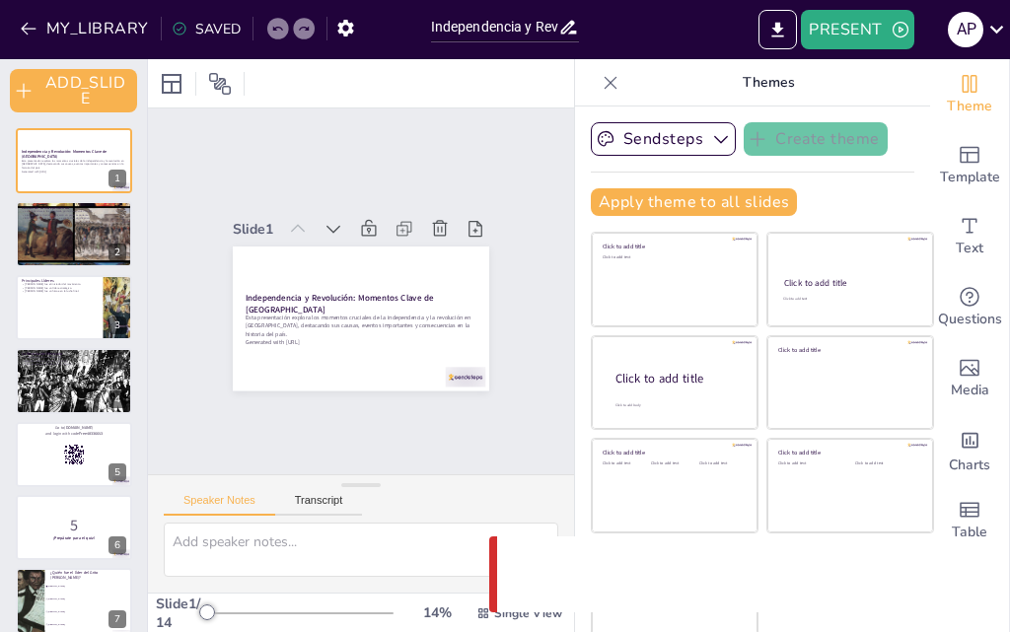
checkbox input "true"
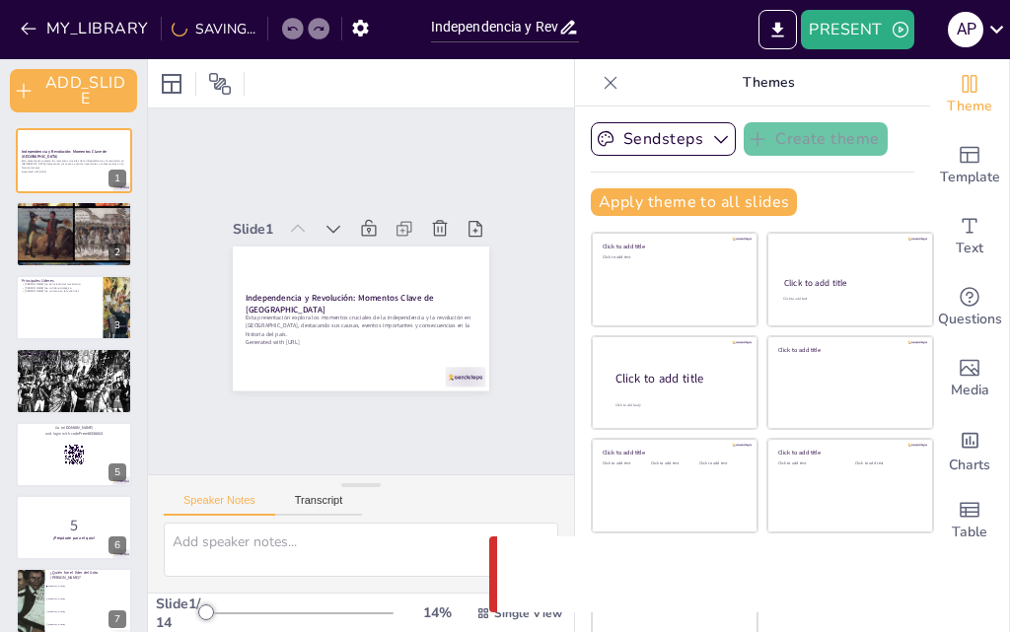
checkbox input "true"
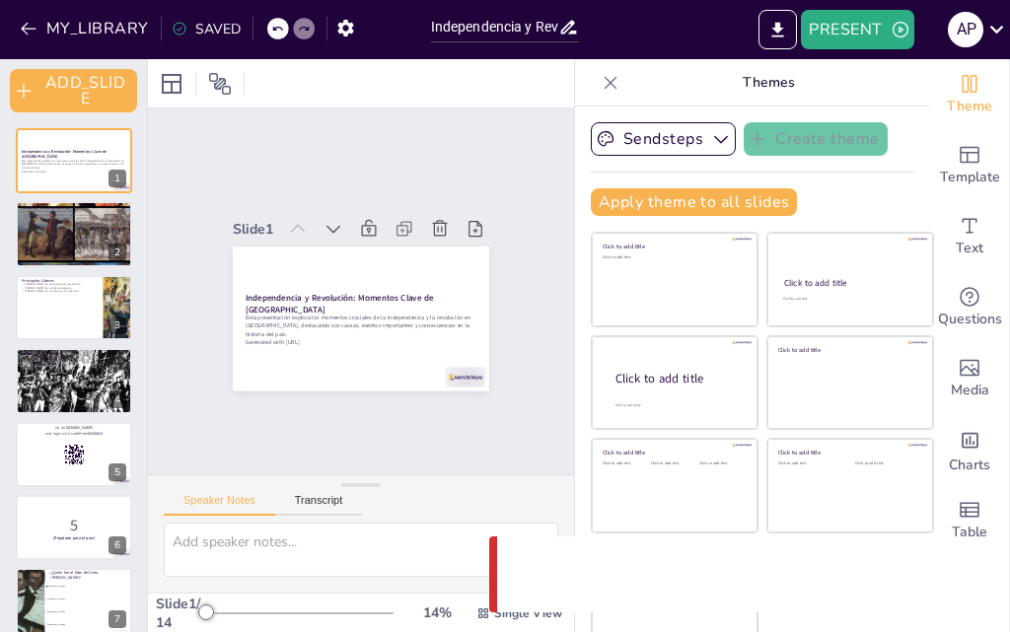
click at [605, 80] on icon at bounding box center [611, 82] width 13 height 13
checkbox input "true"
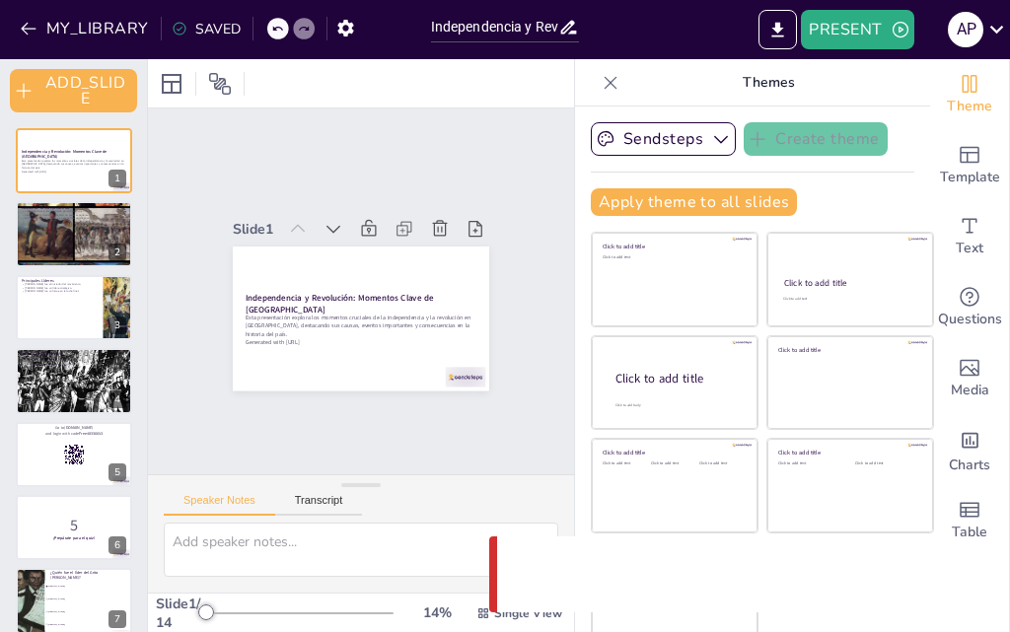
checkbox input "true"
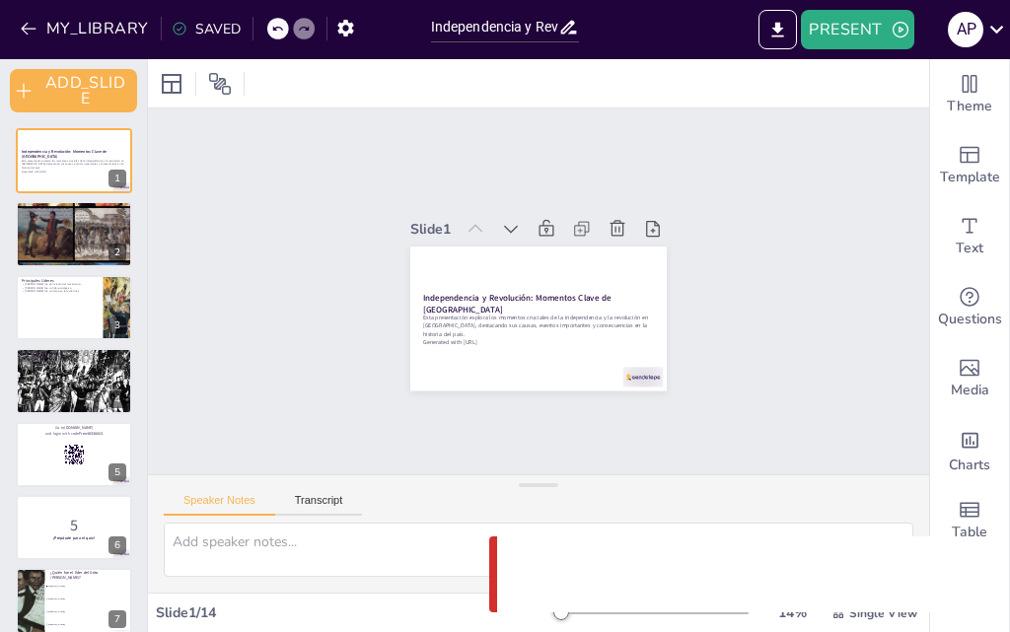
checkbox input "true"
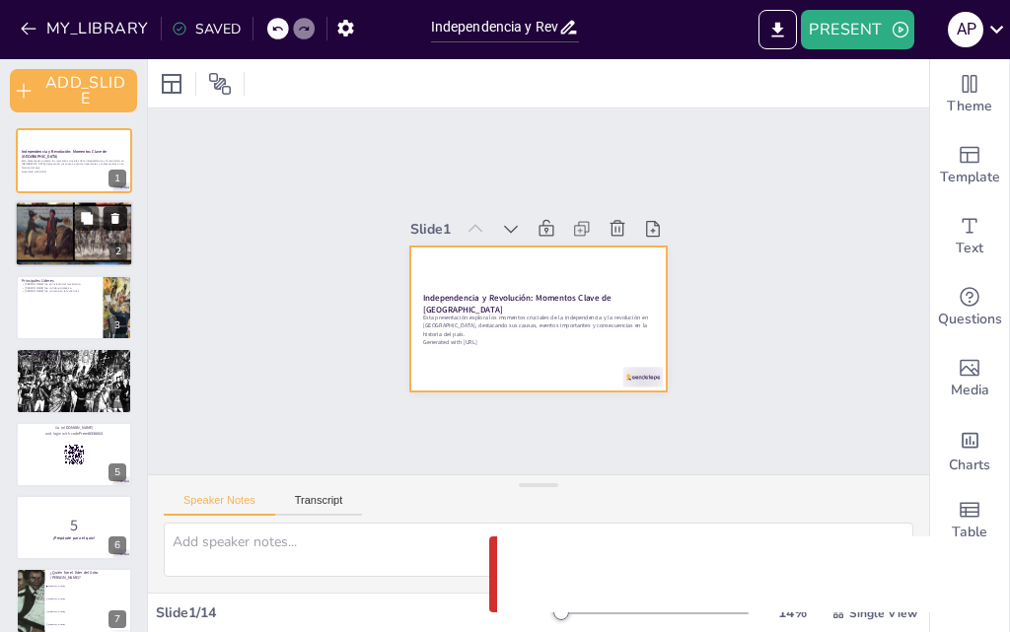
checkbox input "true"
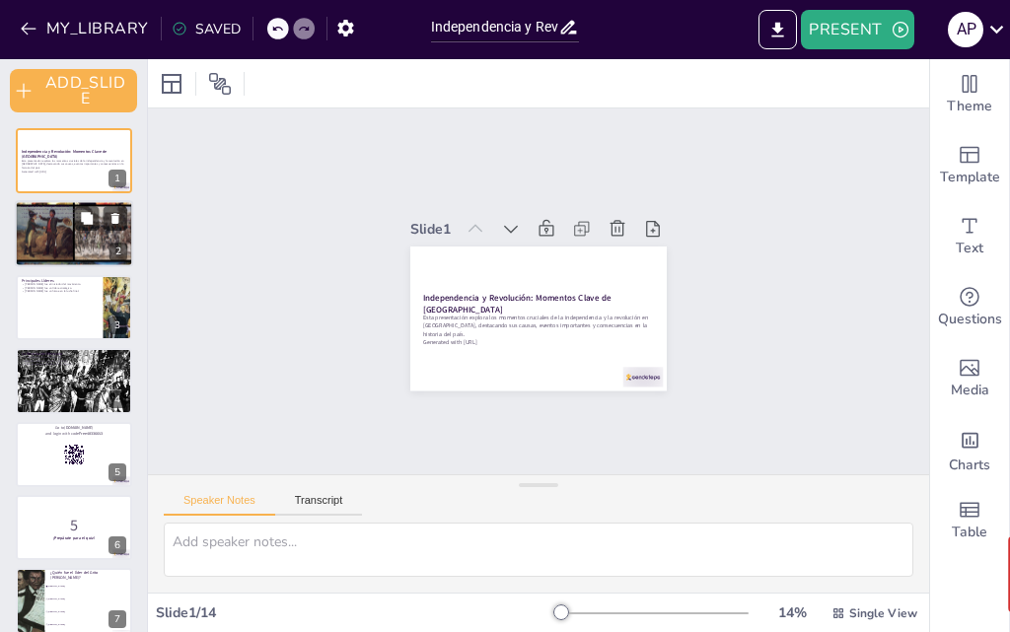
checkbox input "true"
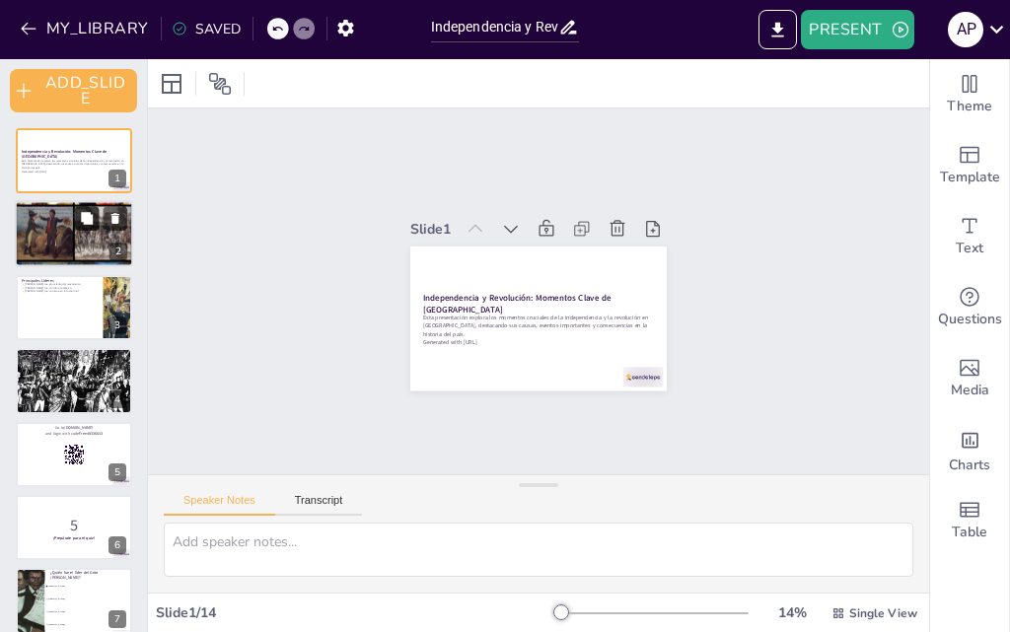
checkbox input "true"
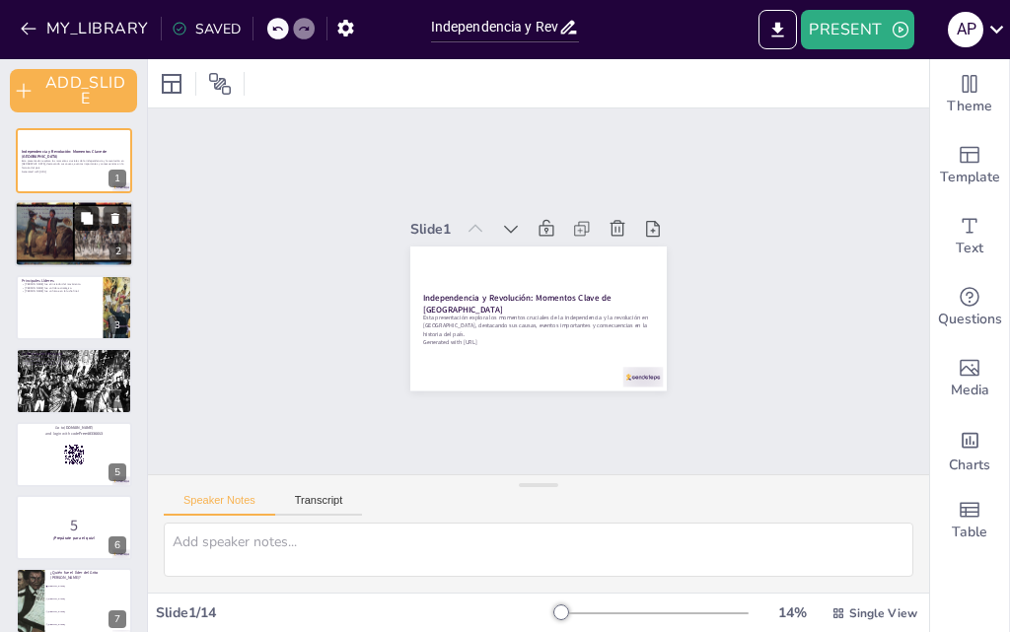
click at [82, 229] on button at bounding box center [87, 219] width 24 height 24
type textarea "La desigualdad social fue un factor crucial en el deseo de independencia. Mucho…"
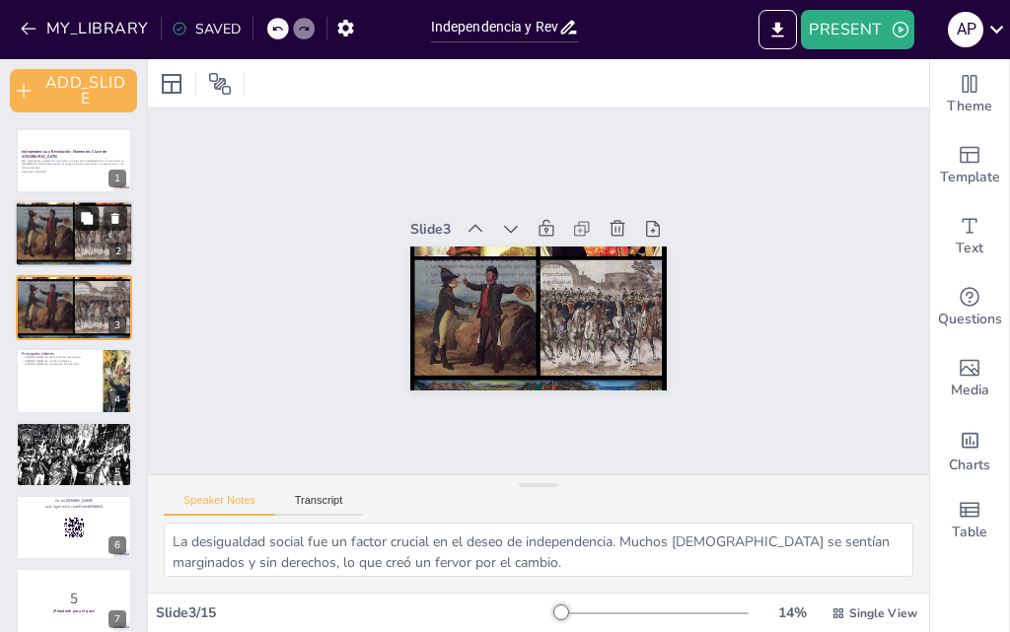
checkbox input "true"
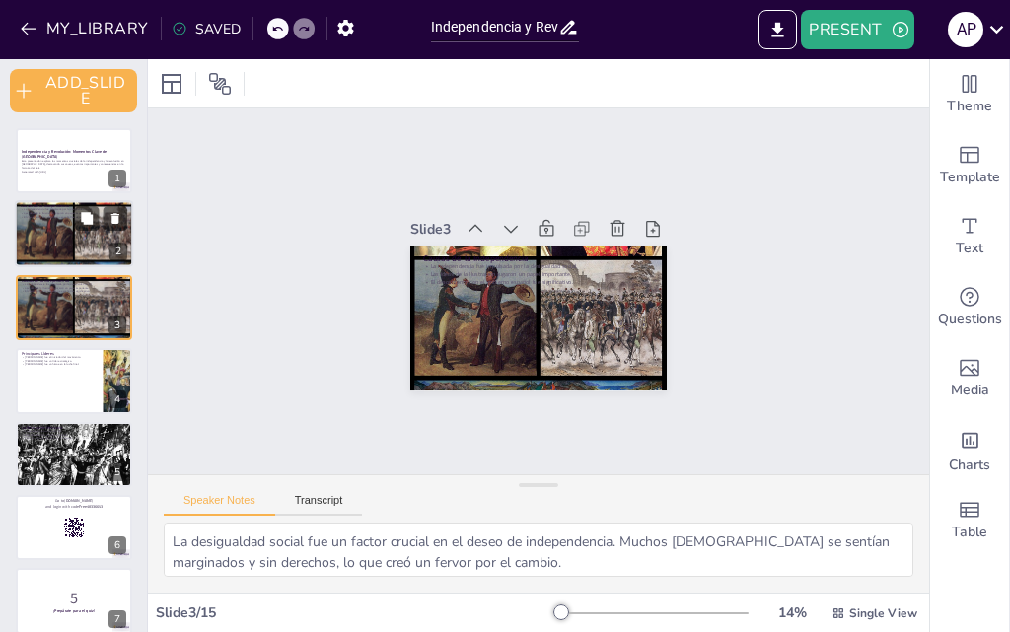
checkbox input "true"
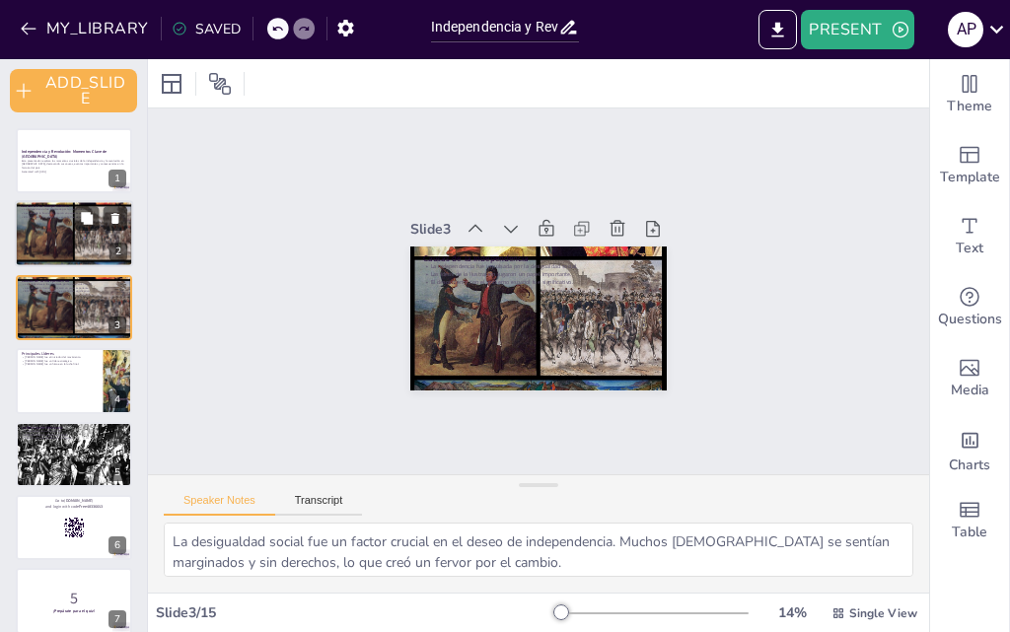
checkbox input "true"
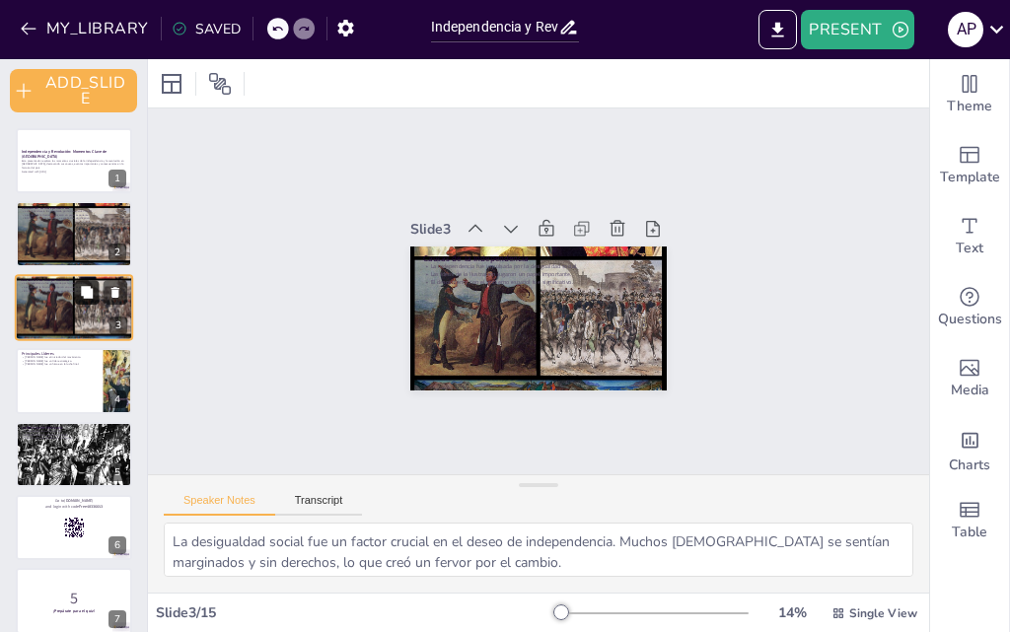
checkbox input "true"
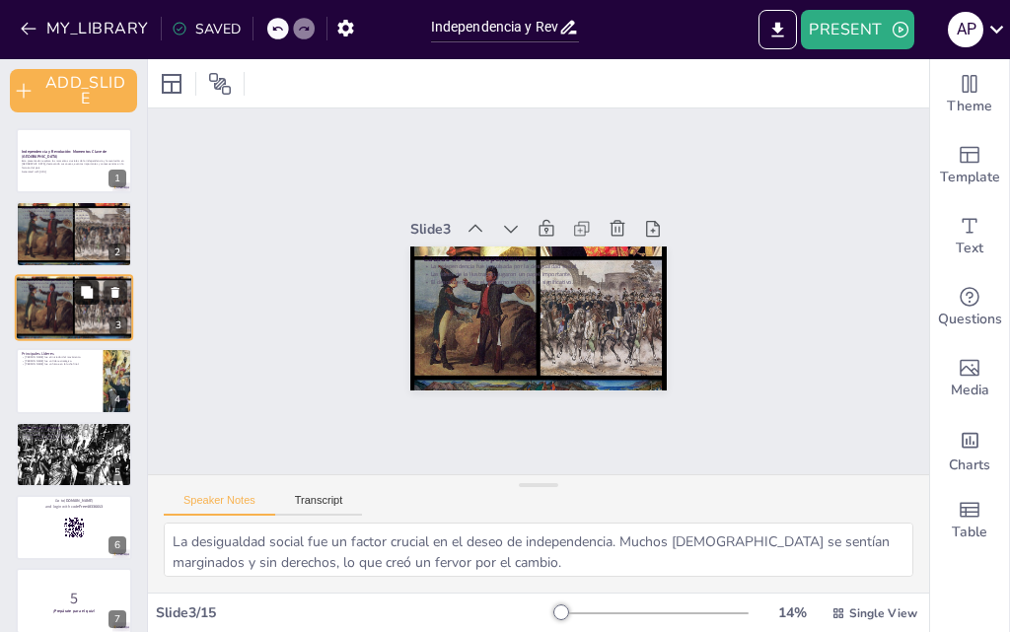
checkbox input "true"
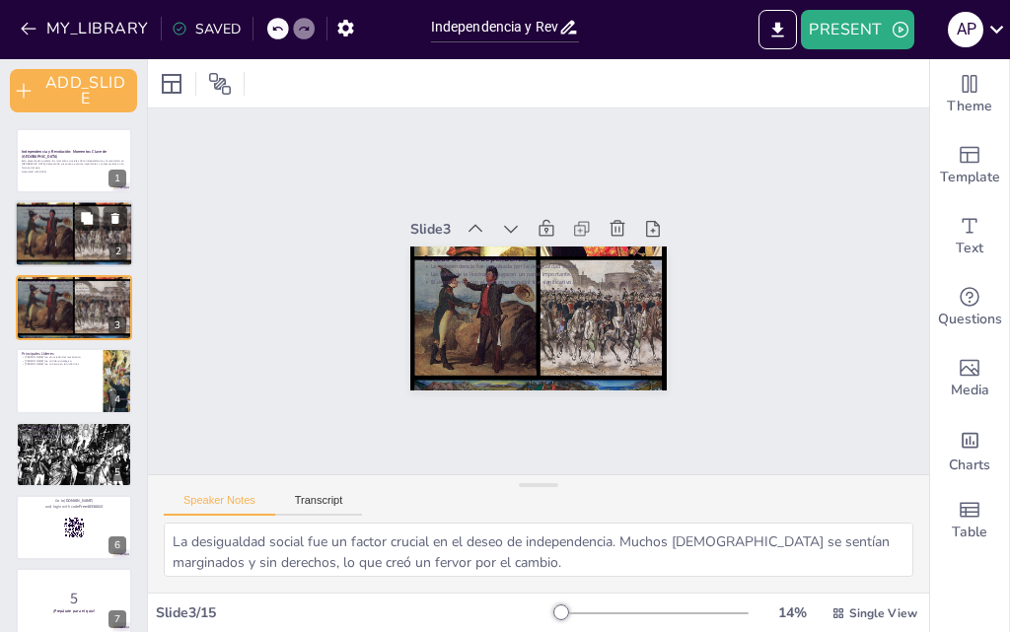
checkbox input "true"
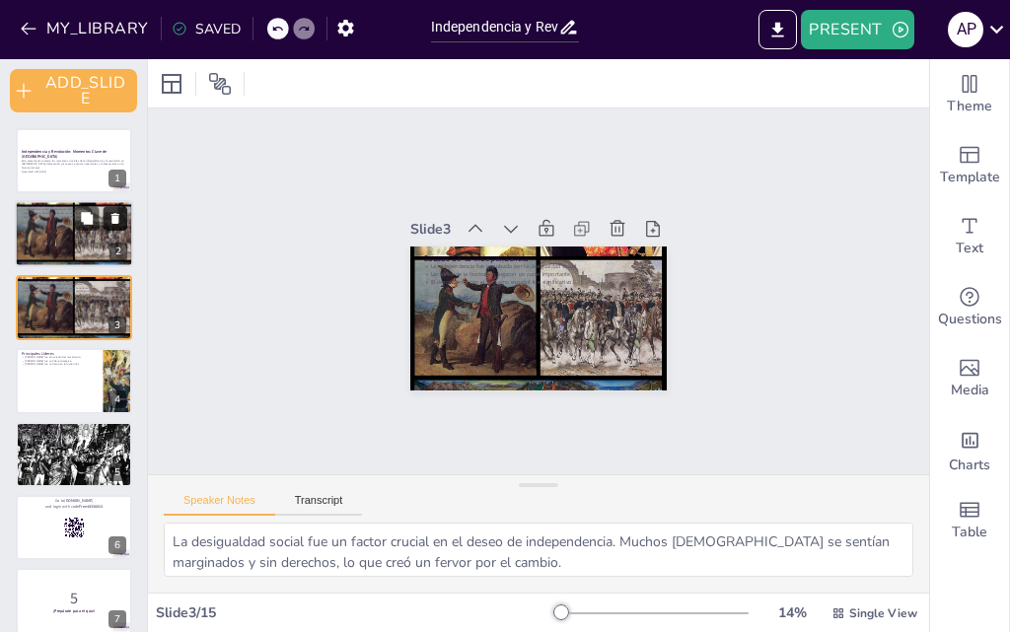
checkbox input "true"
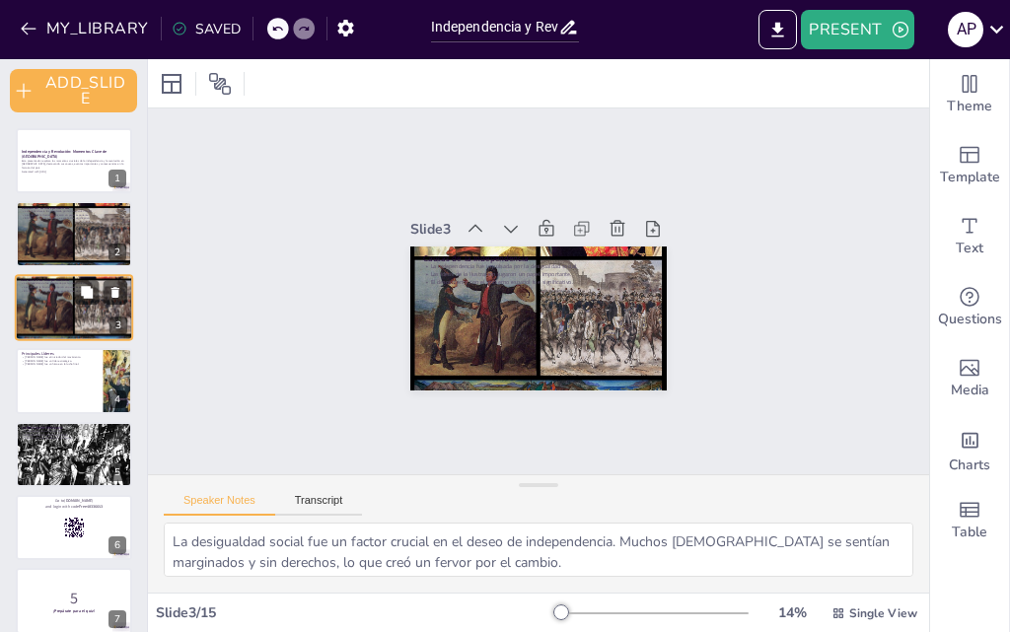
checkbox input "true"
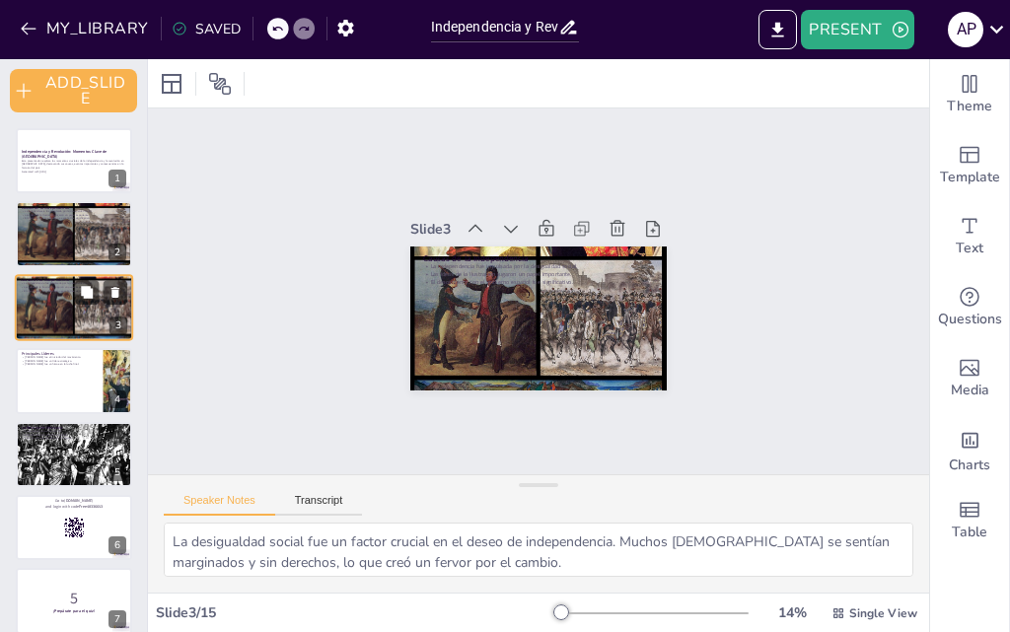
checkbox input "true"
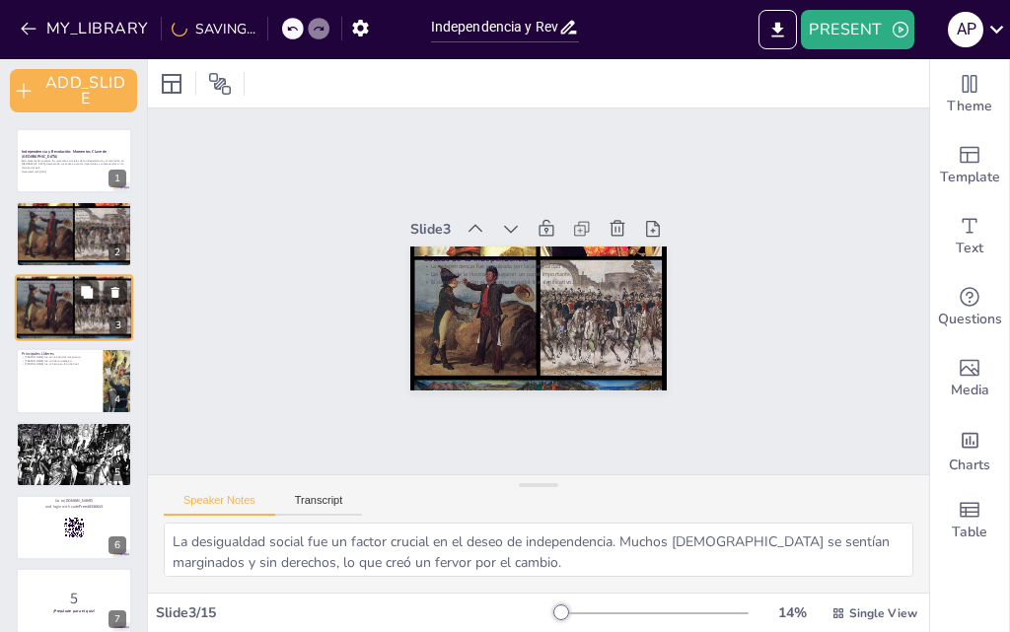
checkbox input "true"
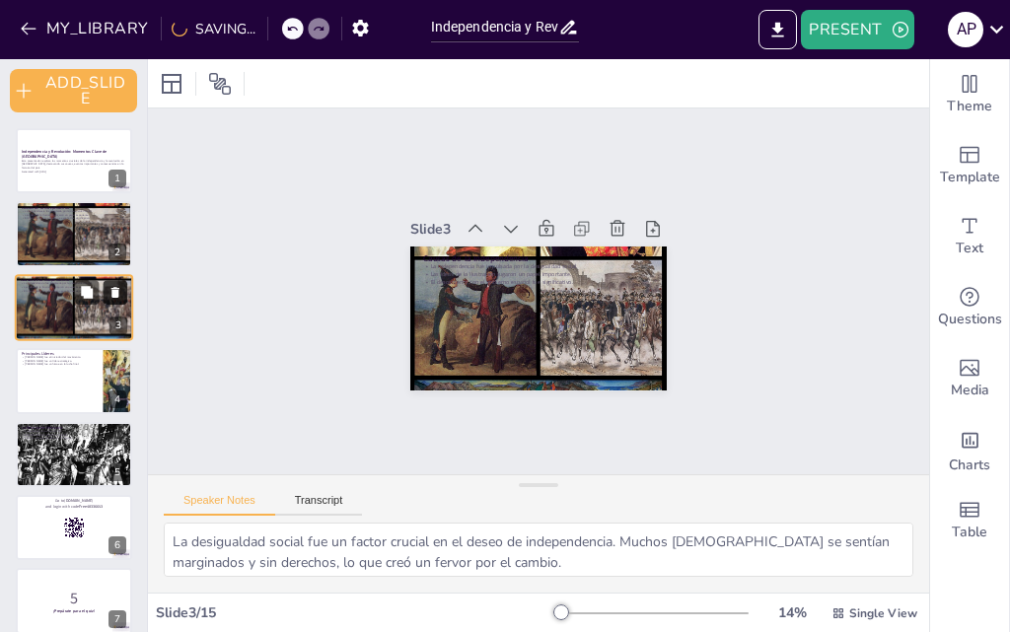
checkbox input "true"
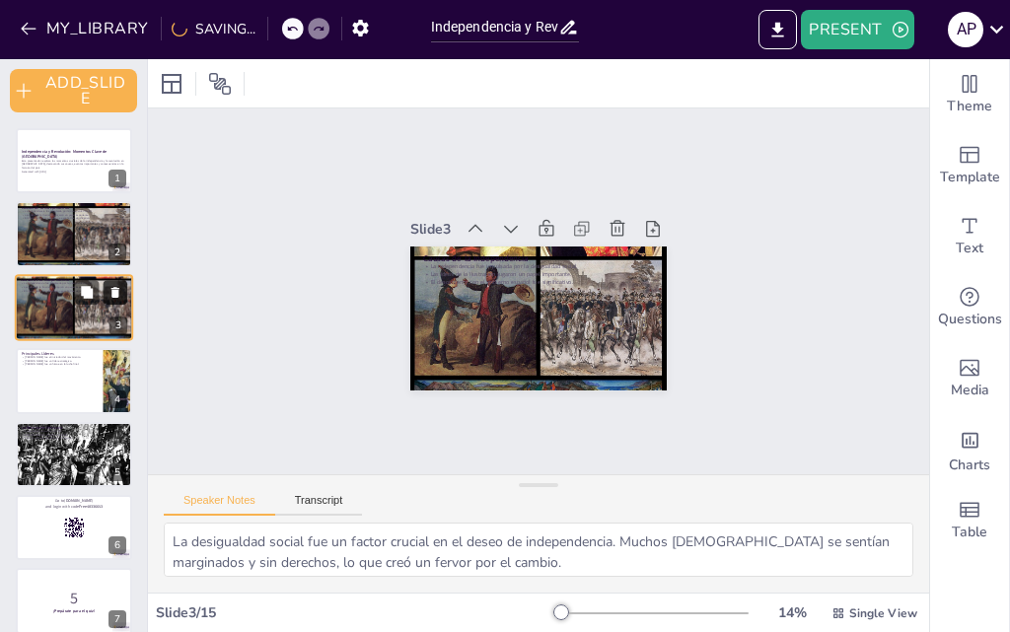
click at [116, 290] on icon at bounding box center [115, 292] width 8 height 11
type textarea "[PERSON_NAME] es recordado como el padre de la independencia mexicana. Su llama…"
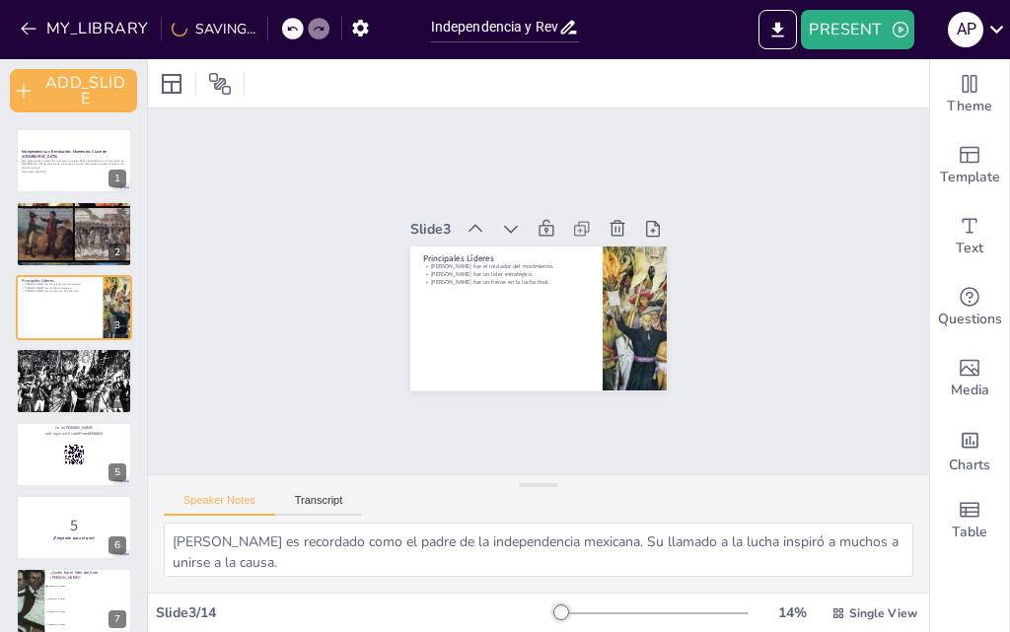
checkbox input "true"
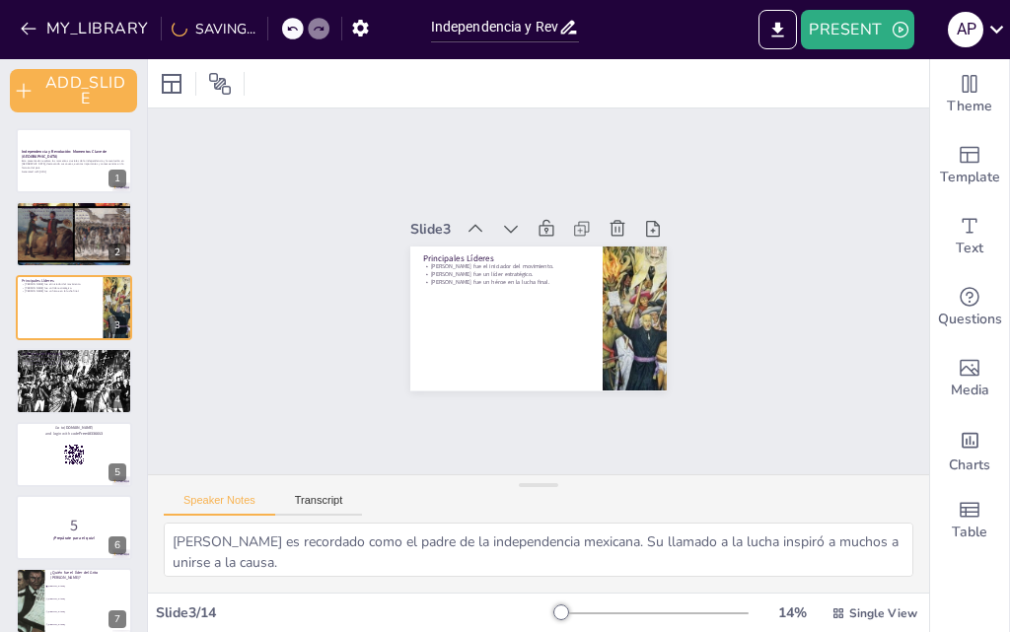
checkbox input "true"
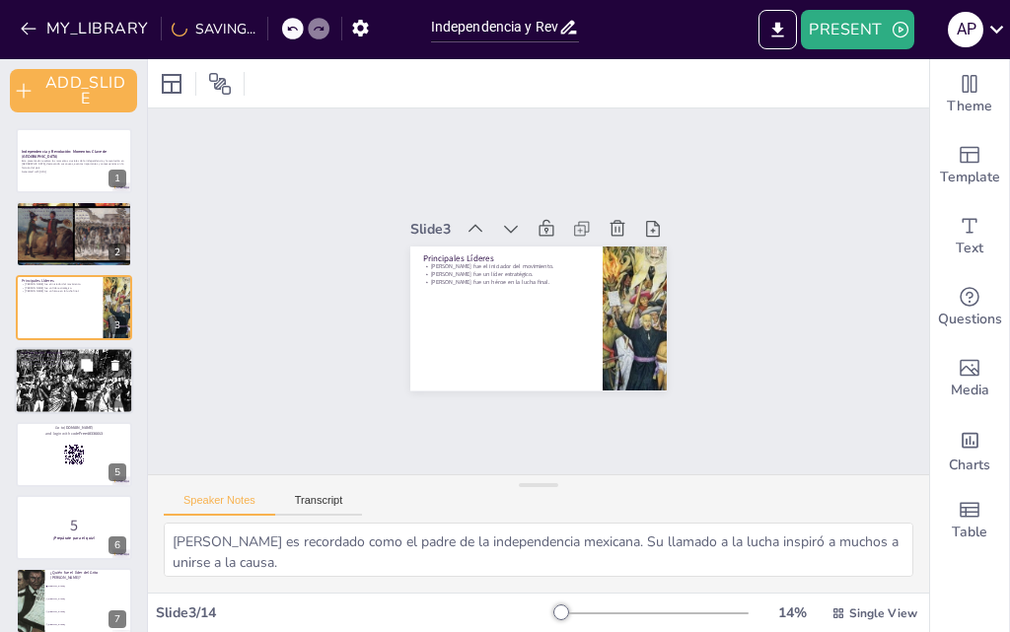
checkbox input "true"
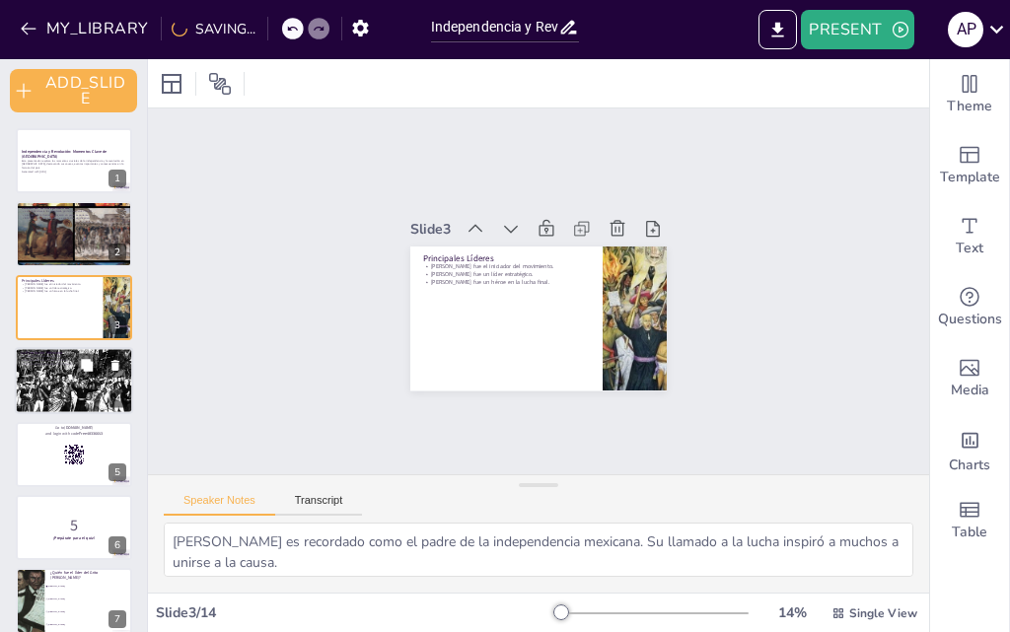
click at [57, 378] on div at bounding box center [74, 381] width 118 height 97
type textarea "El año 1910 marcó el inicio de un cambio significativo en [GEOGRAPHIC_DATA], do…"
checkbox input "true"
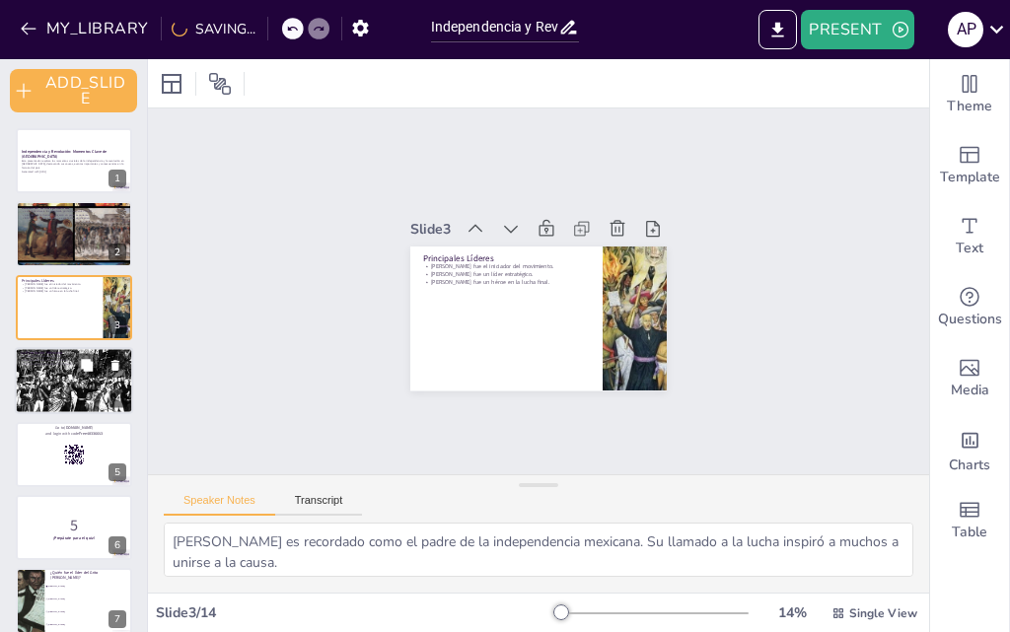
checkbox input "true"
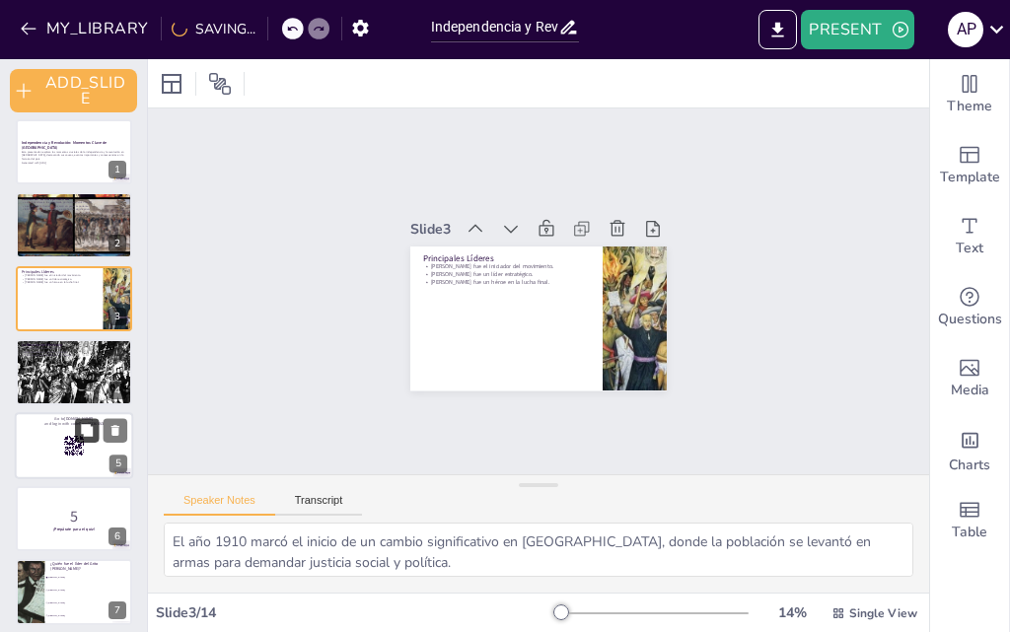
checkbox input "true"
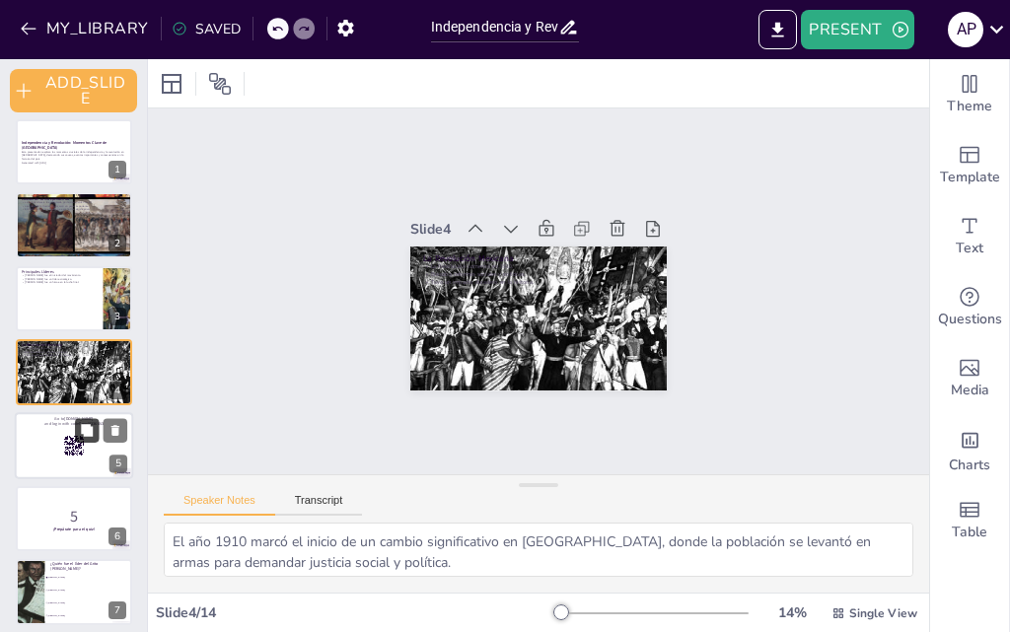
checkbox input "true"
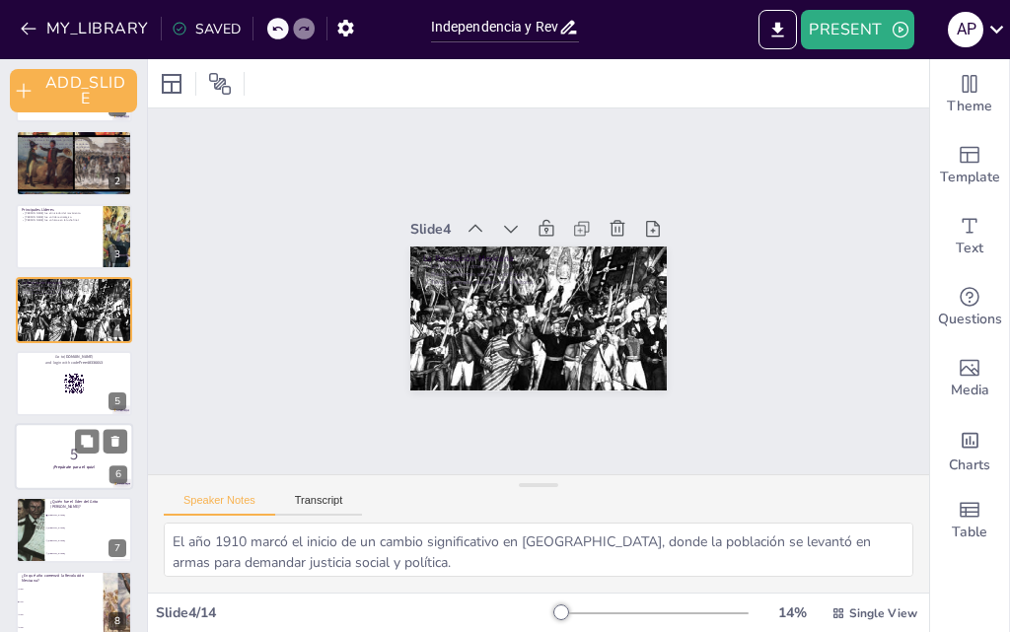
checkbox input "true"
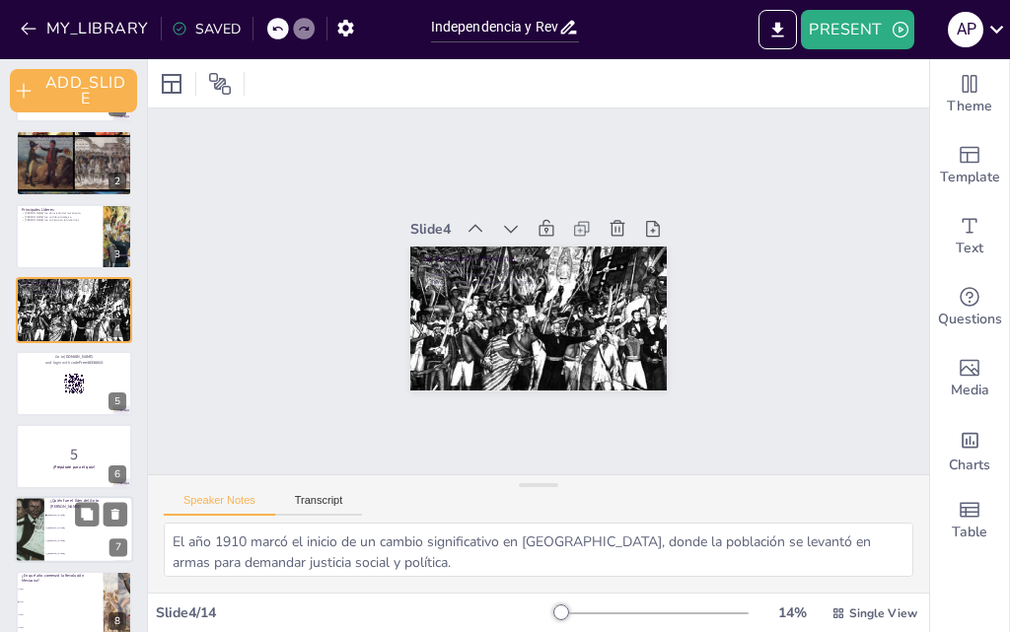
checkbox input "true"
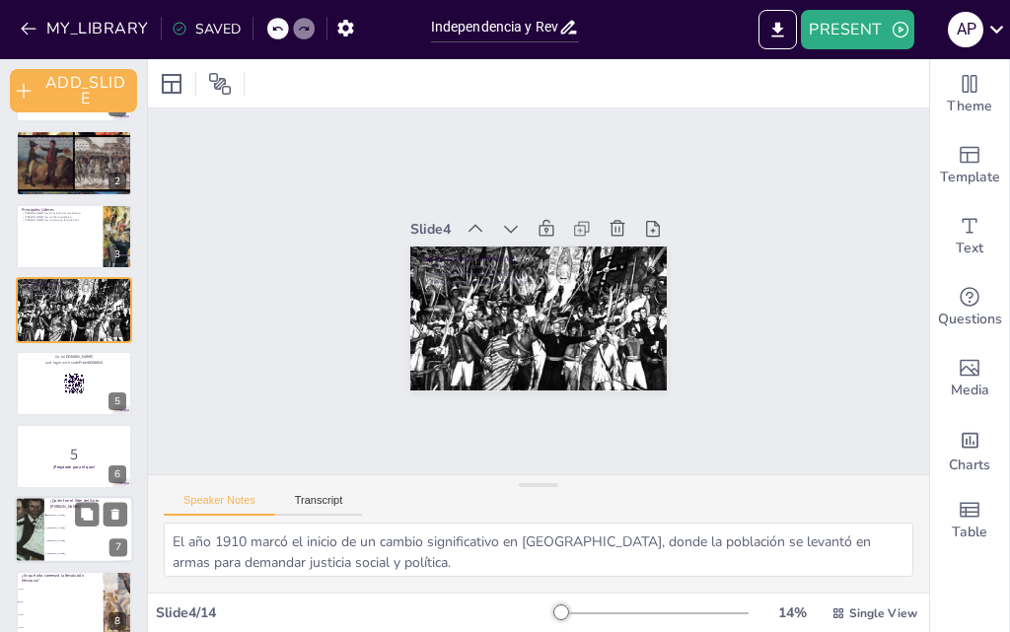
checkbox input "true"
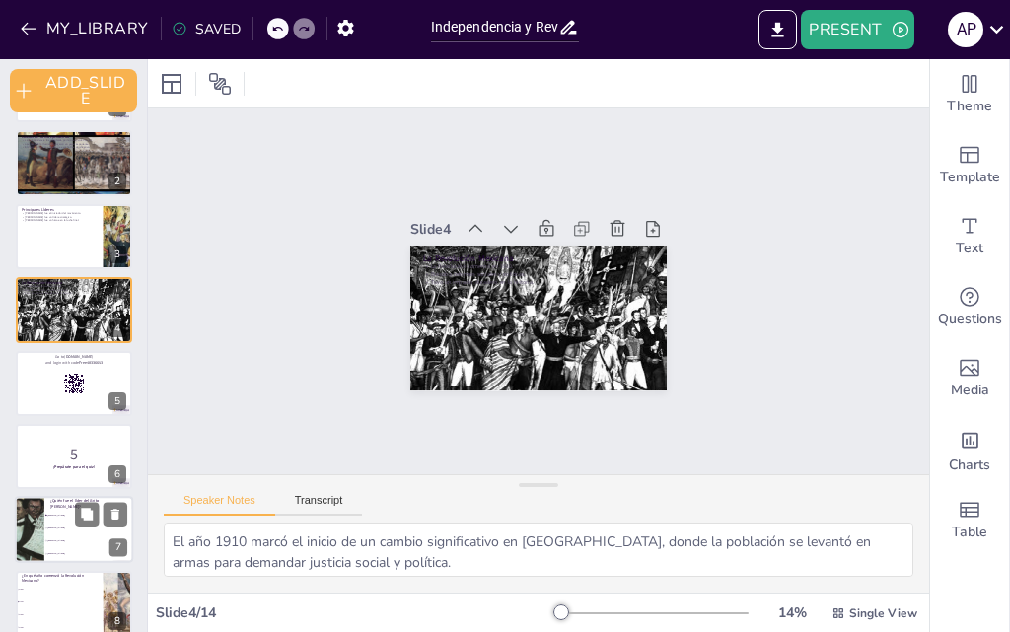
checkbox input "true"
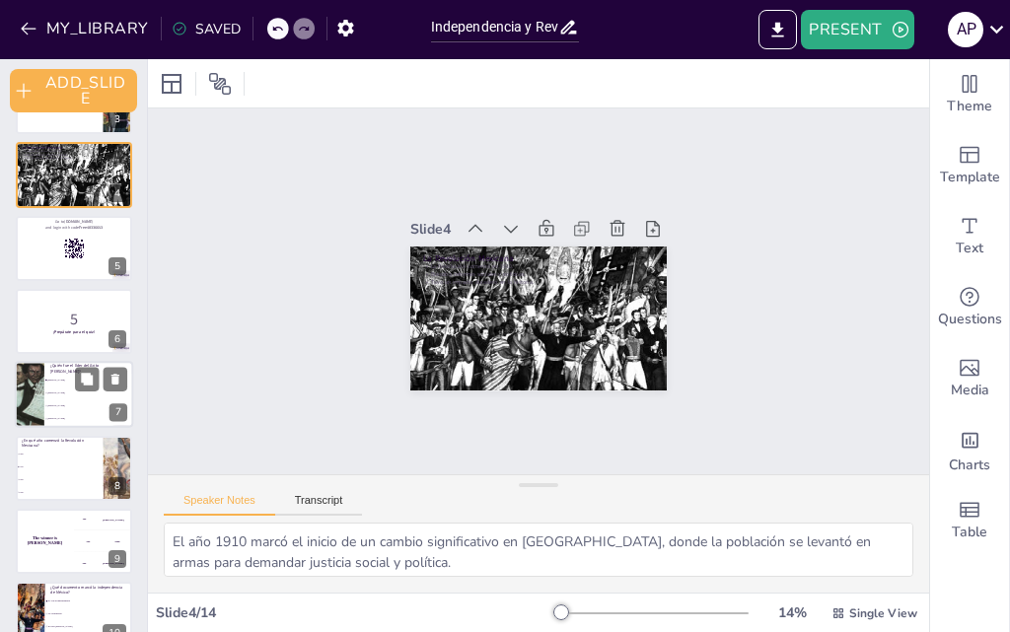
checkbox input "true"
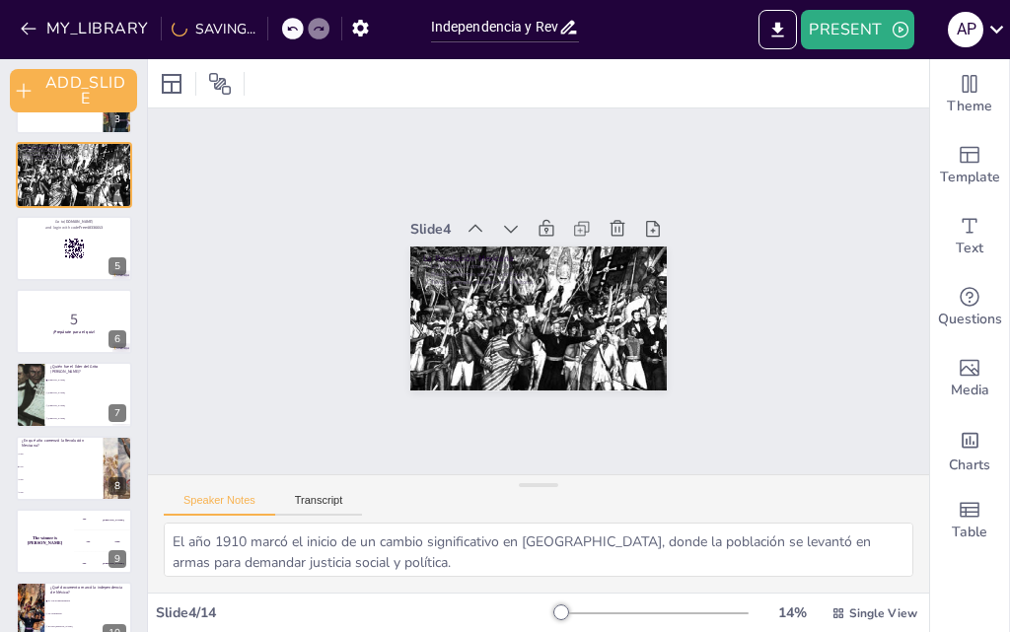
checkbox input "true"
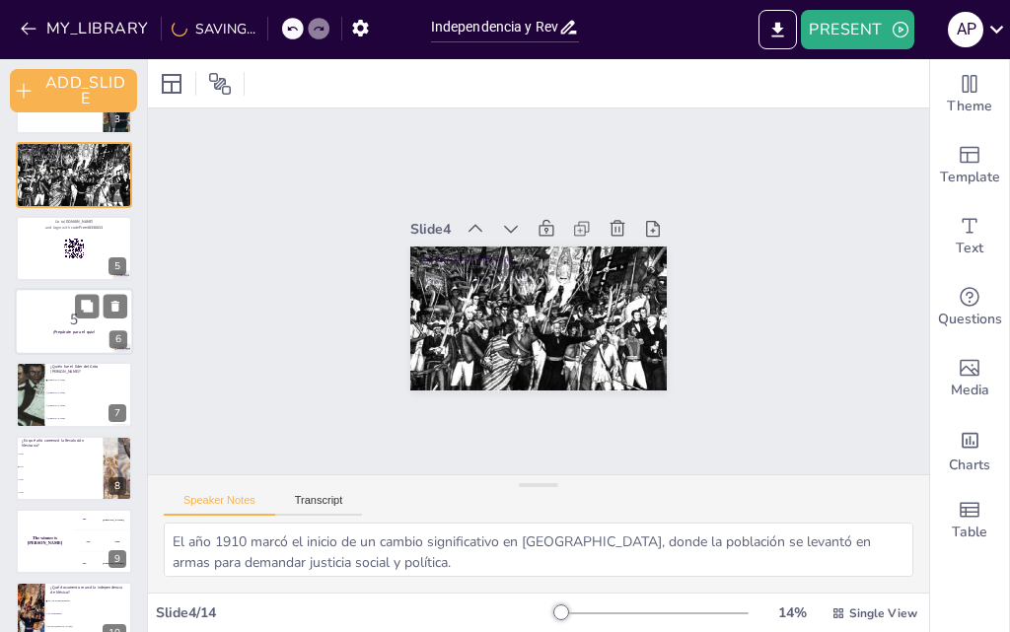
checkbox input "true"
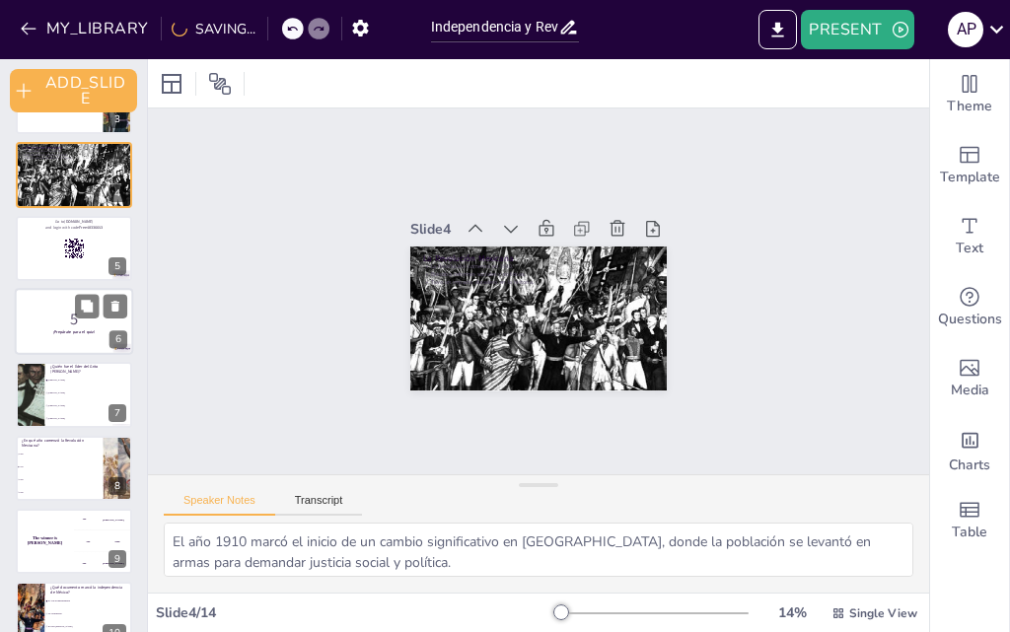
checkbox input "true"
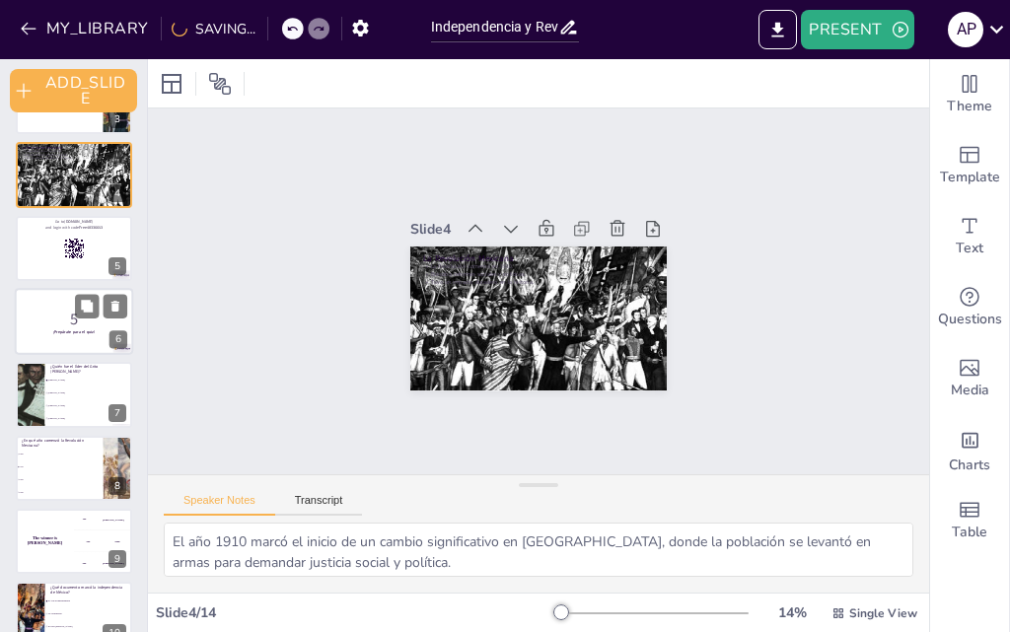
checkbox input "true"
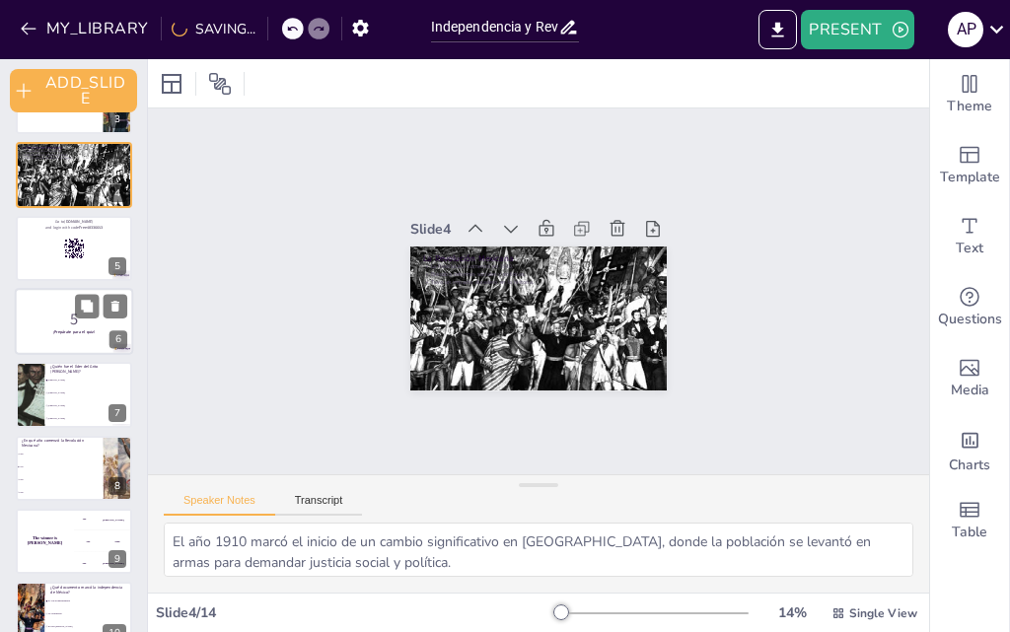
checkbox input "true"
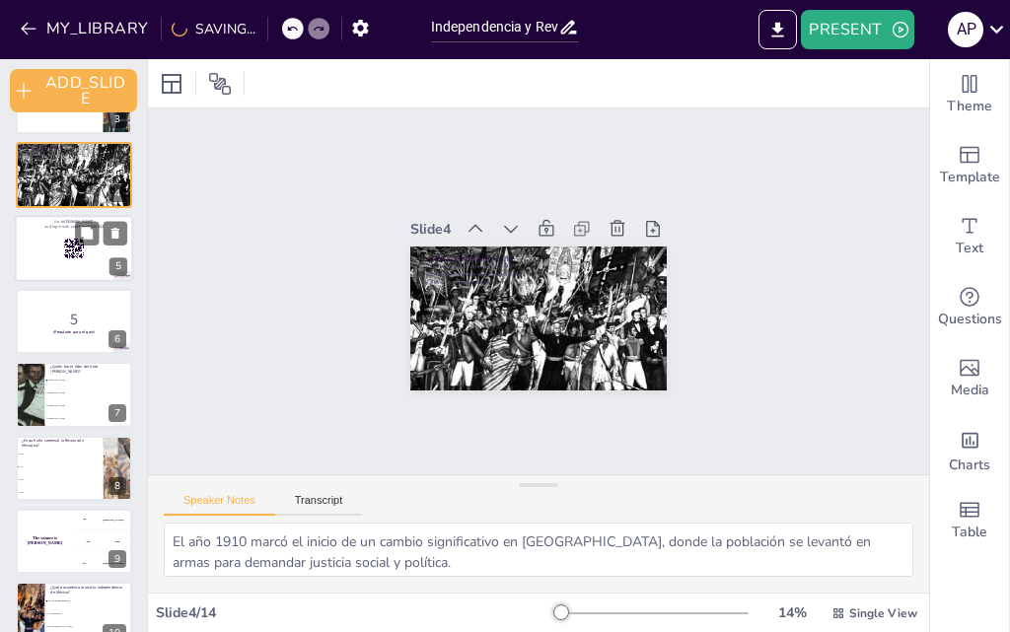
checkbox input "true"
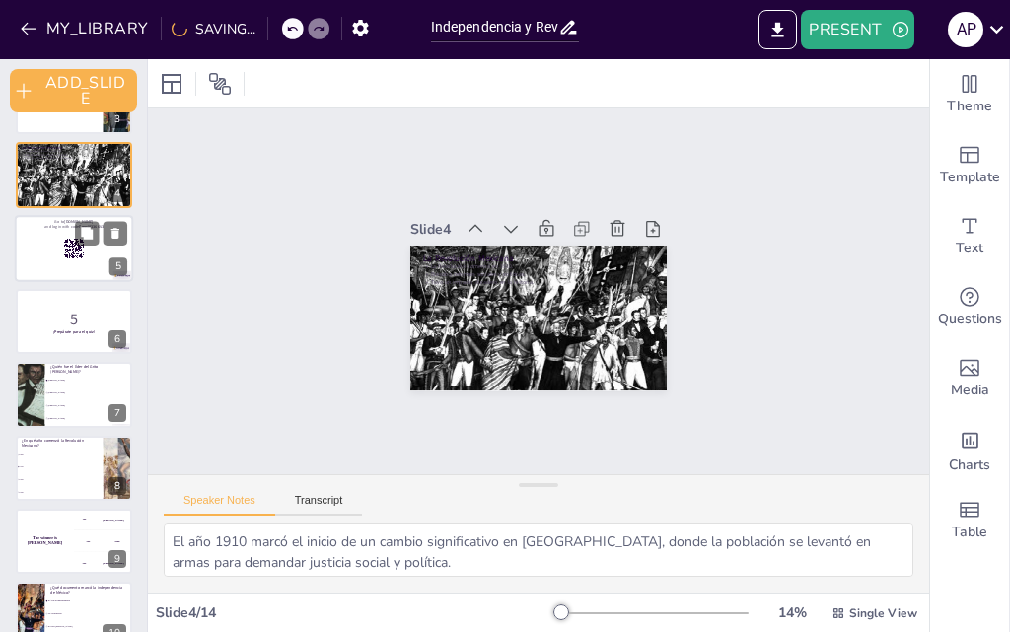
checkbox input "true"
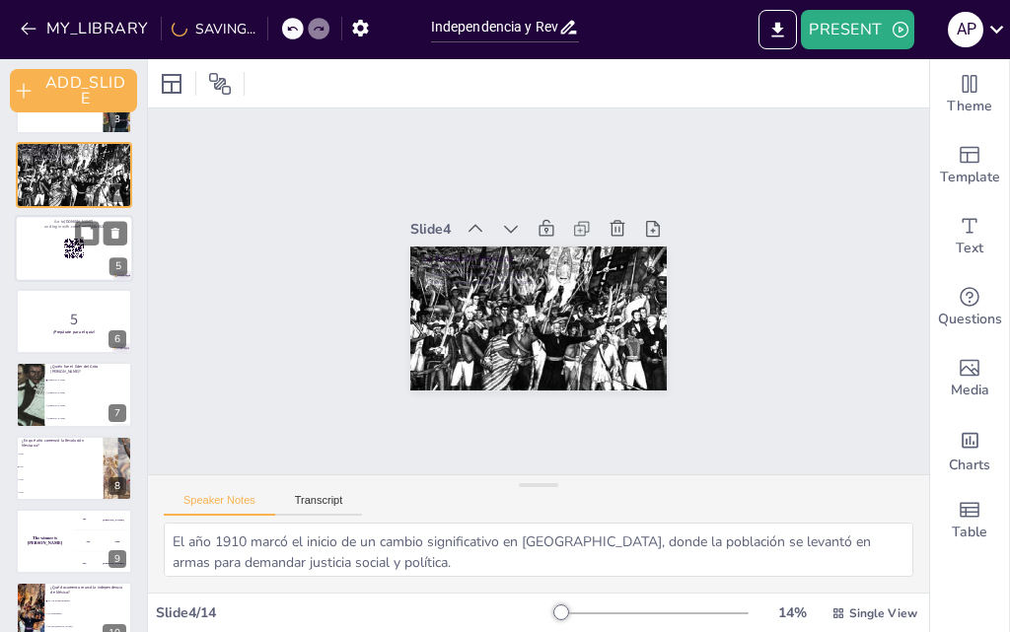
click at [57, 264] on div at bounding box center [74, 248] width 118 height 67
checkbox input "true"
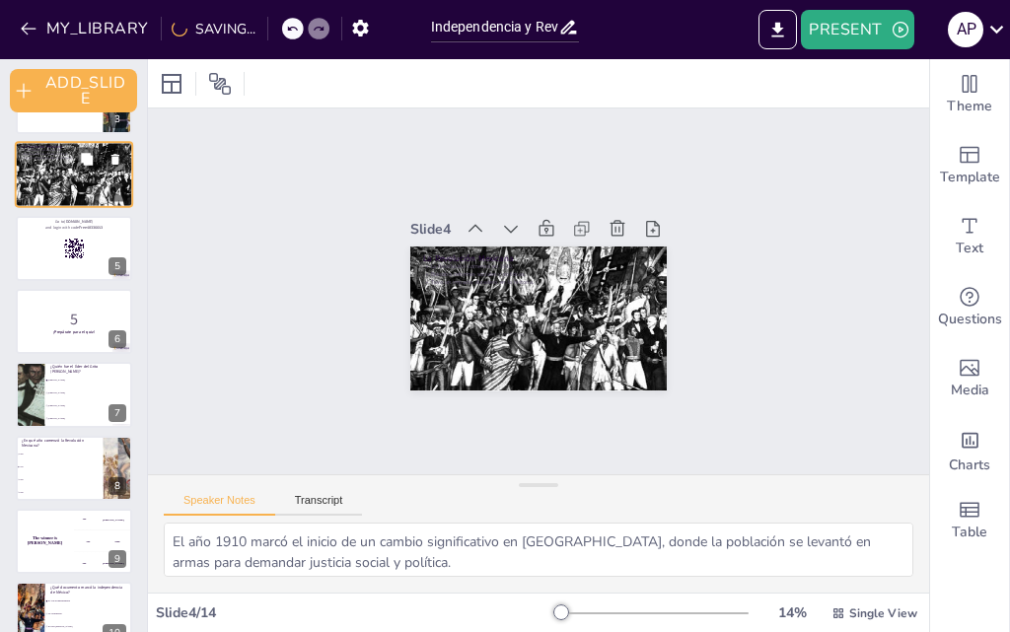
checkbox input "true"
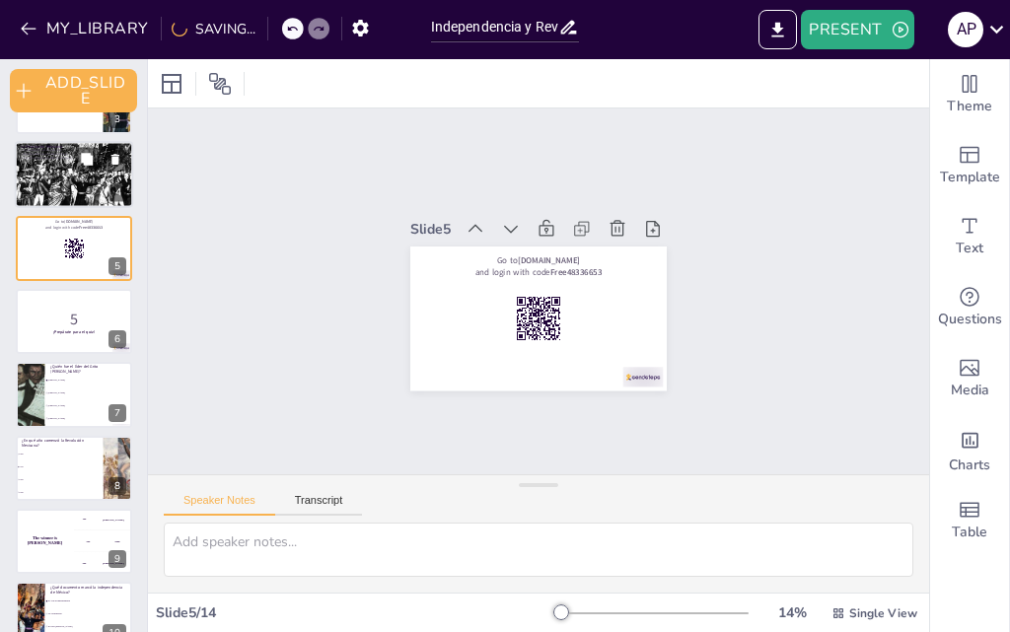
scroll to position [82, 0]
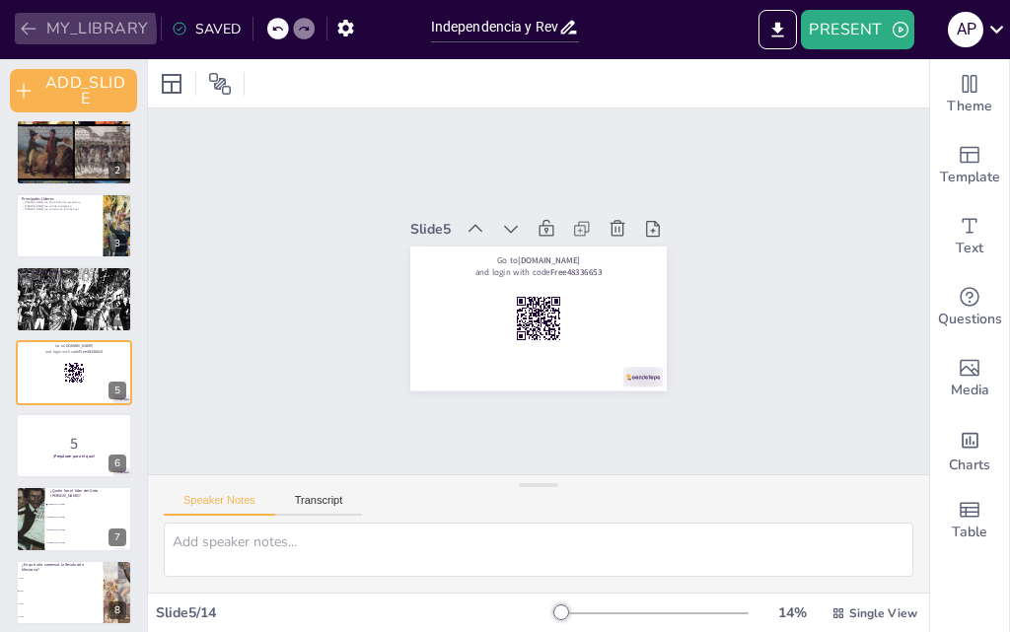
click at [32, 34] on icon "button" at bounding box center [29, 29] width 20 height 20
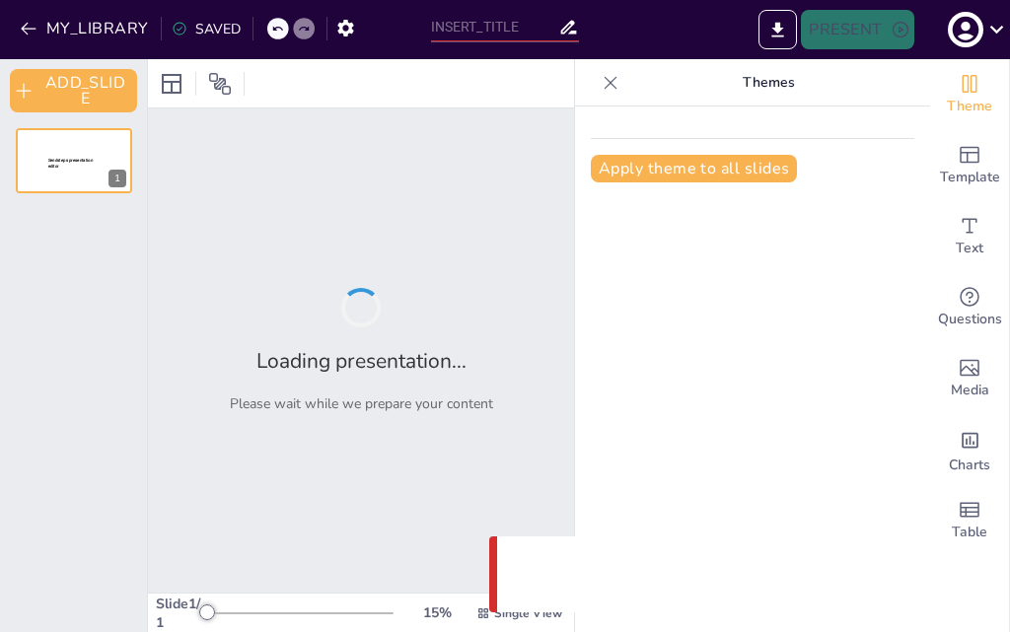
type input "Independencia y Revolución: Momentos Clave de [GEOGRAPHIC_DATA]"
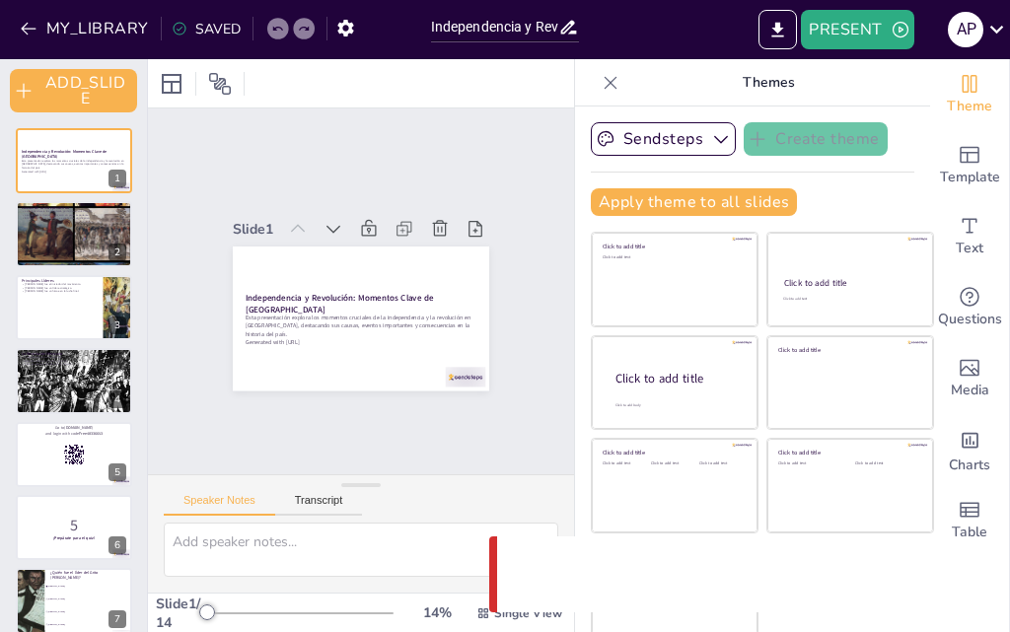
checkbox input "true"
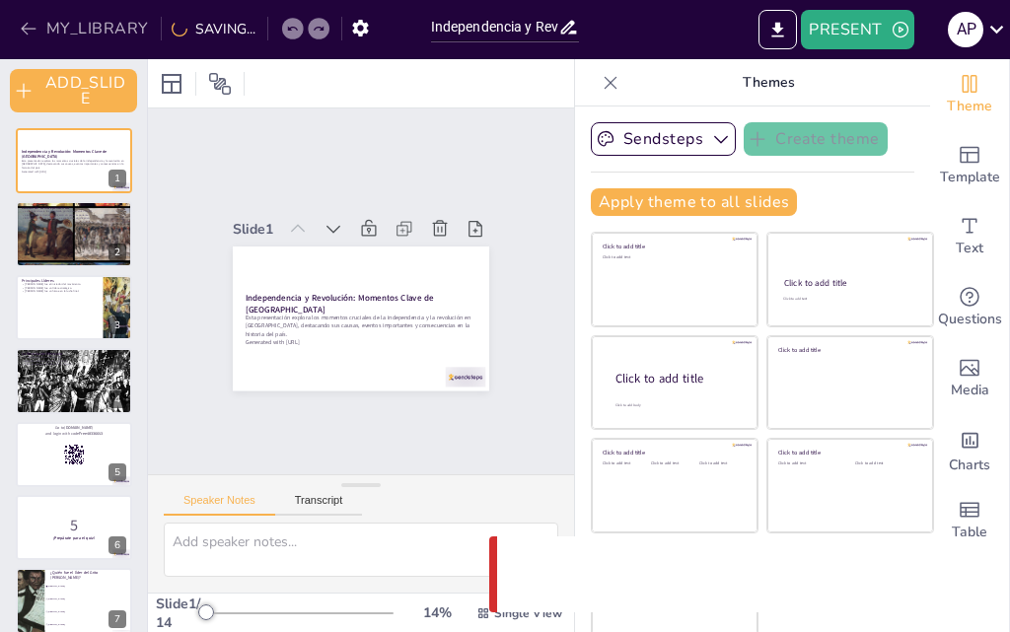
click at [33, 36] on icon "button" at bounding box center [29, 29] width 20 height 20
